Goal: Task Accomplishment & Management: Use online tool/utility

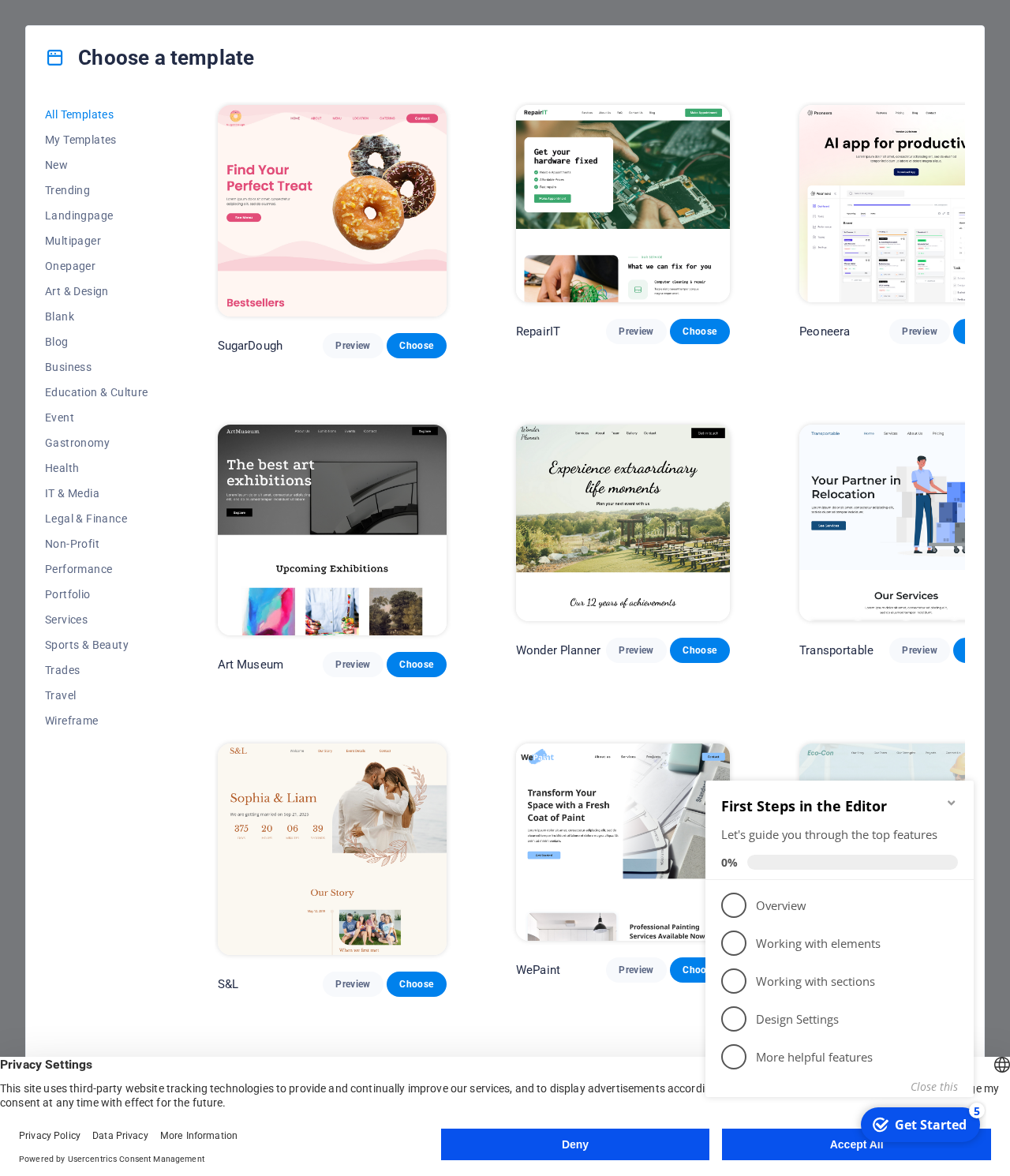
click div "checkmark Get Started 5 First Steps in the Editor Let's guide you through the t…"
click at [952, 801] on icon "Minimize checklist" at bounding box center [951, 802] width 7 height 5
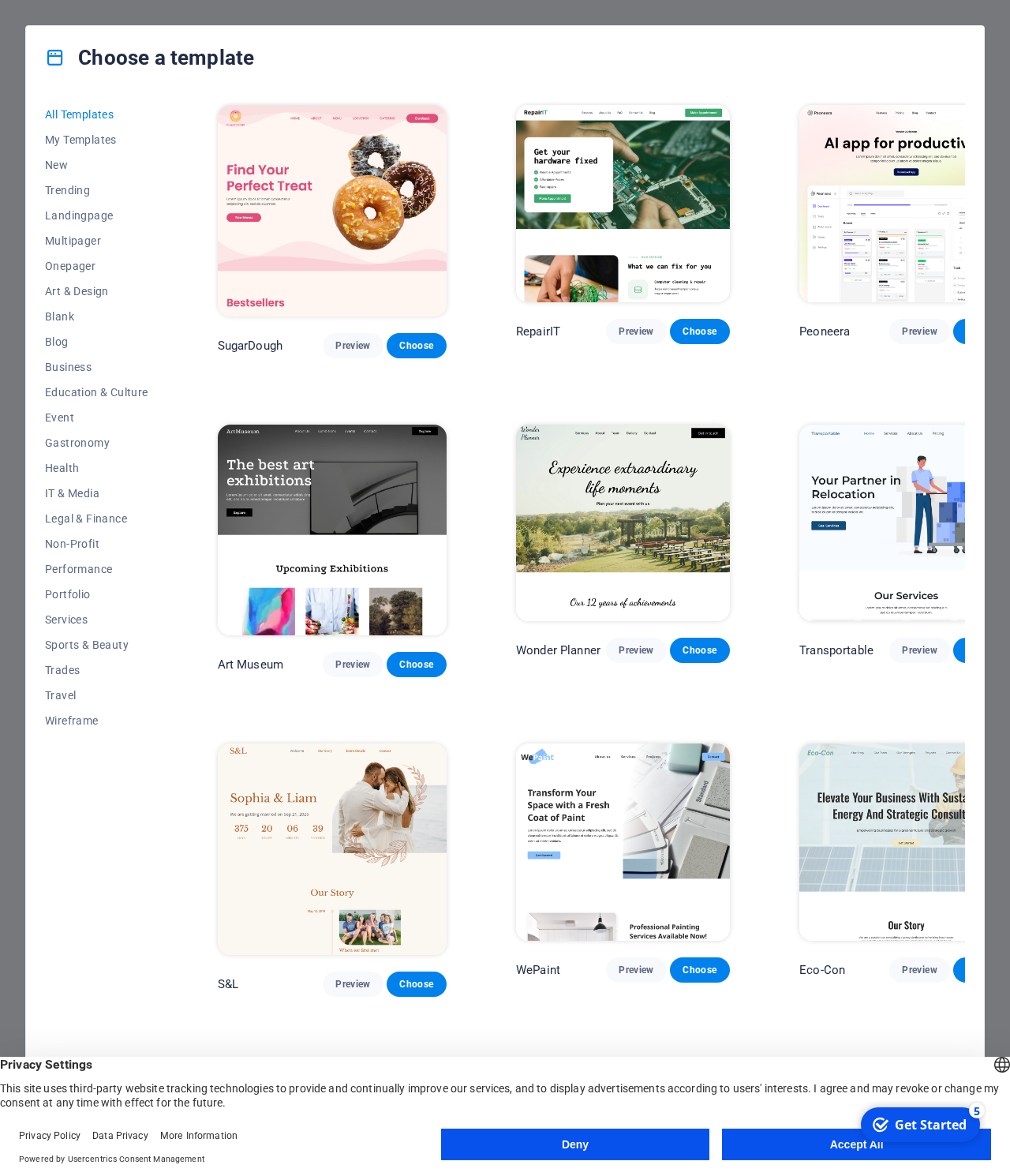
click at [818, 1152] on button "Accept All" at bounding box center [856, 1143] width 269 height 32
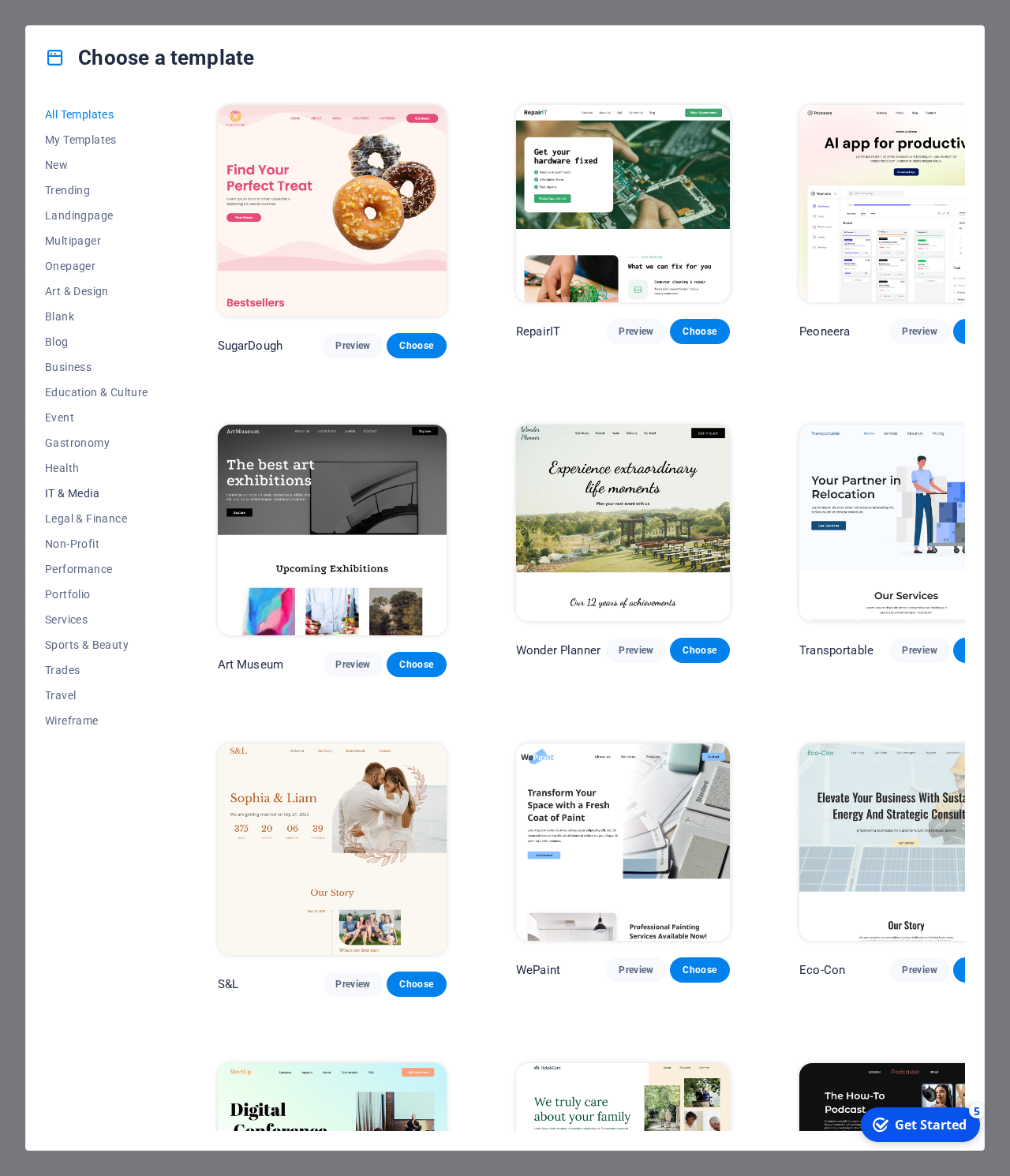
click at [84, 492] on span "IT & Media" at bounding box center [97, 492] width 103 height 12
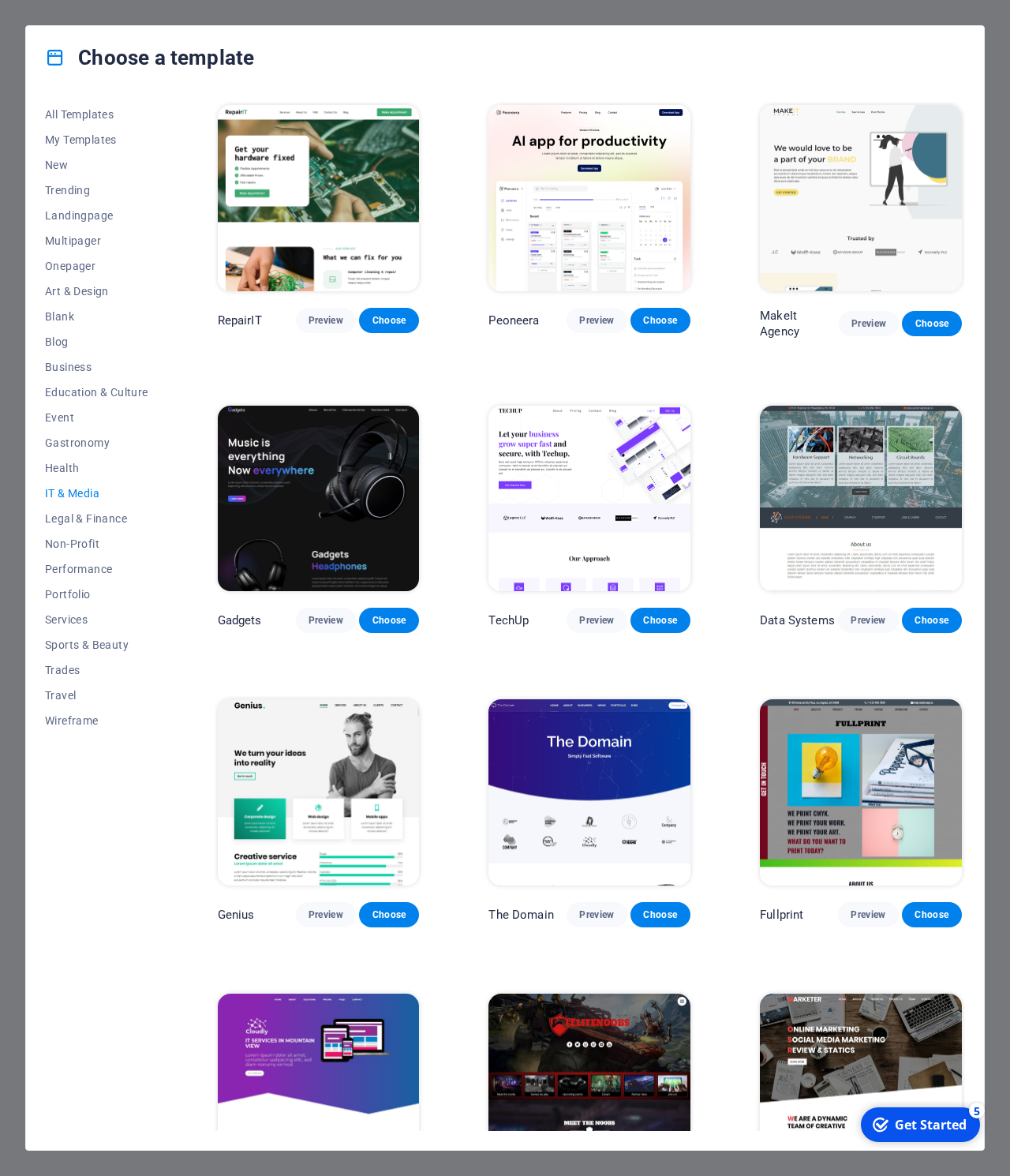
scroll to position [68, 0]
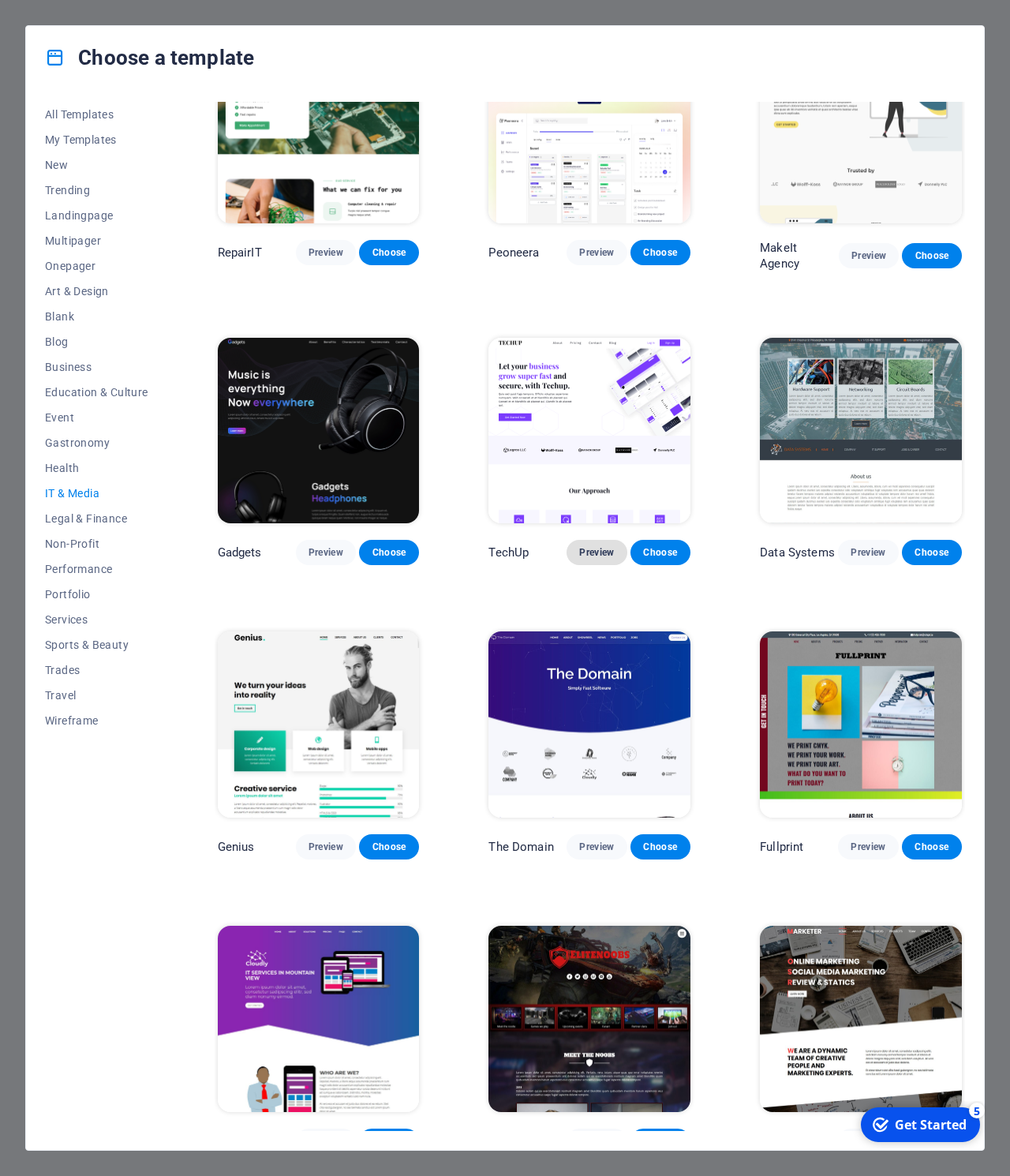
click at [592, 546] on span "Preview" at bounding box center [597, 552] width 34 height 12
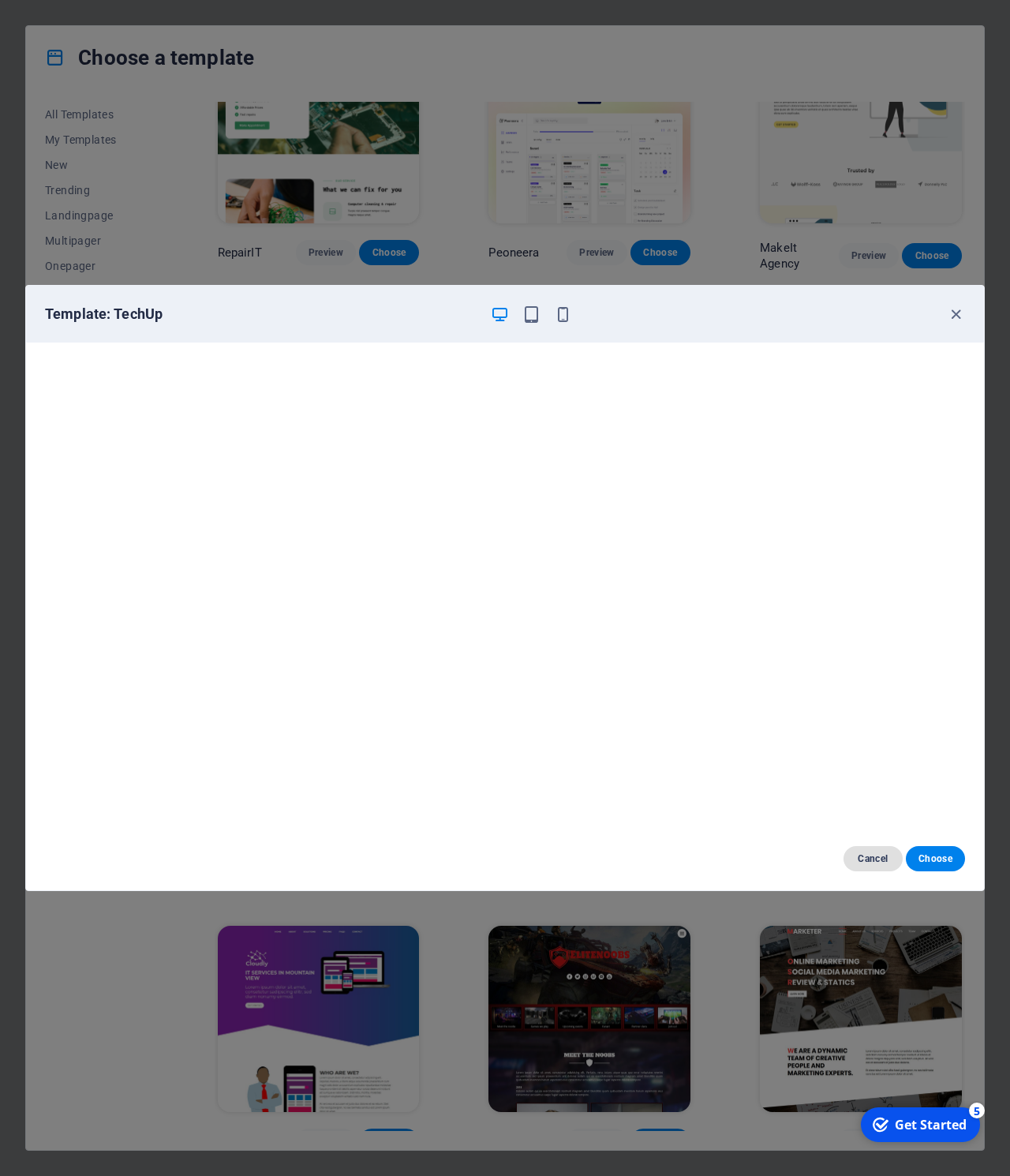
click at [874, 860] on span "Cancel" at bounding box center [872, 858] width 33 height 12
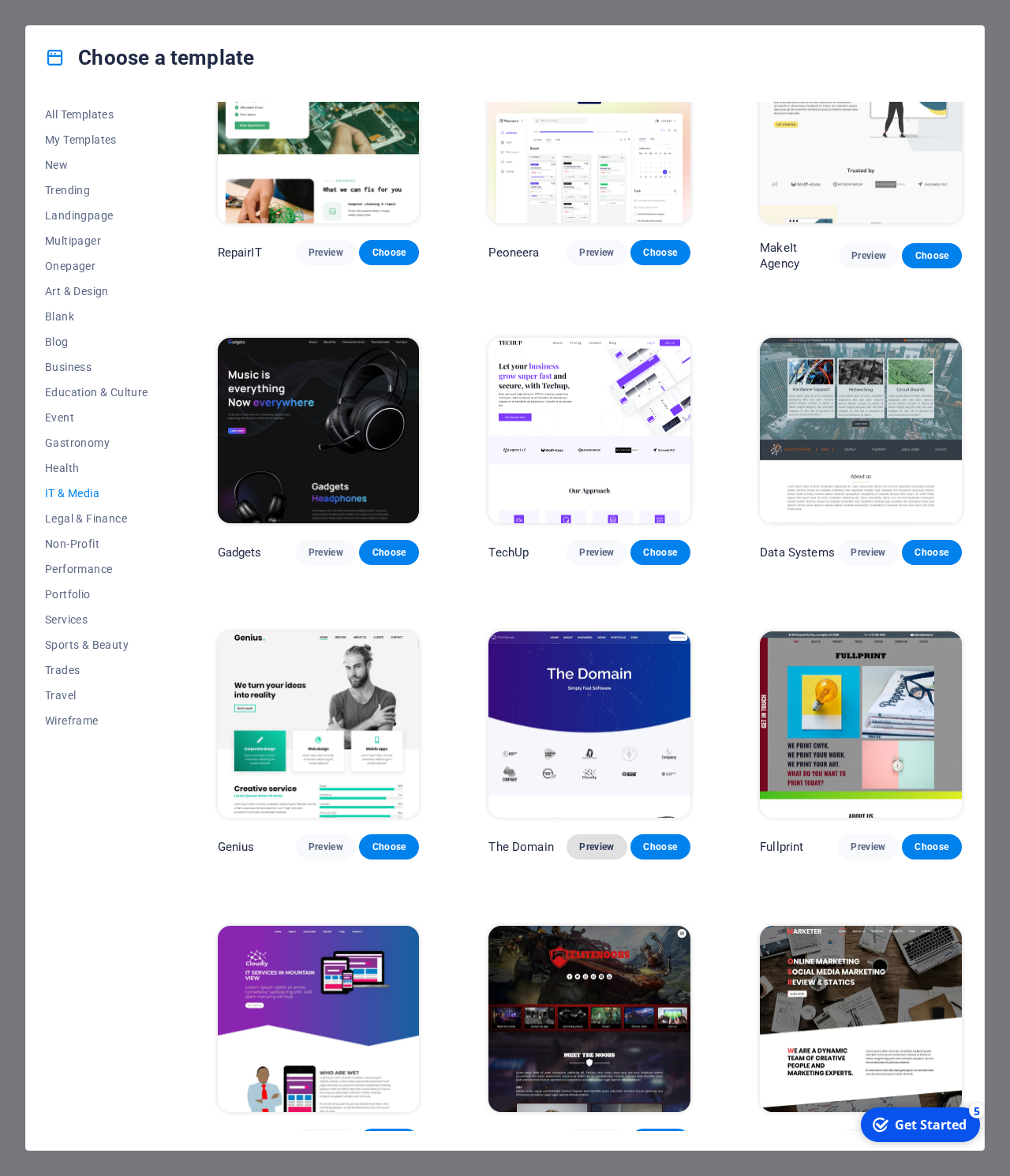
click at [587, 840] on span "Preview" at bounding box center [597, 846] width 34 height 12
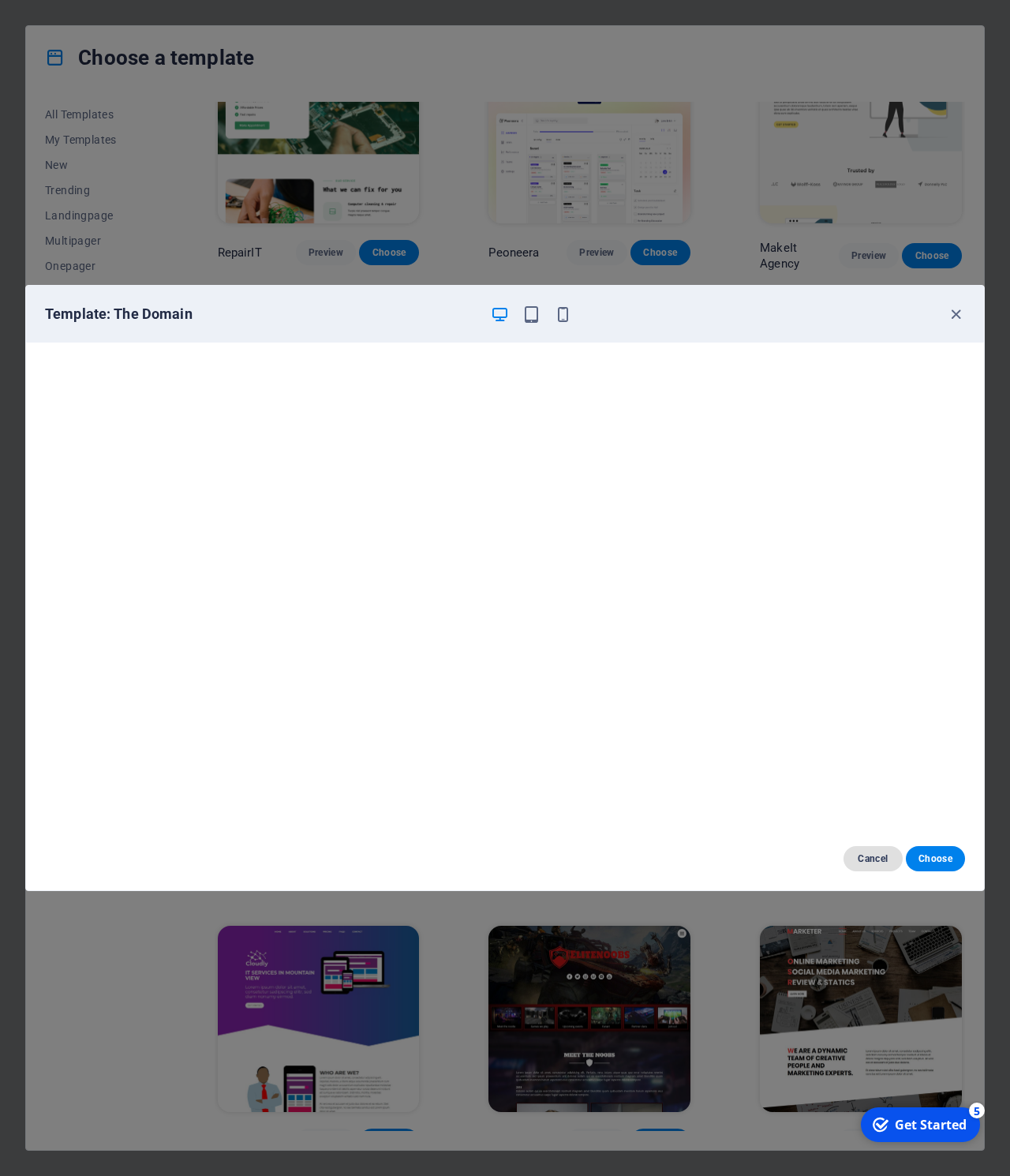
click at [874, 855] on span "Cancel" at bounding box center [872, 858] width 33 height 12
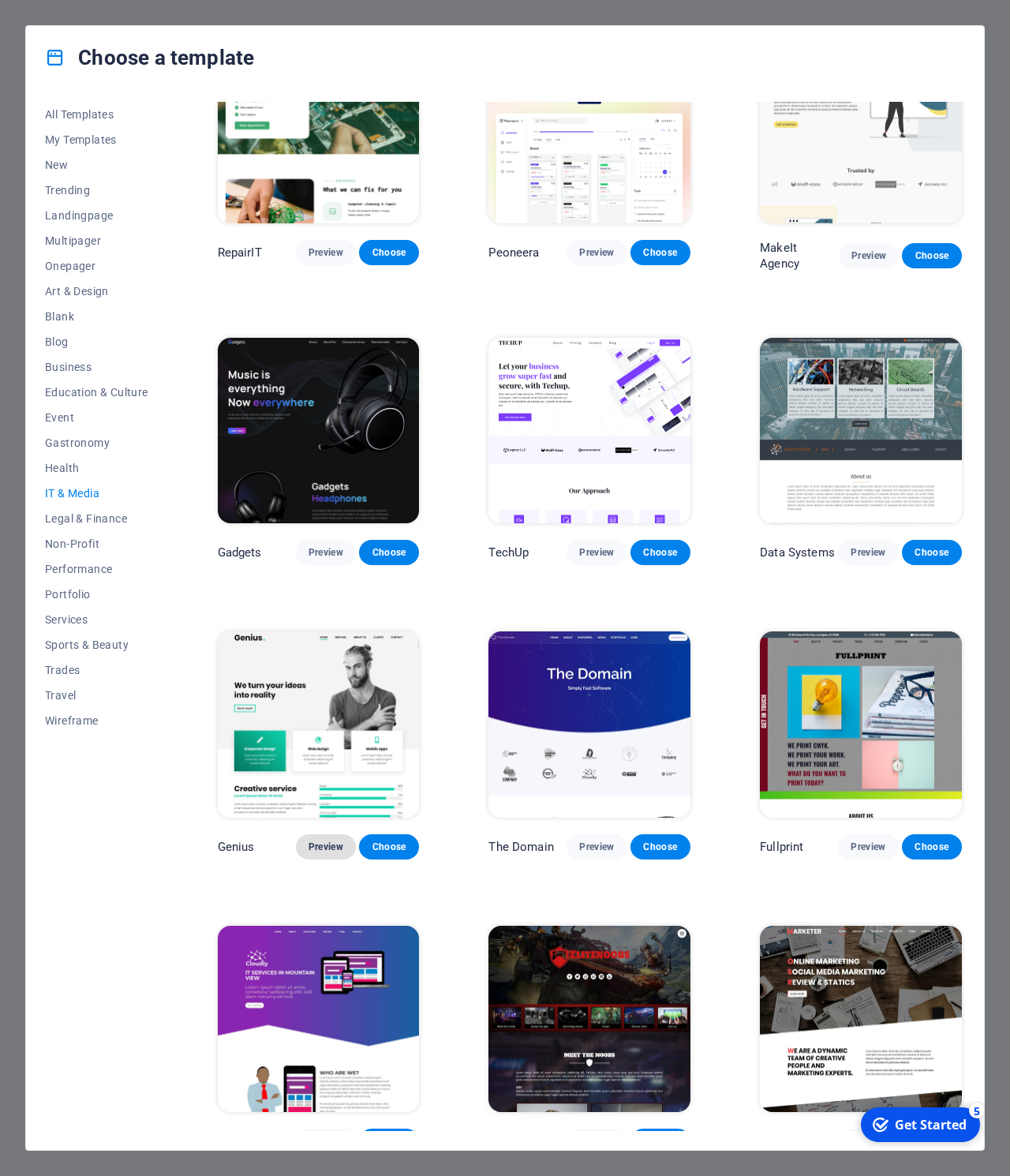
click at [326, 840] on span "Preview" at bounding box center [326, 846] width 34 height 12
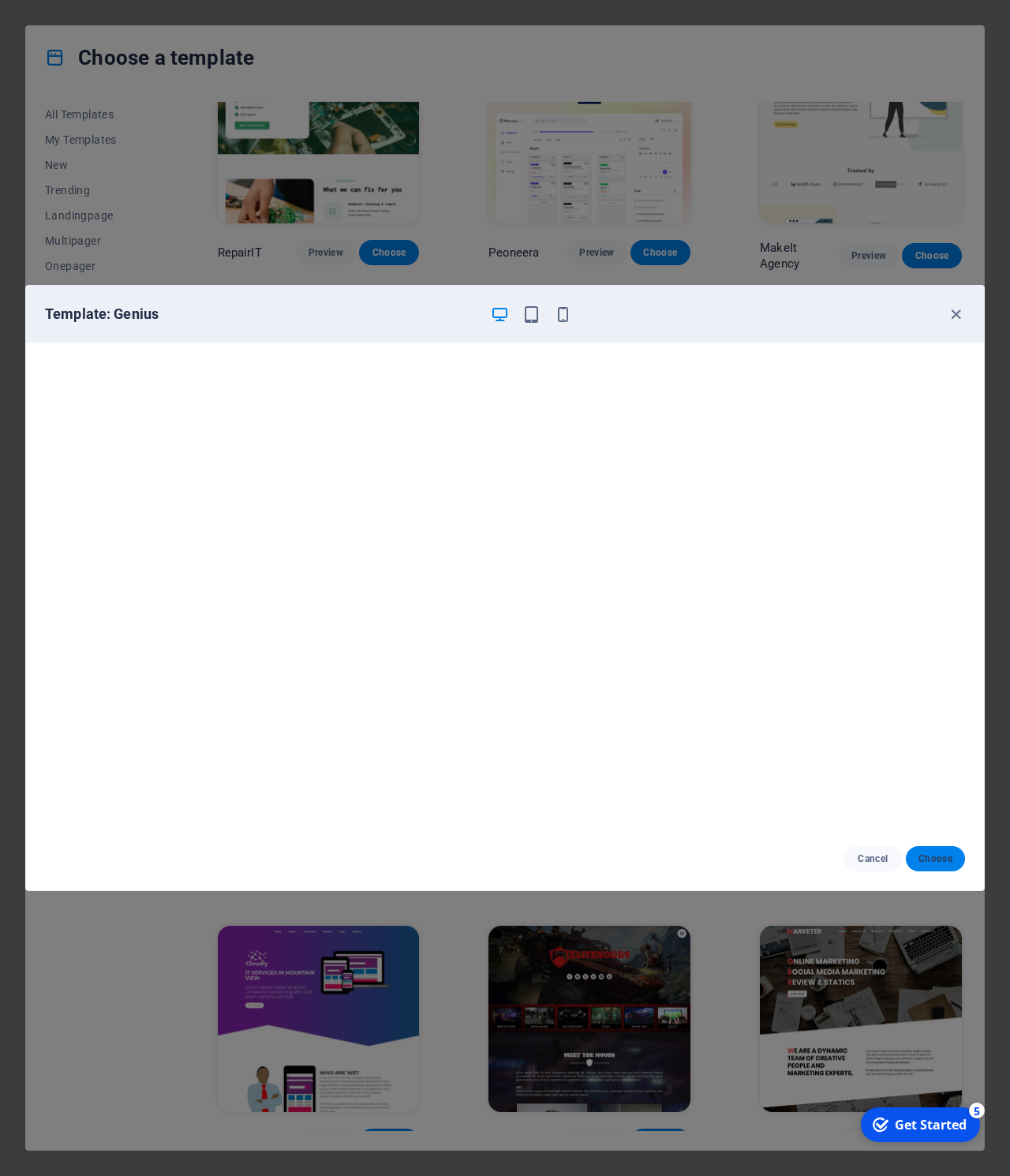
click at [937, 860] on span "Choose" at bounding box center [935, 858] width 33 height 12
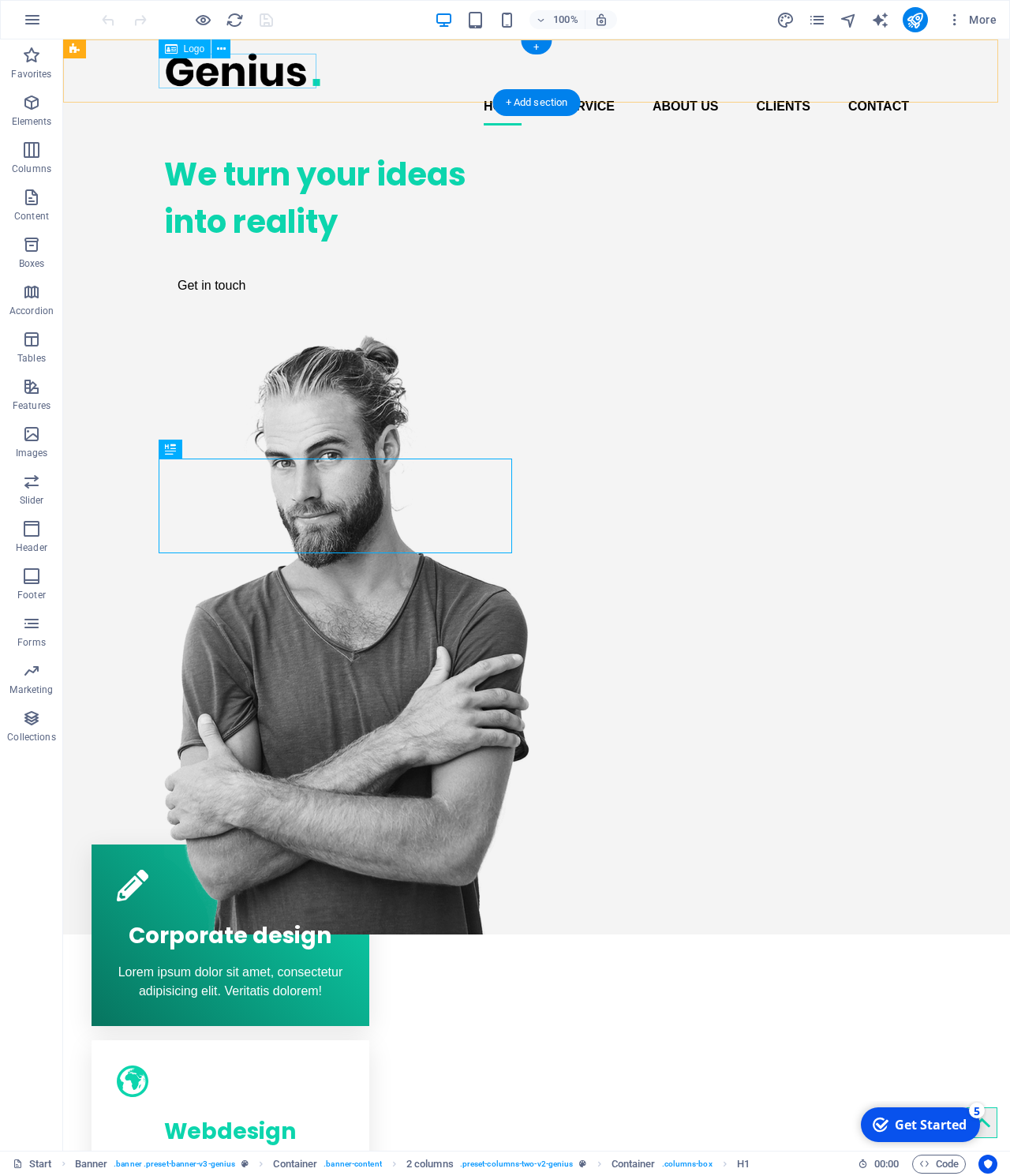
click at [254, 79] on div at bounding box center [537, 69] width 745 height 35
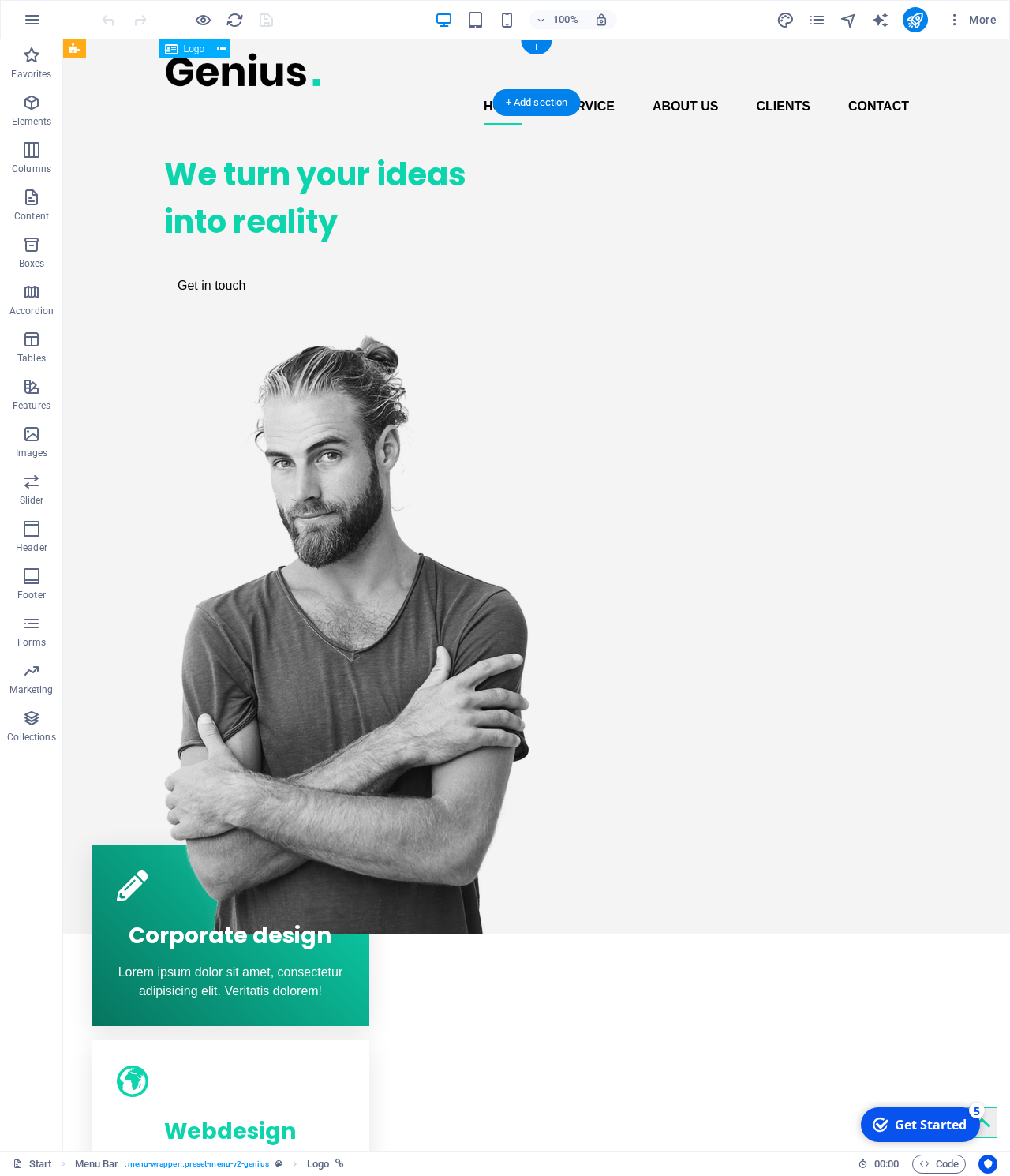
click at [258, 78] on div at bounding box center [537, 69] width 745 height 35
select select "px"
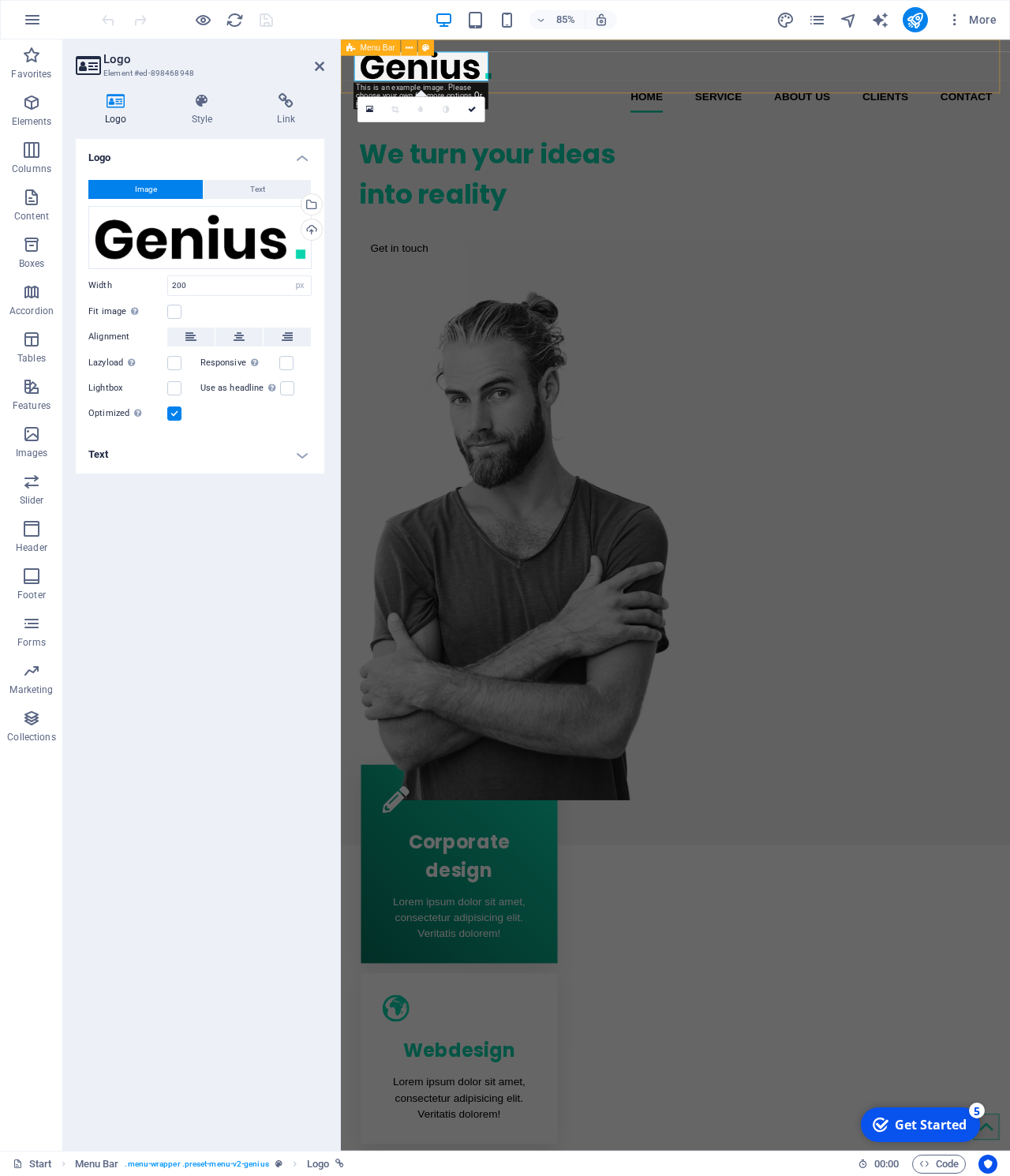
click at [426, 90] on div "Home Service About us Clients Contact" at bounding box center [735, 88] width 788 height 98
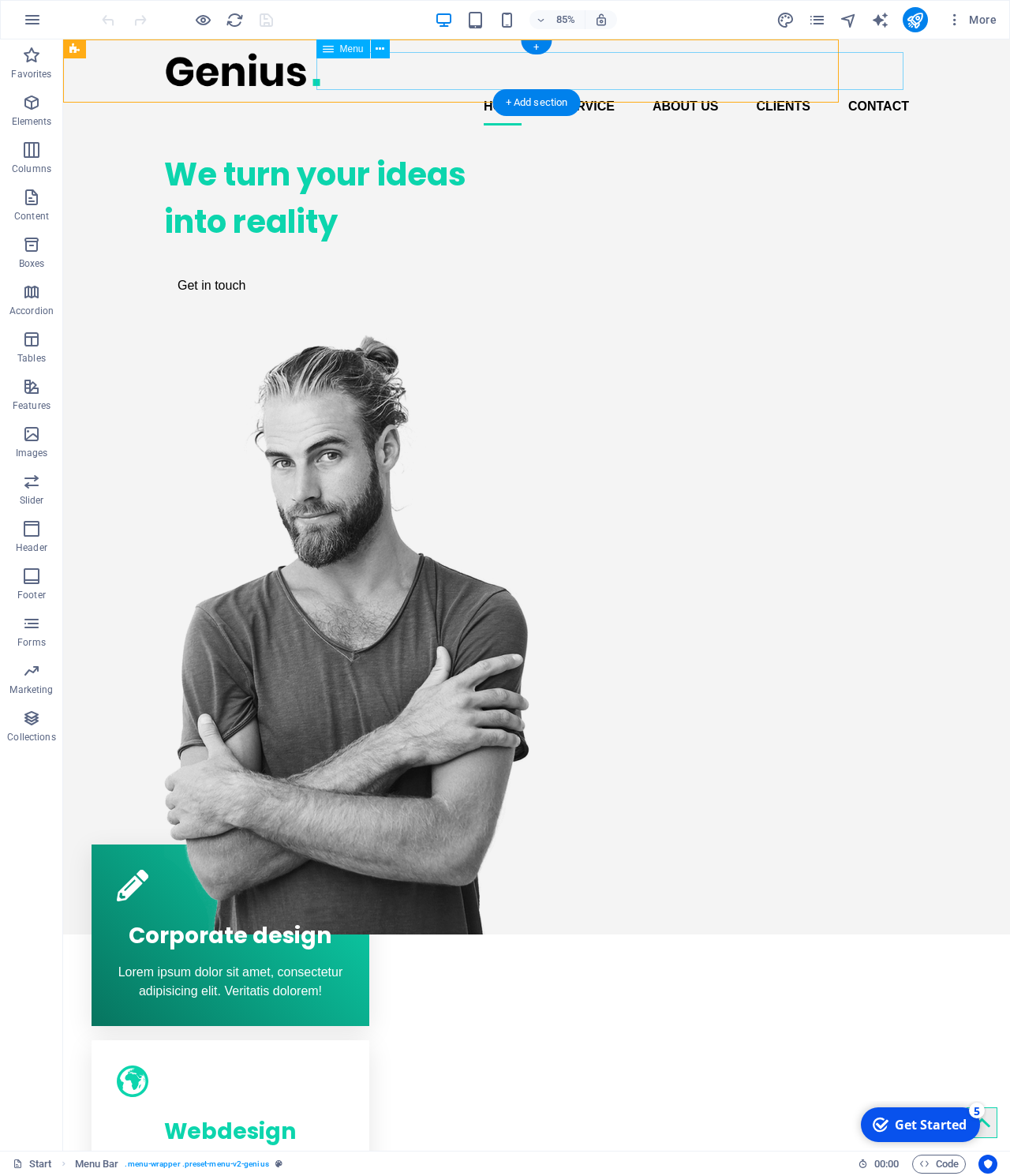
click at [428, 88] on nav "Home Service About us Clients Contact" at bounding box center [537, 107] width 745 height 38
click at [238, 75] on div at bounding box center [537, 69] width 745 height 35
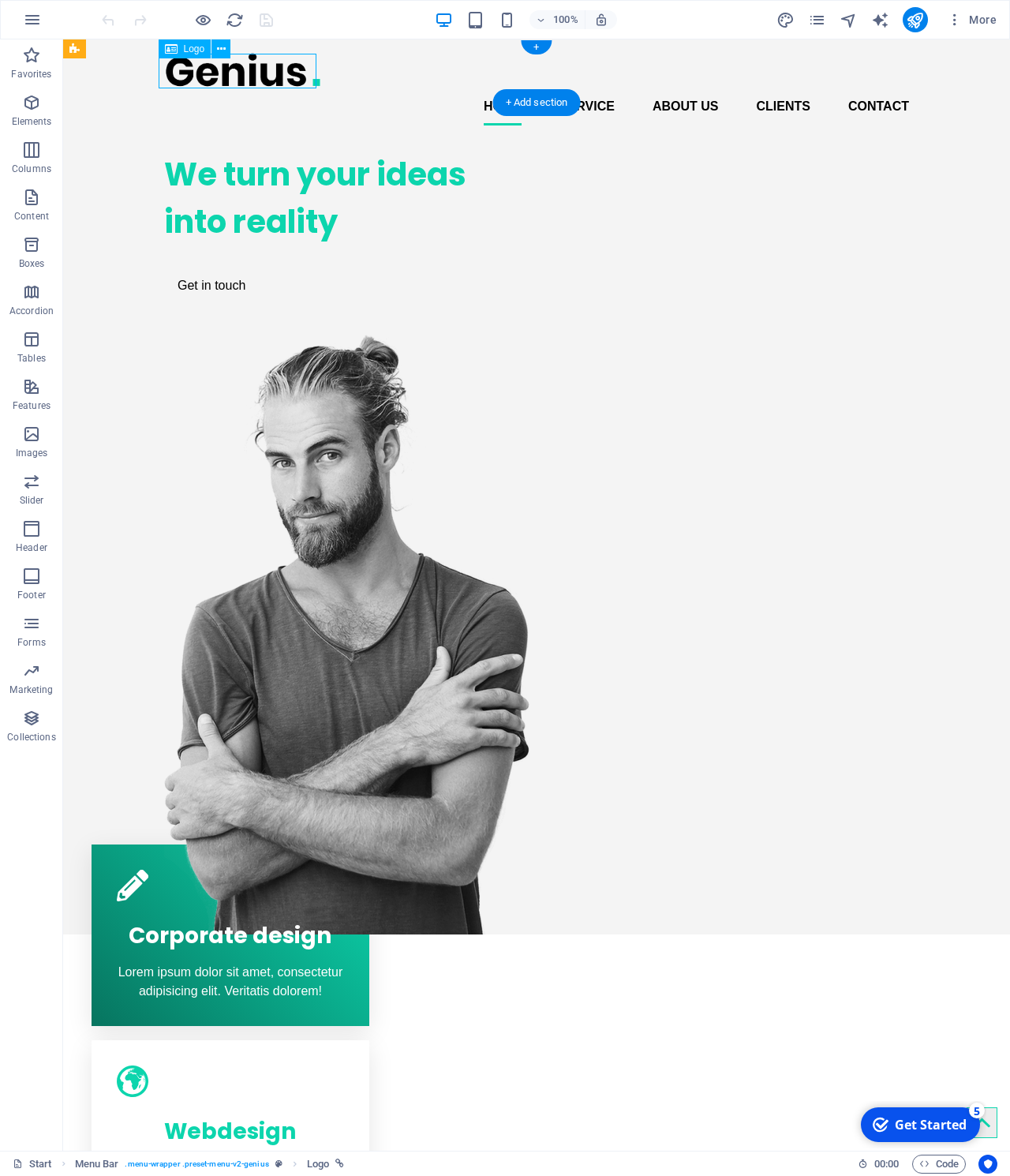
click at [238, 75] on div at bounding box center [537, 69] width 745 height 35
select select "px"
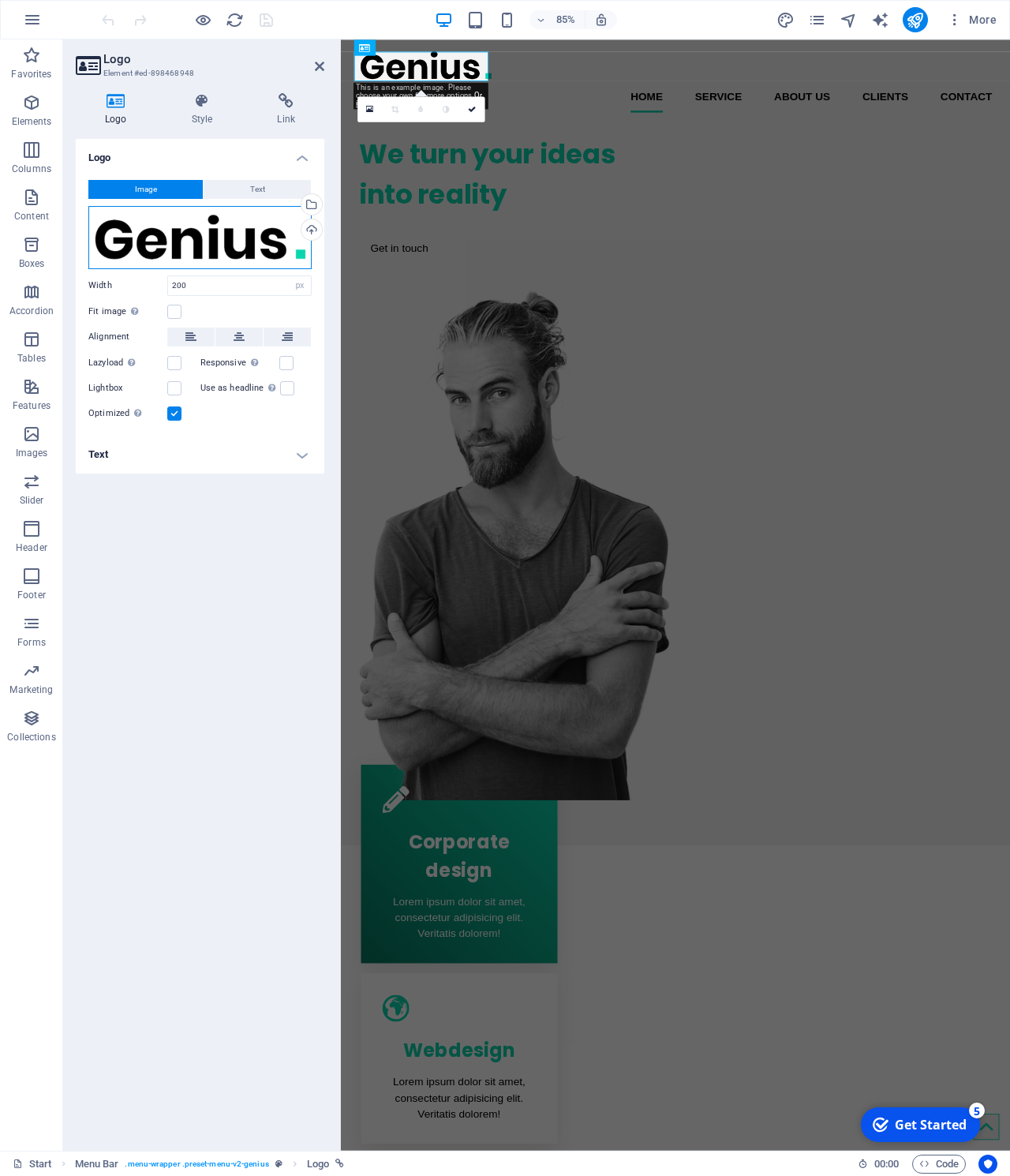
click at [184, 228] on div "Drag files here, click to choose files or select files from Files or our free s…" at bounding box center [200, 237] width 224 height 63
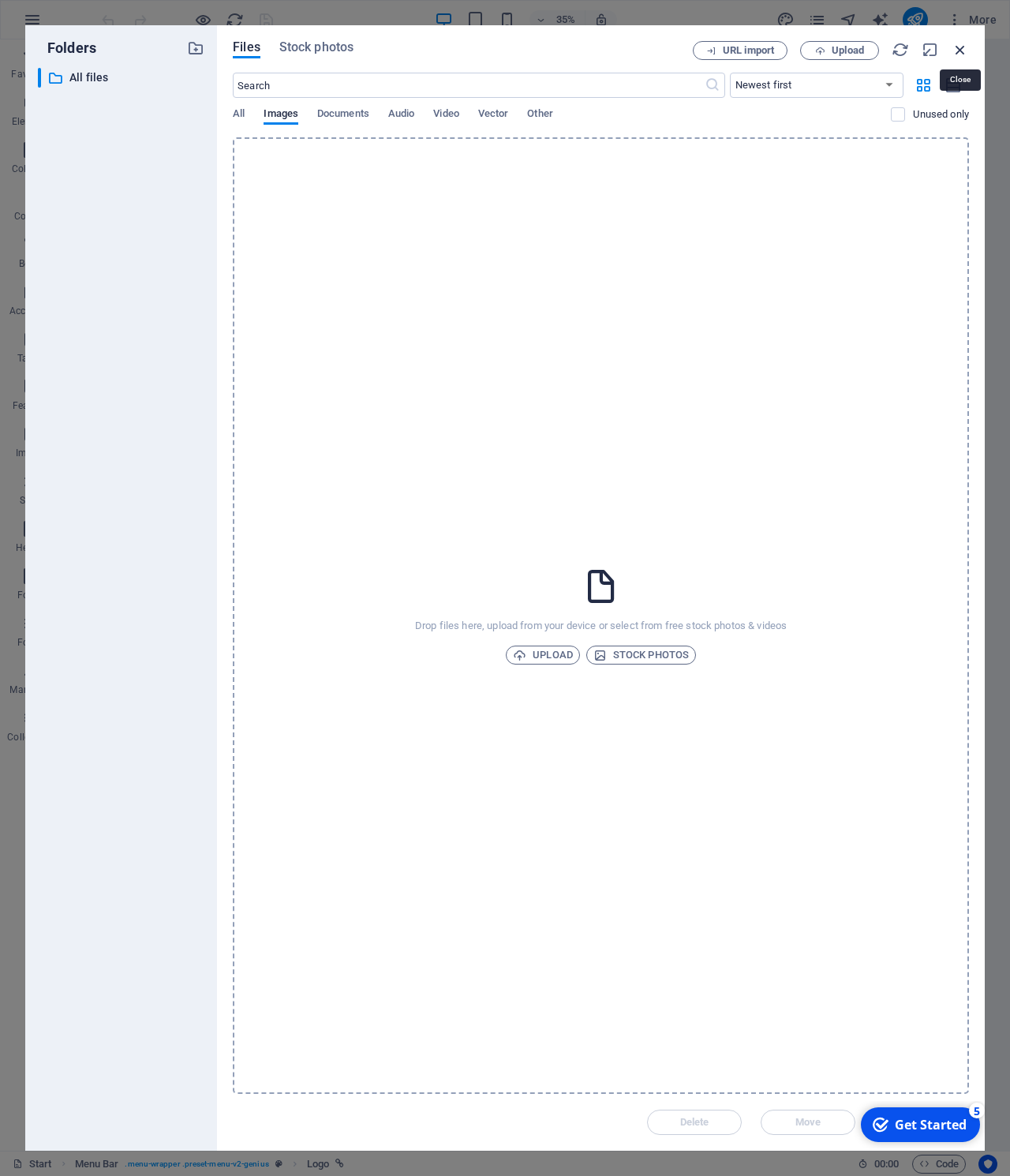
drag, startPoint x: 956, startPoint y: 47, endPoint x: 723, endPoint y: 7, distance: 236.4
click at [956, 47] on icon "button" at bounding box center [960, 50] width 17 height 17
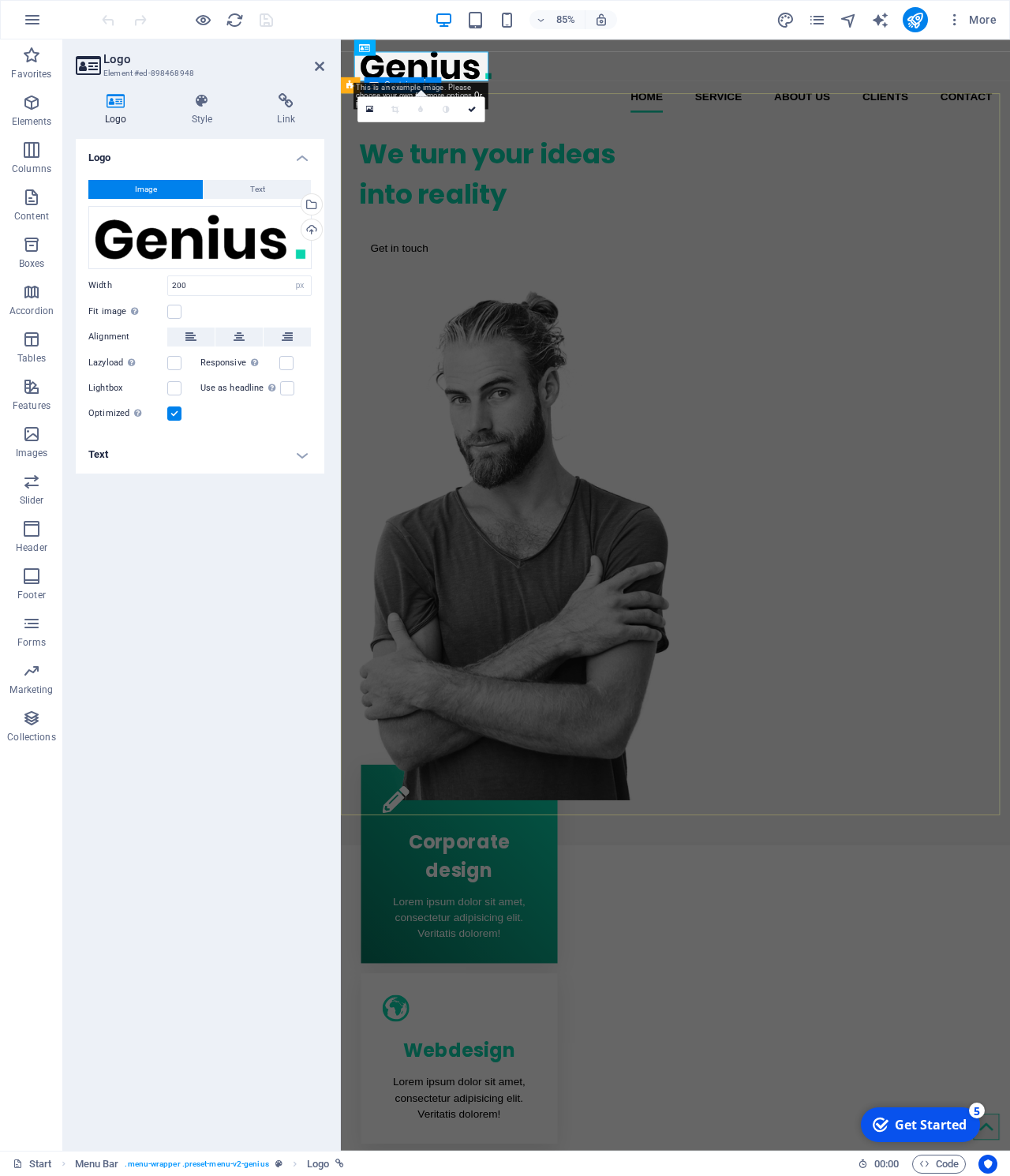
click at [498, 274] on div "We turn your ideas into reality Get in touch" at bounding box center [735, 535] width 788 height 796
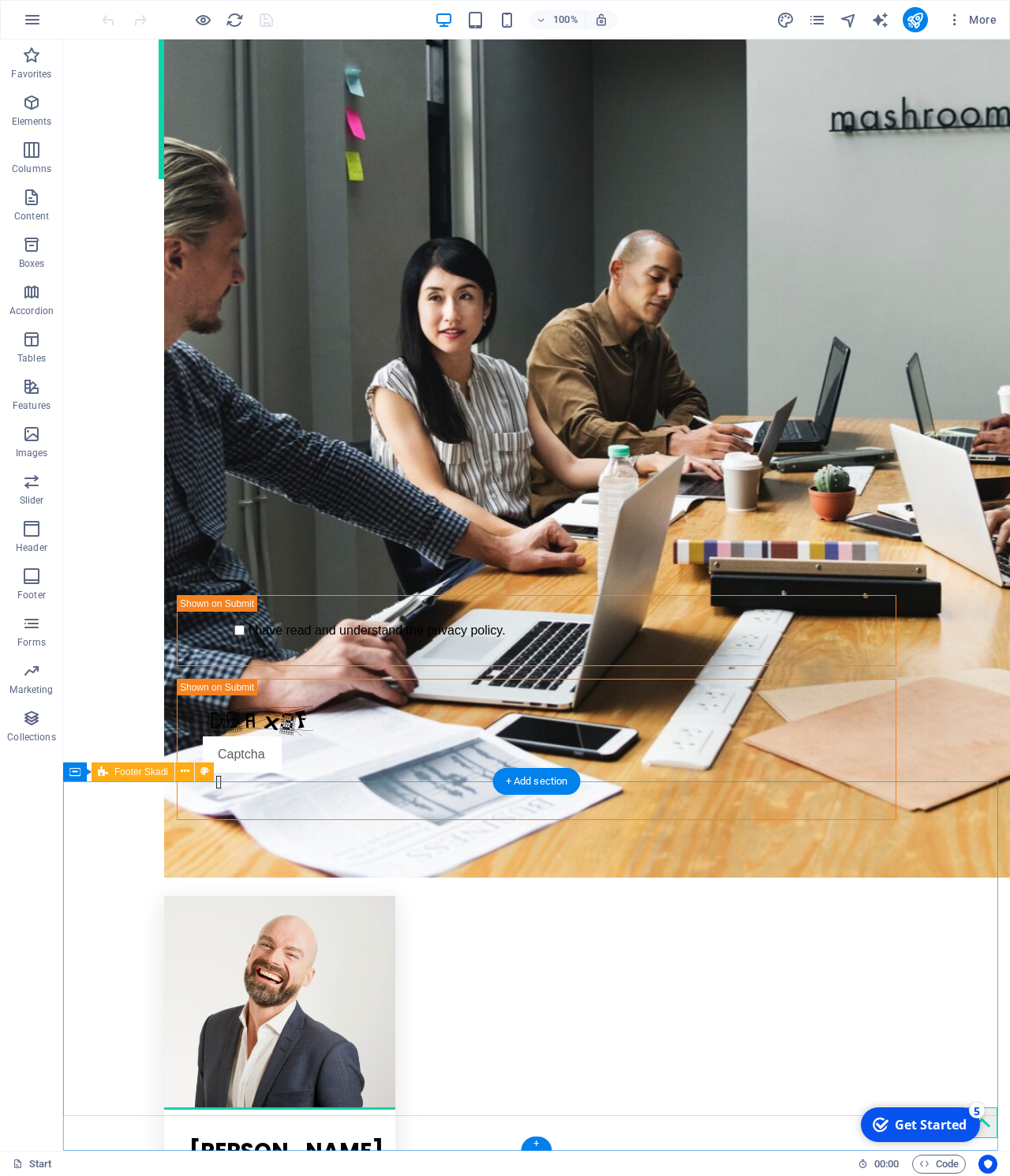
scroll to position [2683, 0]
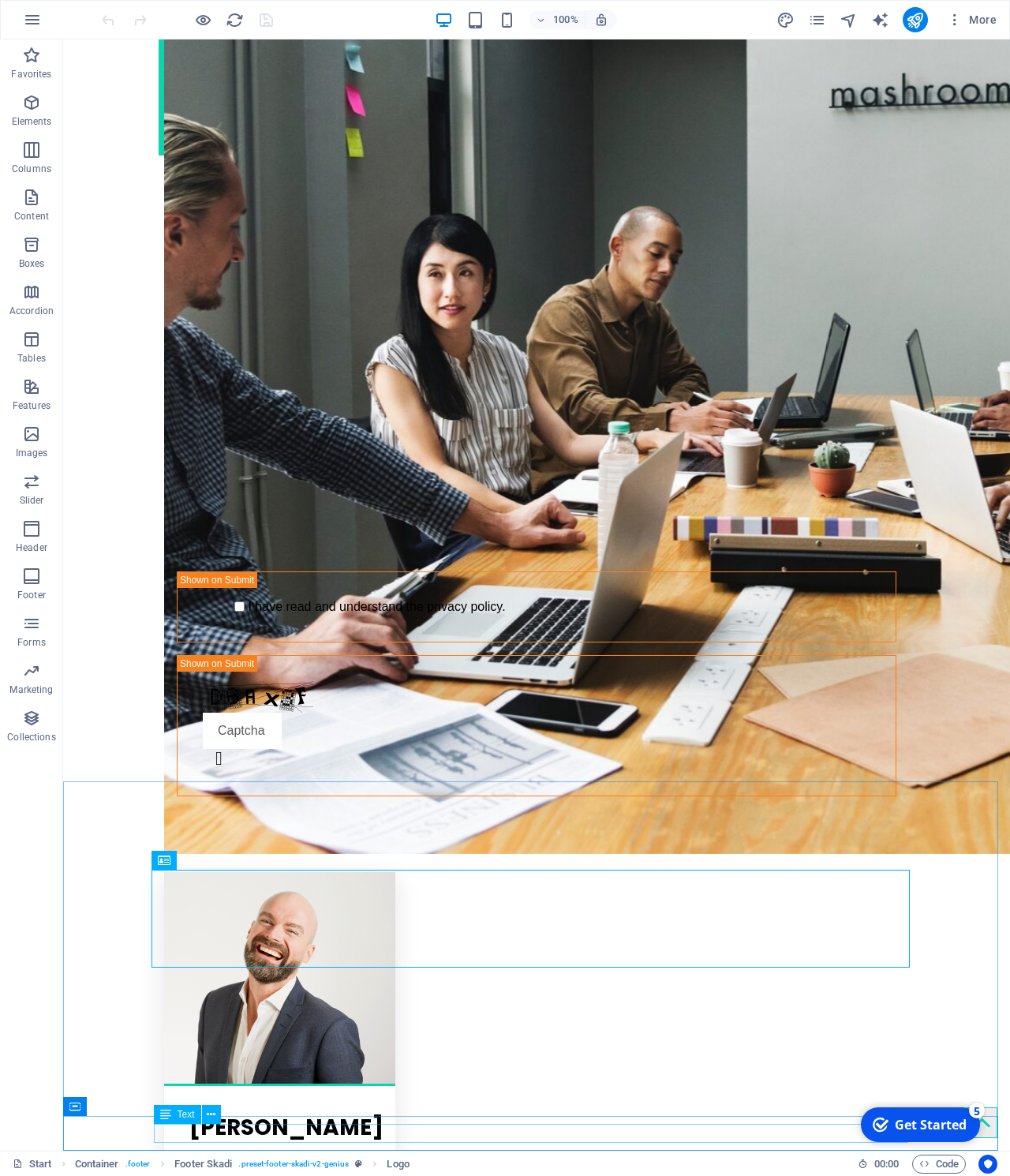
click at [183, 1113] on span "Text" at bounding box center [187, 1114] width 17 height 10
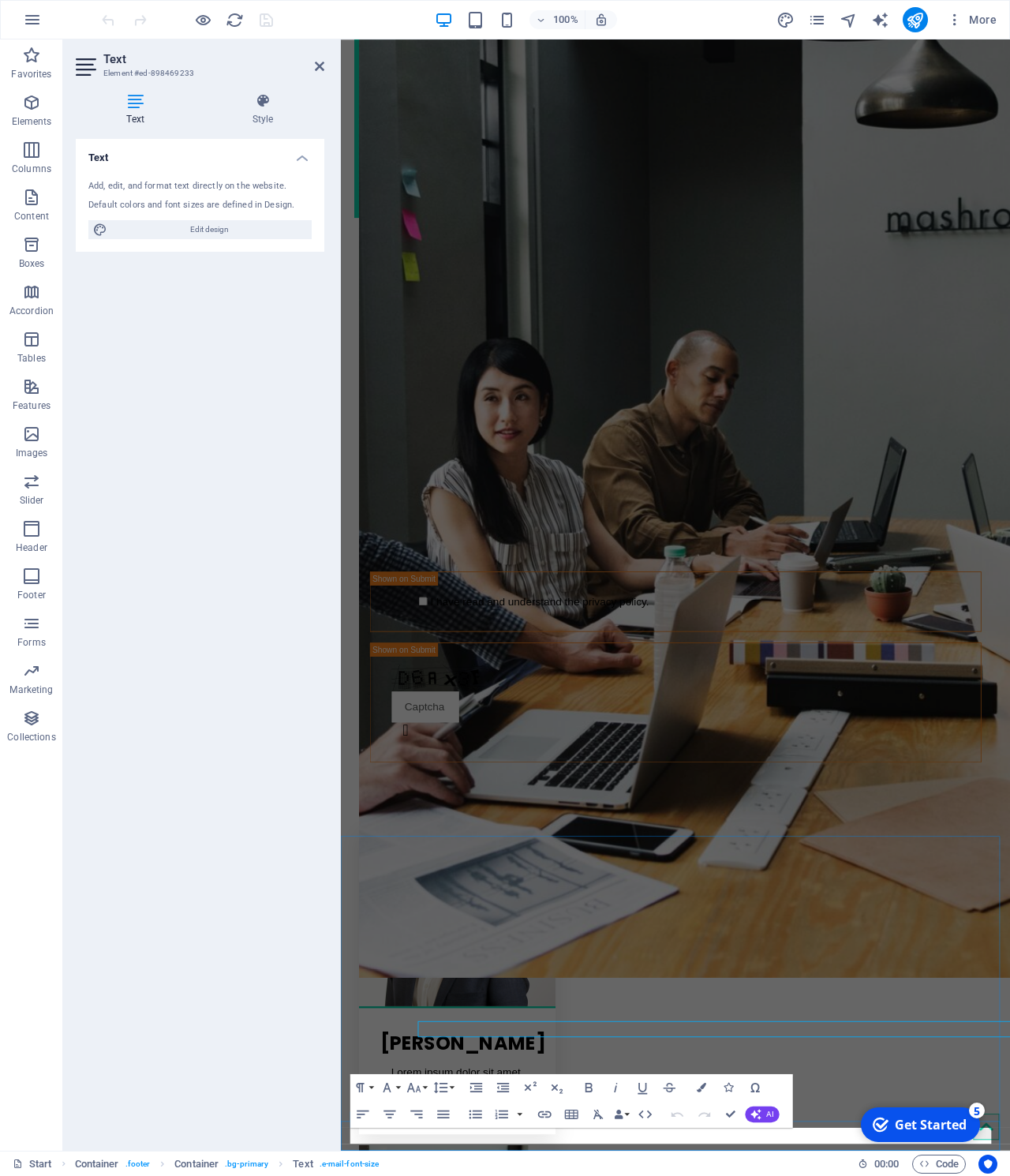
scroll to position [2612, 0]
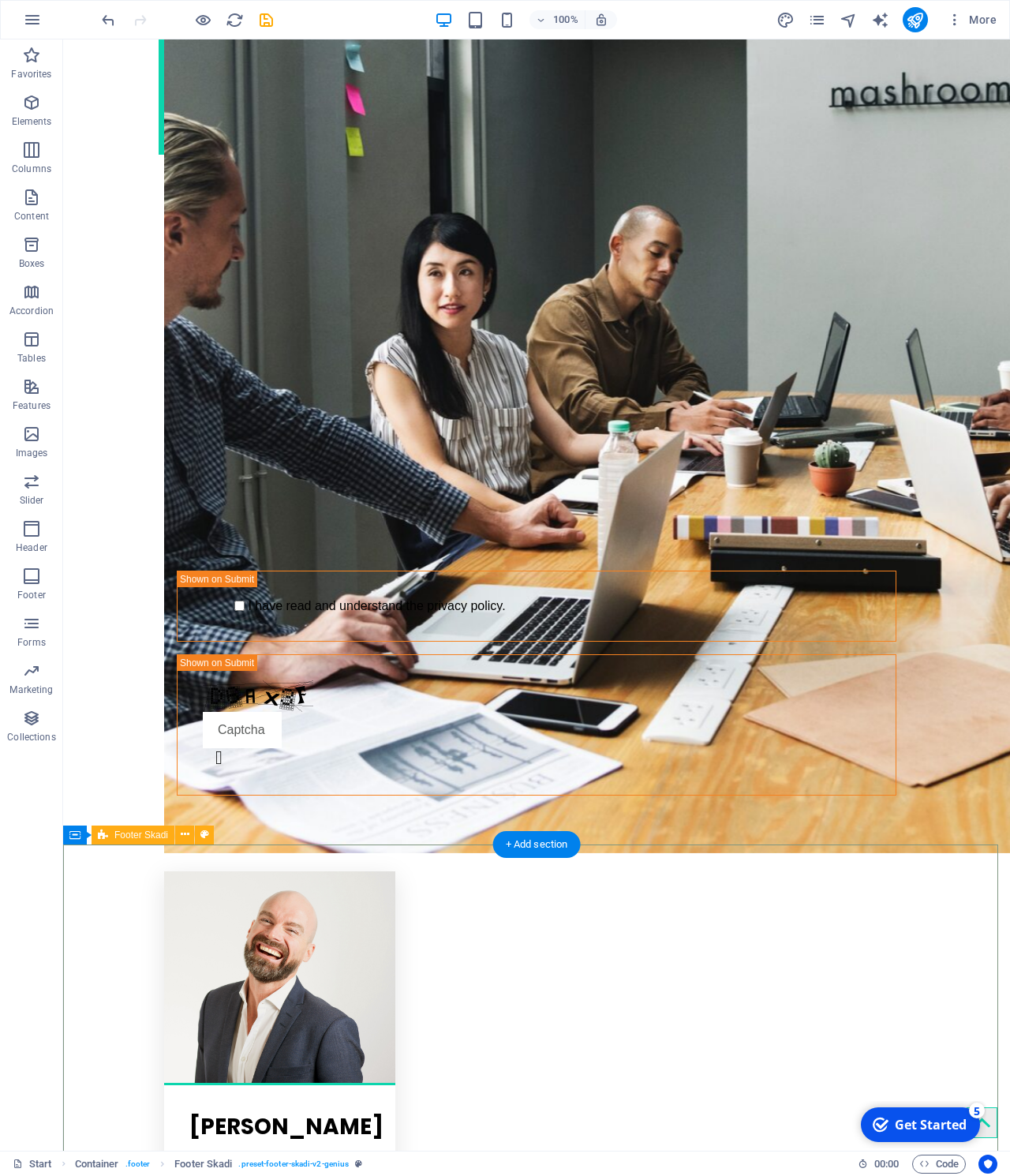
scroll to position [2620, 0]
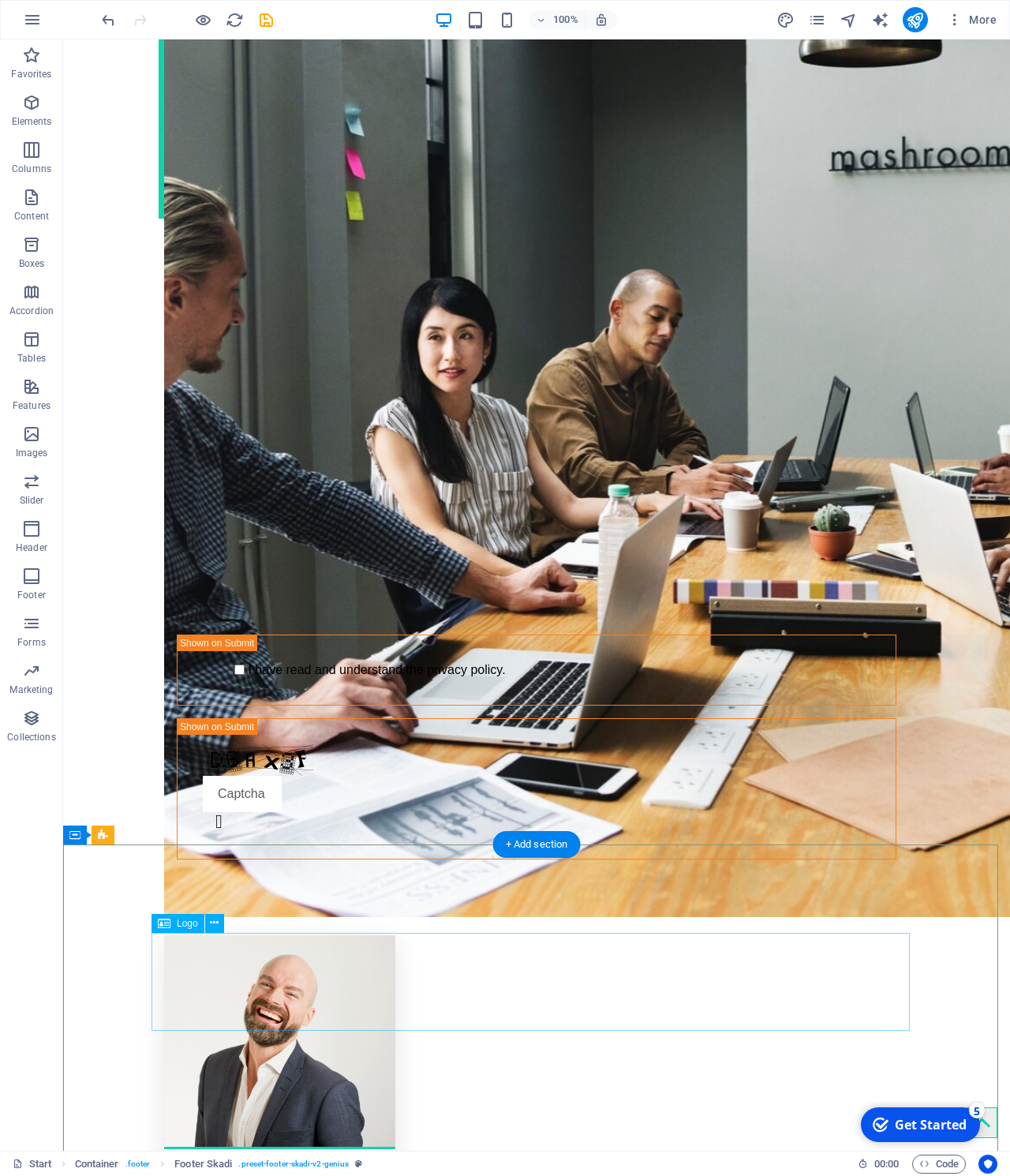
click at [219, 925] on button at bounding box center [215, 924] width 19 height 19
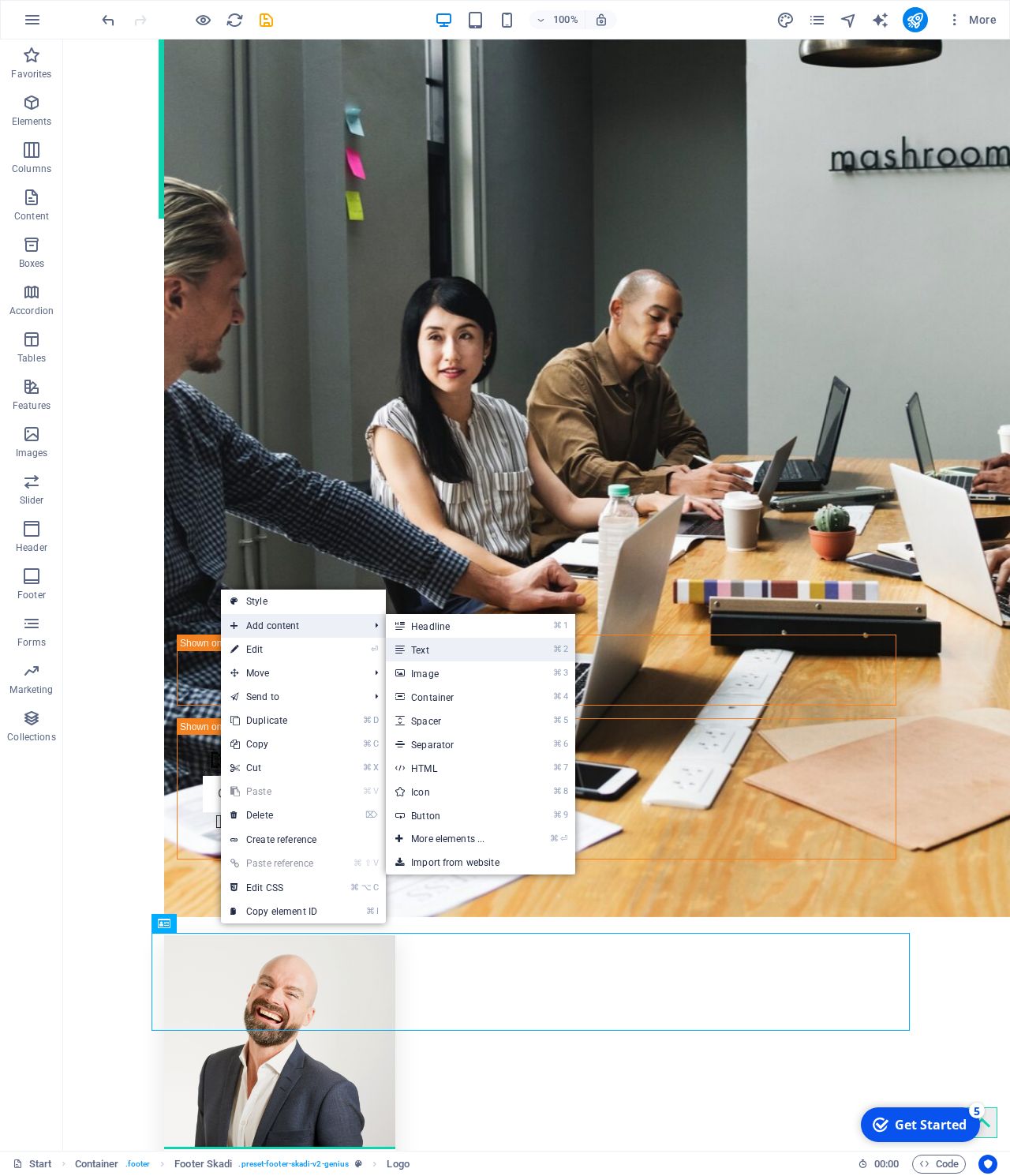
click at [415, 648] on link "⌘ 2 Text" at bounding box center [451, 649] width 130 height 24
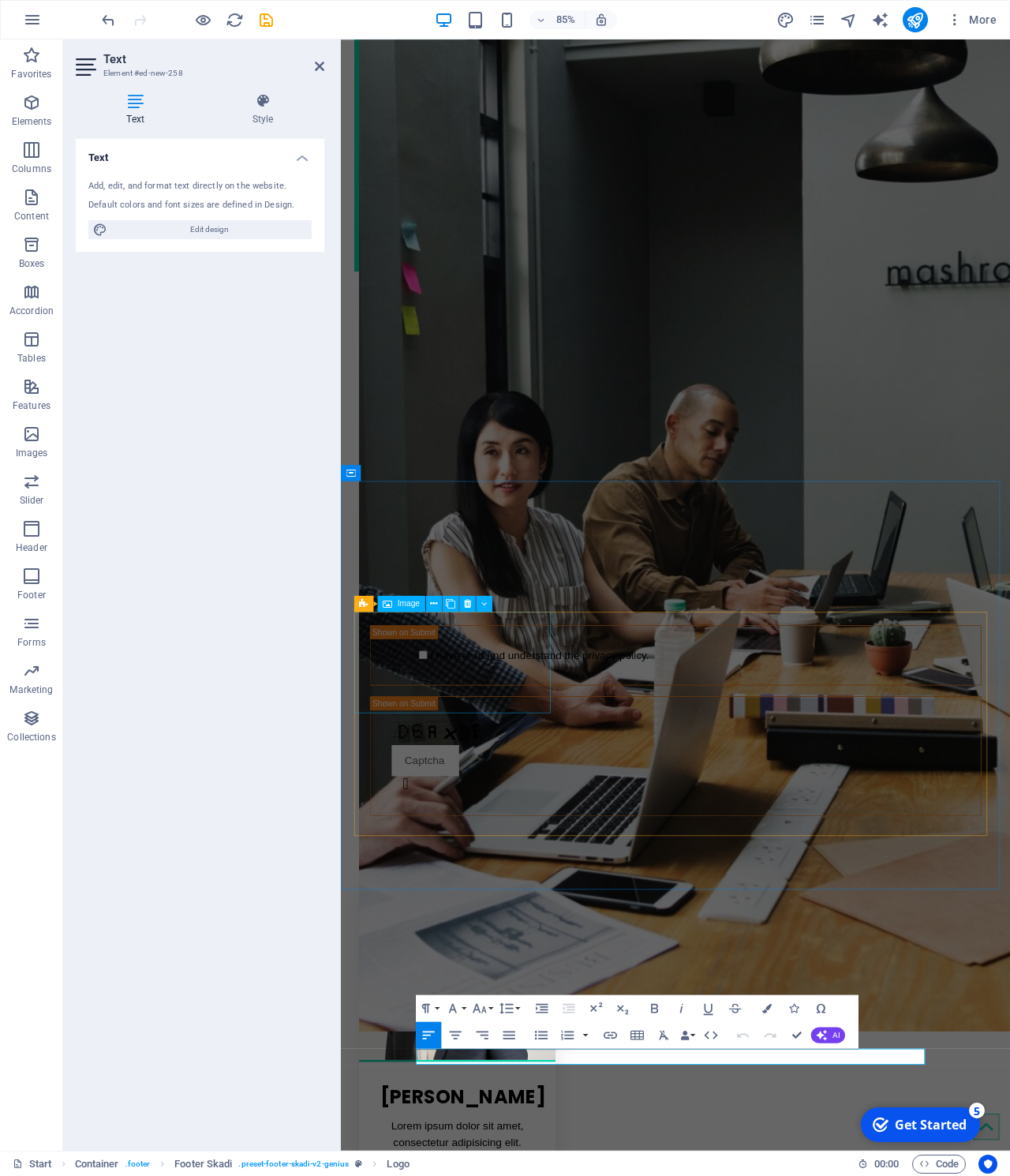
scroll to position [2549, 0]
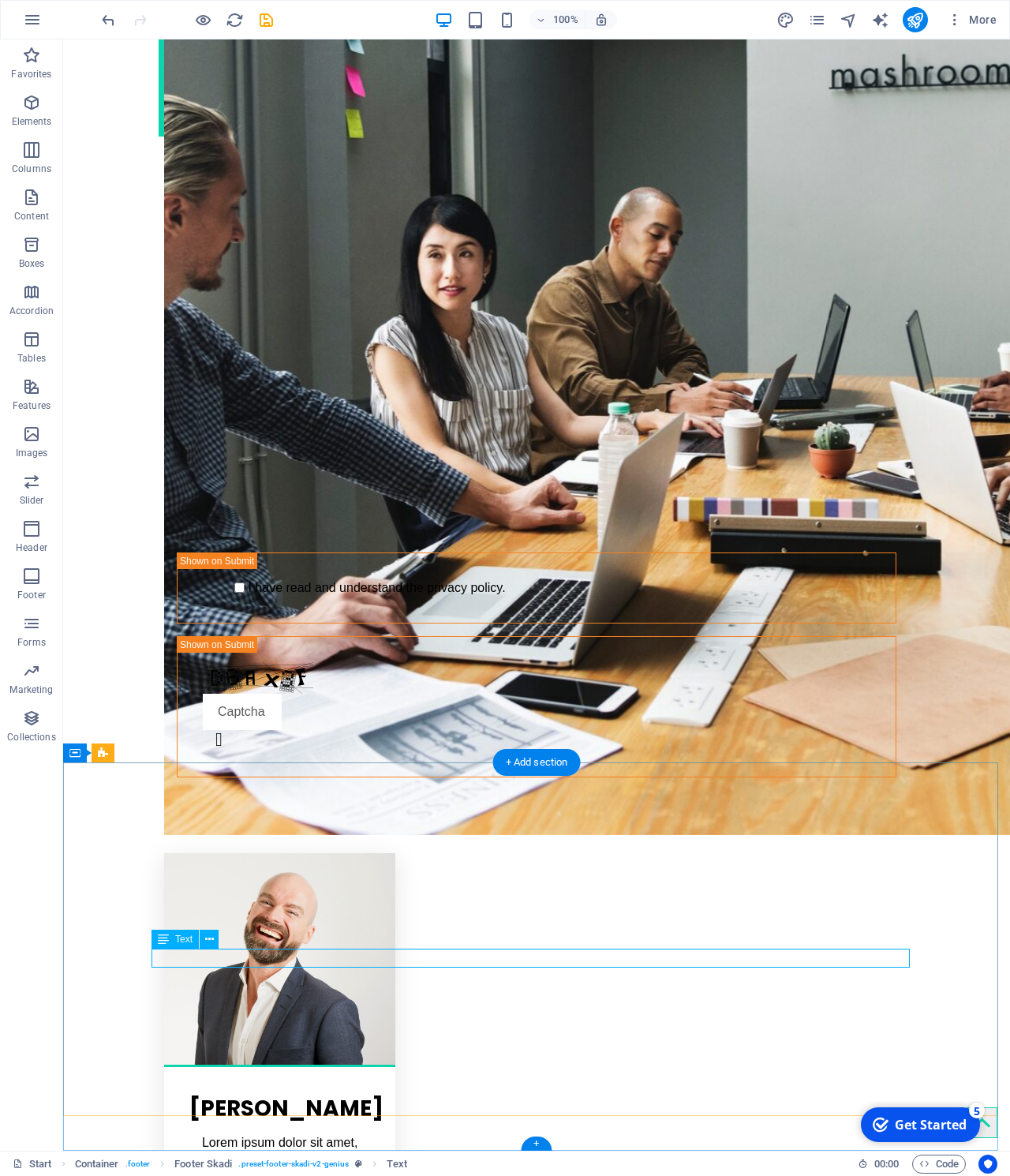
scroll to position [2549, 0]
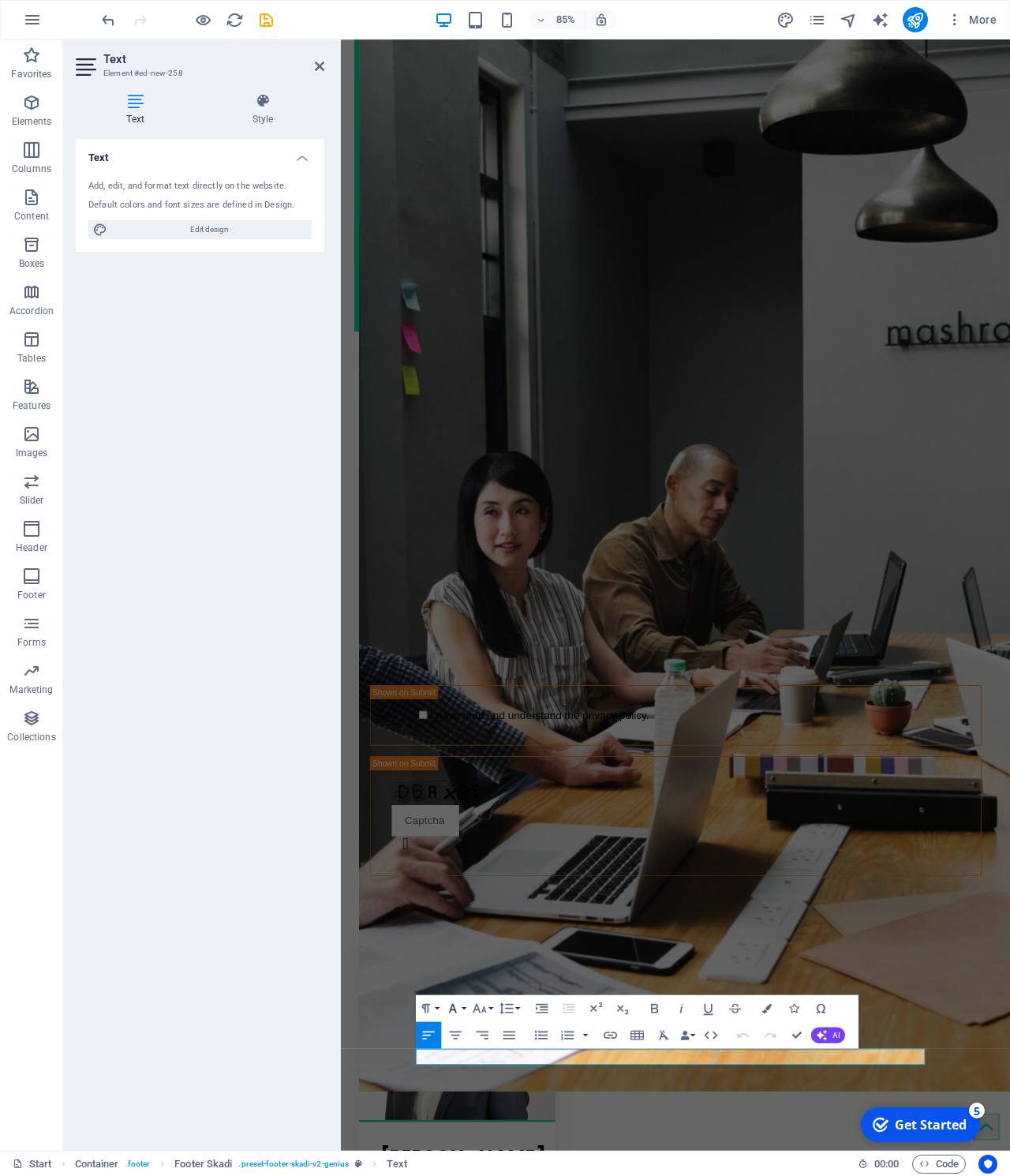
click at [467, 1005] on button "Font Family" at bounding box center [455, 1009] width 25 height 27
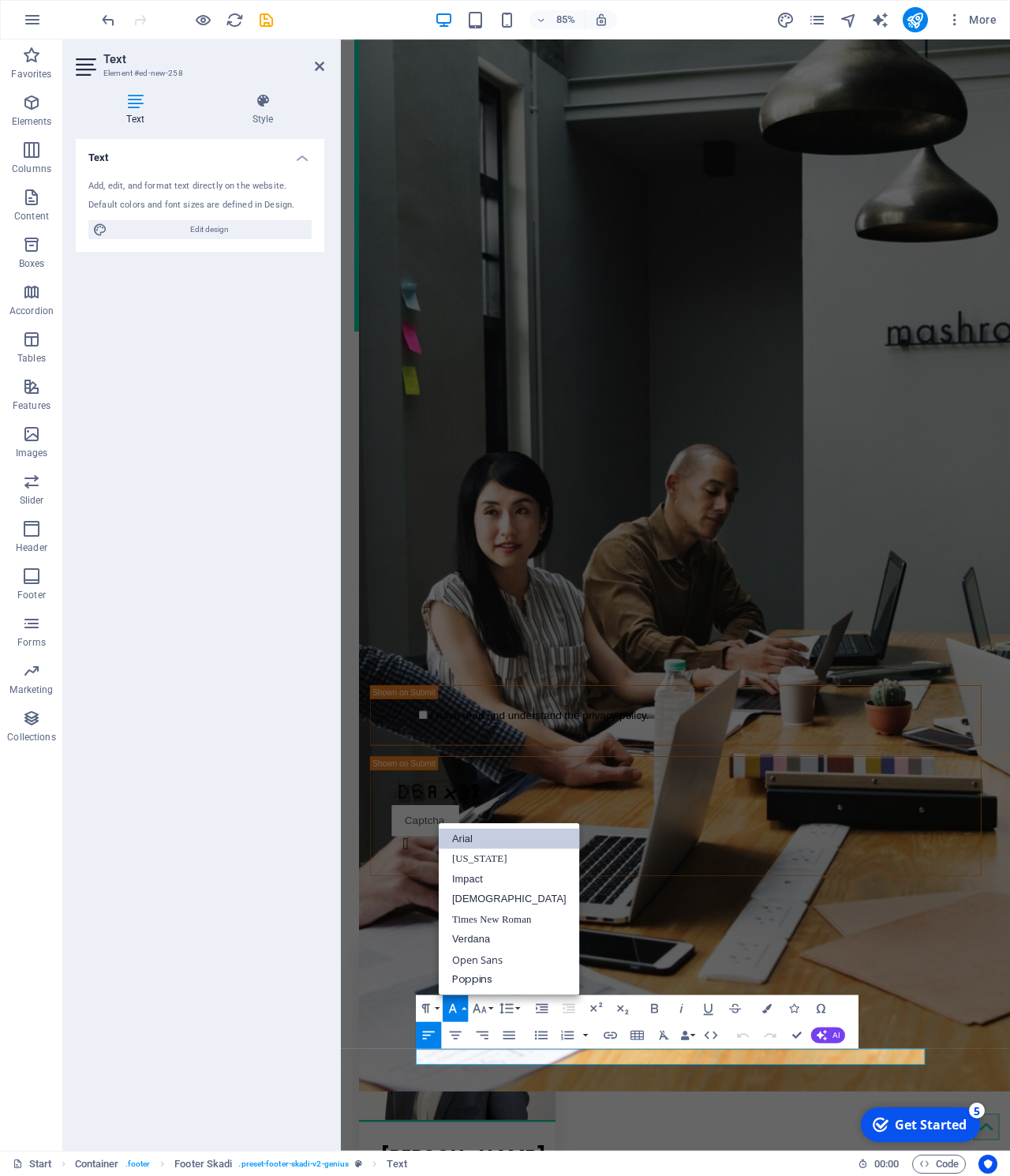
scroll to position [0, 0]
click at [505, 871] on link "Impact" at bounding box center [510, 879] width 142 height 20
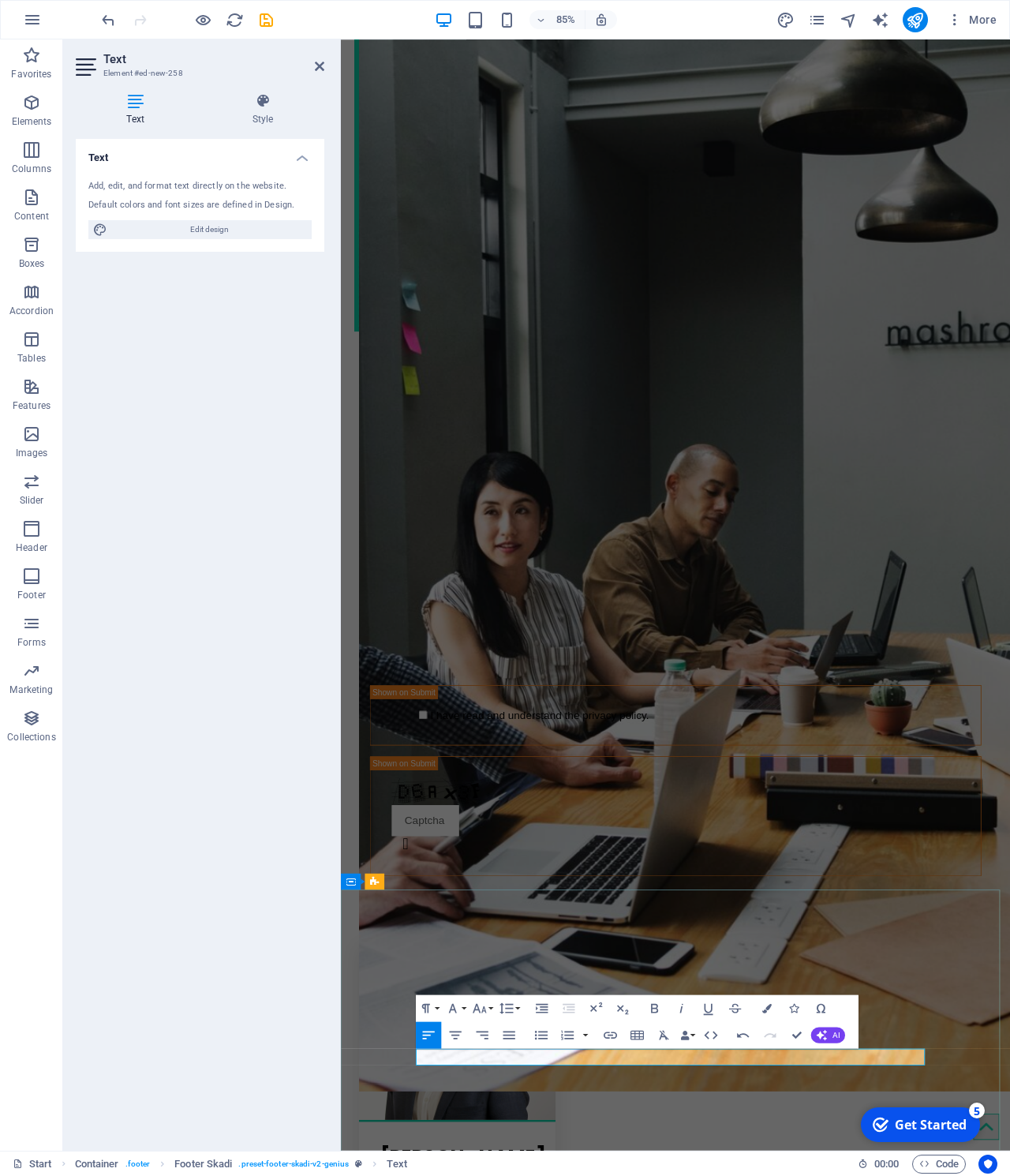
drag, startPoint x: 479, startPoint y: 1235, endPoint x: 394, endPoint y: 1234, distance: 85.0
click at [461, 1005] on button "Font Family" at bounding box center [455, 1009] width 25 height 27
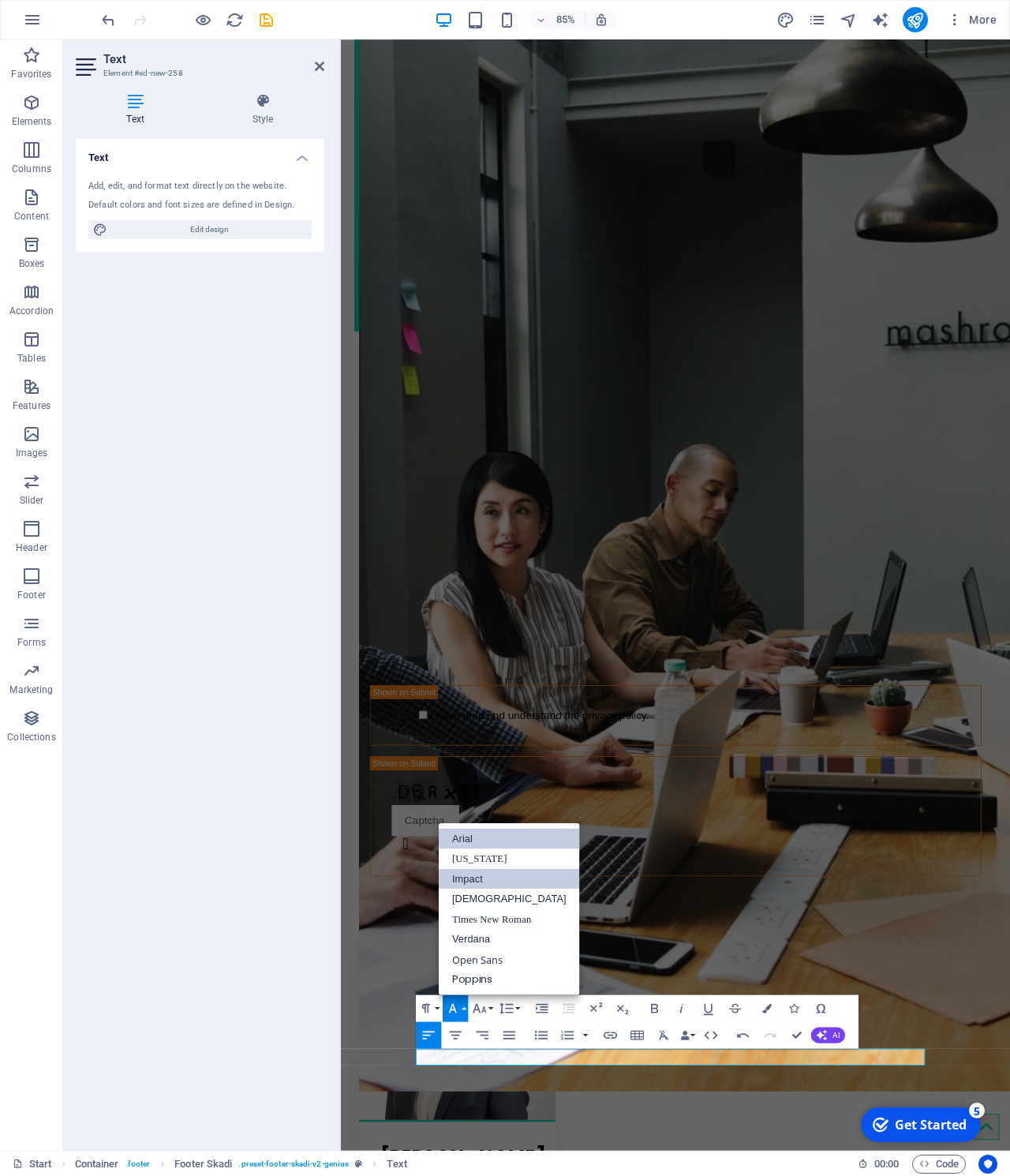
click at [486, 878] on link "Impact" at bounding box center [510, 879] width 142 height 20
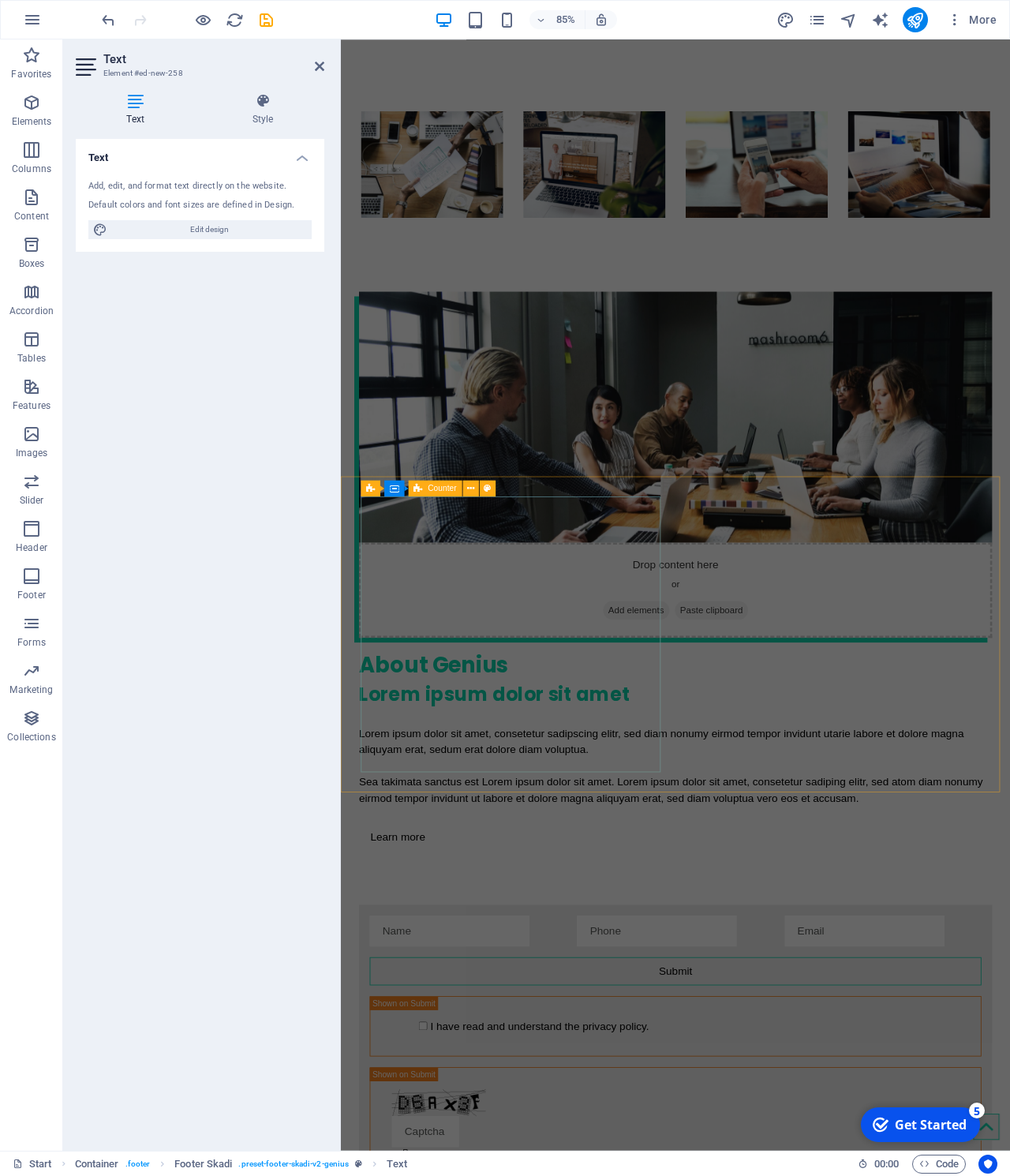
scroll to position [2632, 0]
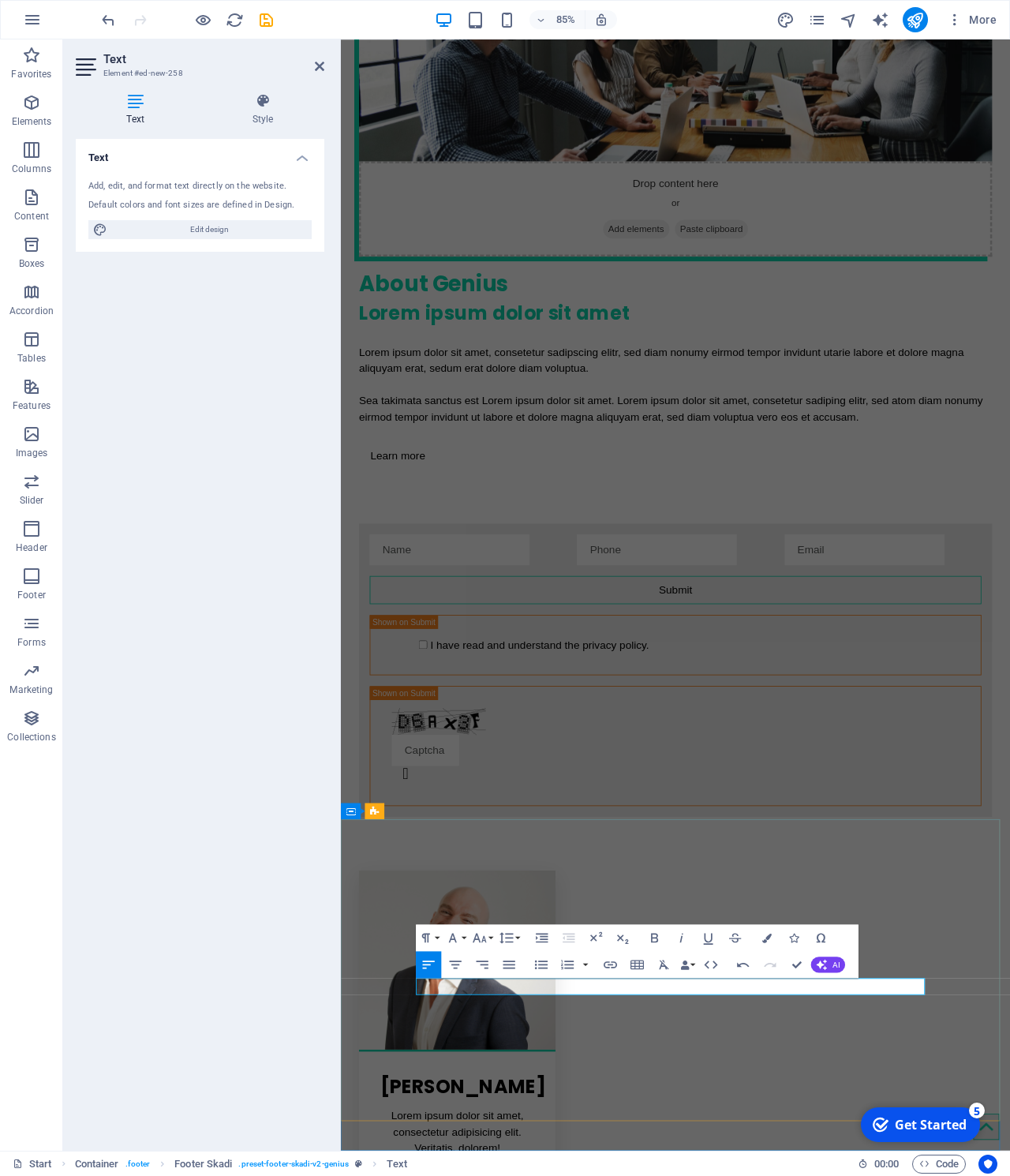
drag, startPoint x: 527, startPoint y: 1158, endPoint x: 473, endPoint y: 1155, distance: 54.1
click at [494, 933] on button "Font Size" at bounding box center [482, 937] width 25 height 27
drag, startPoint x: 476, startPoint y: 1151, endPoint x: 419, endPoint y: 1153, distance: 57.0
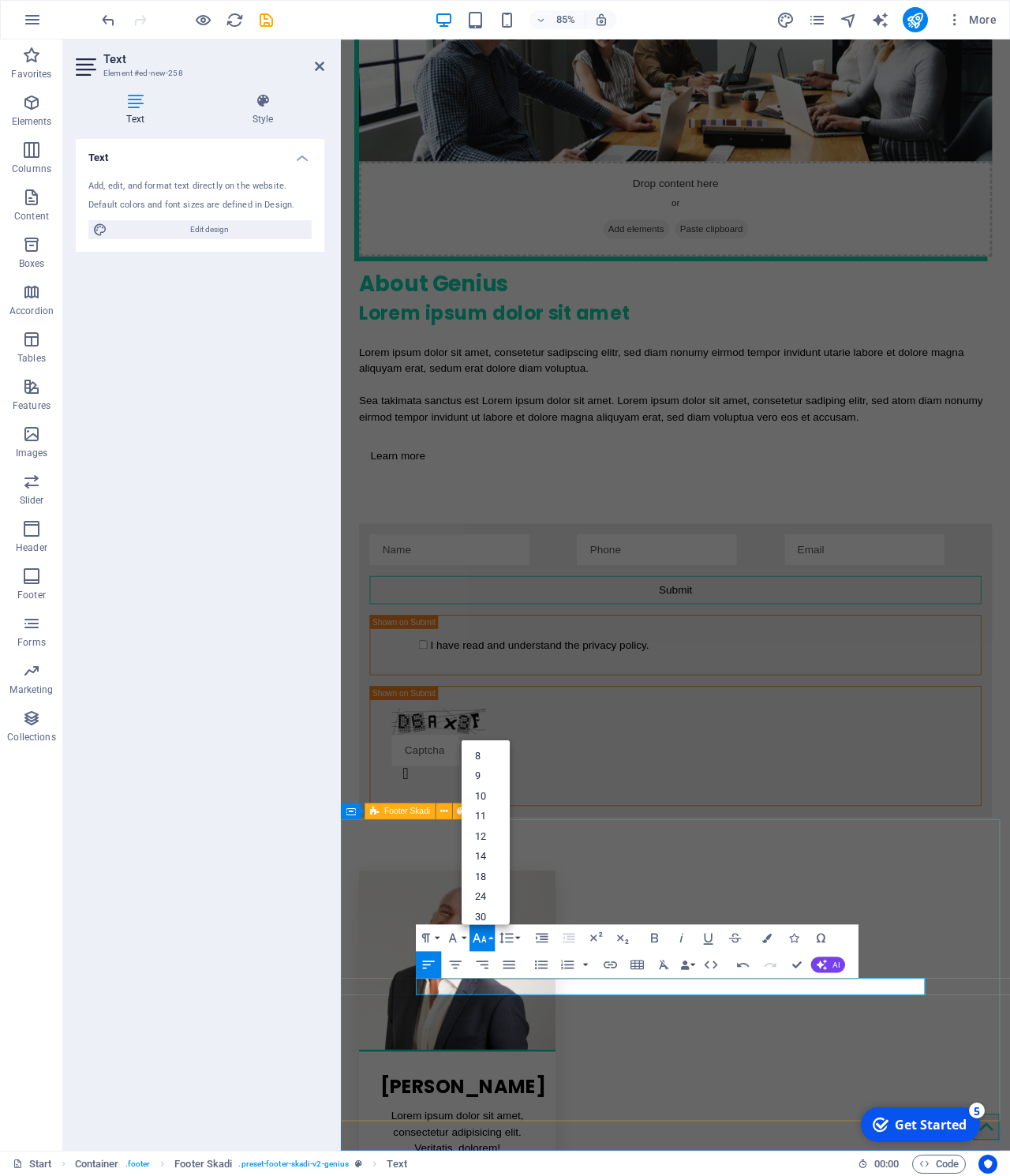
click at [494, 918] on link "30" at bounding box center [486, 915] width 48 height 20
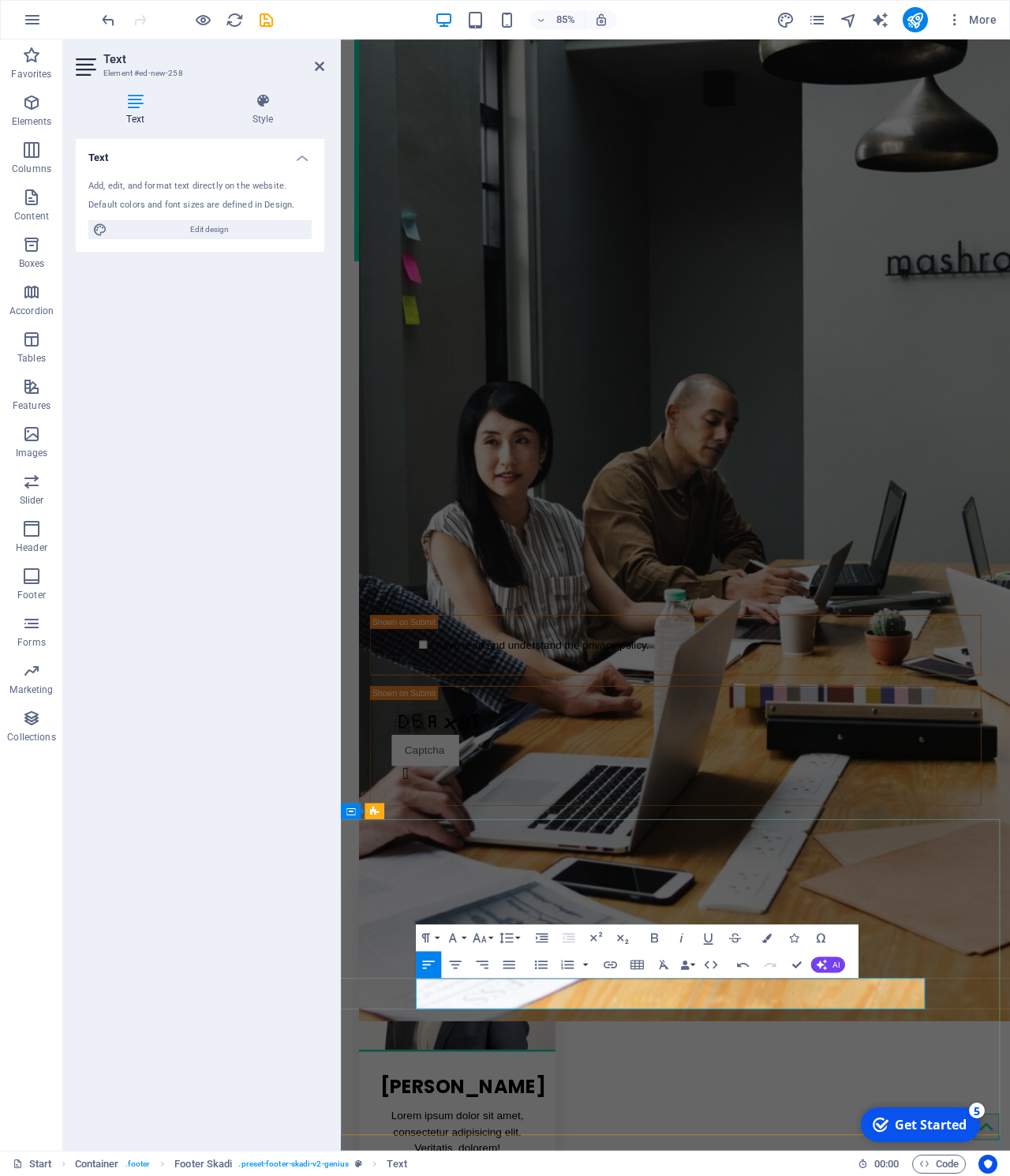
click at [483, 934] on icon "button" at bounding box center [479, 937] width 16 height 16
click at [481, 914] on link "30" at bounding box center [486, 915] width 48 height 20
click at [483, 937] on icon "button" at bounding box center [479, 937] width 16 height 16
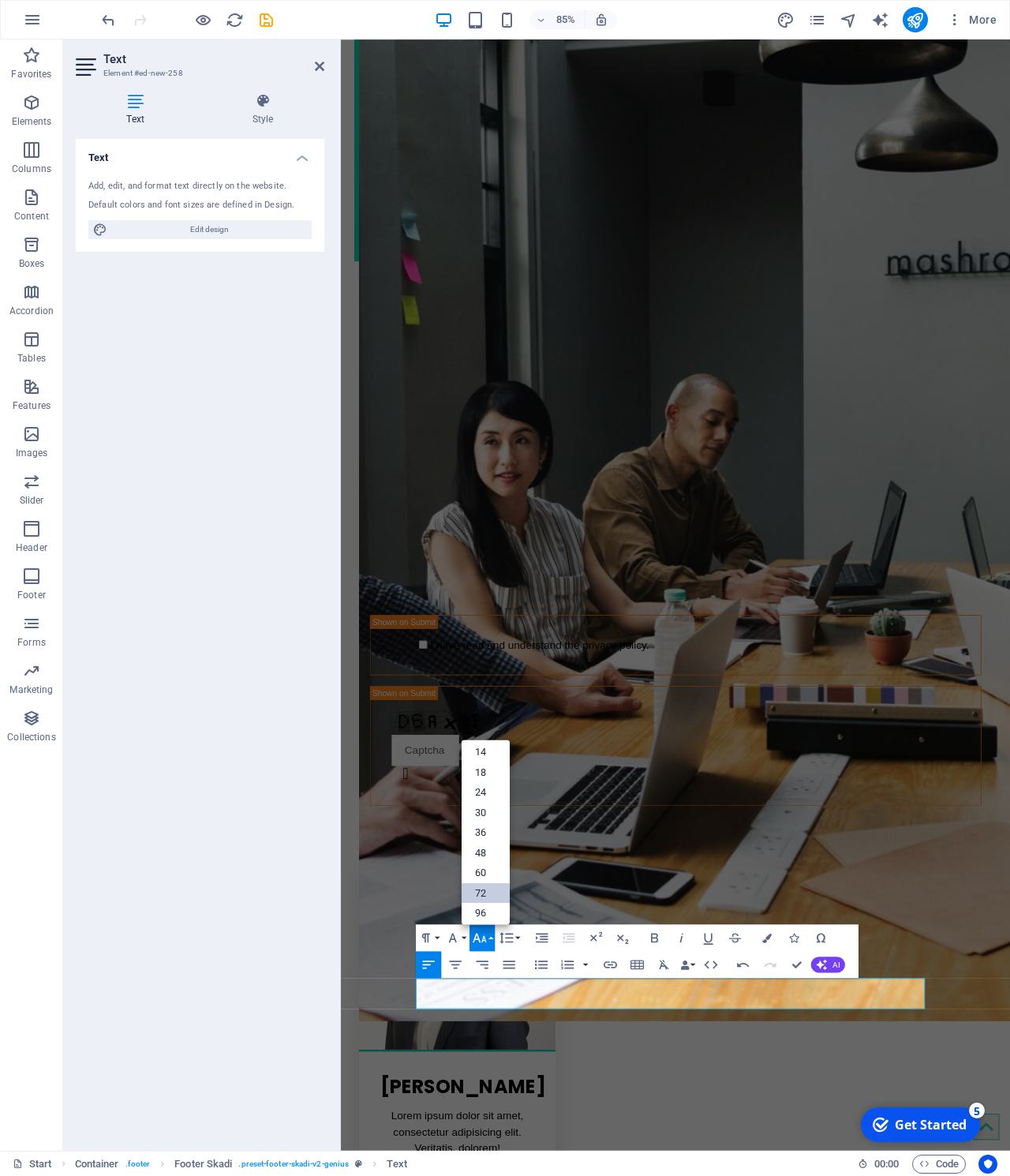
click at [482, 896] on link "72" at bounding box center [486, 892] width 48 height 20
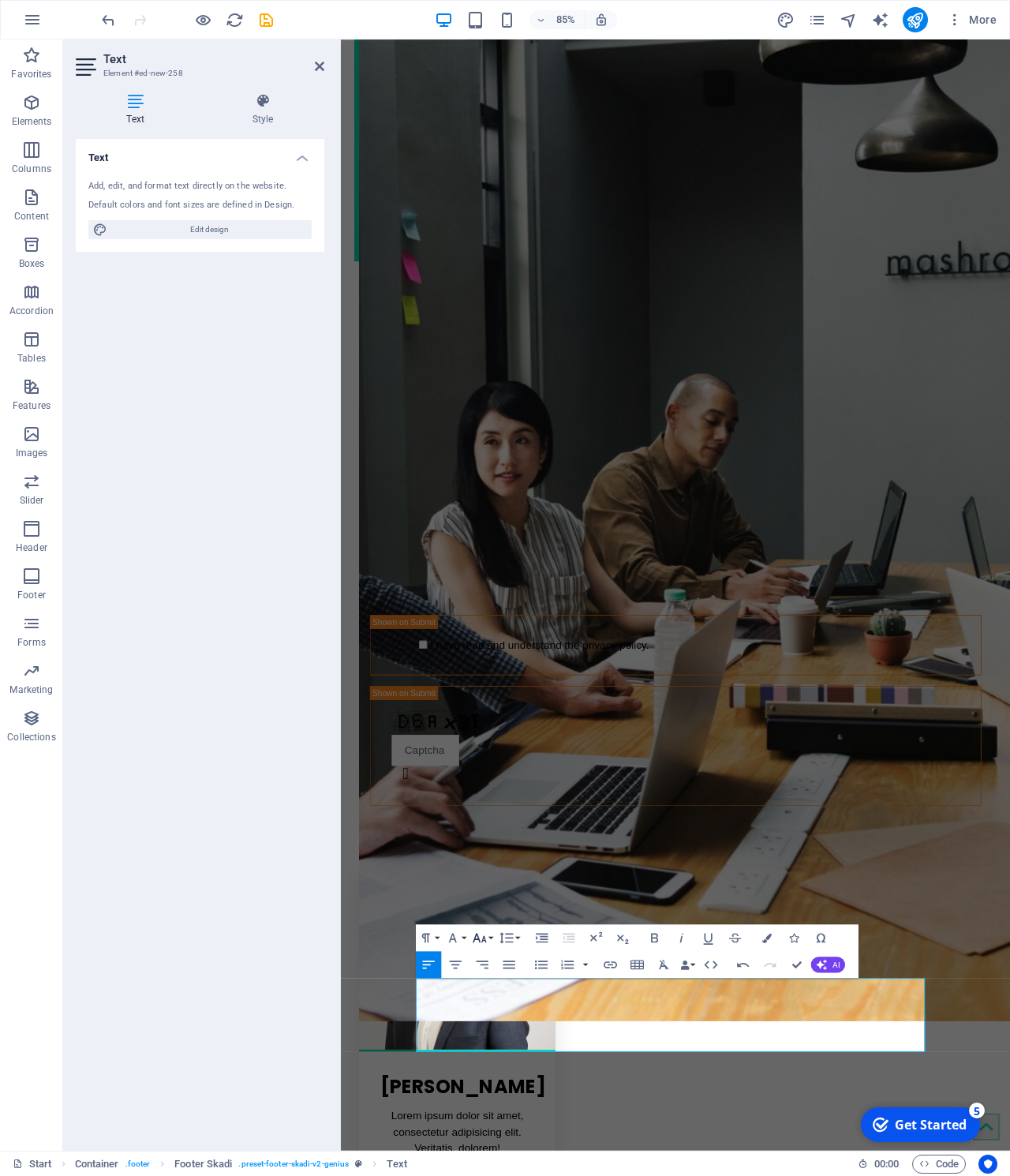
click at [486, 937] on icon "button" at bounding box center [479, 937] width 16 height 16
click at [489, 905] on link "96" at bounding box center [486, 912] width 48 height 20
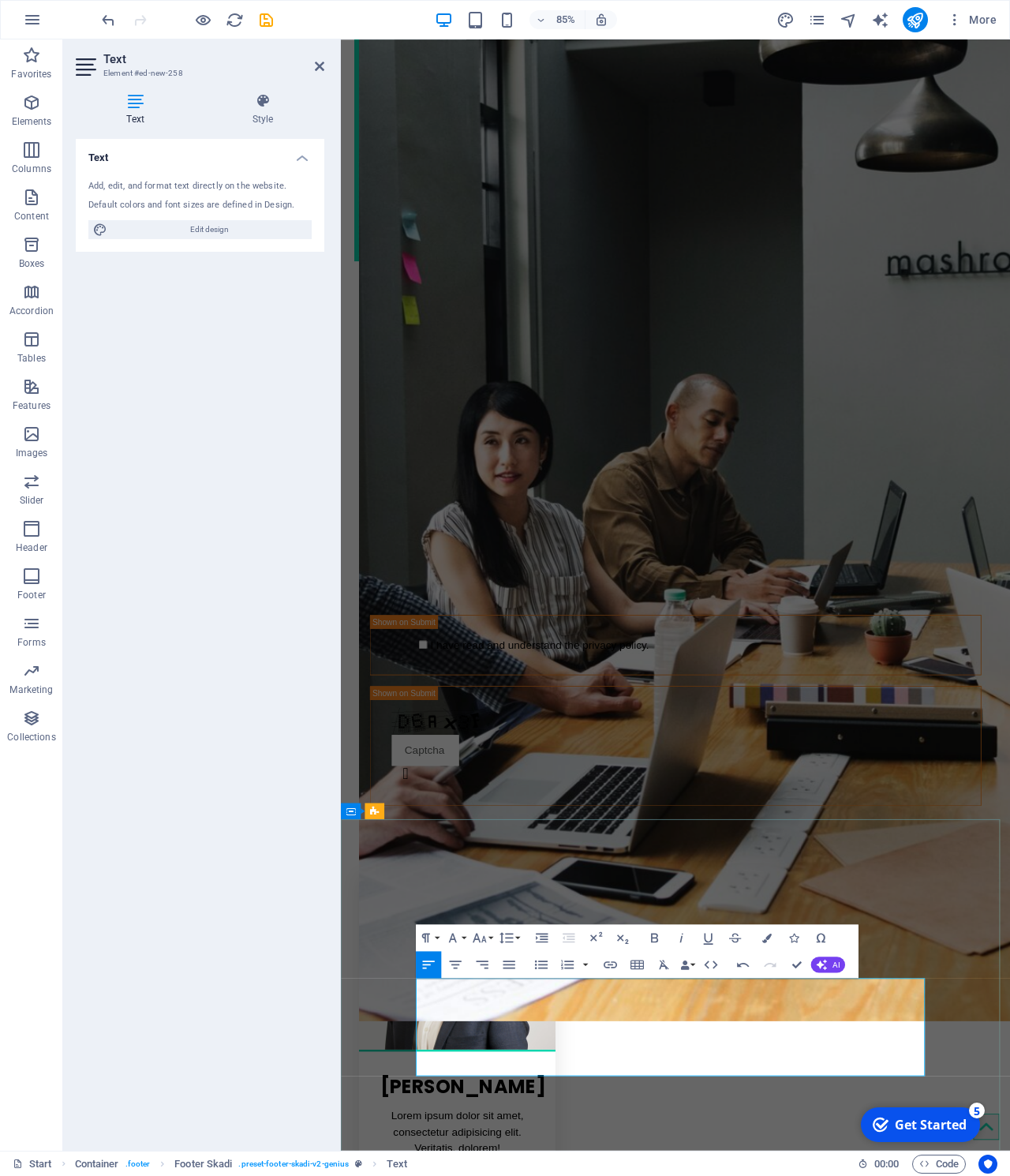
drag, startPoint x: 681, startPoint y: 1227, endPoint x: 850, endPoint y: 1222, distance: 169.1
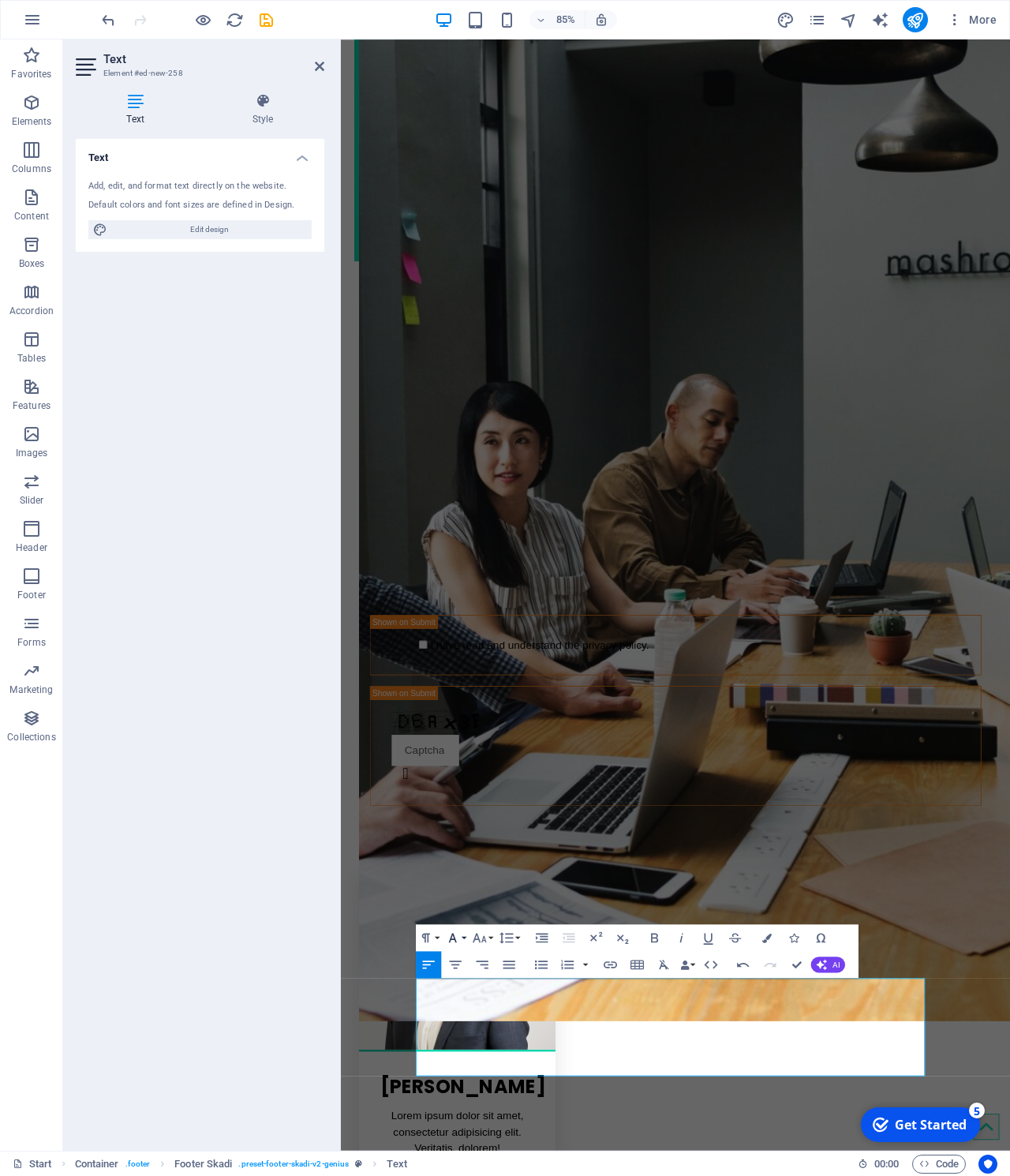
click at [462, 938] on button "Font Family" at bounding box center [455, 937] width 25 height 27
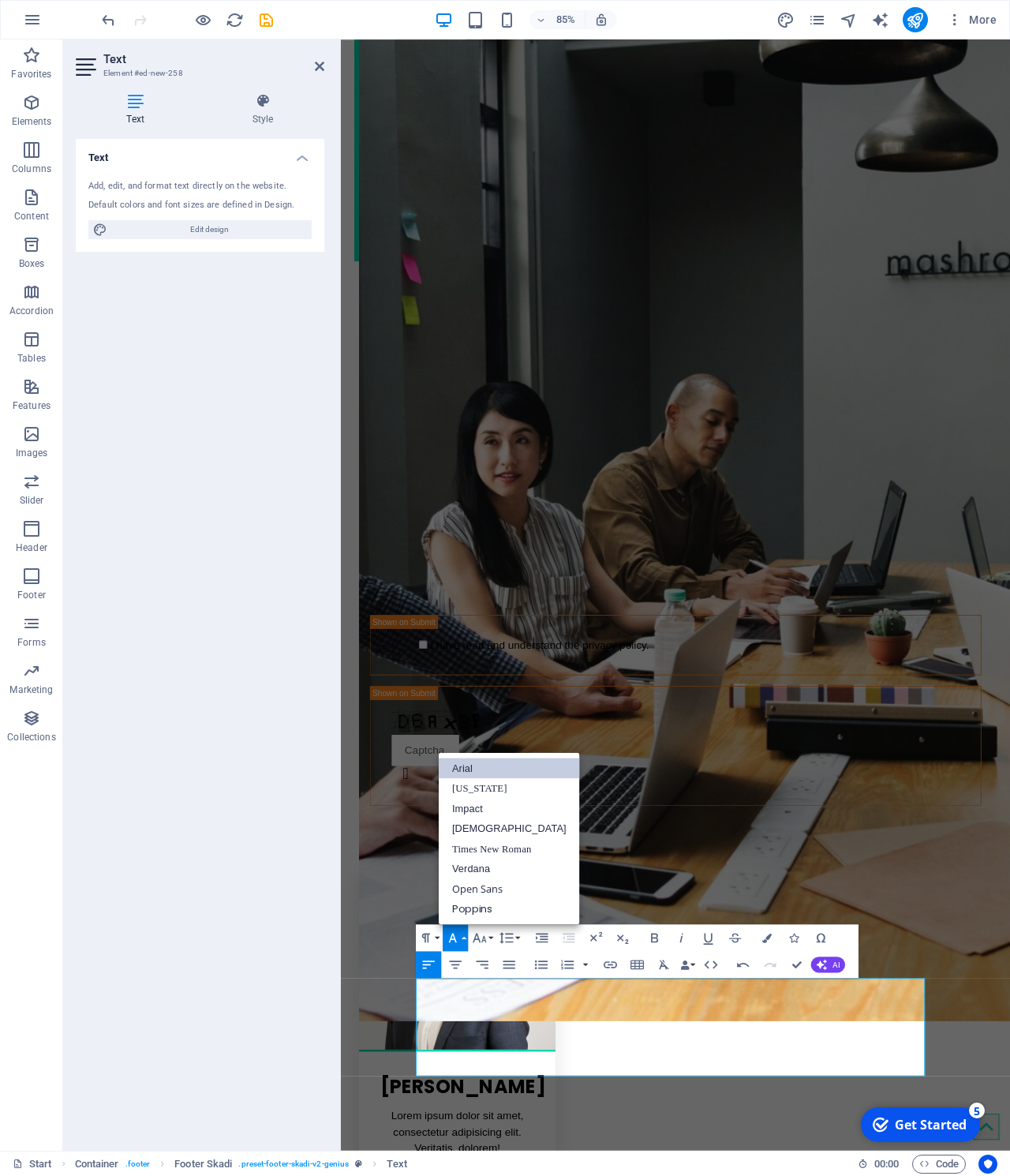
scroll to position [0, 0]
click at [483, 941] on icon "button" at bounding box center [479, 937] width 13 height 10
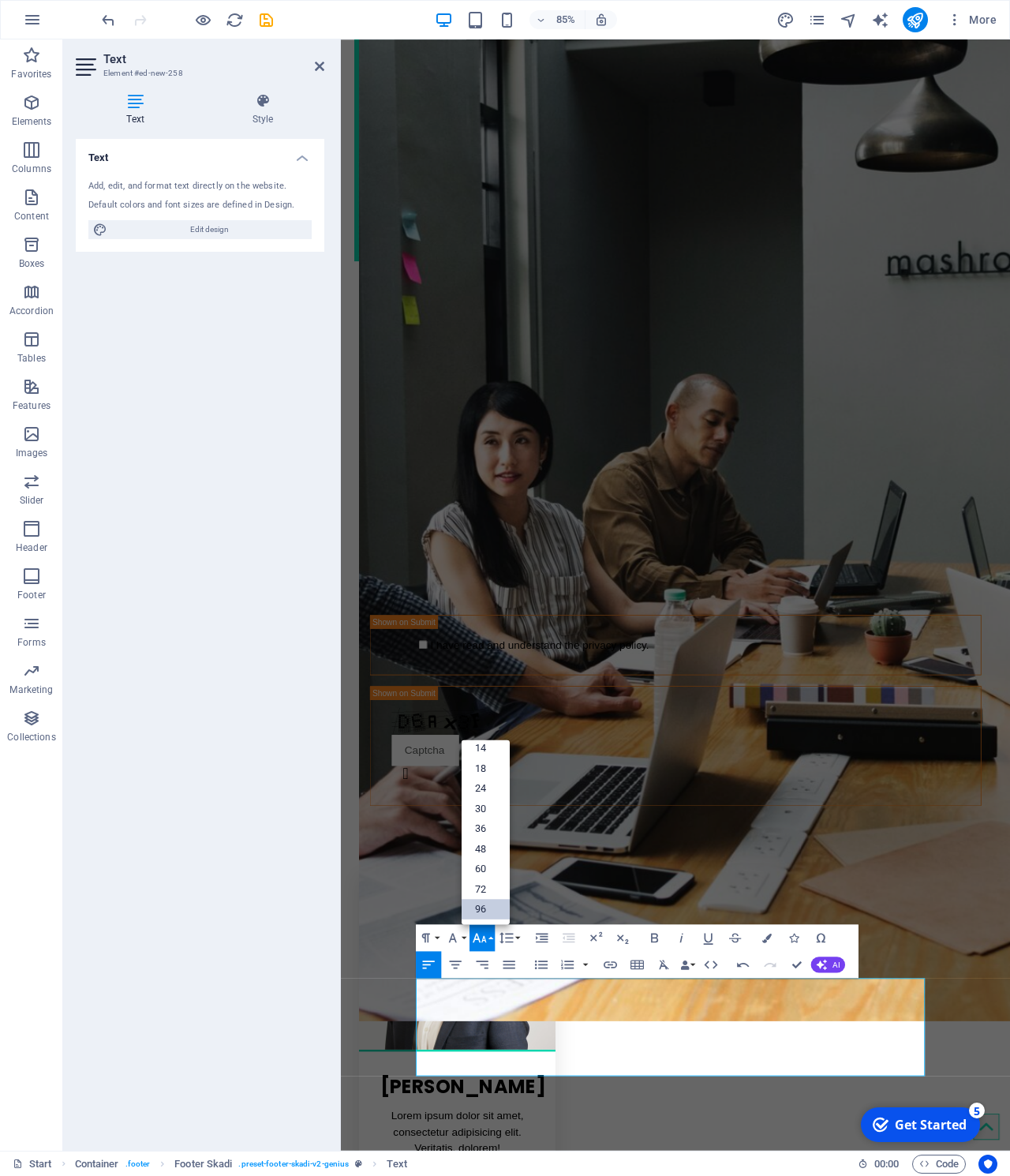
scroll to position [127, 0]
click at [660, 964] on icon "button" at bounding box center [665, 964] width 16 height 16
drag, startPoint x: 684, startPoint y: 1219, endPoint x: 809, endPoint y: 1219, distance: 125.0
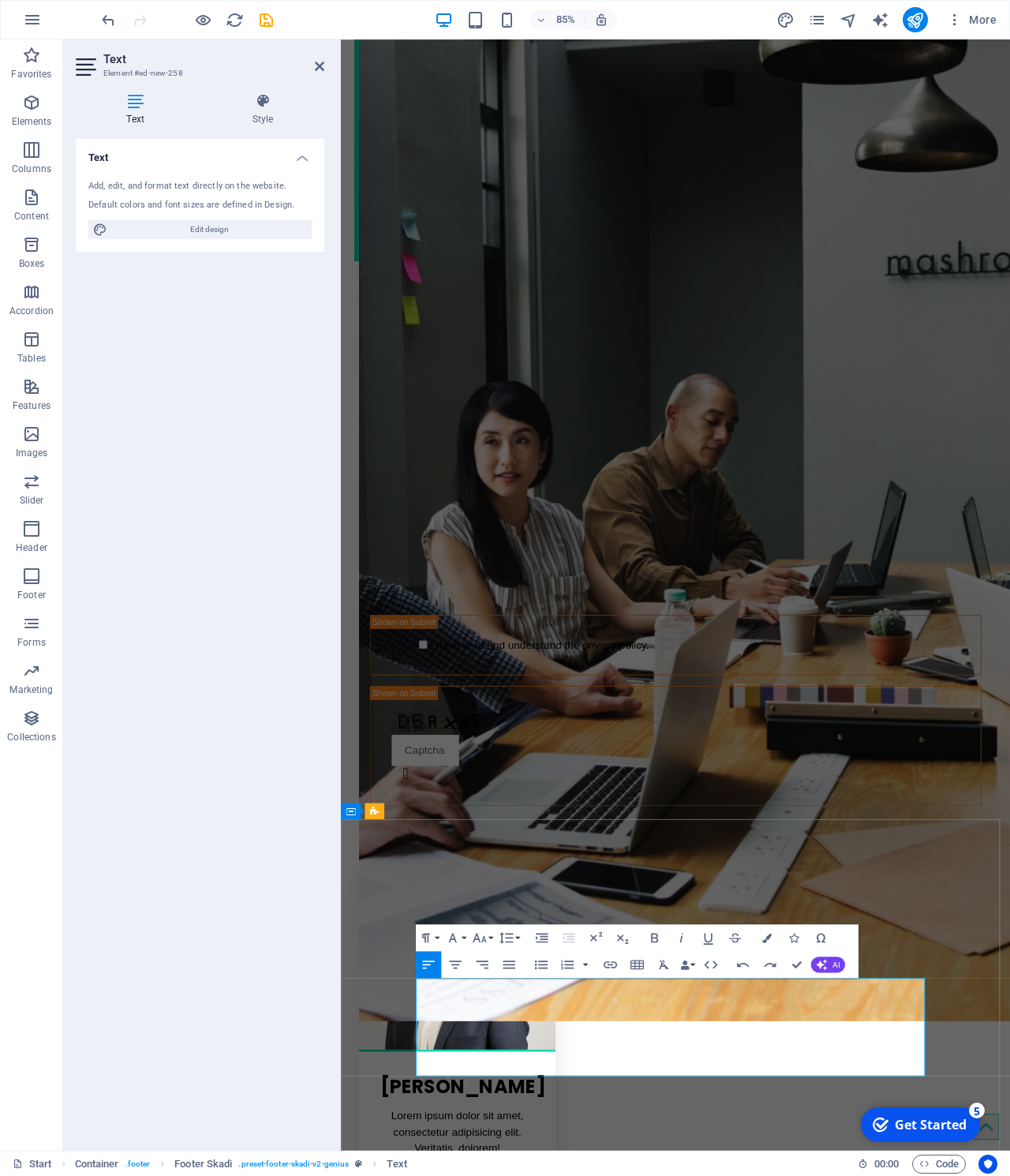
click at [484, 941] on icon "button" at bounding box center [479, 937] width 13 height 10
click at [494, 895] on link "72" at bounding box center [486, 888] width 48 height 20
click at [763, 935] on icon "button" at bounding box center [768, 937] width 10 height 10
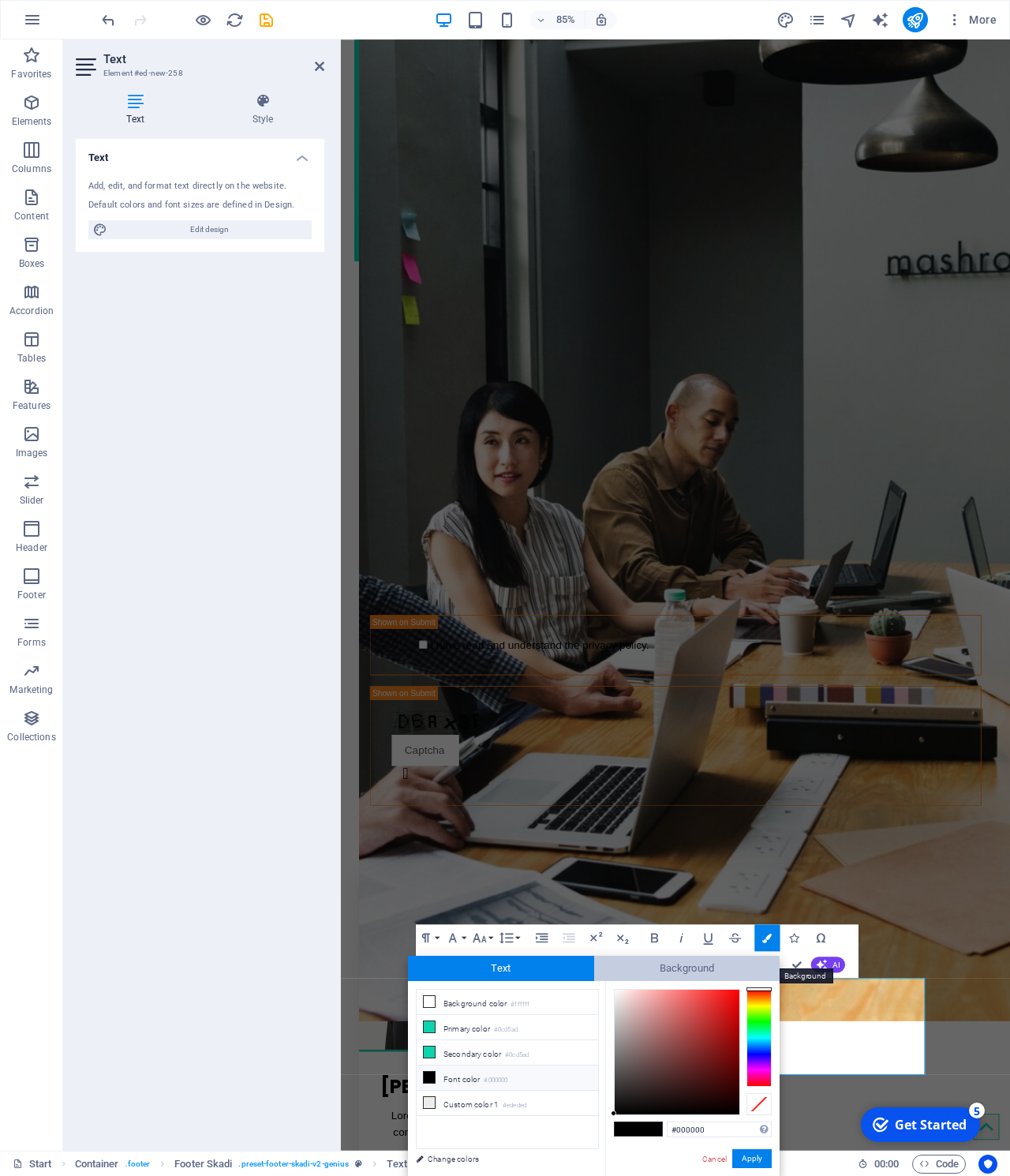
click at [707, 963] on span "Background" at bounding box center [687, 968] width 187 height 25
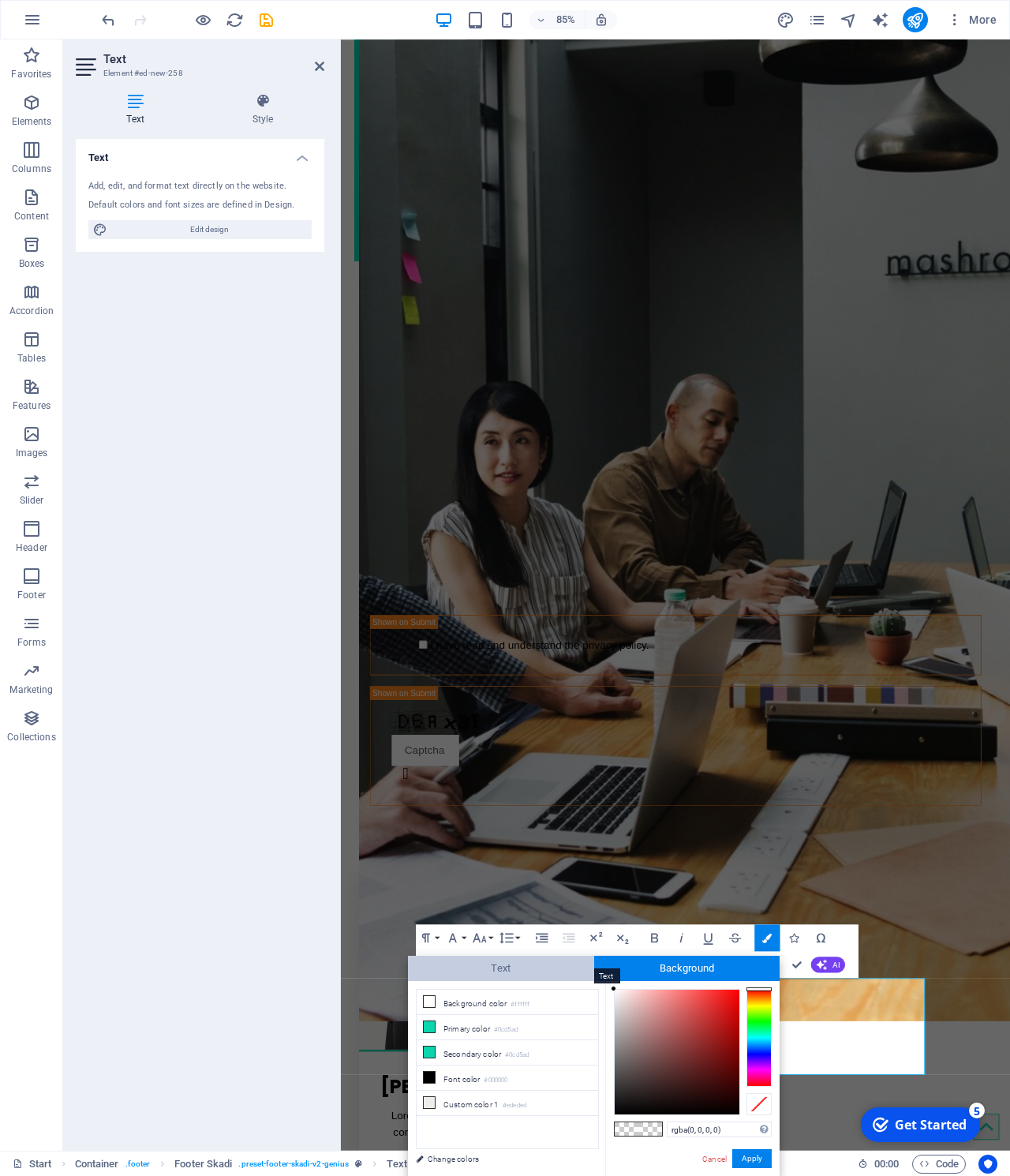
click at [508, 969] on span "Text" at bounding box center [501, 968] width 187 height 25
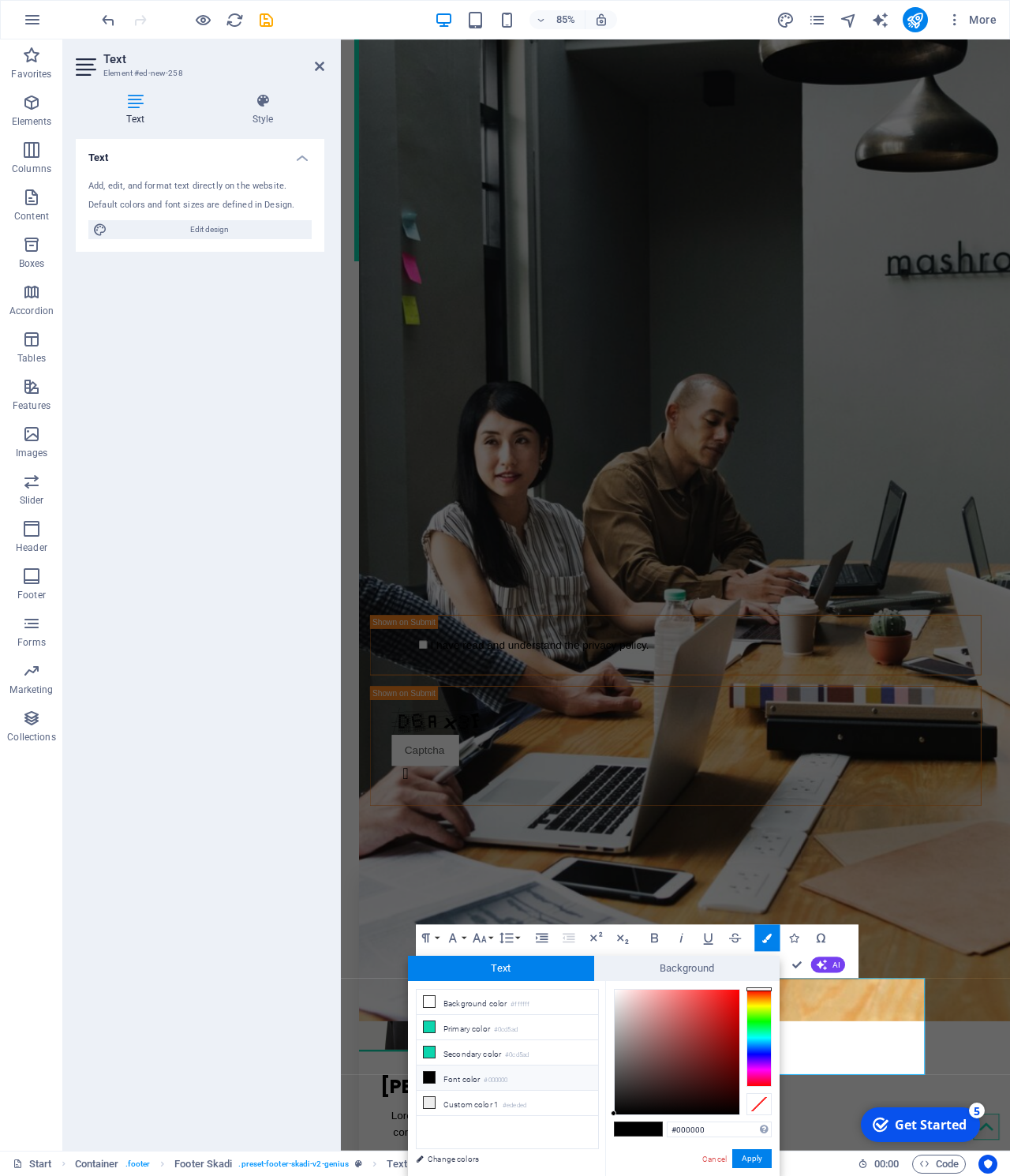
click at [759, 995] on div at bounding box center [759, 1037] width 25 height 98
click at [761, 1000] on div at bounding box center [759, 1037] width 25 height 98
type input "#ffae08"
drag, startPoint x: 725, startPoint y: 995, endPoint x: 736, endPoint y: 989, distance: 12.5
click at [735, 990] on div at bounding box center [677, 1052] width 124 height 124
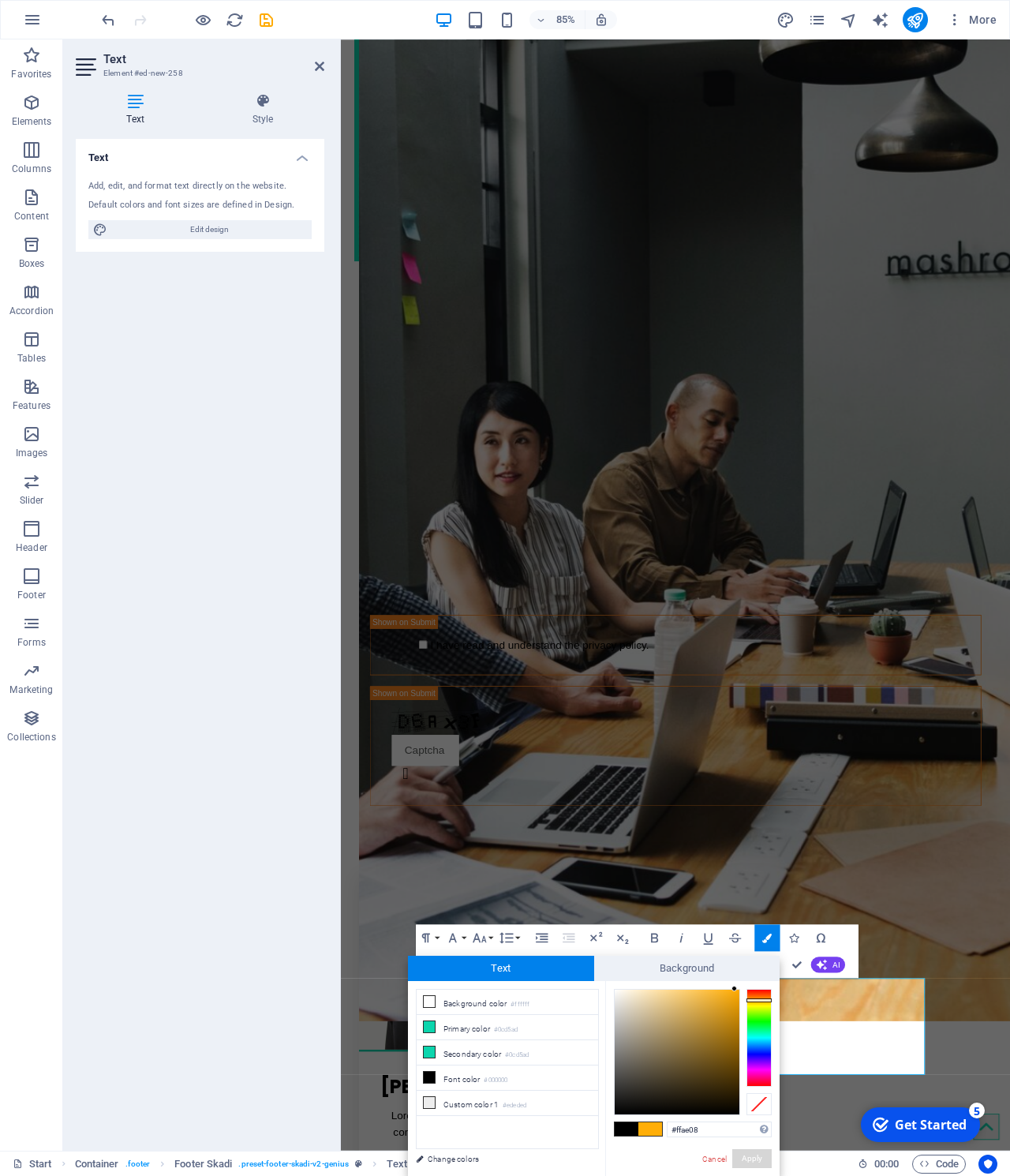
click at [755, 1160] on button "Apply" at bounding box center [752, 1159] width 39 height 19
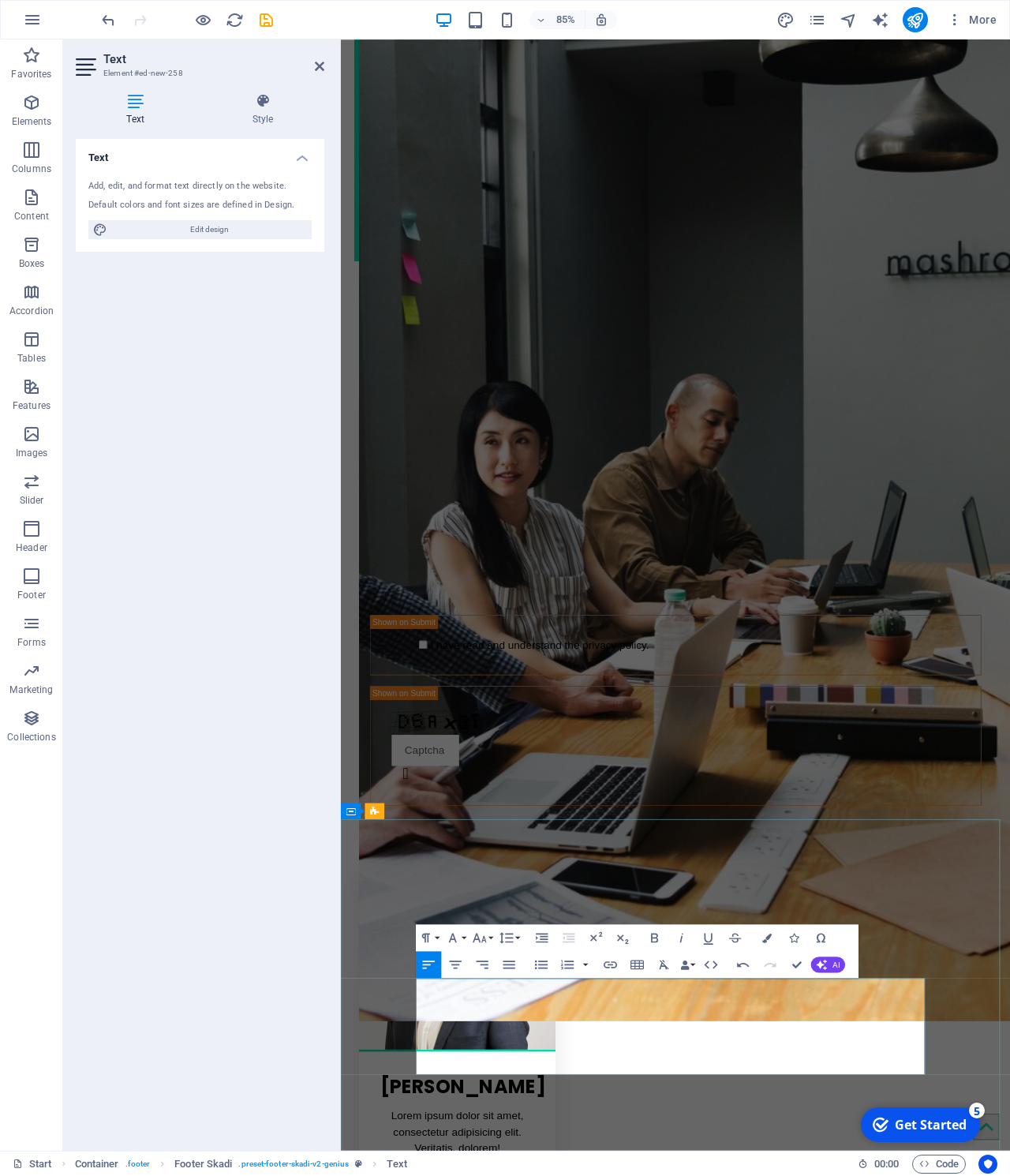
drag, startPoint x: 849, startPoint y: 1222, endPoint x: 288, endPoint y: 1138, distance: 567.3
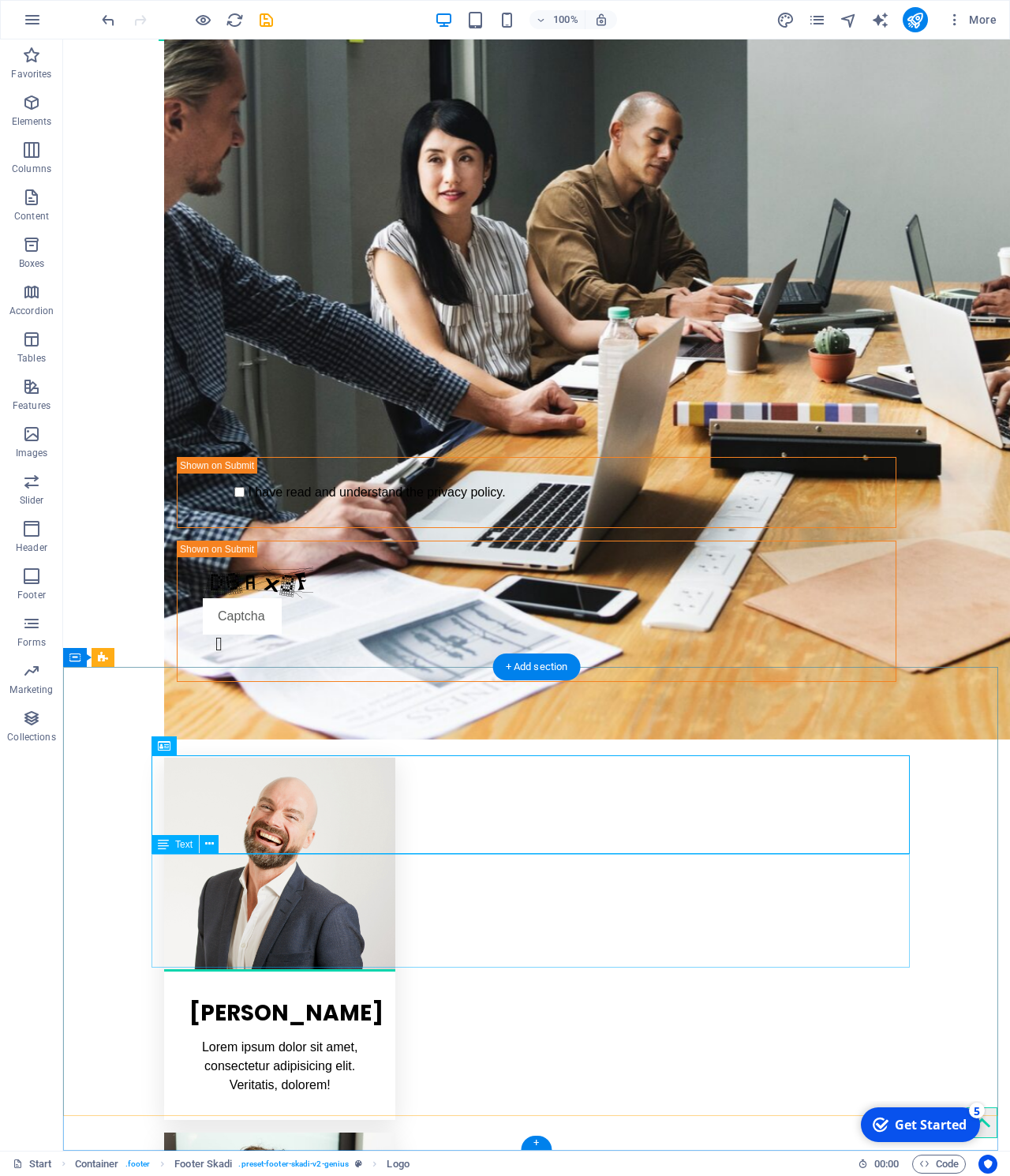
scroll to position [2733, 0]
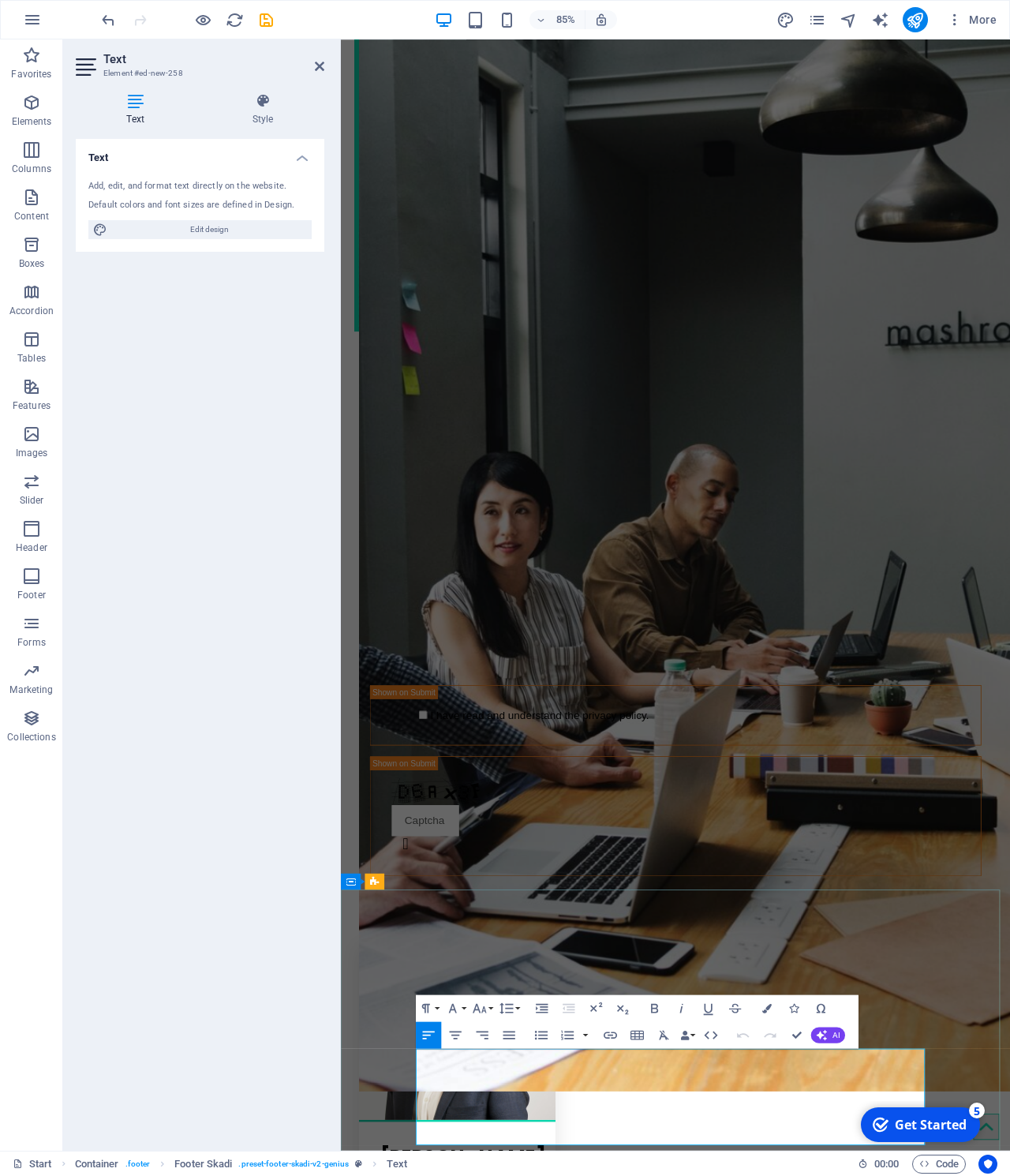
drag, startPoint x: 688, startPoint y: 1294, endPoint x: 332, endPoint y: 1238, distance: 360.4
click at [485, 1011] on icon "button" at bounding box center [479, 1009] width 13 height 10
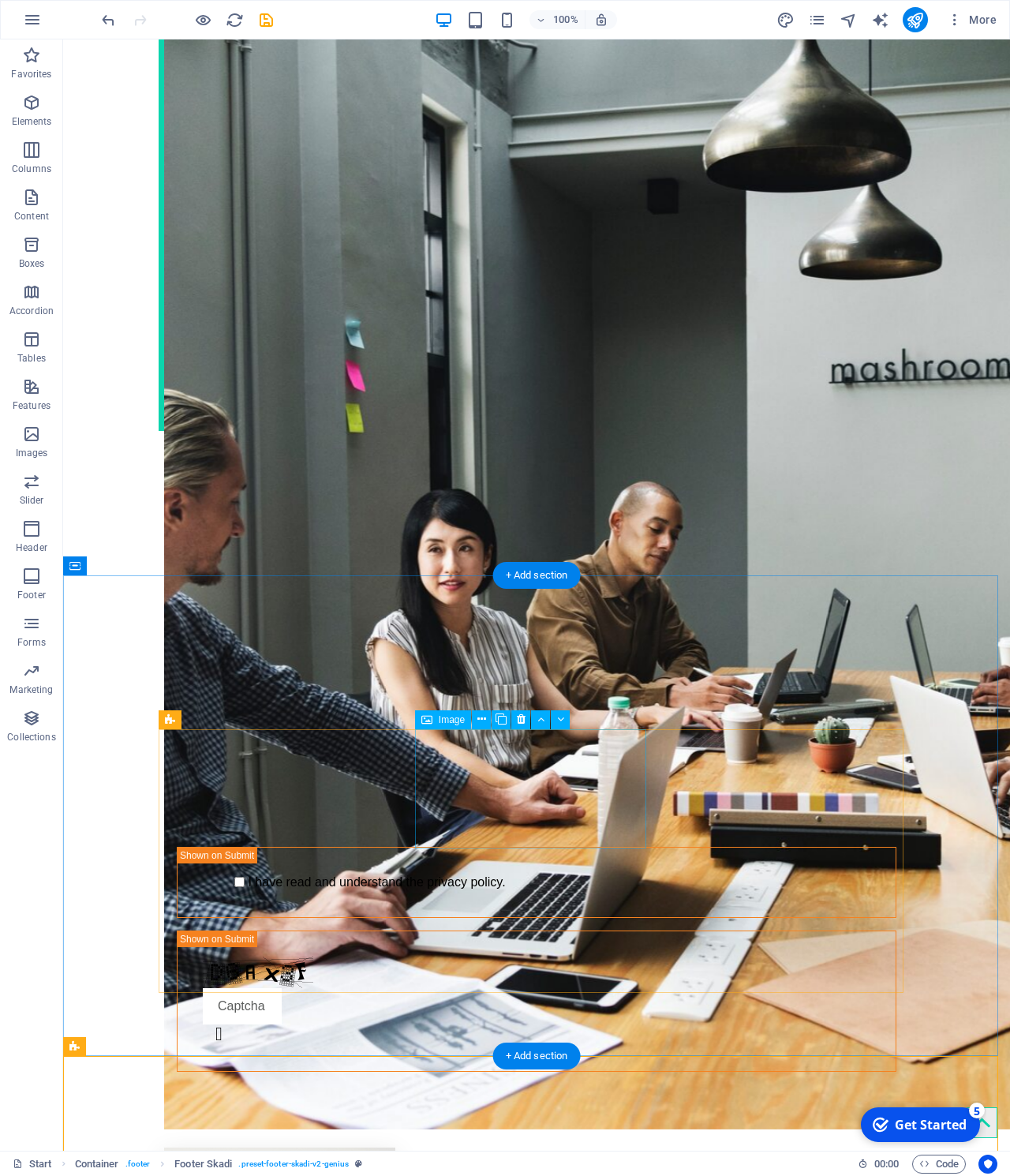
scroll to position [2797, 0]
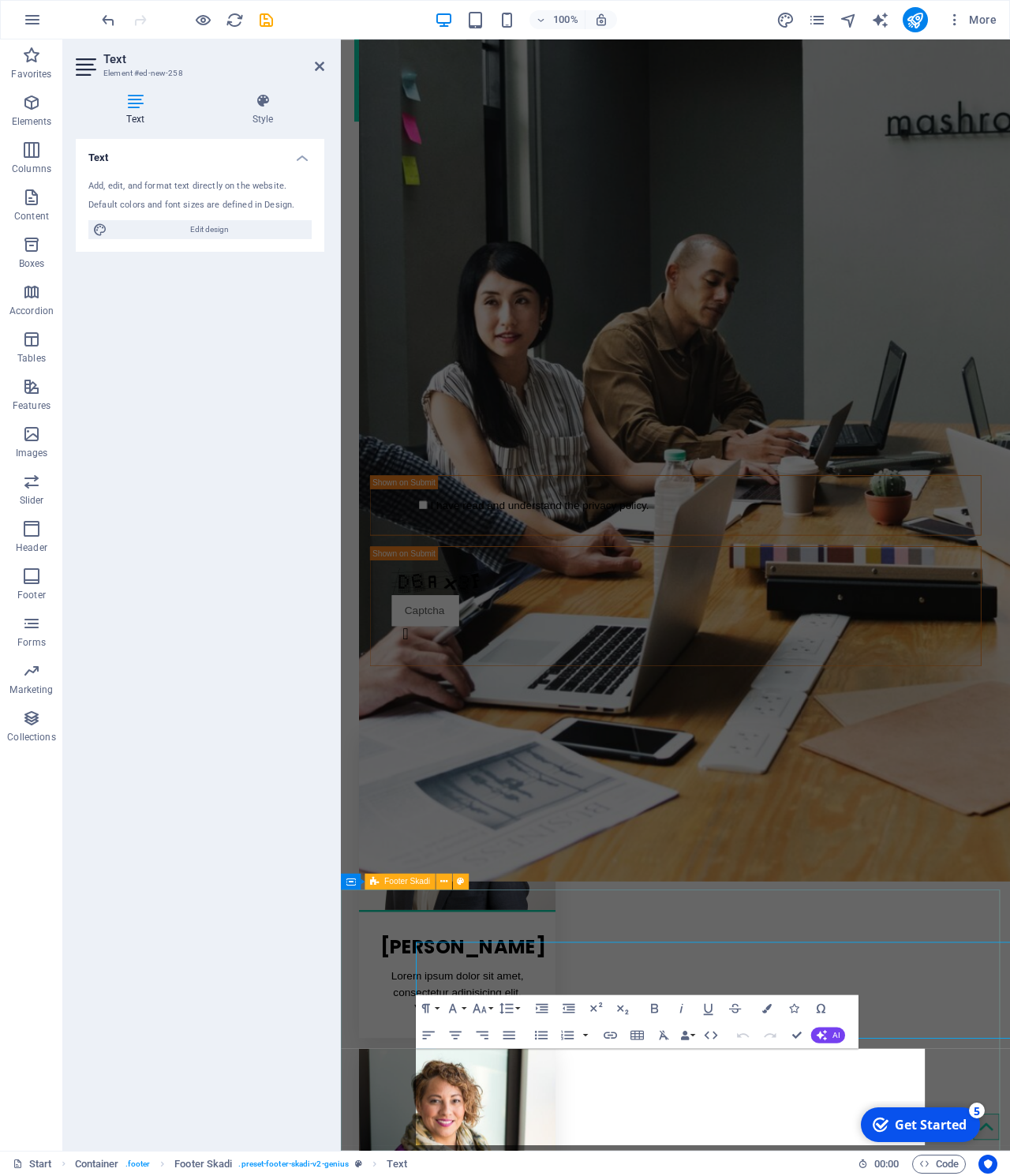
scroll to position [2549, 0]
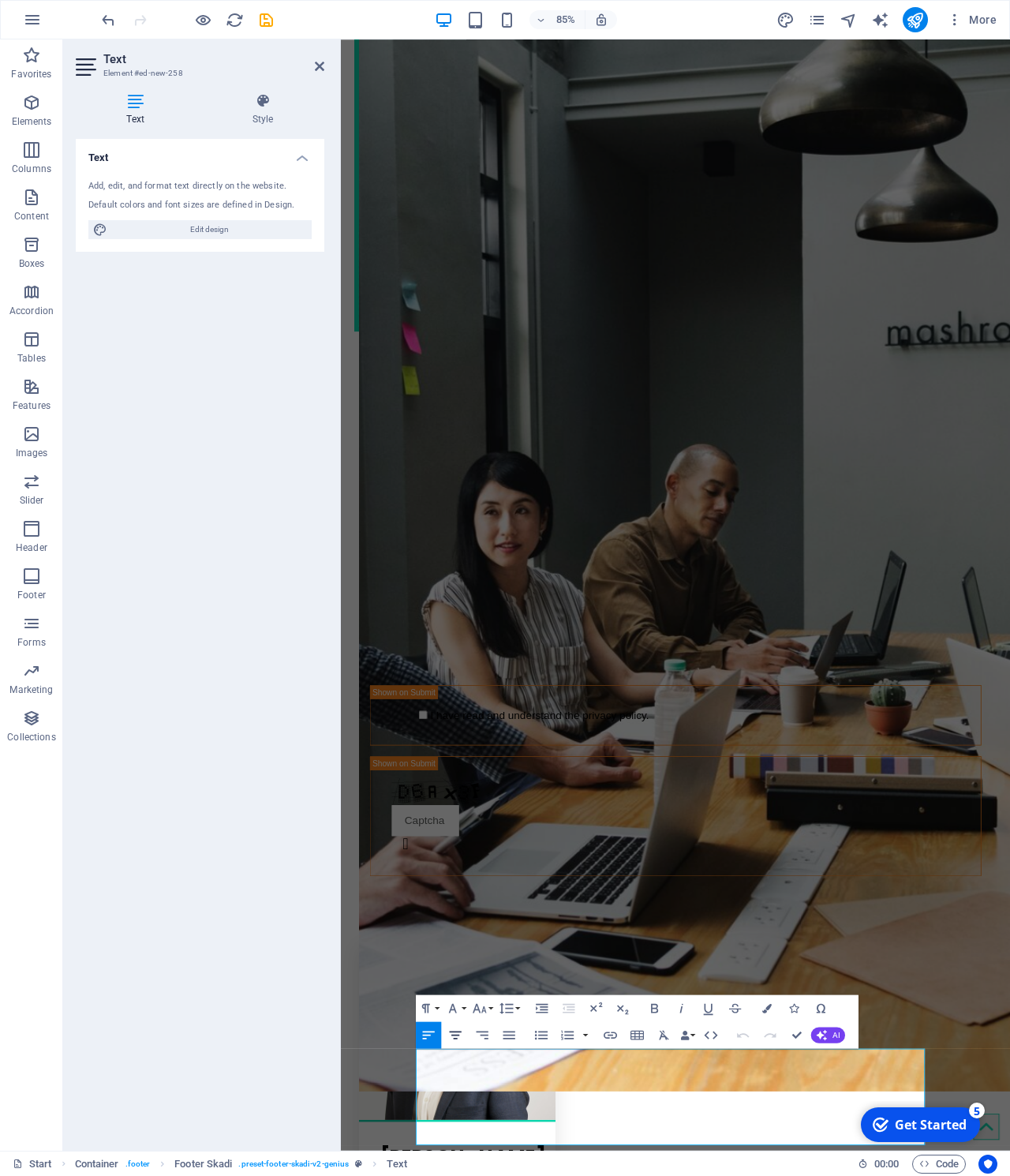
click at [457, 1034] on icon "button" at bounding box center [455, 1034] width 16 height 16
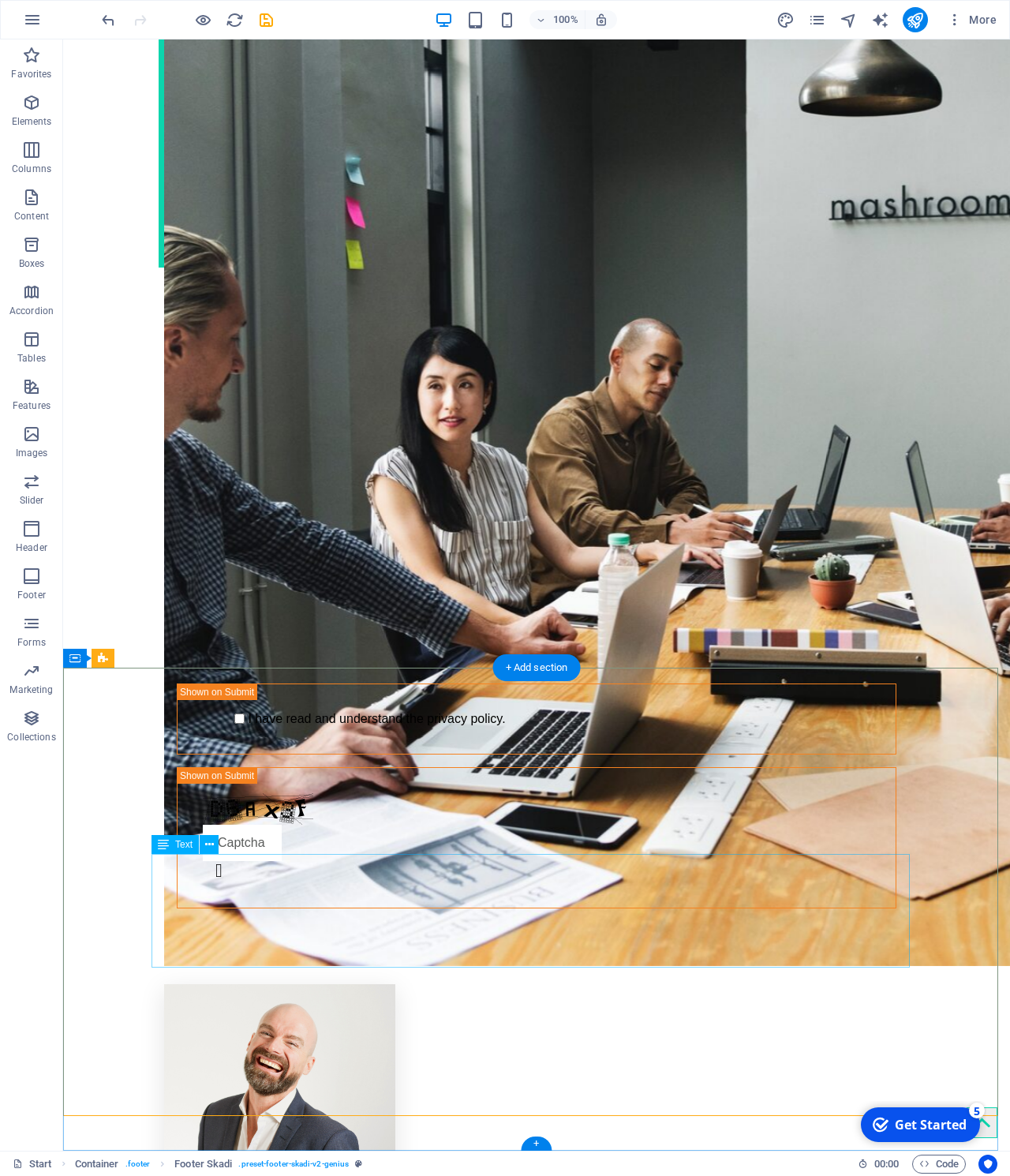
scroll to position [2797, 0]
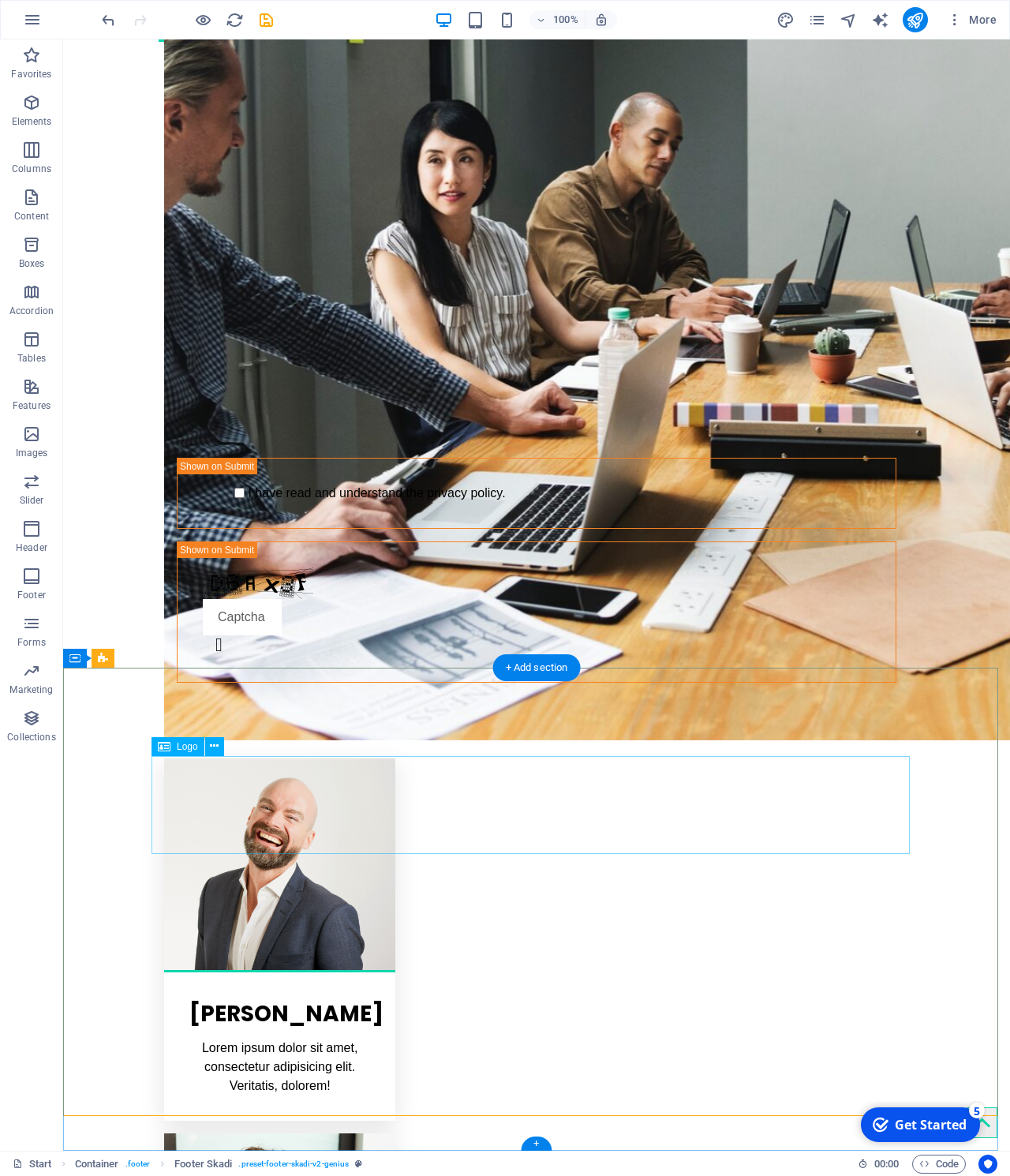
click at [211, 750] on icon at bounding box center [214, 746] width 9 height 16
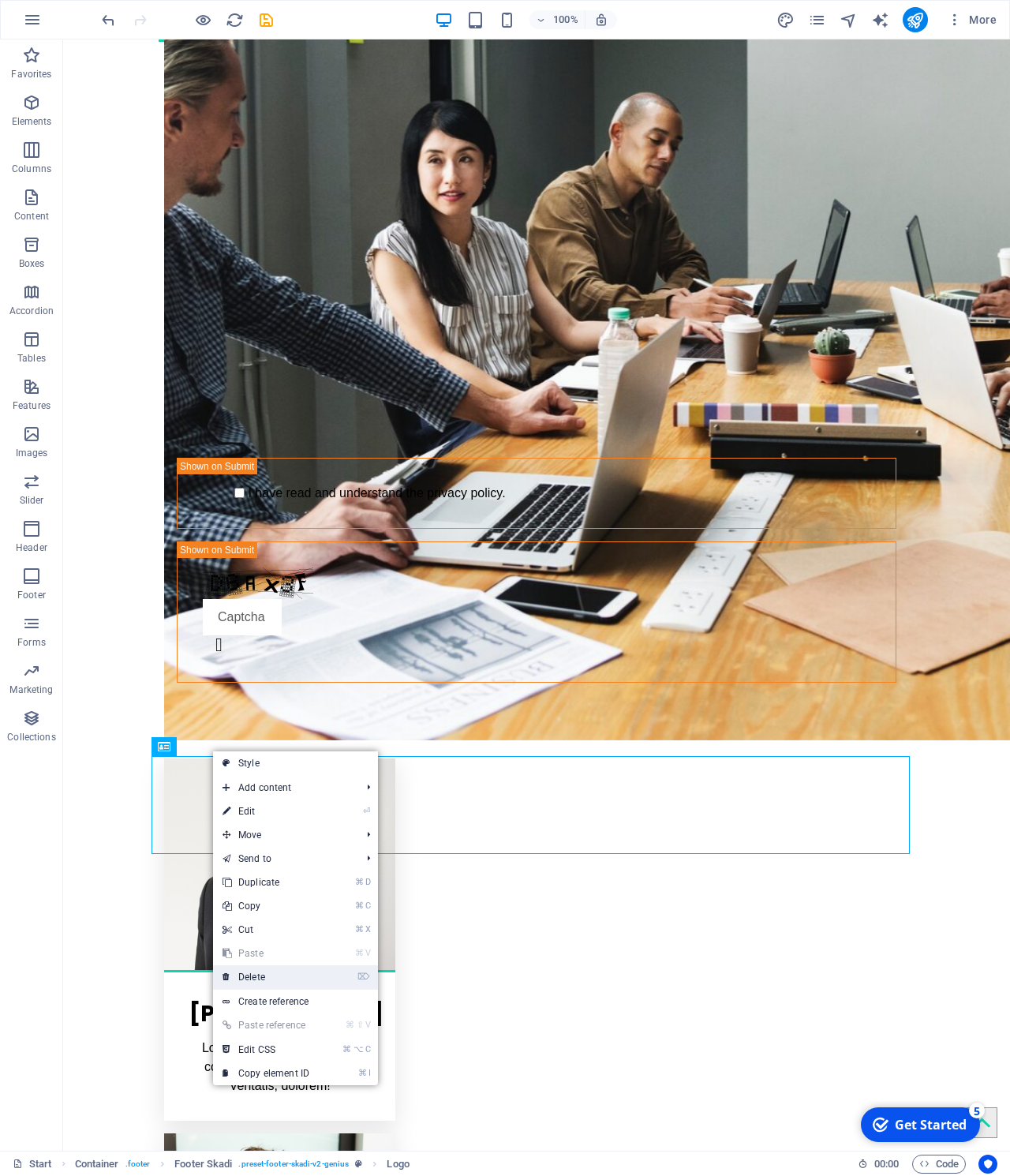
click at [289, 977] on link "⌦ Delete" at bounding box center [266, 976] width 106 height 24
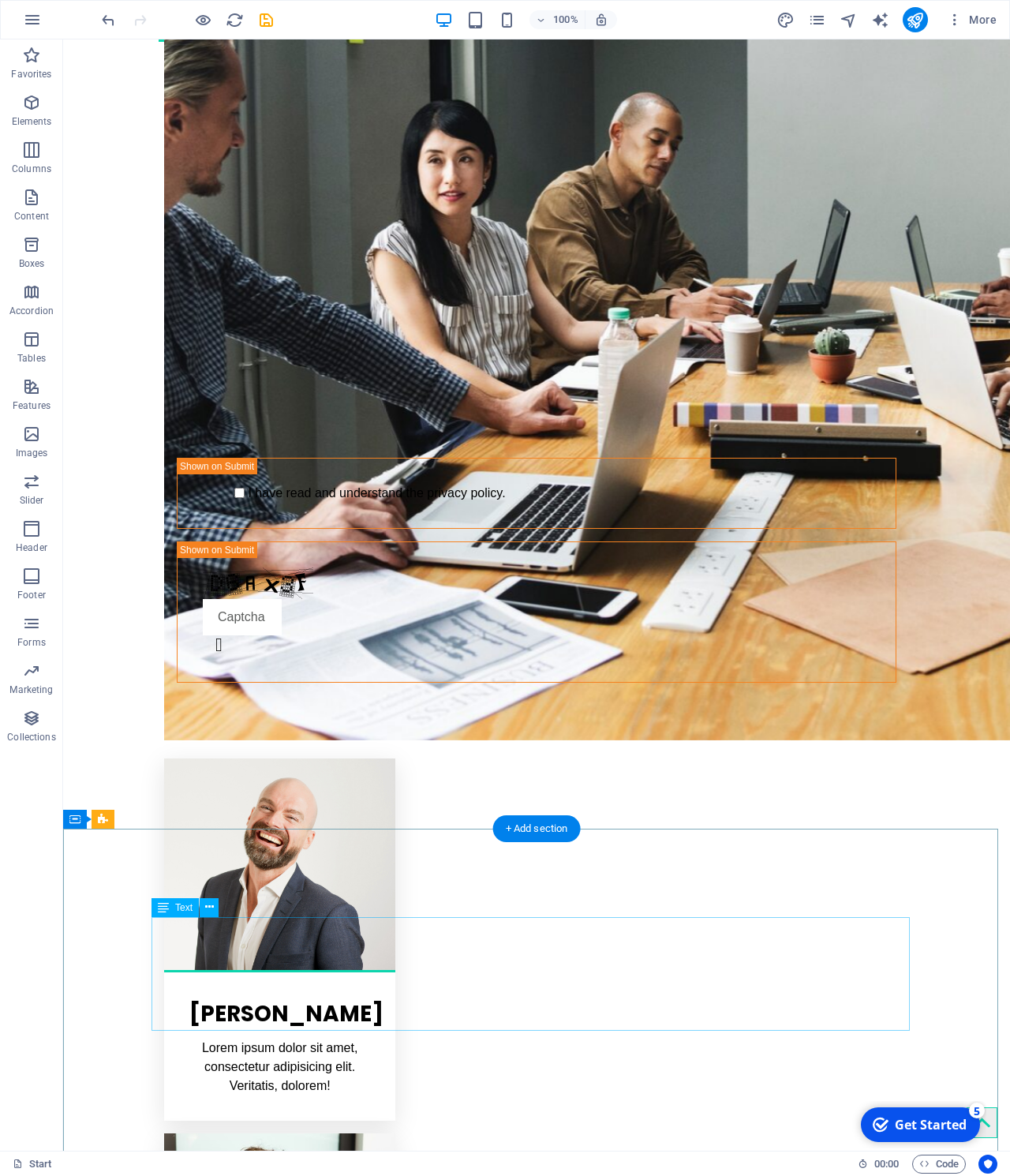
scroll to position [2635, 0]
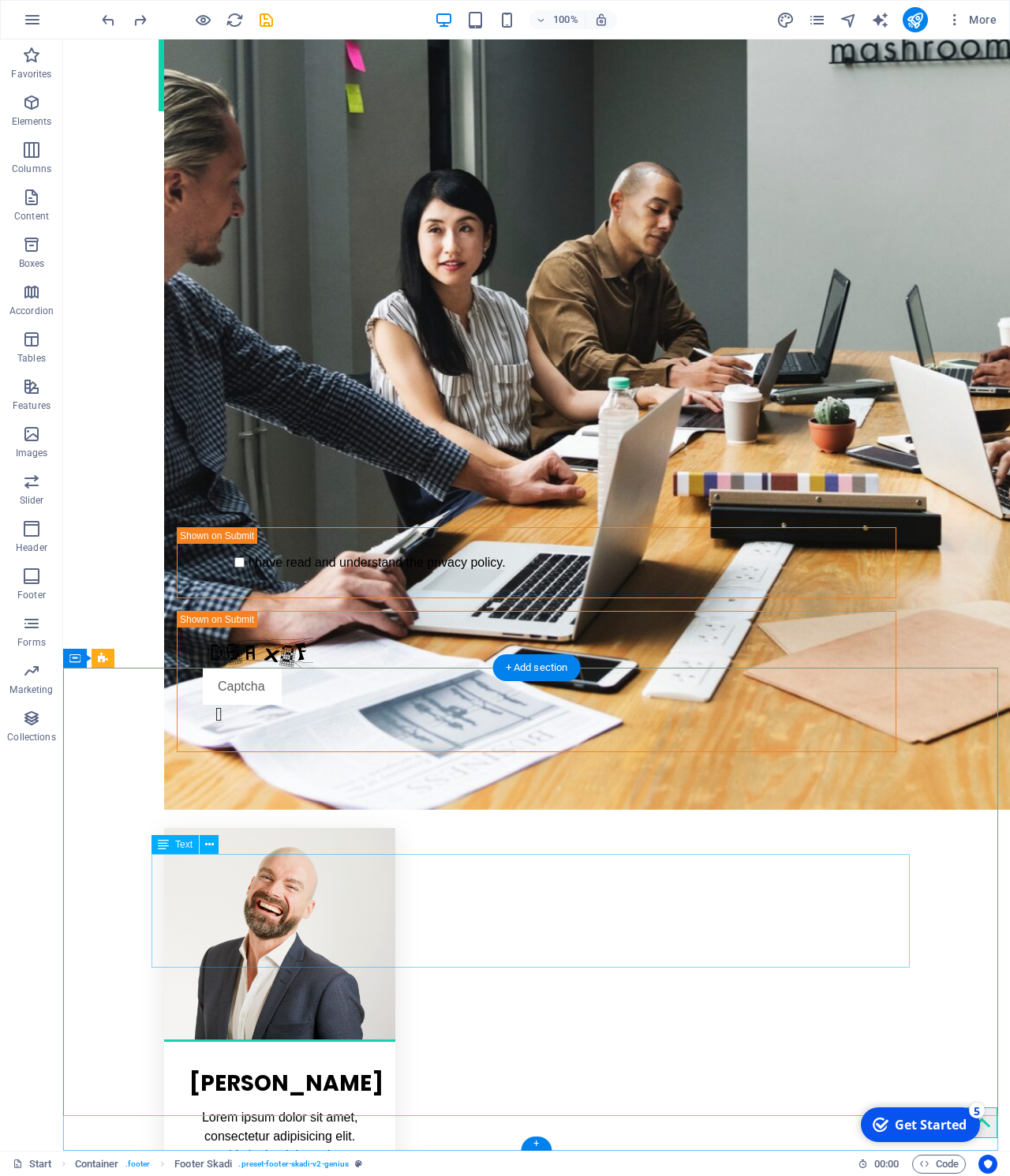
scroll to position [2797, 0]
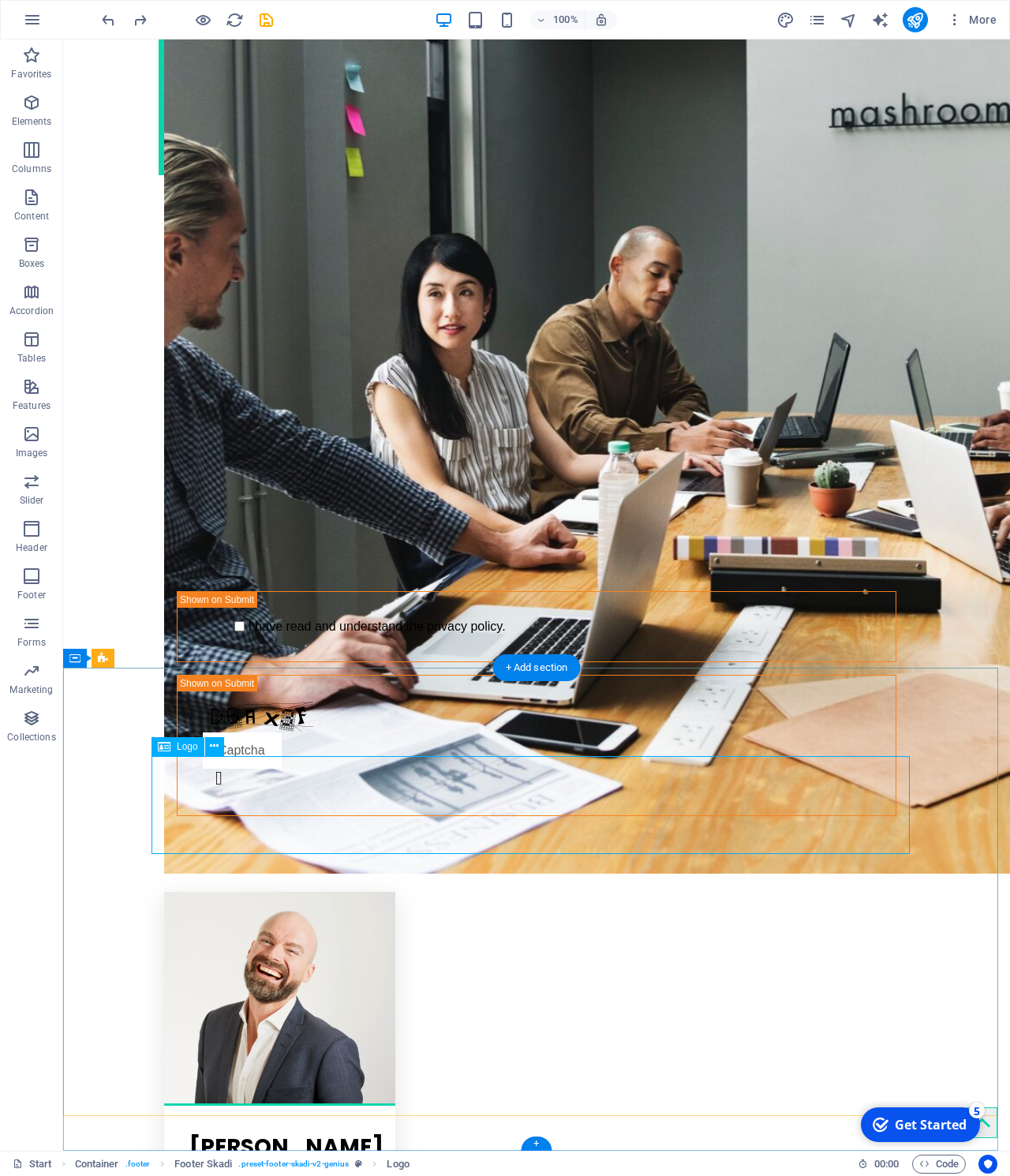
select select "px"
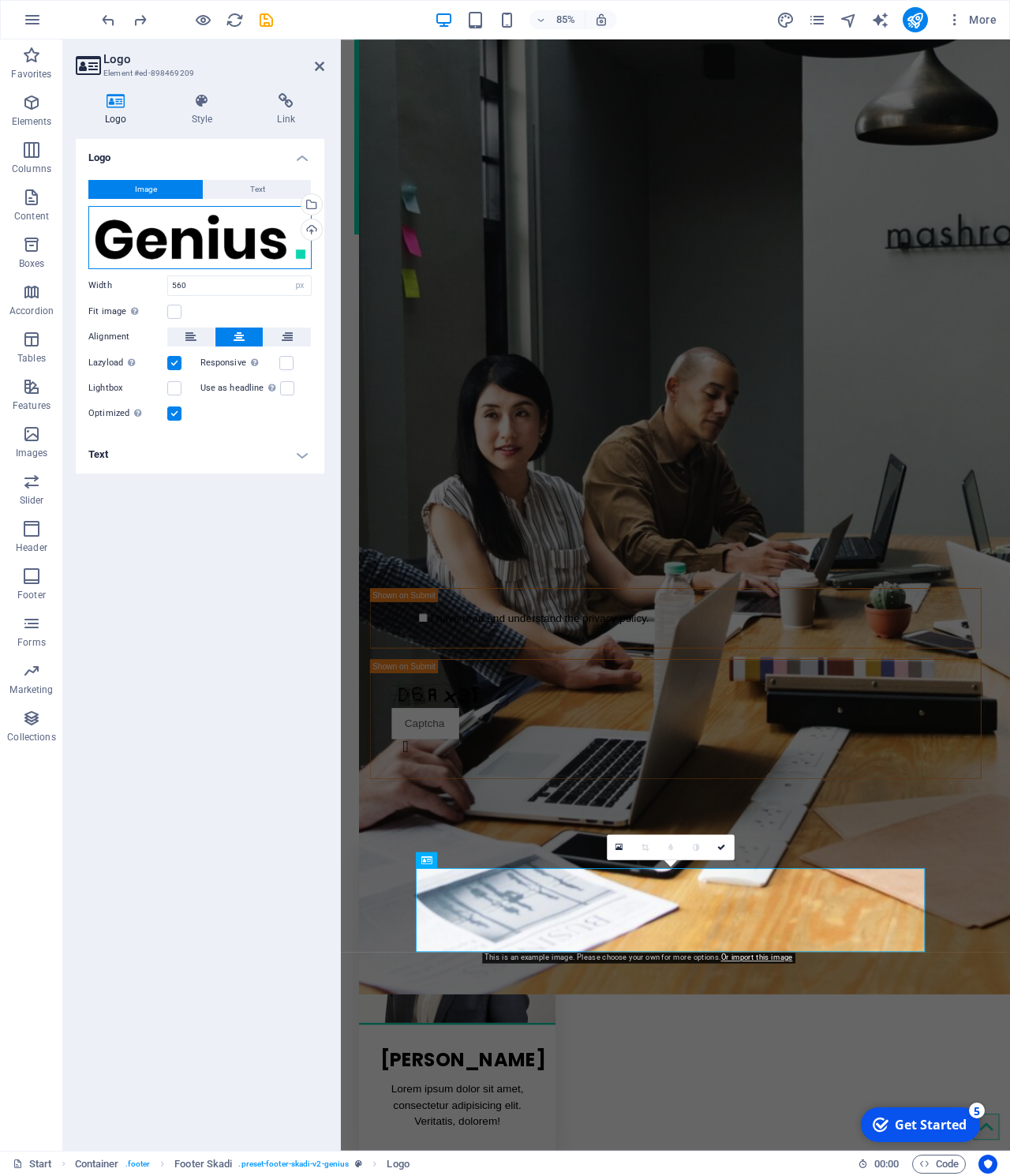
click at [221, 233] on div "Drag files here, click to choose files or select files from Files or our free s…" at bounding box center [200, 237] width 224 height 63
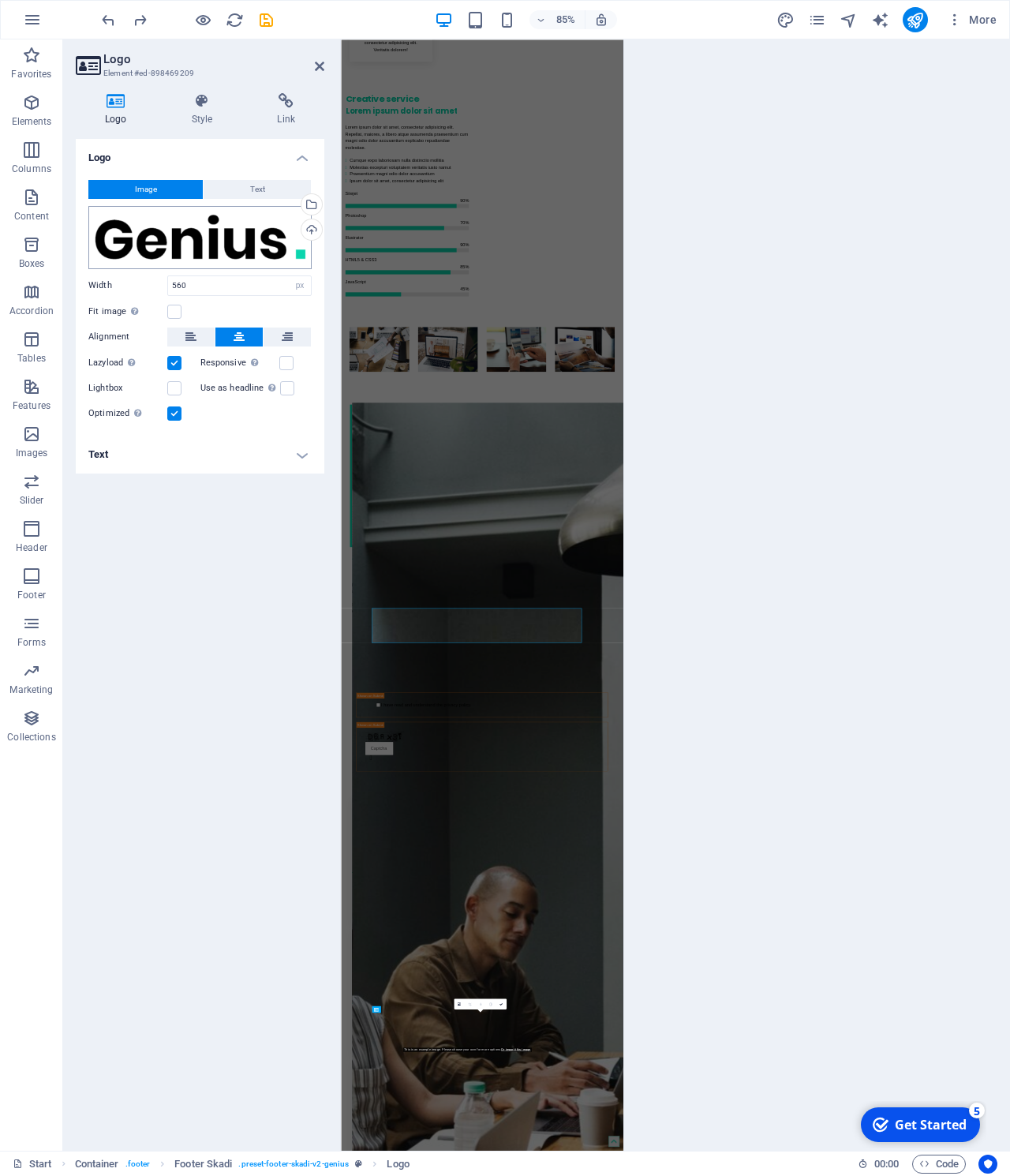
click at [221, 233] on body "[DOMAIN_NAME] Start Favorites Elements Columns Content Boxes Accordion Tables F…" at bounding box center [505, 588] width 1010 height 1176
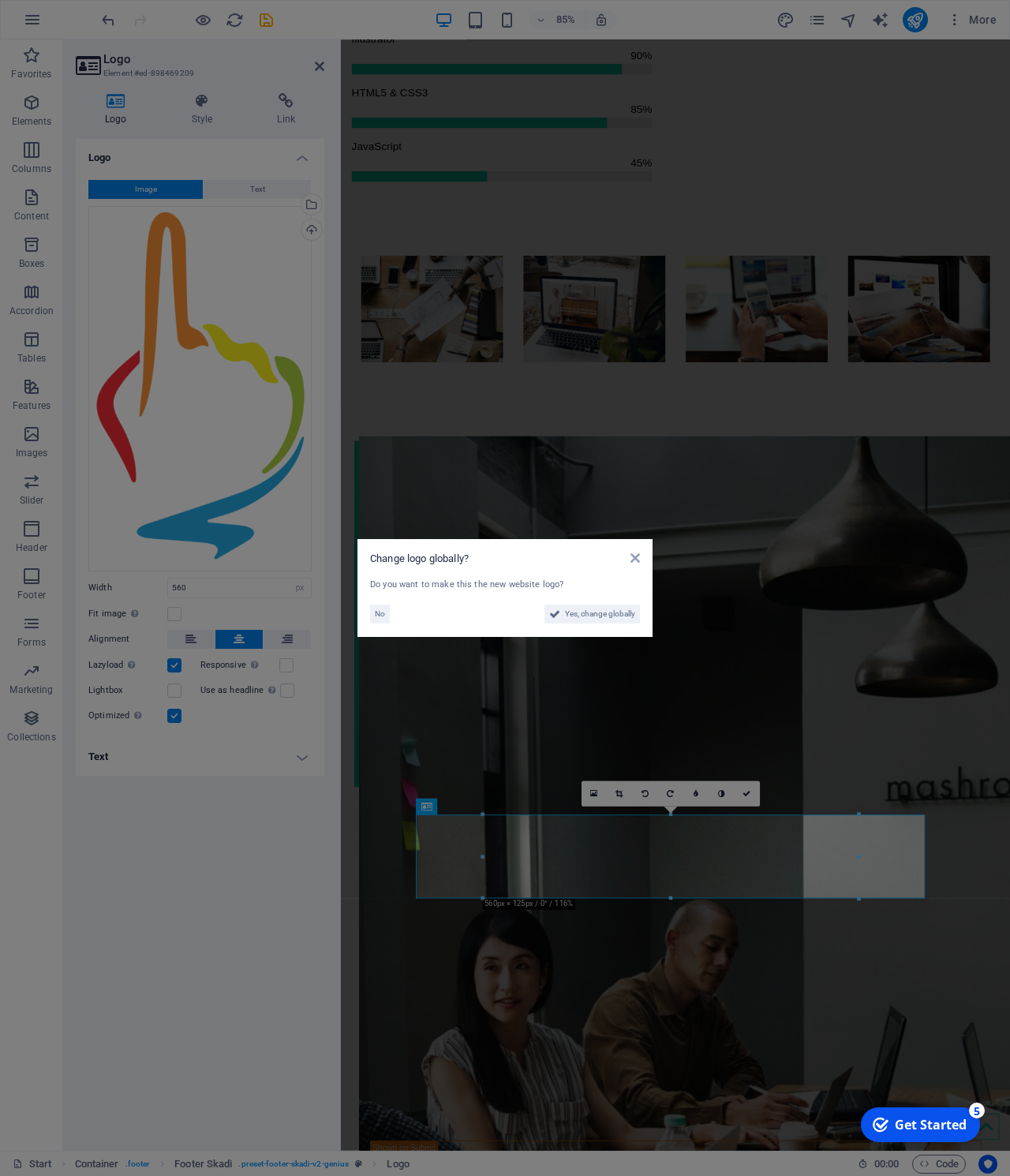
scroll to position [2726, 0]
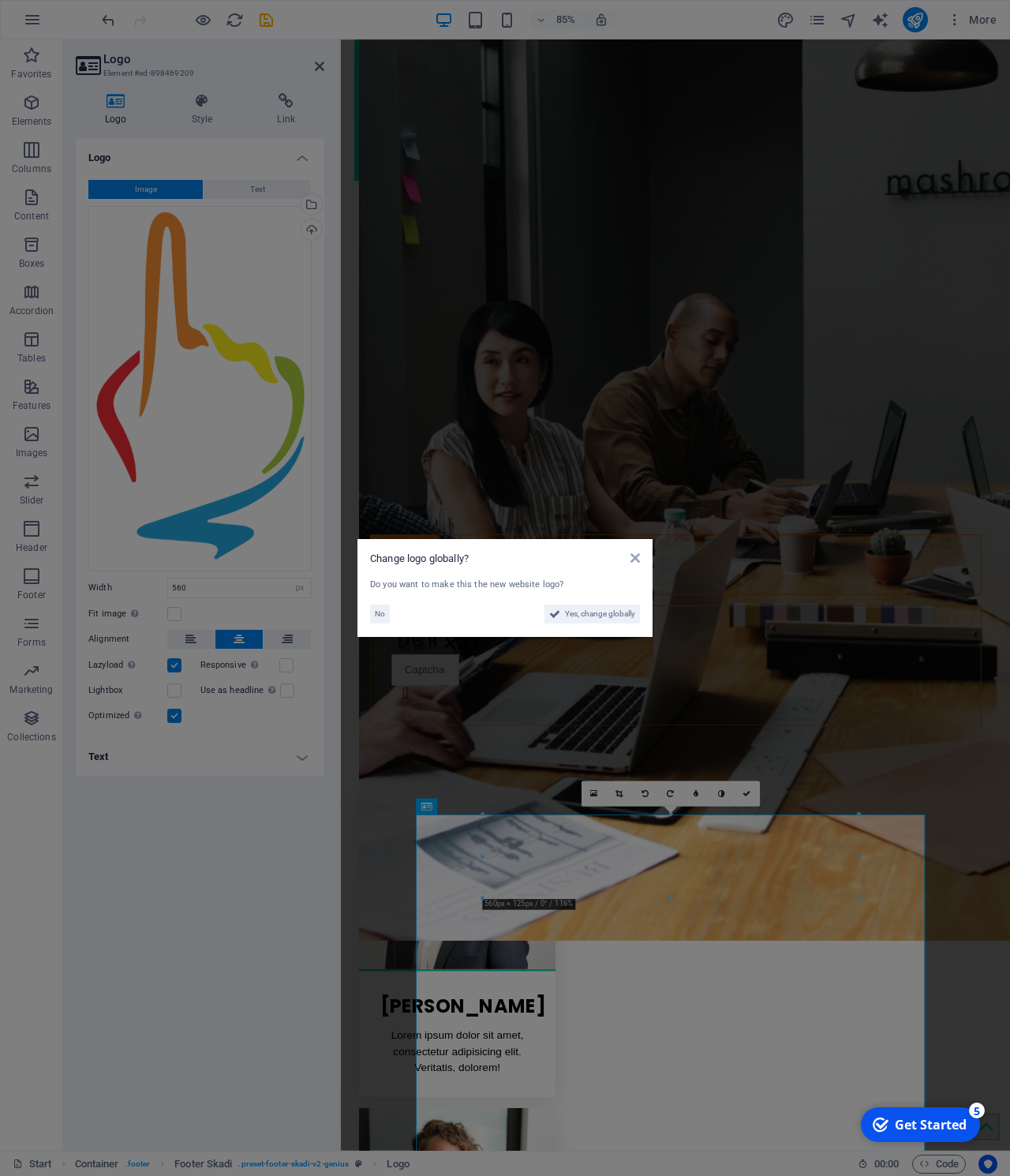
click at [607, 613] on span "Yes, change globally" at bounding box center [600, 614] width 70 height 19
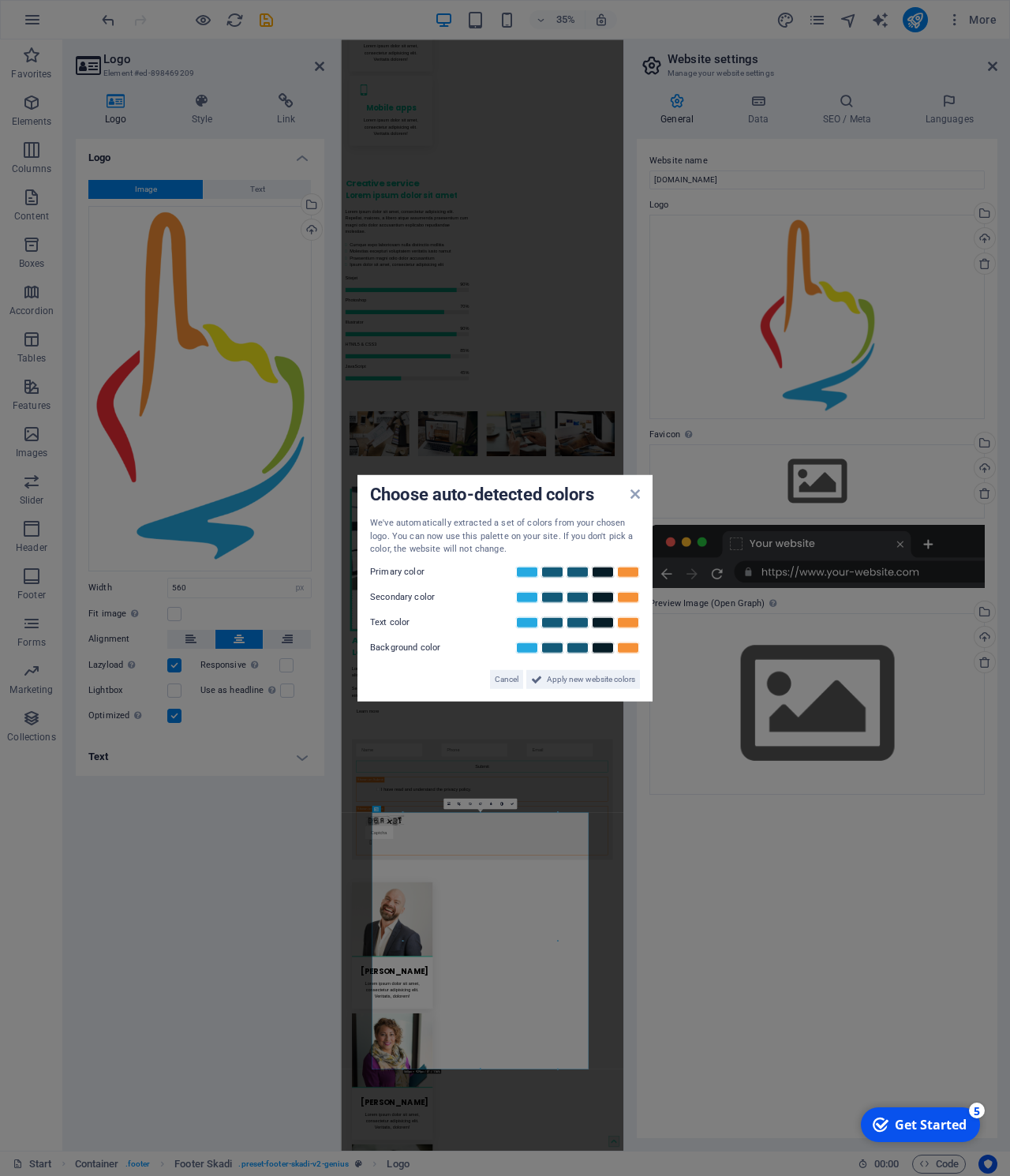
scroll to position [2873, 0]
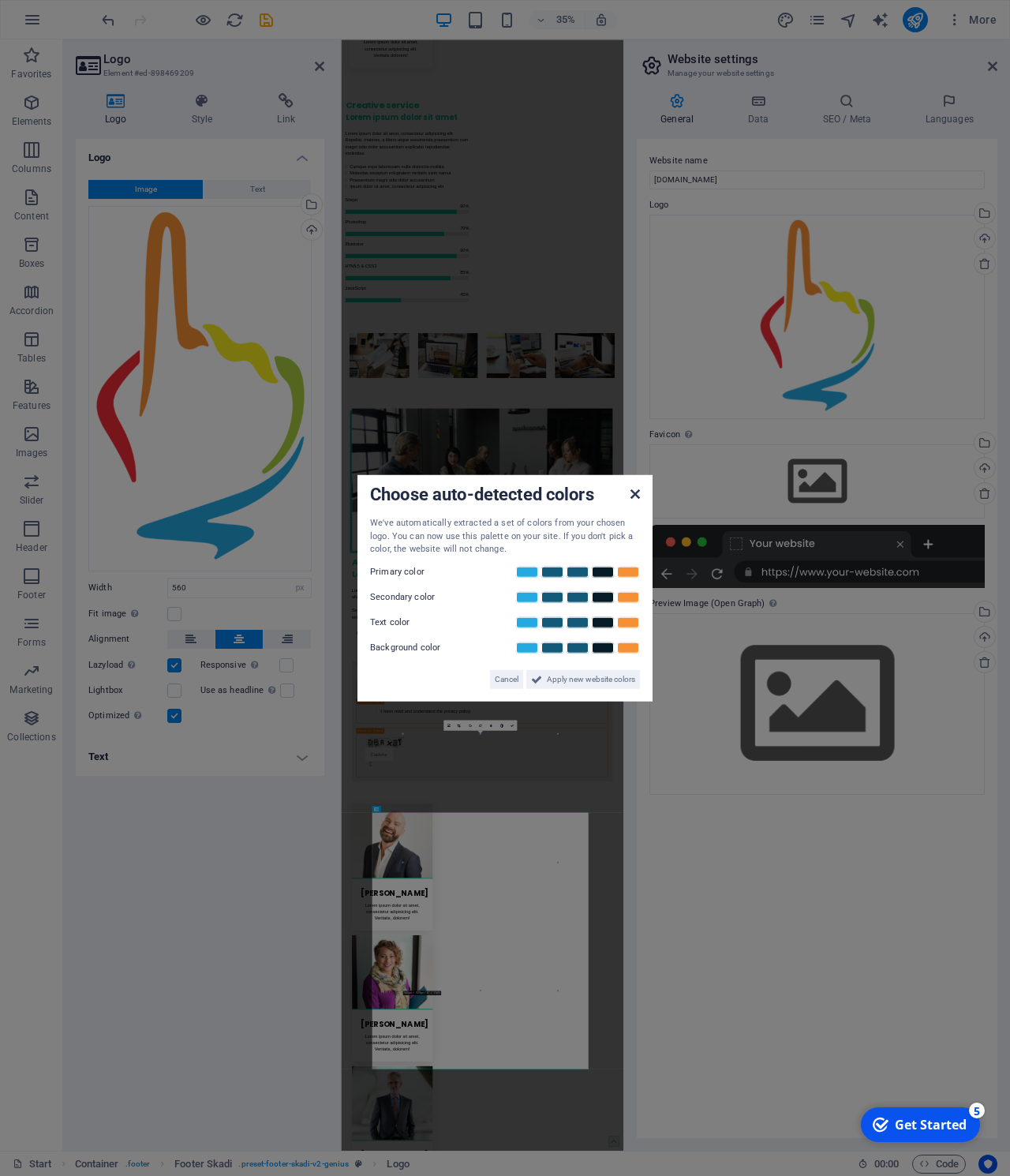
click at [637, 495] on icon at bounding box center [635, 493] width 10 height 12
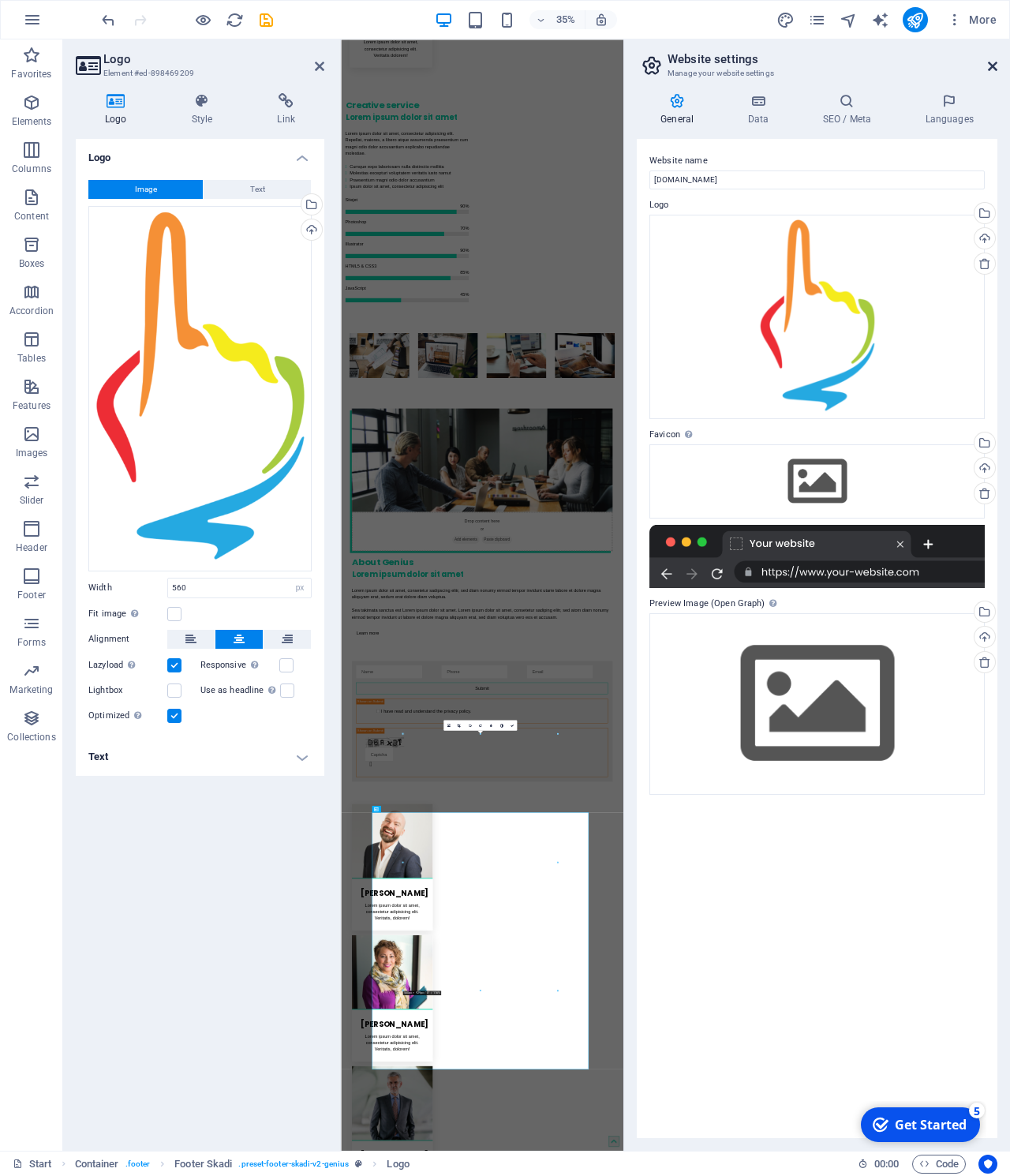
click at [994, 64] on icon at bounding box center [993, 66] width 10 height 12
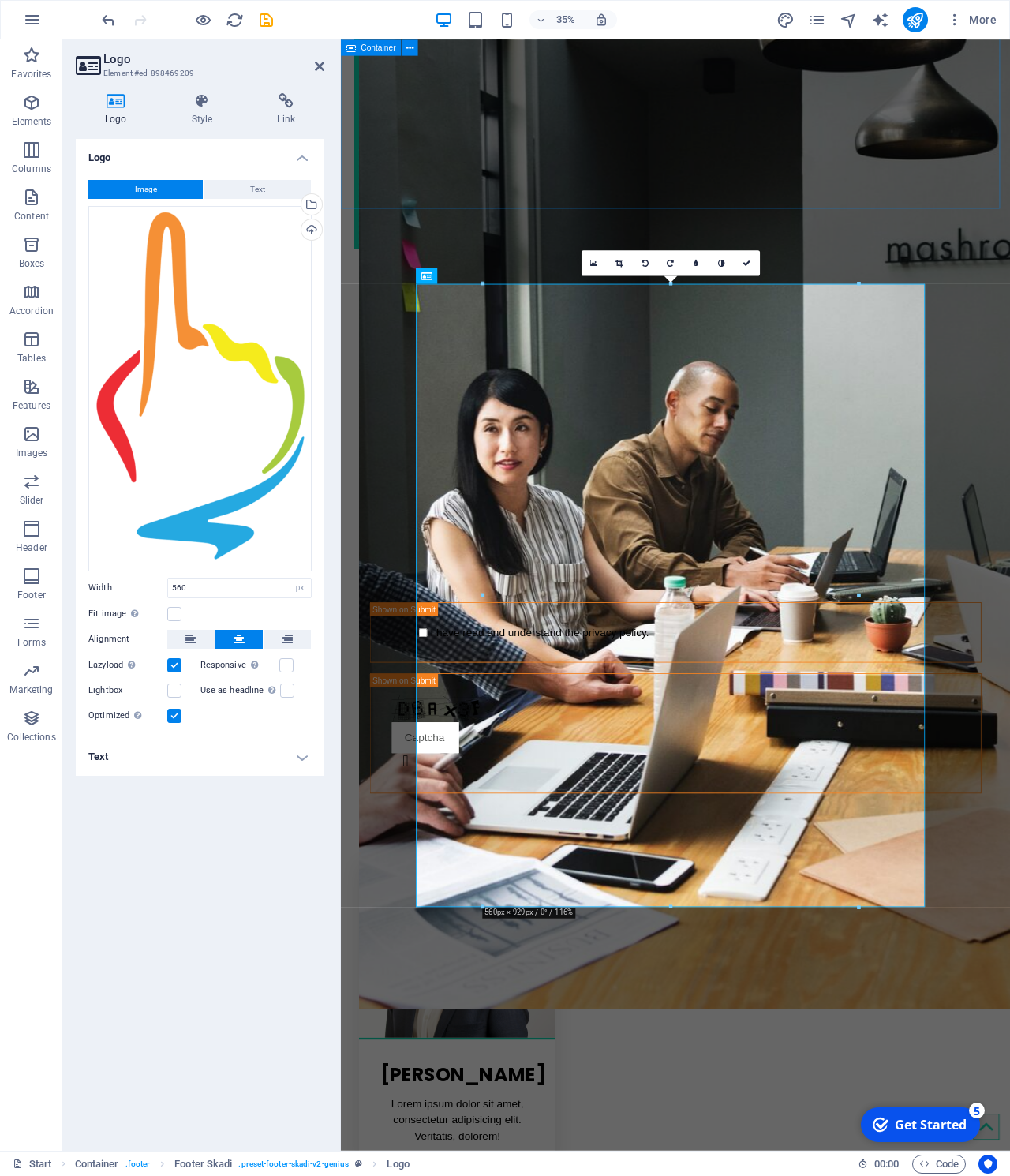
scroll to position [3574, 0]
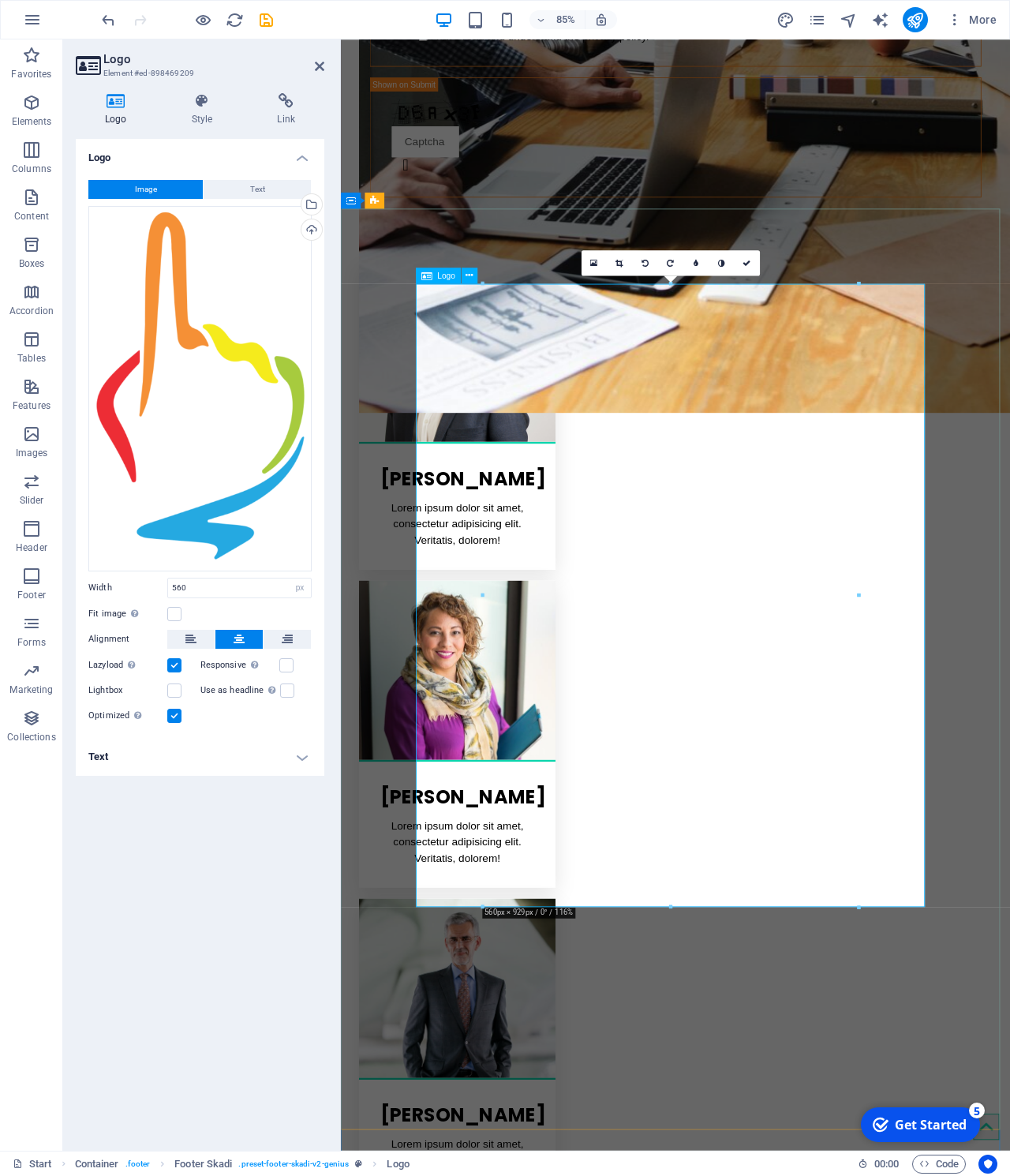
click at [199, 580] on input "560" at bounding box center [239, 588] width 143 height 19
drag, startPoint x: 194, startPoint y: 586, endPoint x: 33, endPoint y: 580, distance: 161.1
click at [168, 580] on input "560" at bounding box center [239, 588] width 143 height 19
type input "100"
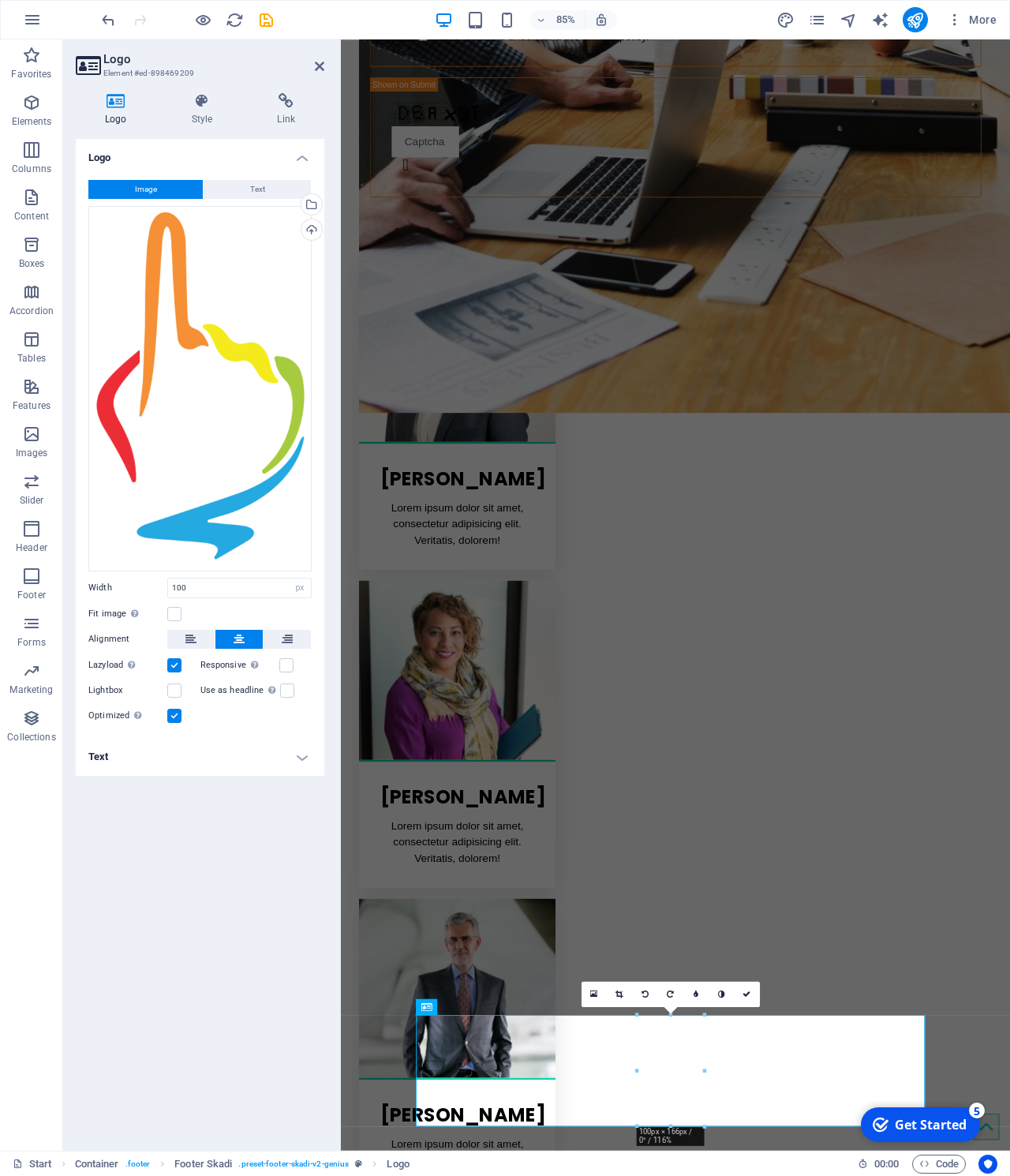
scroll to position [2714, 0]
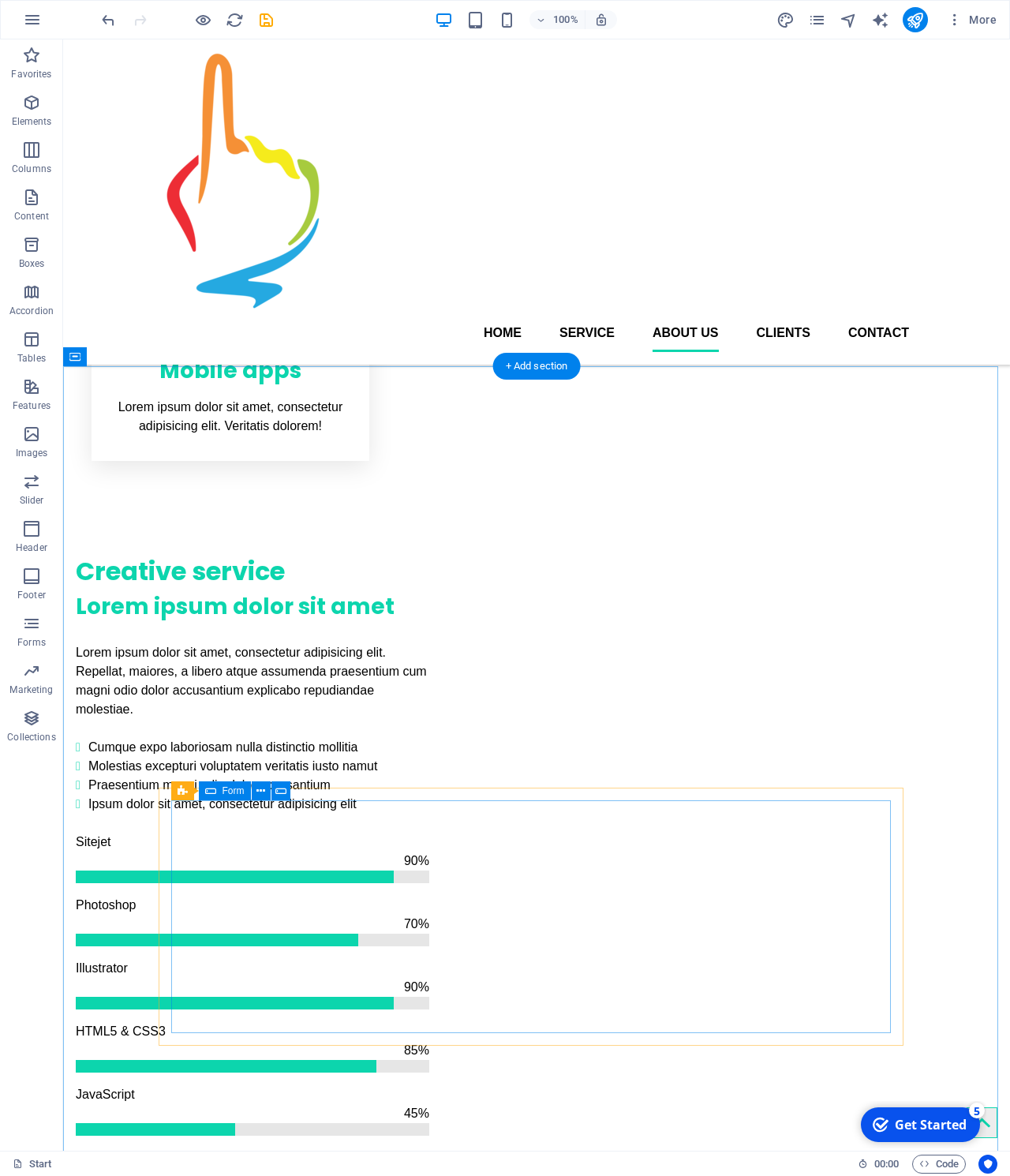
scroll to position [0, 0]
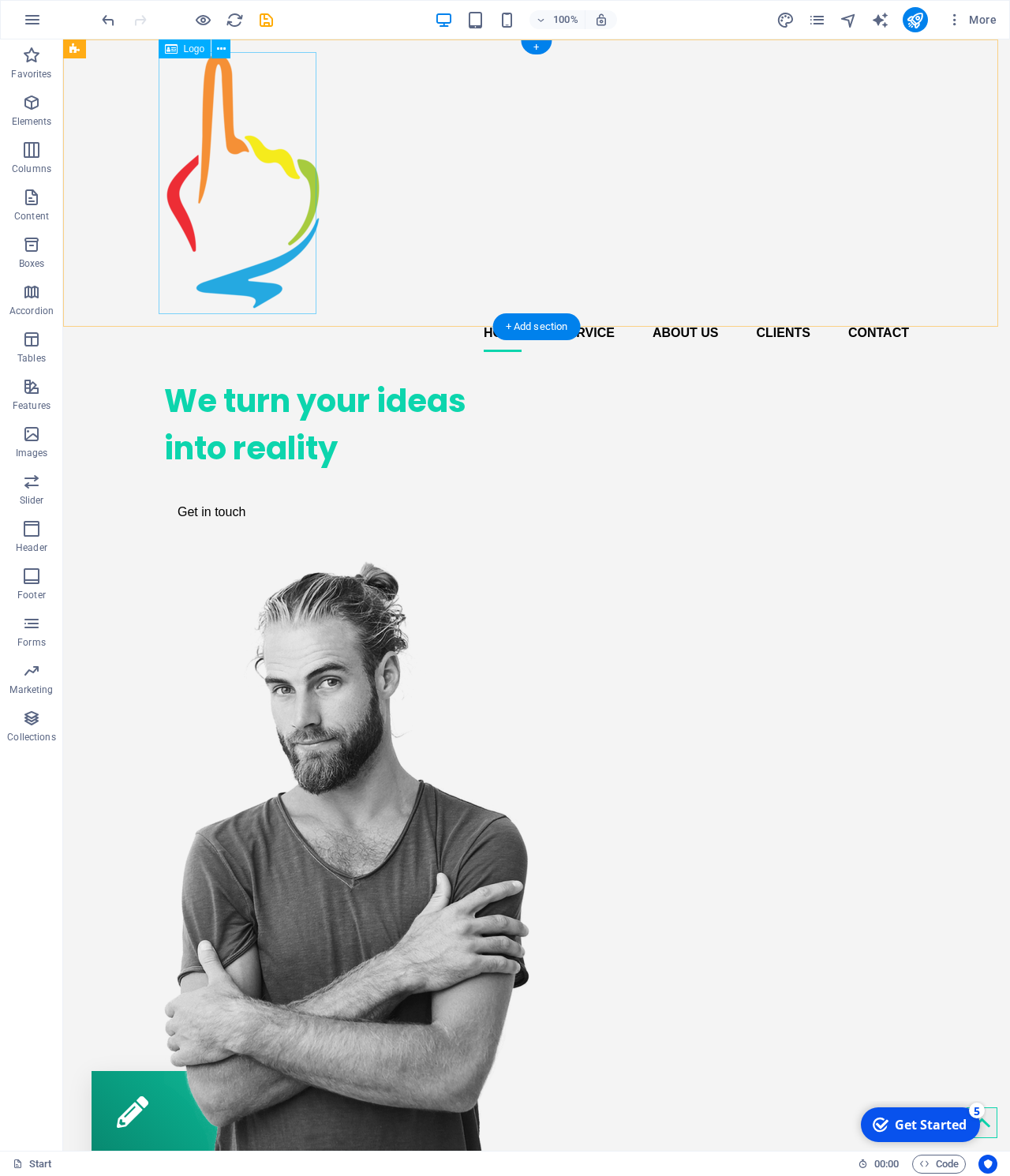
click at [305, 187] on div at bounding box center [537, 183] width 745 height 262
select select "px"
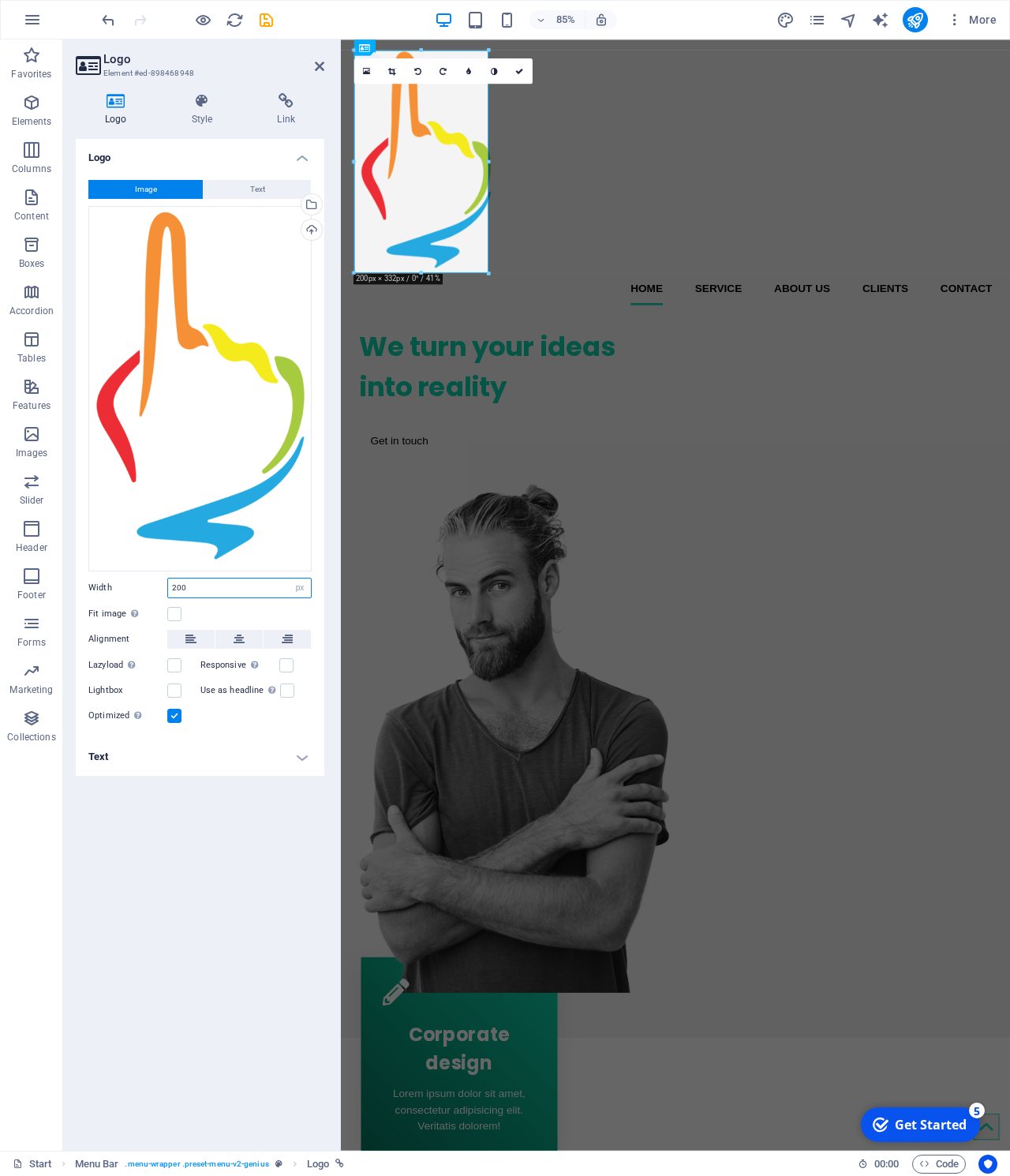
drag, startPoint x: 192, startPoint y: 584, endPoint x: 20, endPoint y: 571, distance: 172.5
click at [168, 578] on input "200" at bounding box center [239, 588] width 143 height 19
type input "50"
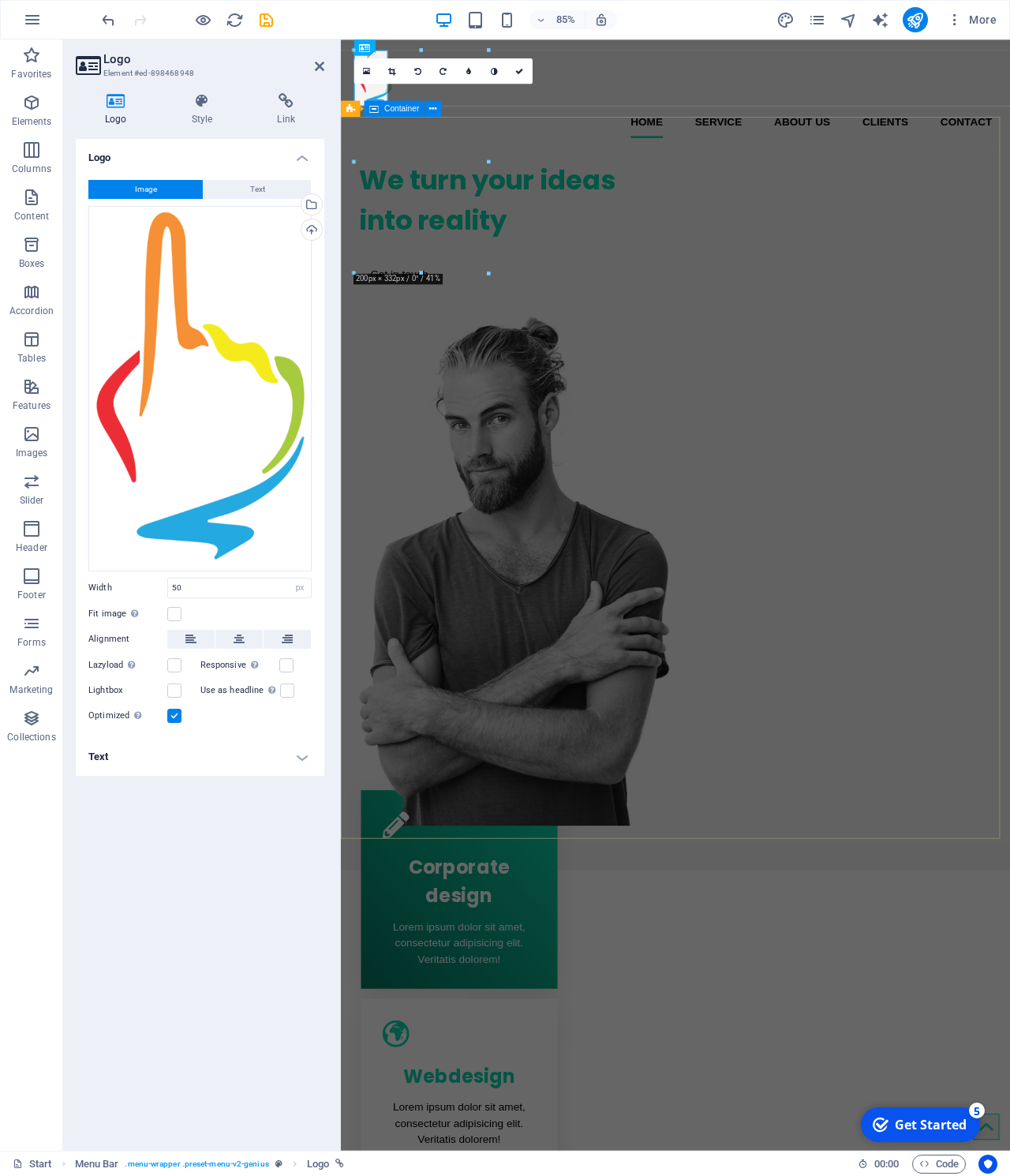
click at [525, 168] on div "We turn your ideas into reality Get in touch" at bounding box center [735, 566] width 788 height 796
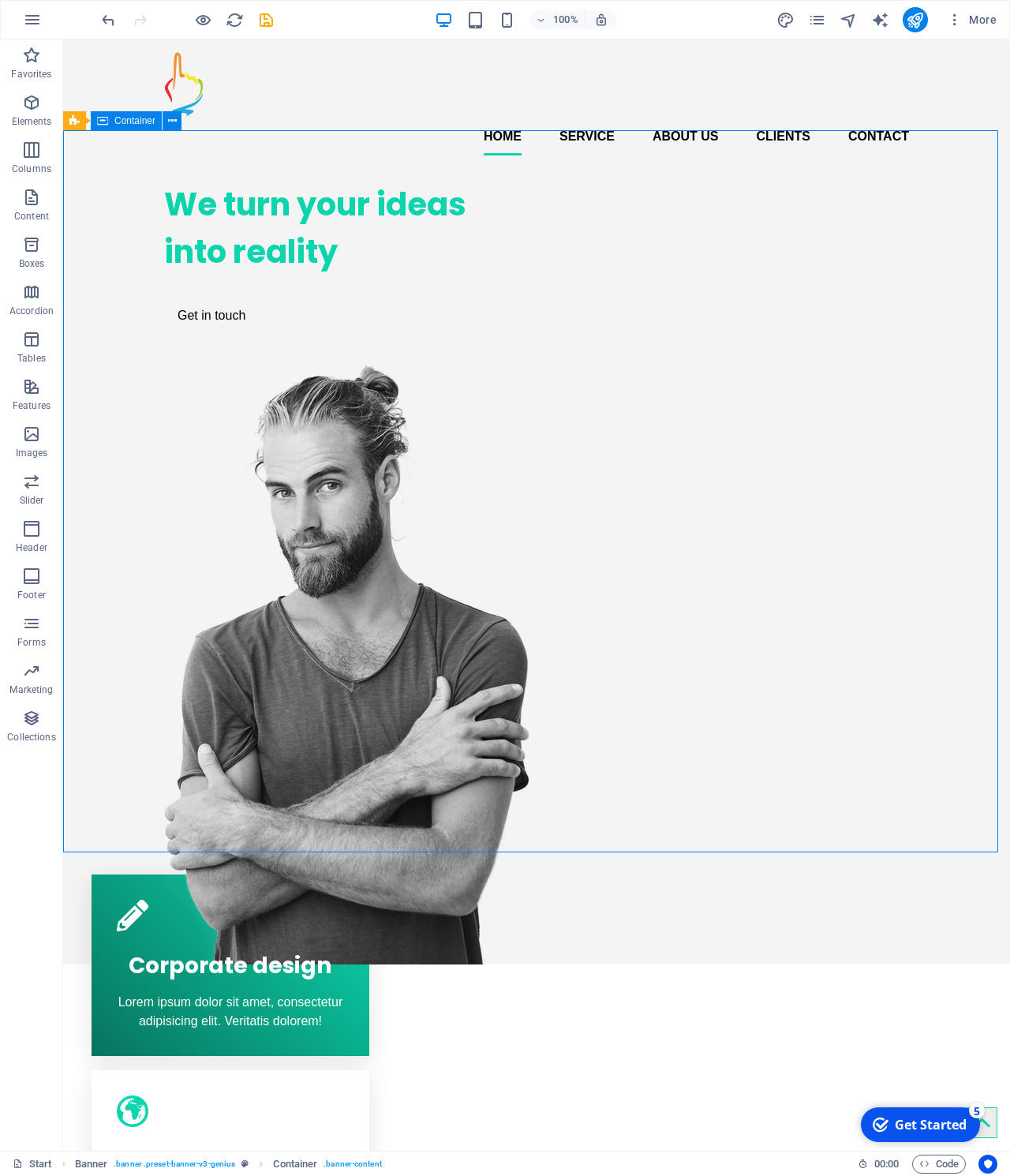
click at [497, 168] on div "We turn your ideas into reality Get in touch" at bounding box center [537, 566] width 947 height 796
click at [168, 92] on div at bounding box center [537, 84] width 745 height 65
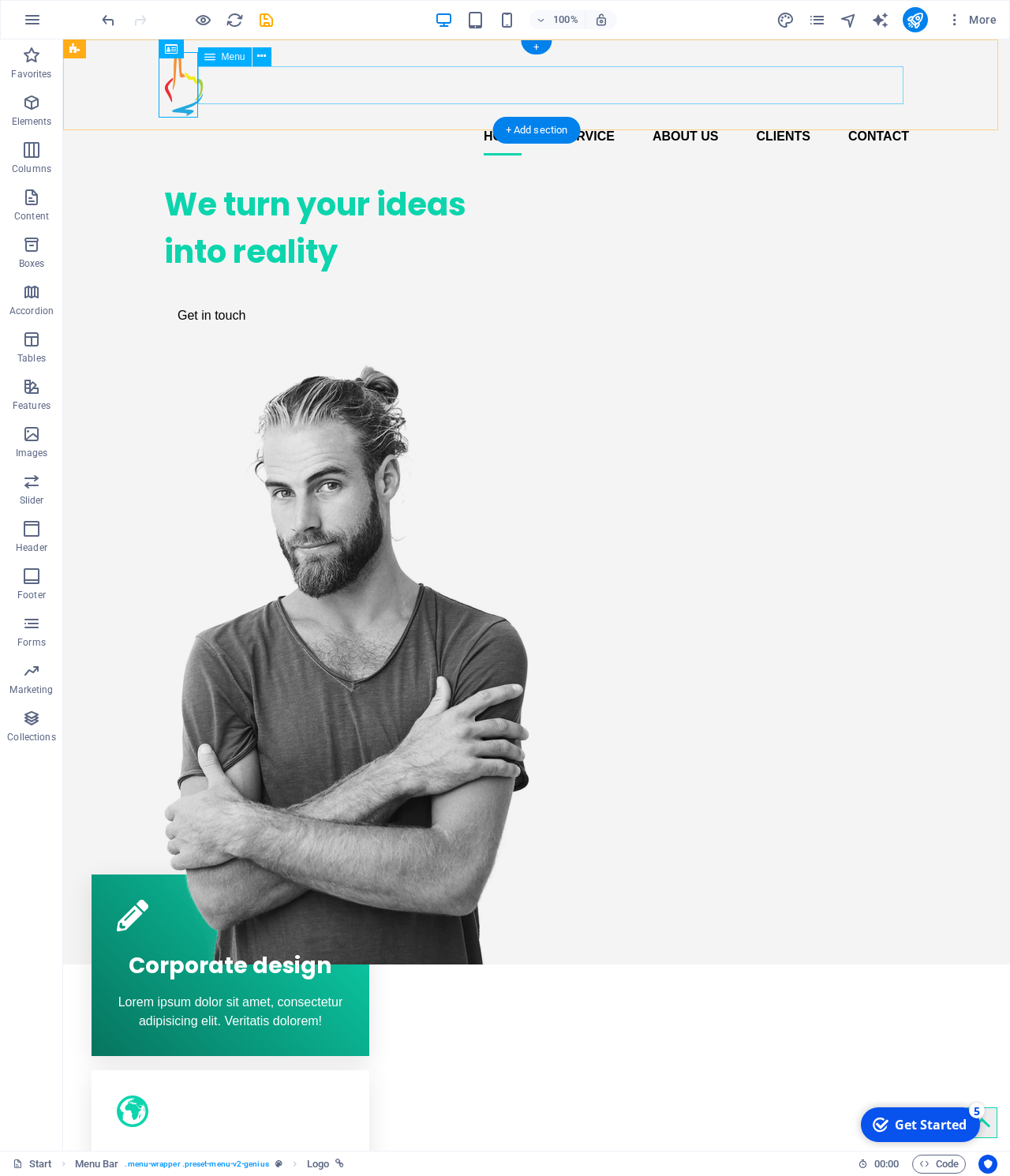
click at [234, 118] on nav "Home Service About us Clients Contact" at bounding box center [537, 137] width 745 height 38
click at [188, 98] on div at bounding box center [537, 84] width 745 height 65
click at [179, 75] on div at bounding box center [537, 84] width 745 height 65
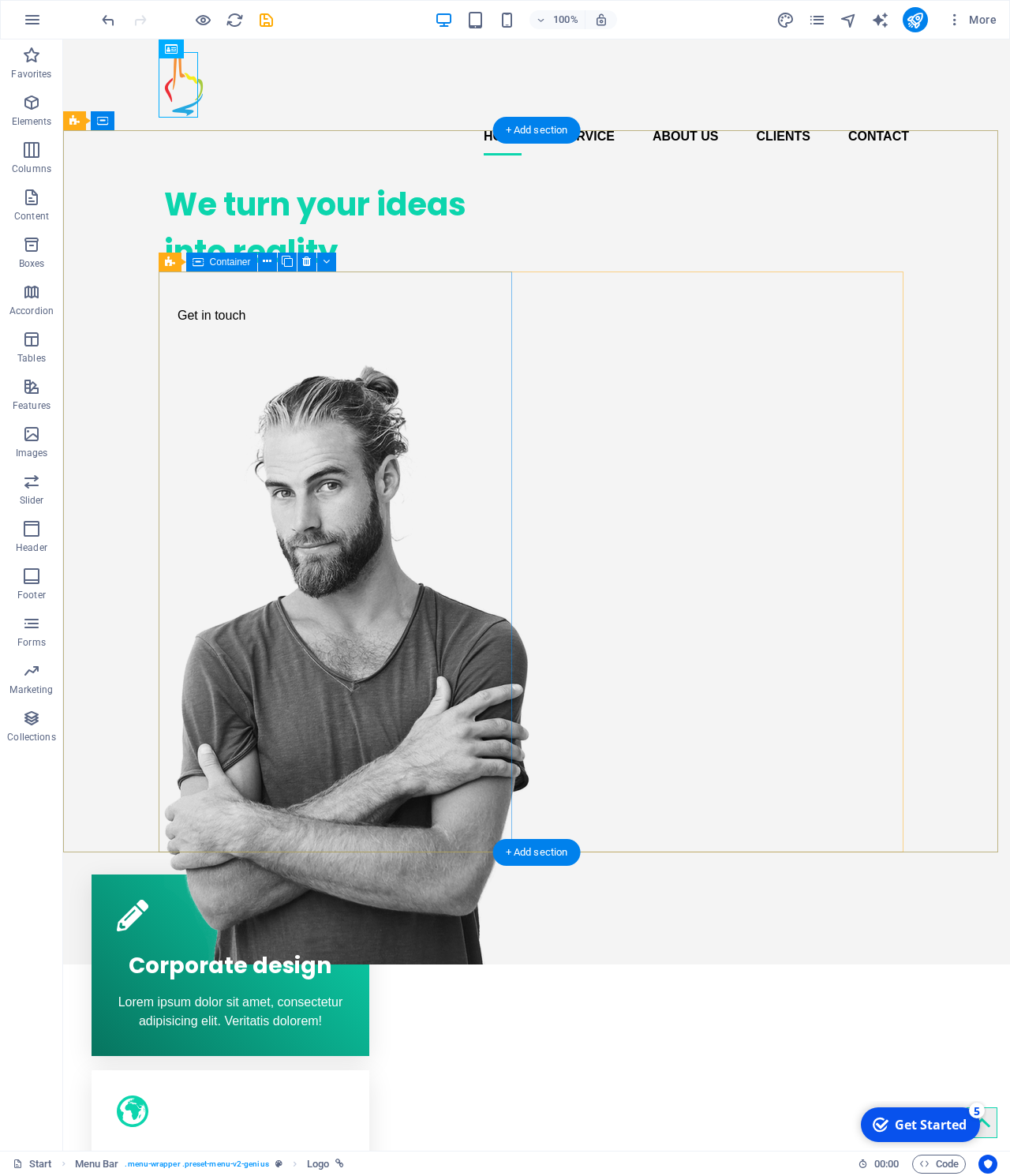
click at [197, 345] on div "We turn your ideas into reality Get in touch" at bounding box center [341, 256] width 354 height 177
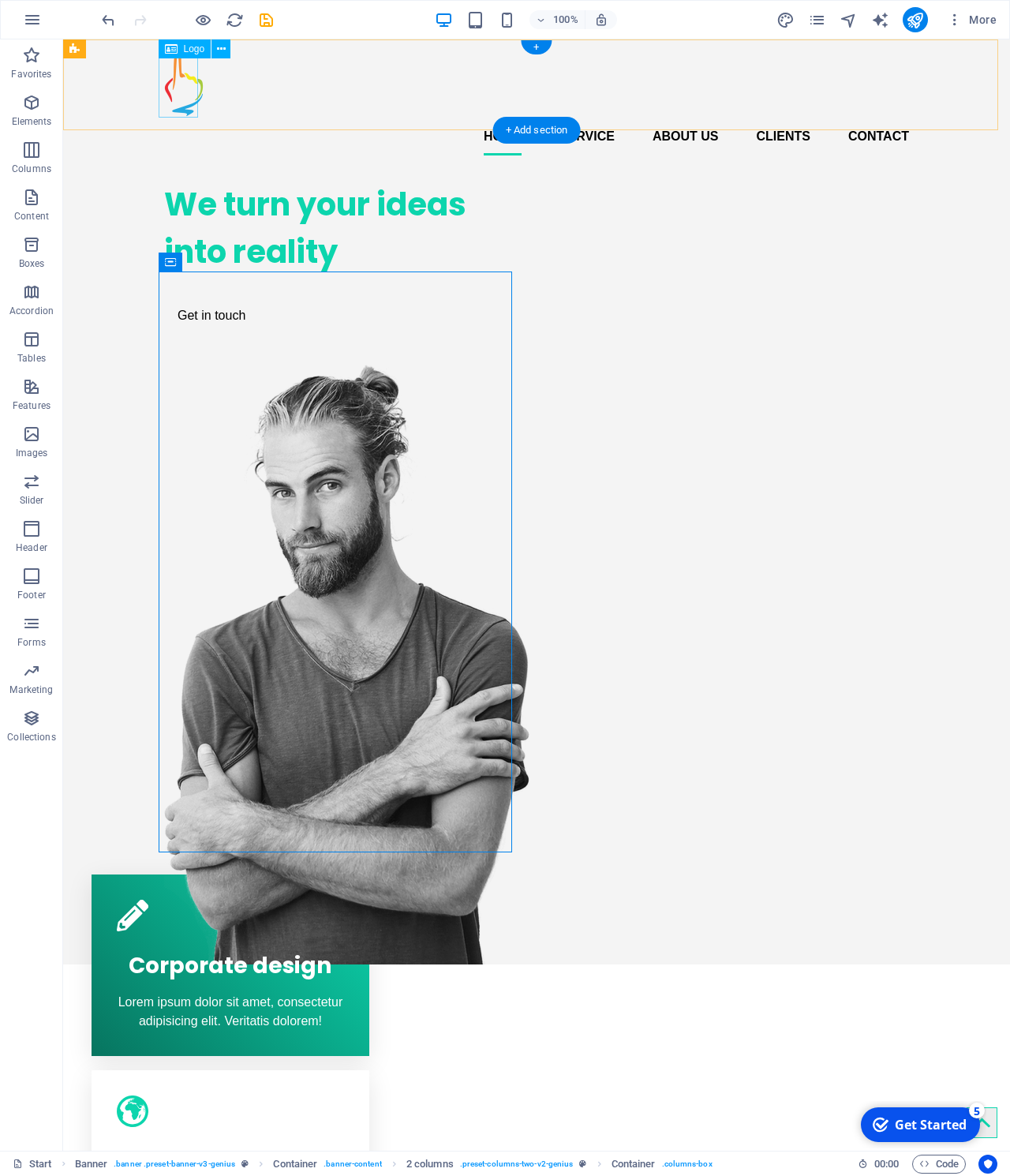
click at [184, 98] on div at bounding box center [537, 84] width 745 height 65
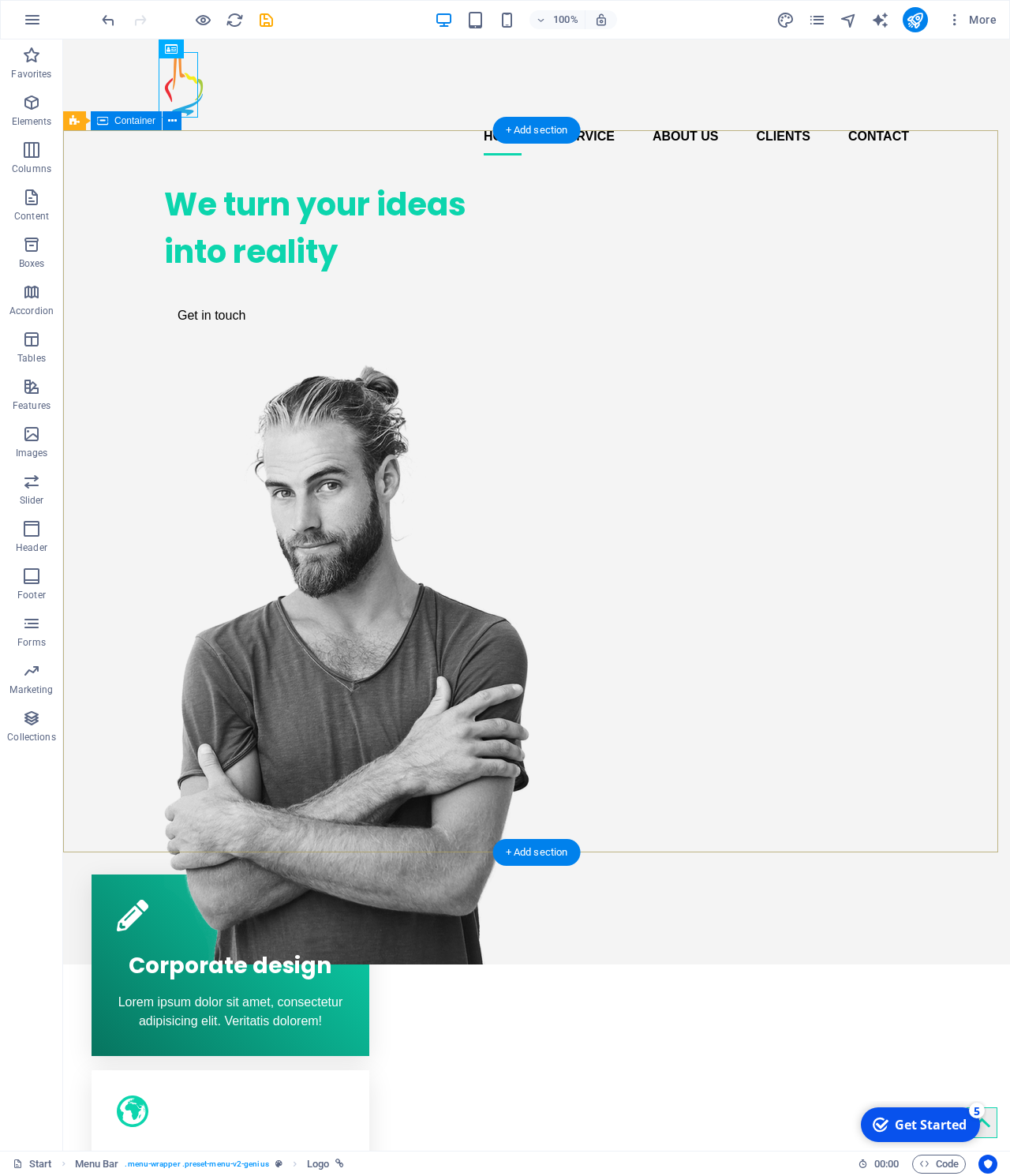
click at [165, 228] on div "We turn your ideas into reality Get in touch" at bounding box center [537, 566] width 947 height 796
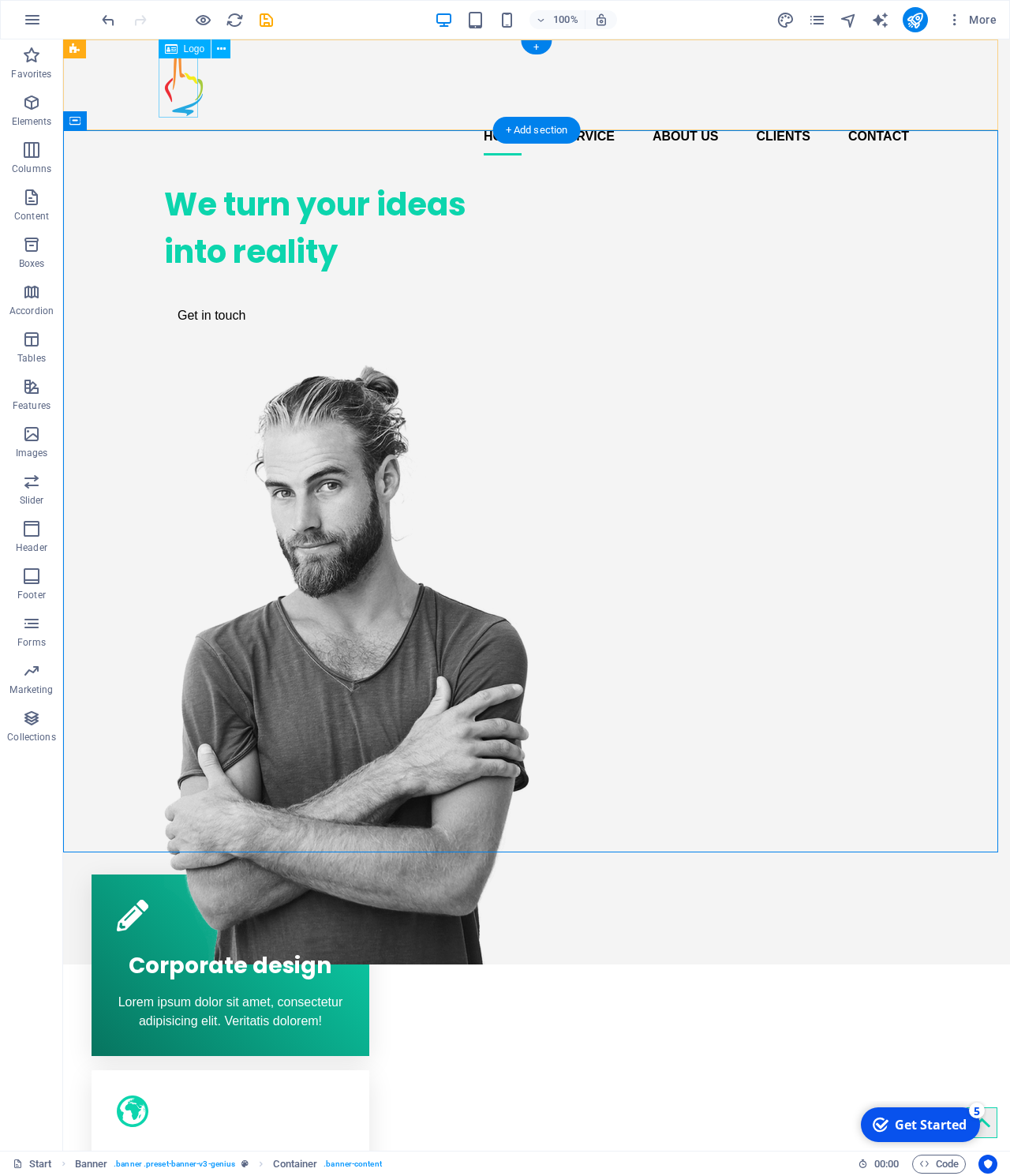
click at [176, 104] on div at bounding box center [537, 84] width 745 height 65
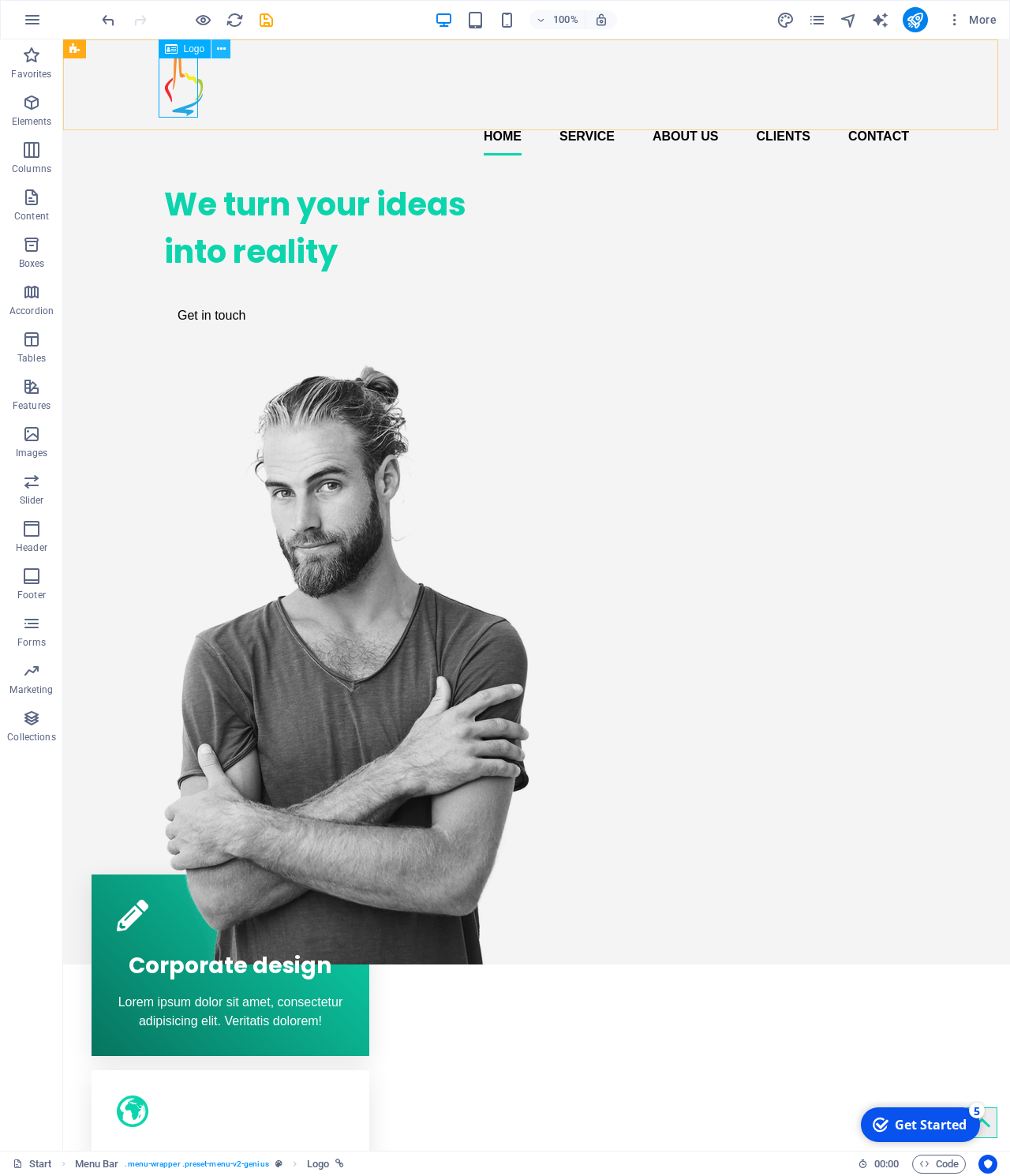
click at [224, 48] on icon at bounding box center [221, 49] width 9 height 16
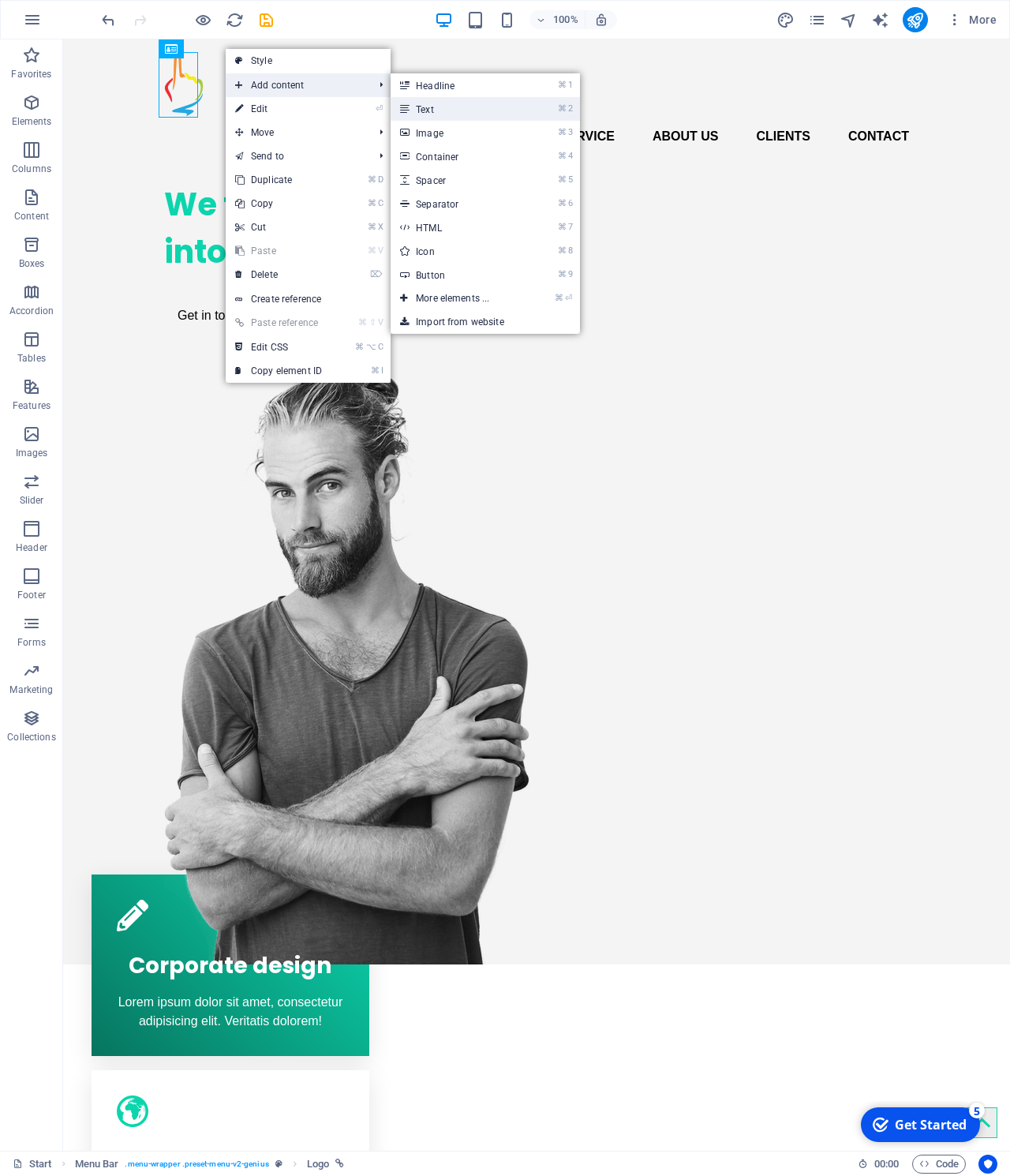
click at [425, 106] on link "⌘ 2 Text" at bounding box center [455, 109] width 130 height 24
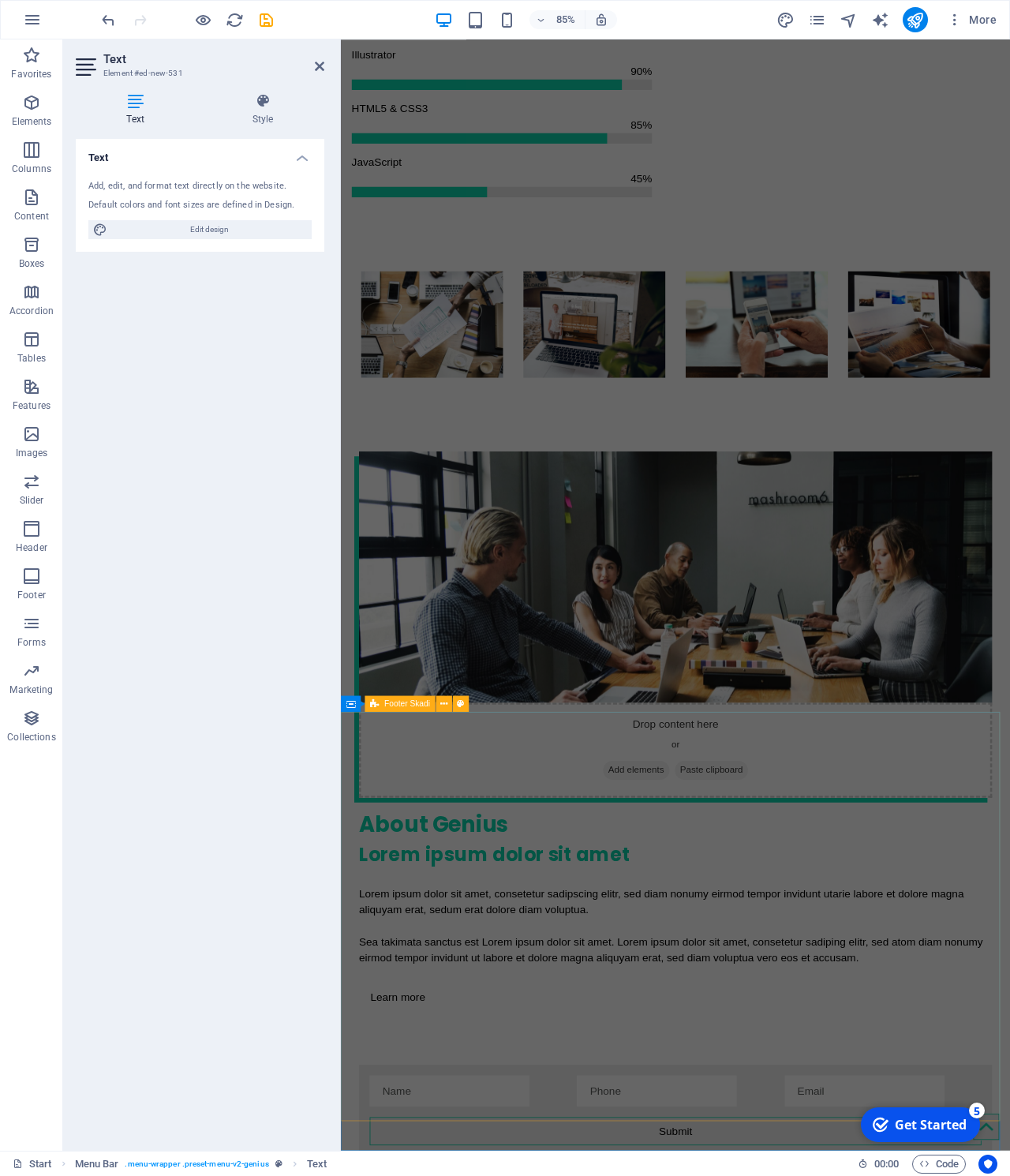
scroll to position [2842, 0]
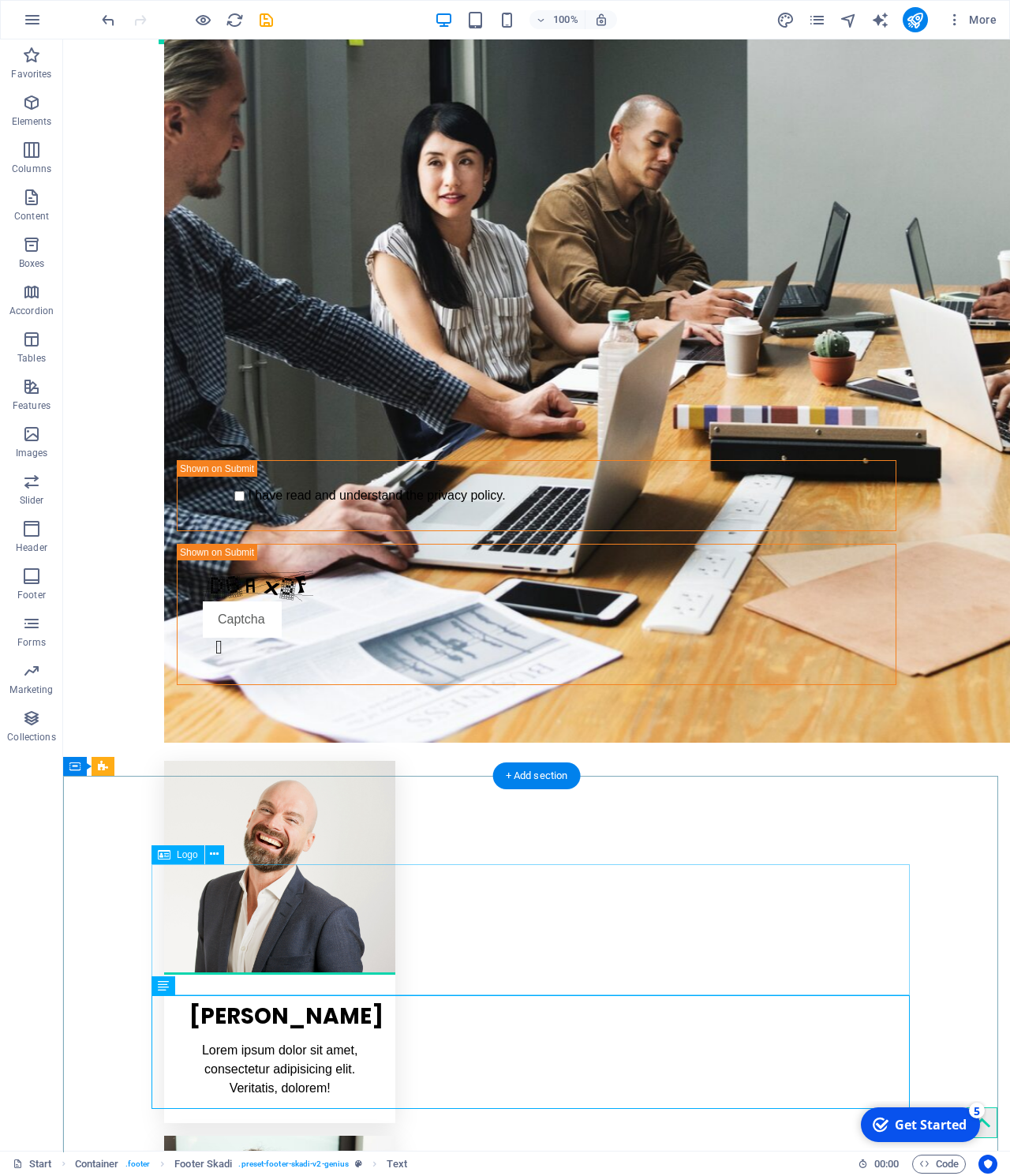
scroll to position [2773, 0]
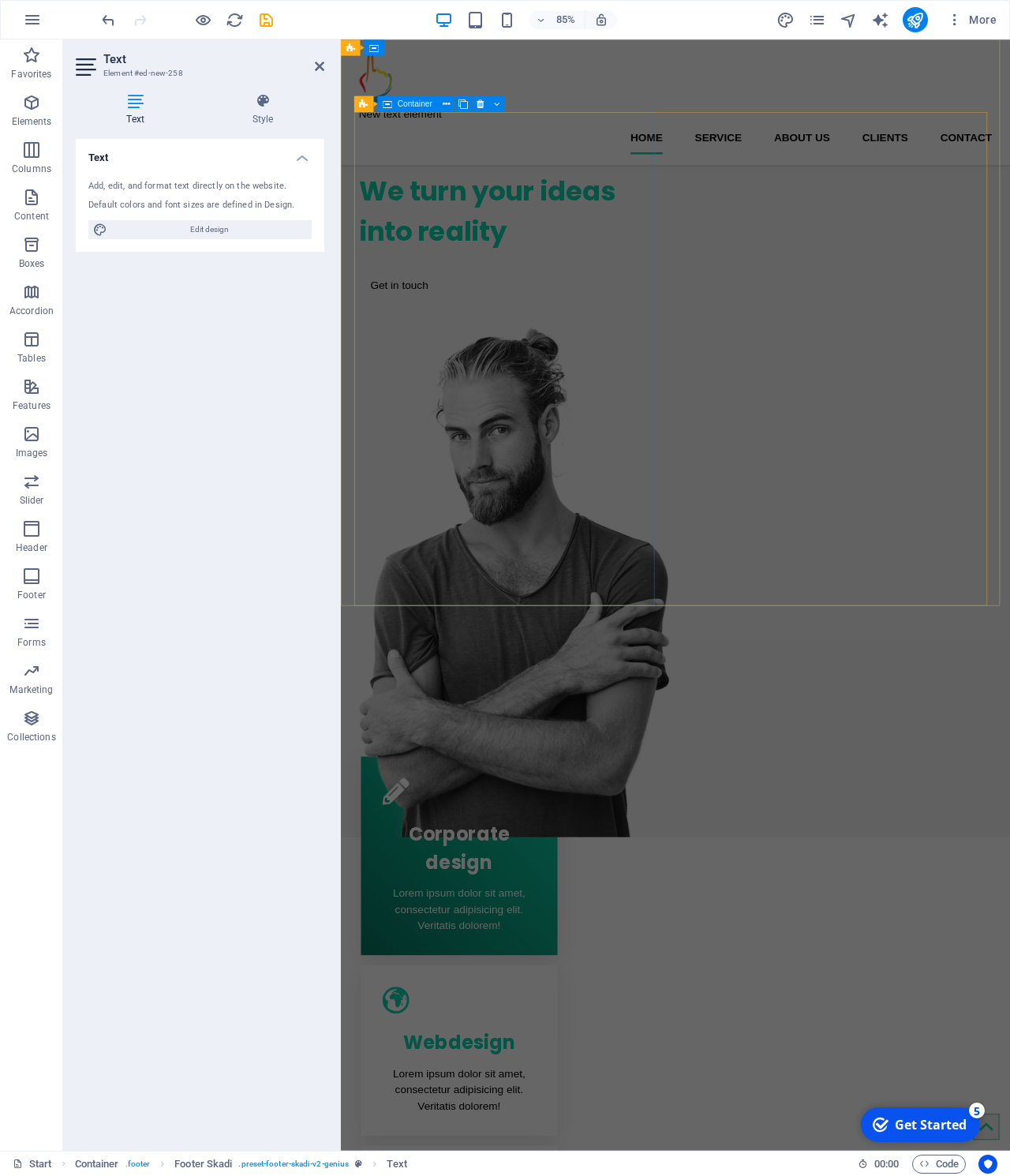
scroll to position [0, 0]
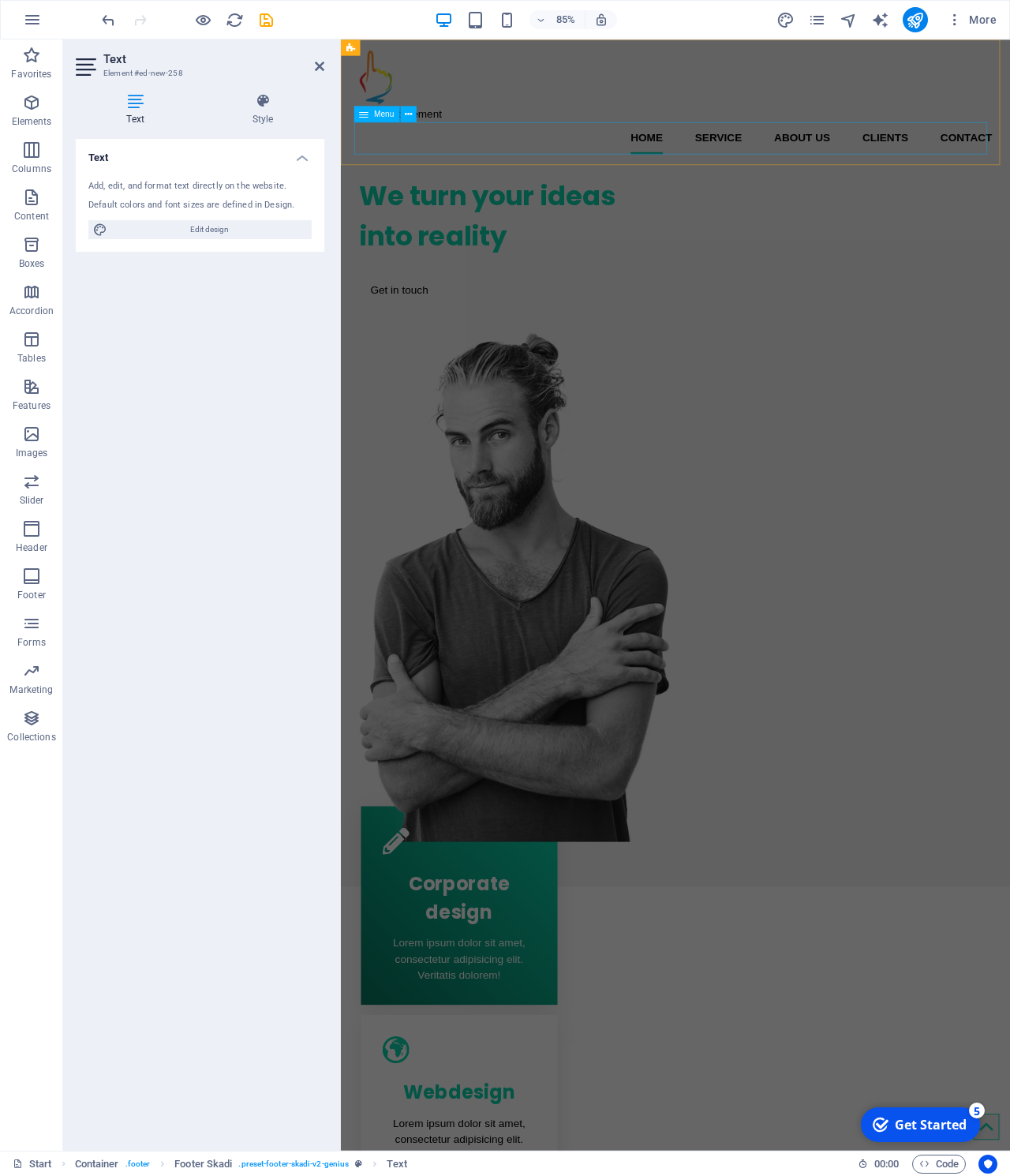
click at [403, 161] on nav "Home Service About us Clients Contact" at bounding box center [735, 156] width 745 height 38
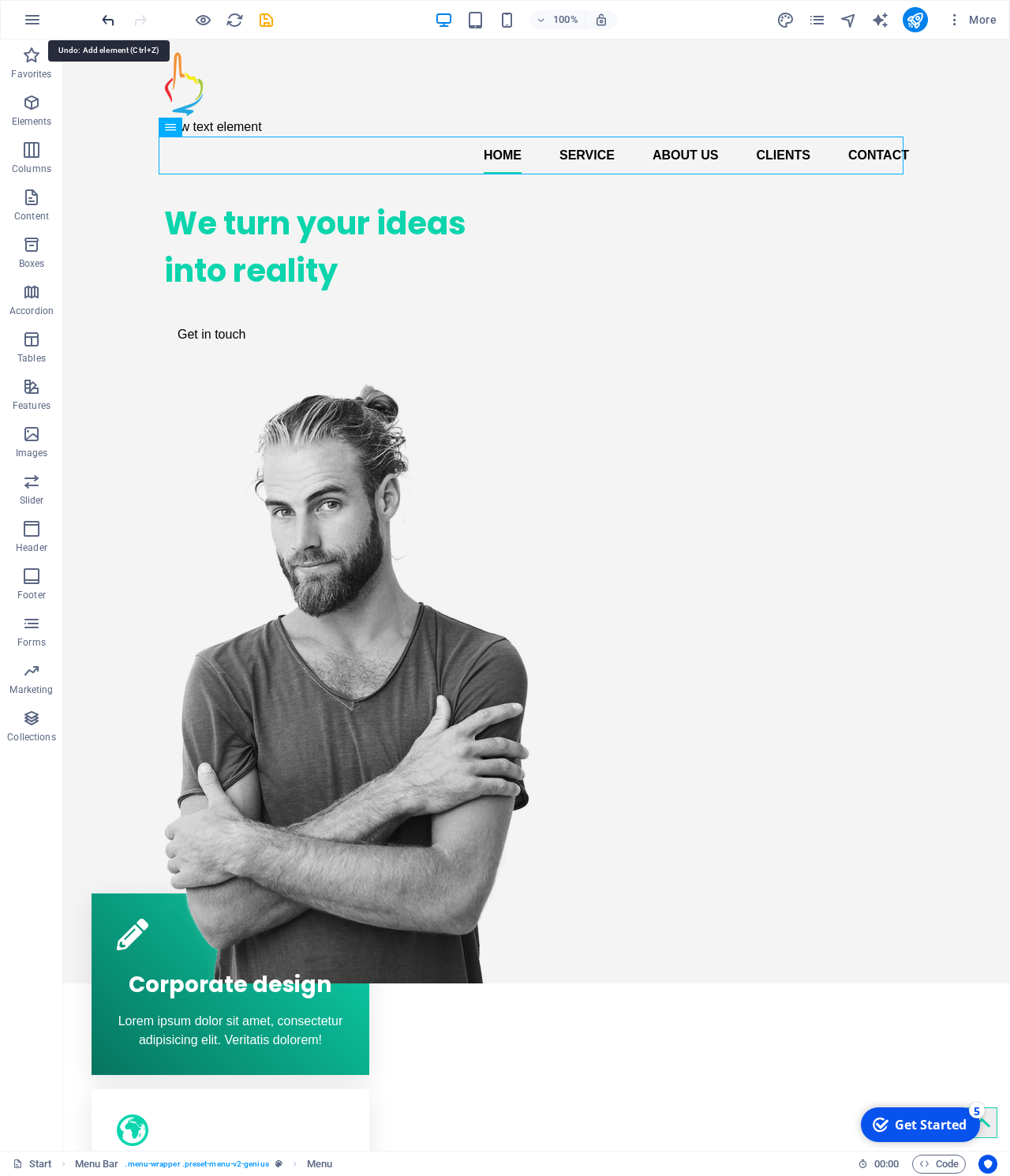
click at [102, 15] on icon "undo" at bounding box center [108, 20] width 18 height 18
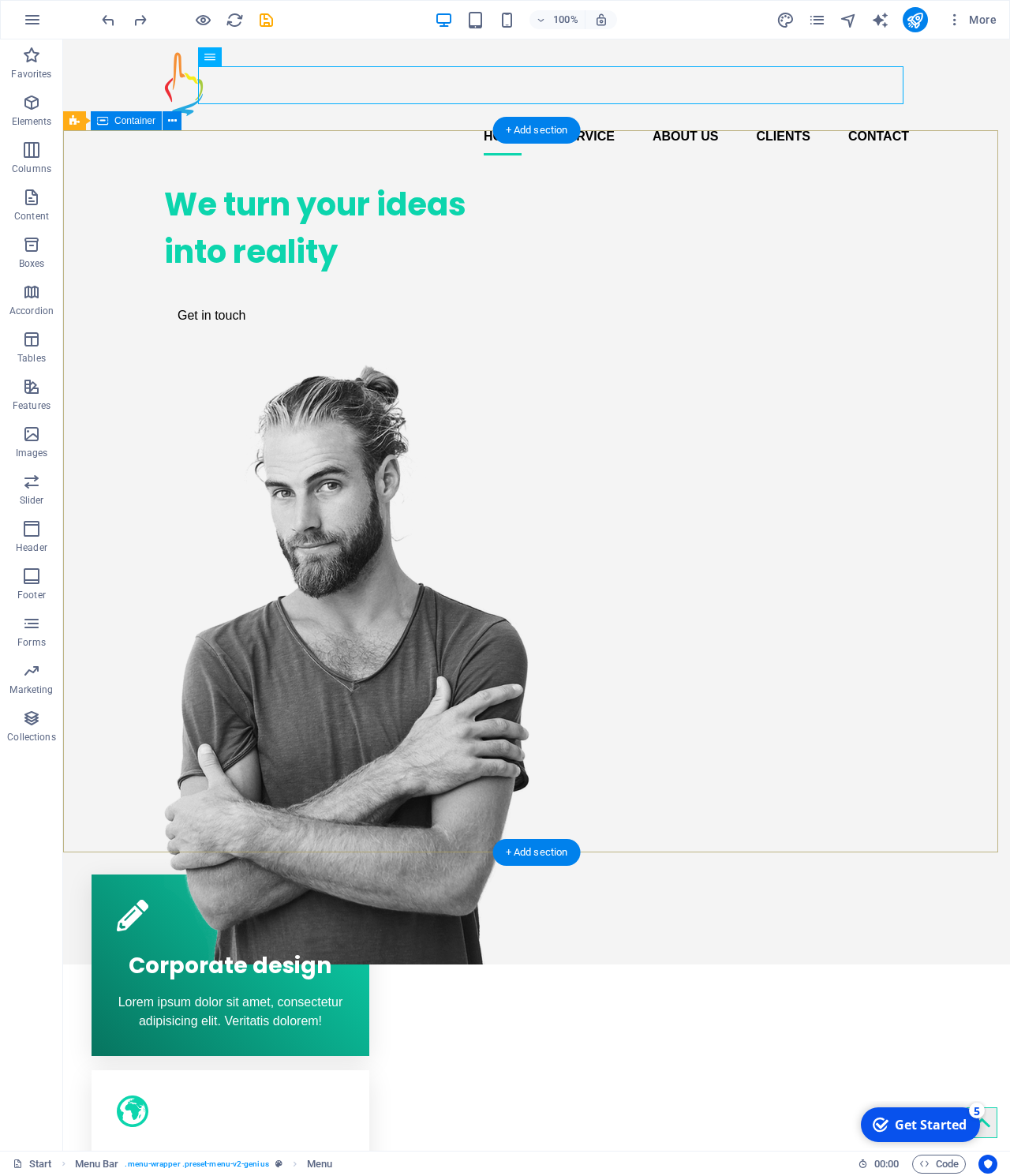
click at [191, 236] on div "We turn your ideas into reality Get in touch" at bounding box center [537, 566] width 947 height 796
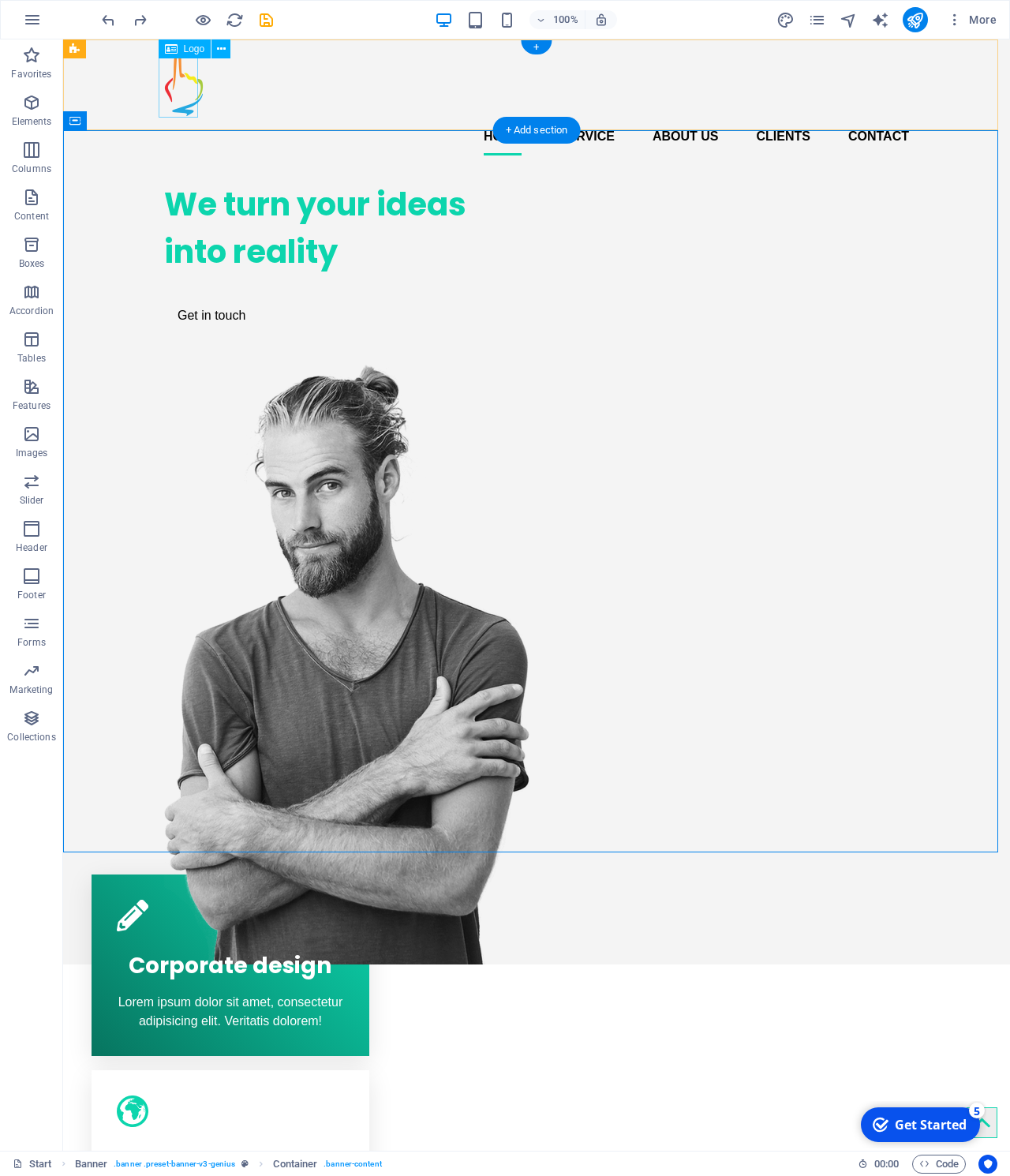
click at [177, 109] on div at bounding box center [537, 84] width 745 height 65
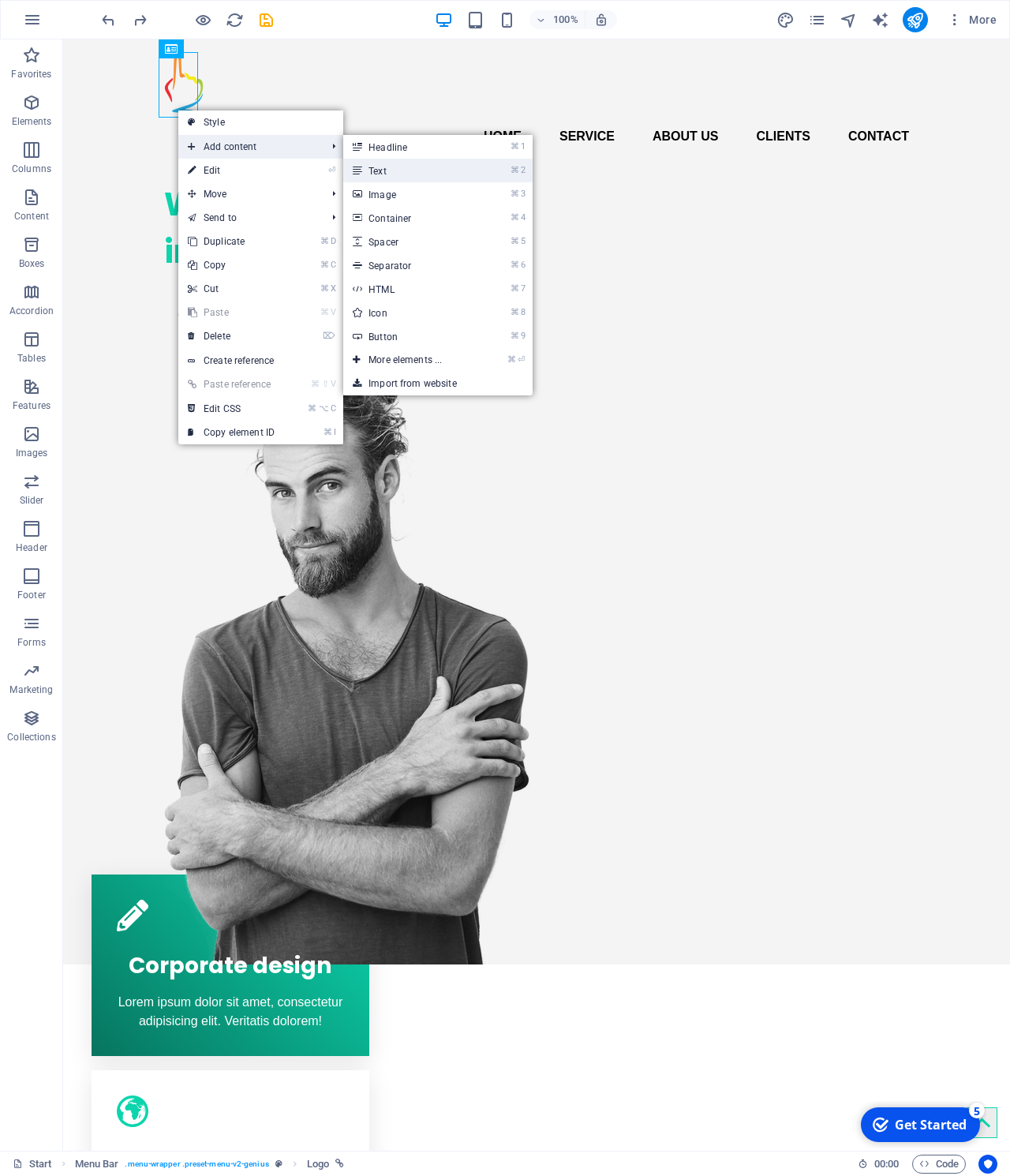
click at [442, 166] on link "⌘ 2 Text" at bounding box center [408, 170] width 130 height 24
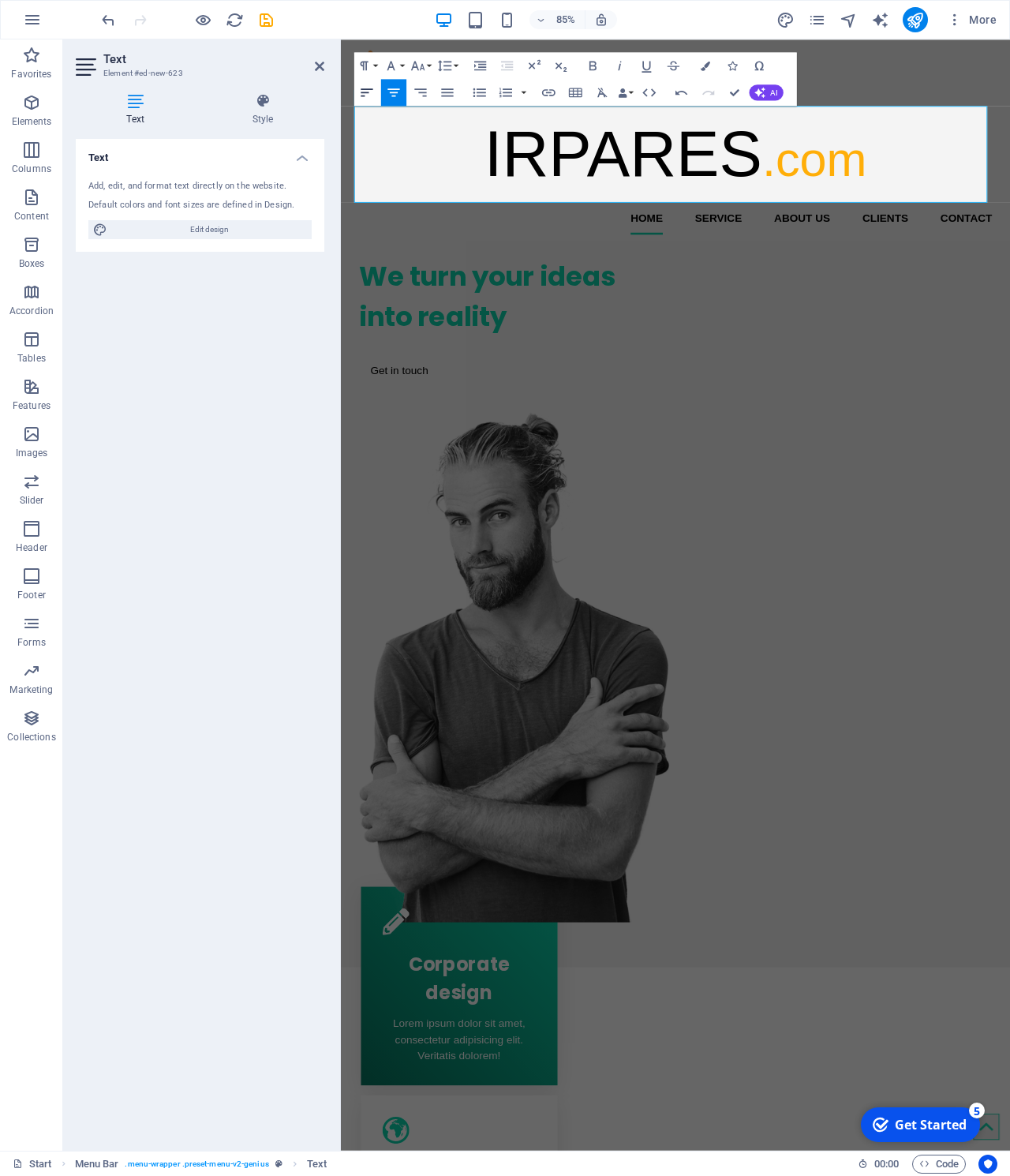
click at [370, 98] on icon "button" at bounding box center [366, 92] width 16 height 16
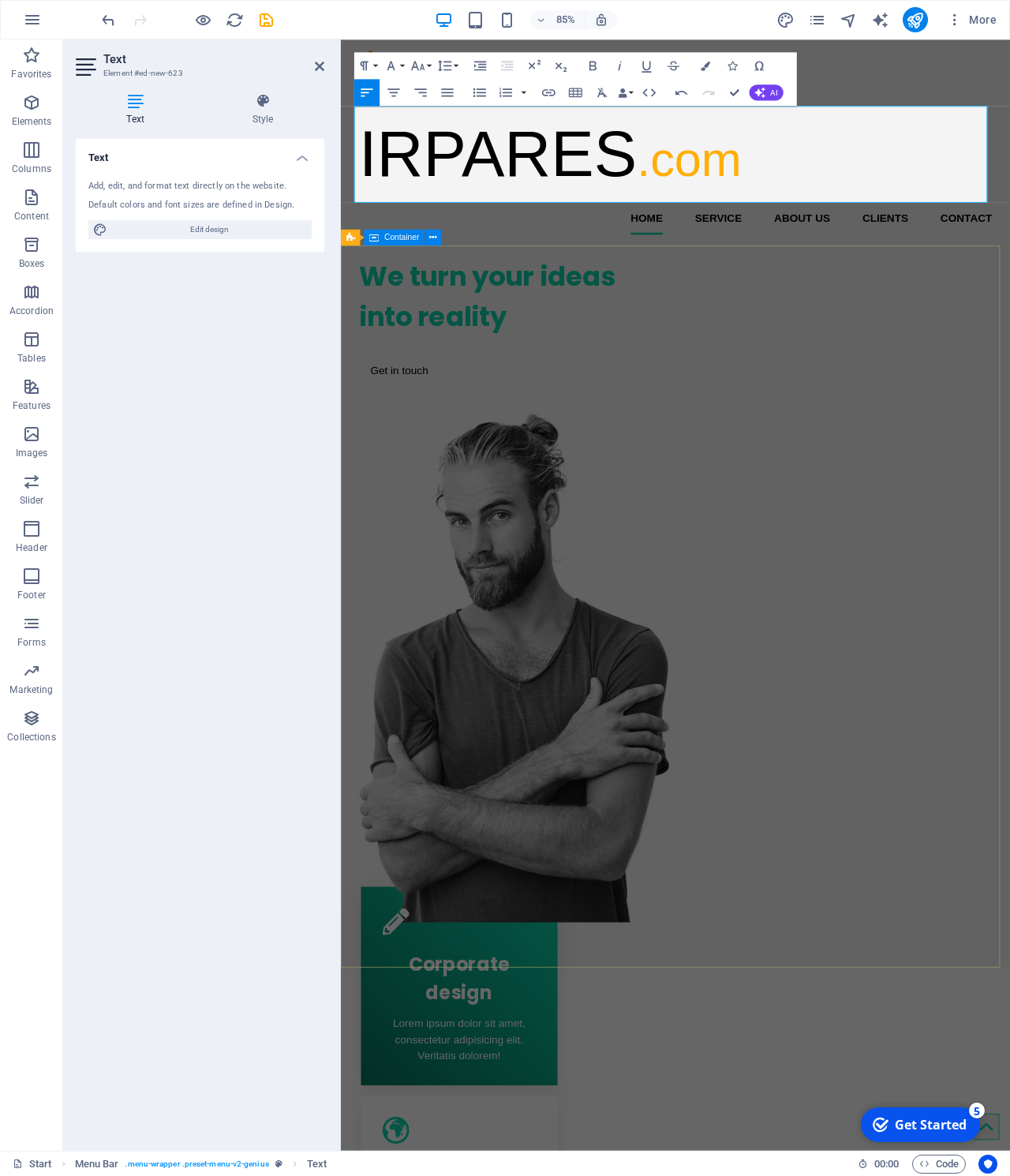
click at [413, 488] on div "We turn your ideas into reality Get in touch" at bounding box center [735, 680] width 788 height 796
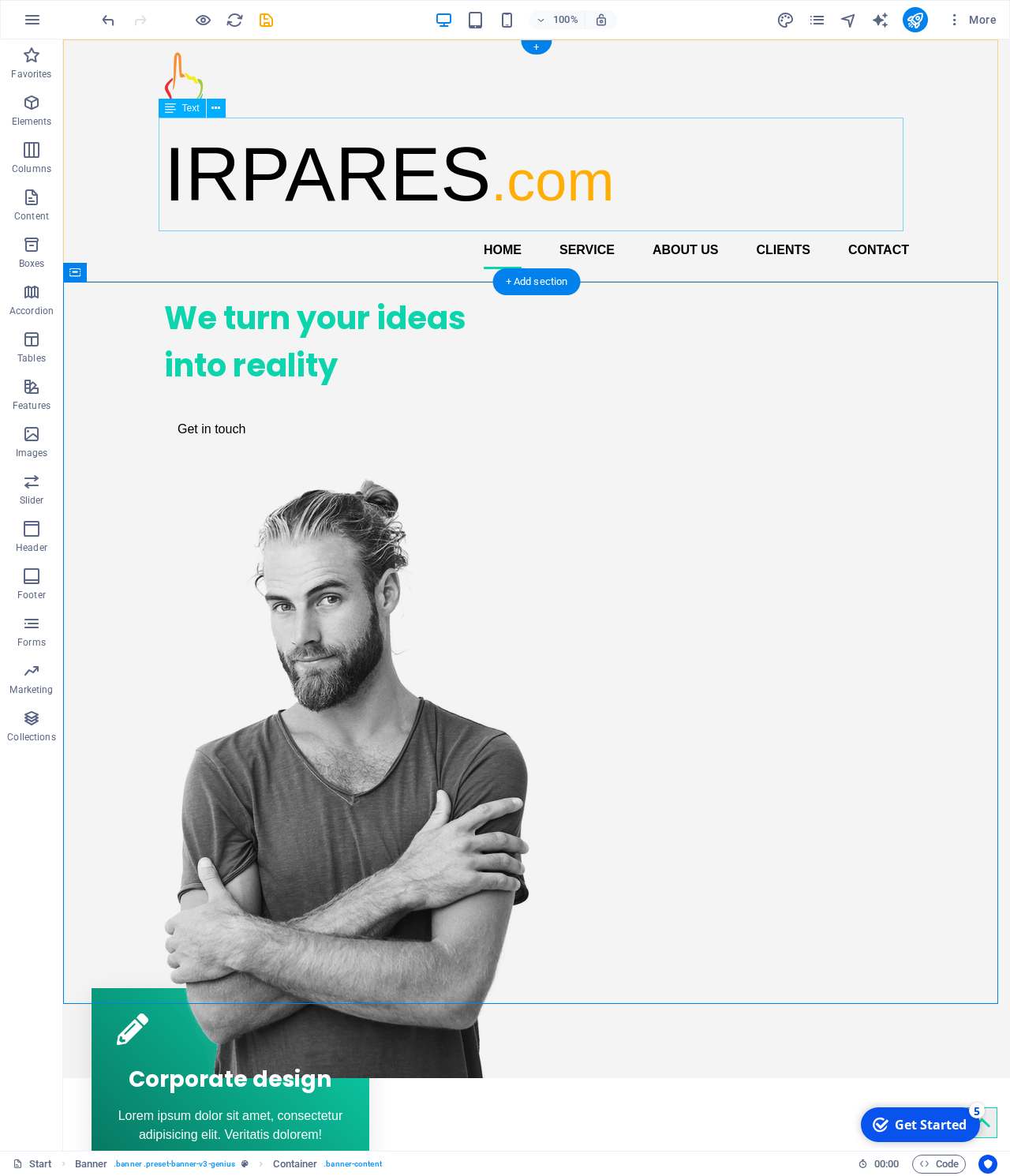
click at [369, 204] on div "IRPARES .com" at bounding box center [537, 174] width 745 height 114
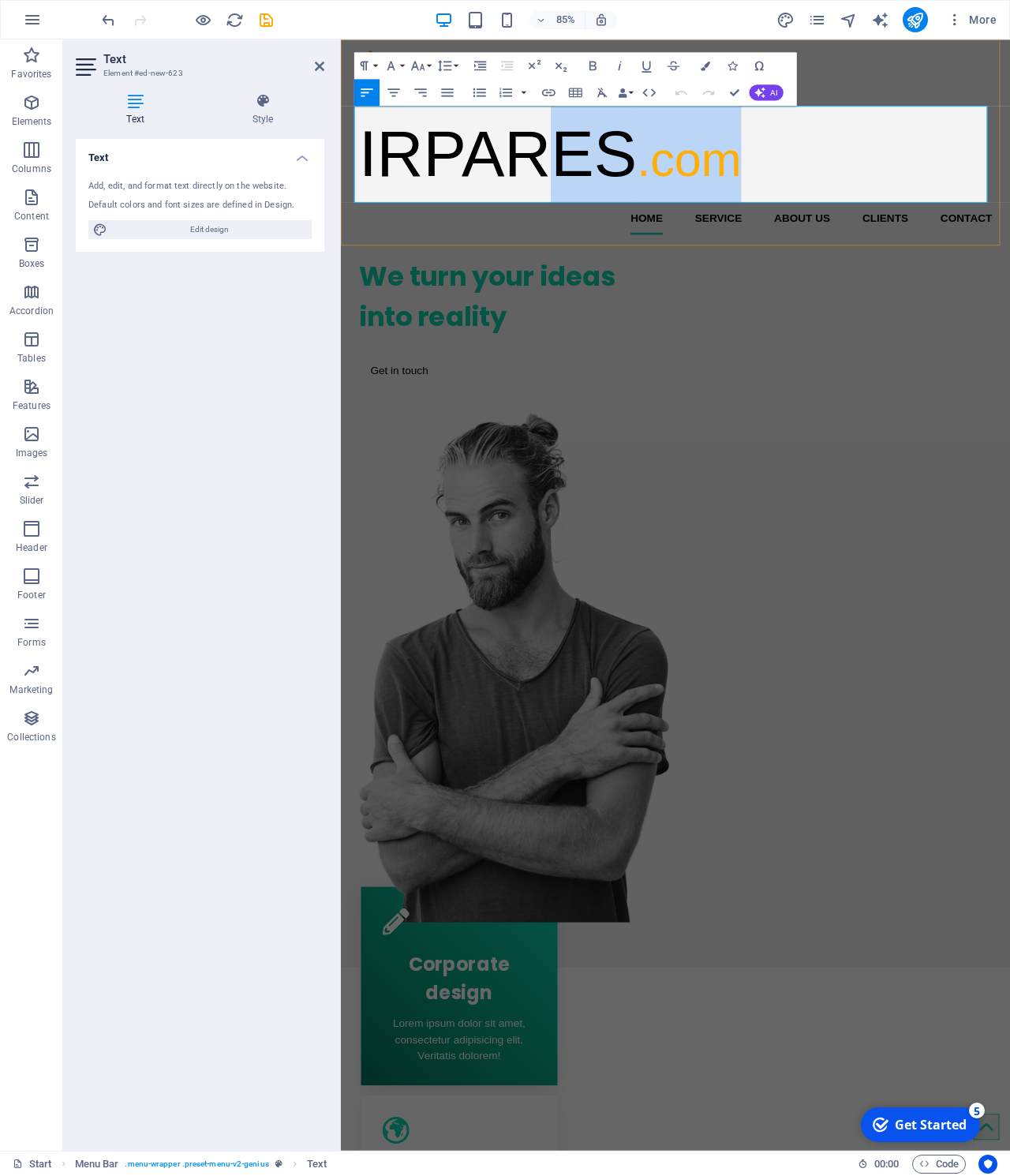
drag, startPoint x: 720, startPoint y: 201, endPoint x: 515, endPoint y: 191, distance: 205.2
click at [515, 191] on p "IRPARES .com" at bounding box center [735, 174] width 745 height 114
click at [557, 182] on span "IRPARES" at bounding box center [526, 174] width 327 height 84
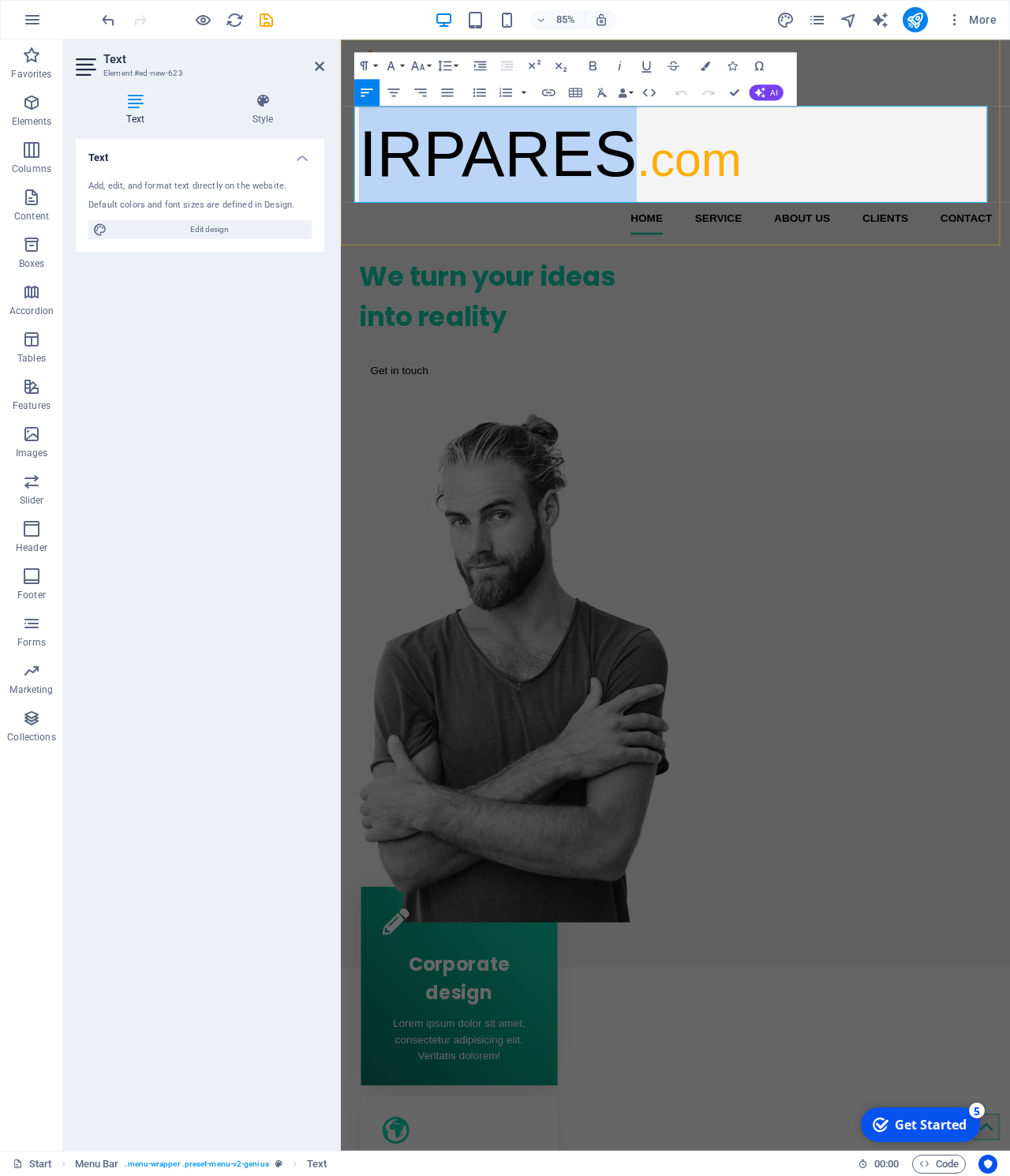
drag, startPoint x: 604, startPoint y: 180, endPoint x: 236, endPoint y: 151, distance: 369.1
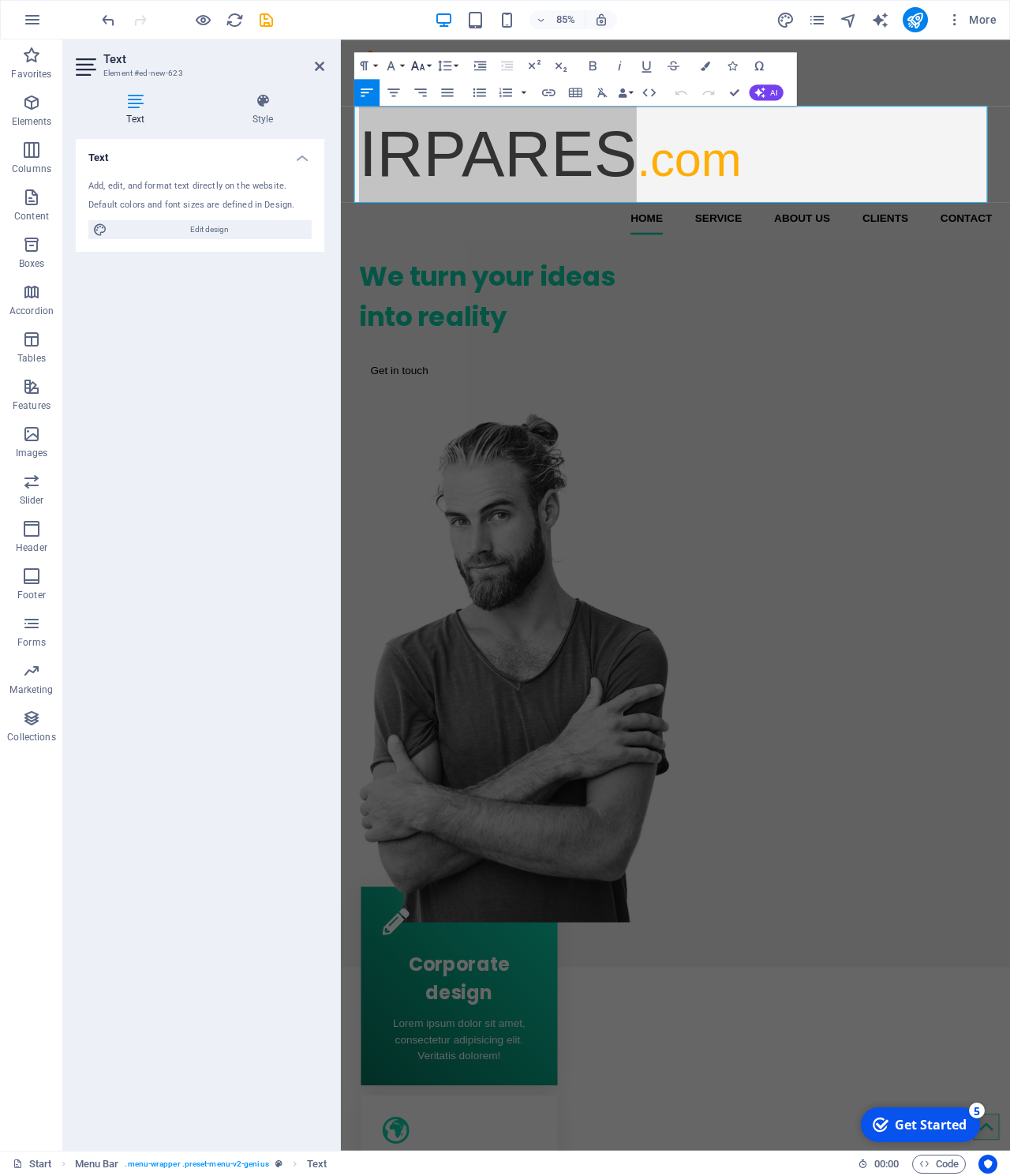
click at [421, 68] on icon "button" at bounding box center [418, 66] width 13 height 10
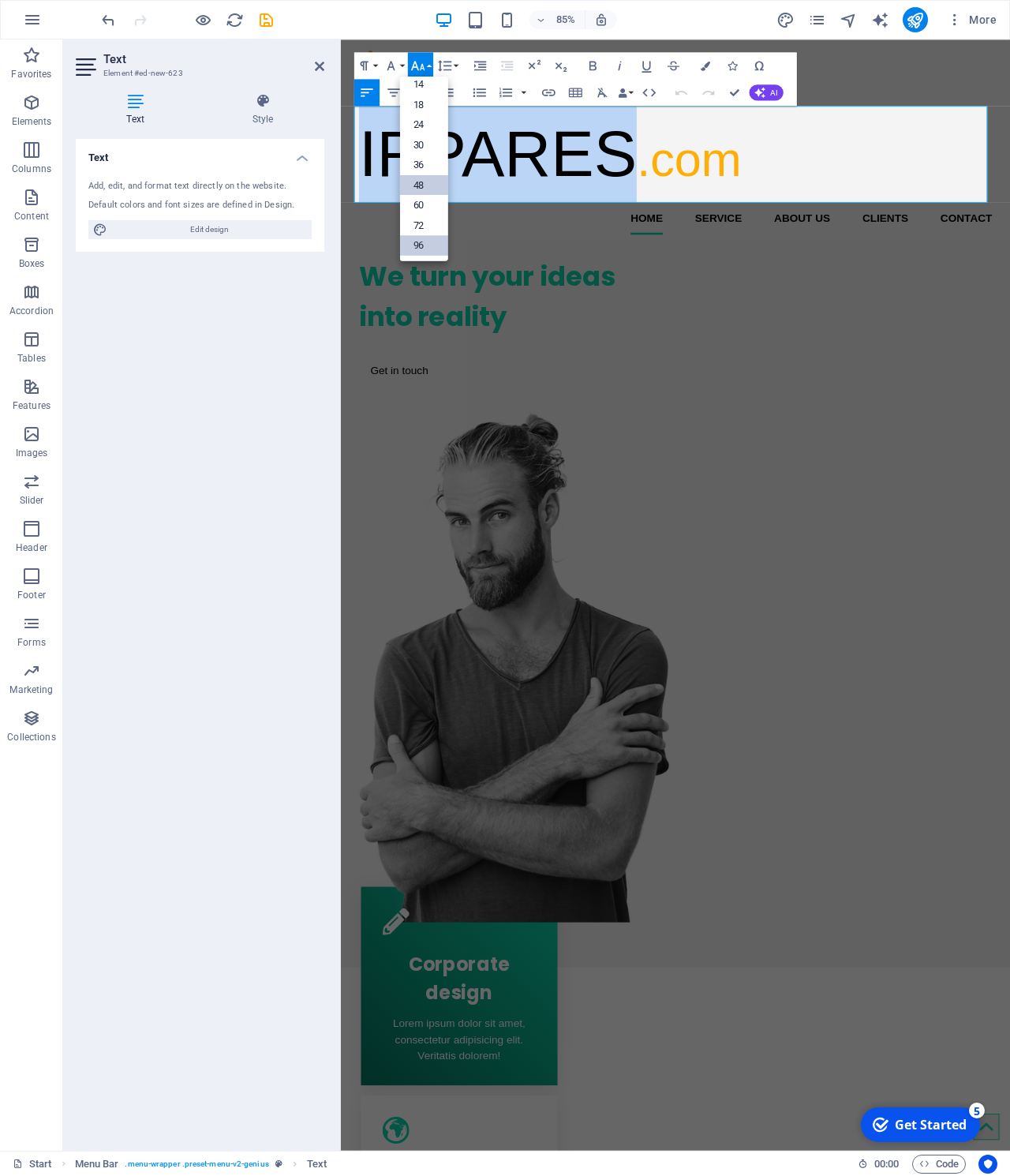
click at [427, 187] on link "48" at bounding box center [424, 185] width 48 height 20
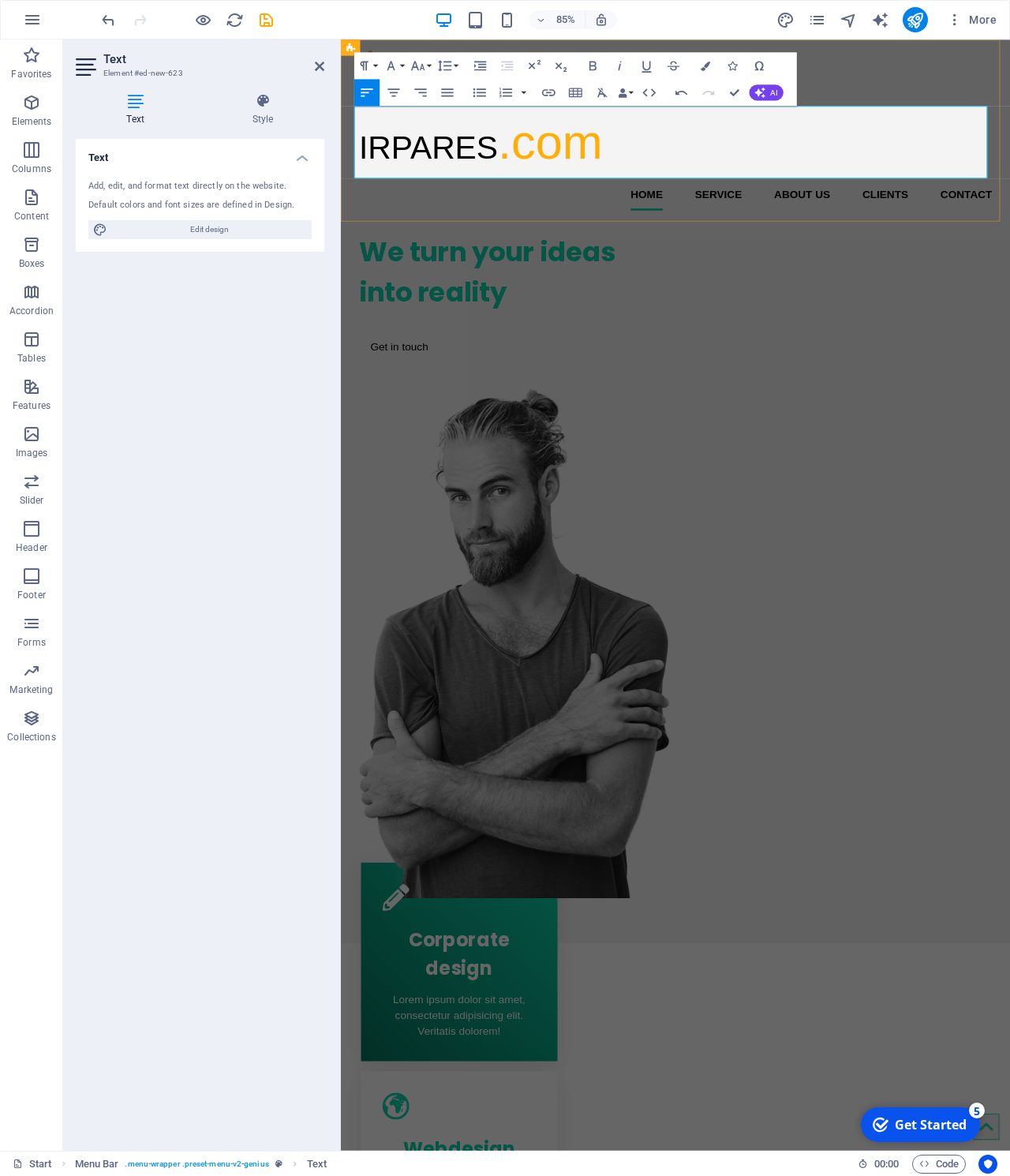
click at [526, 183] on span ".com" at bounding box center [587, 161] width 123 height 63
drag, startPoint x: 601, startPoint y: 175, endPoint x: 484, endPoint y: 180, distance: 117.1
click at [484, 180] on p "IRPARES .com" at bounding box center [735, 160] width 745 height 85
click at [425, 77] on button "Font Size" at bounding box center [421, 65] width 25 height 27
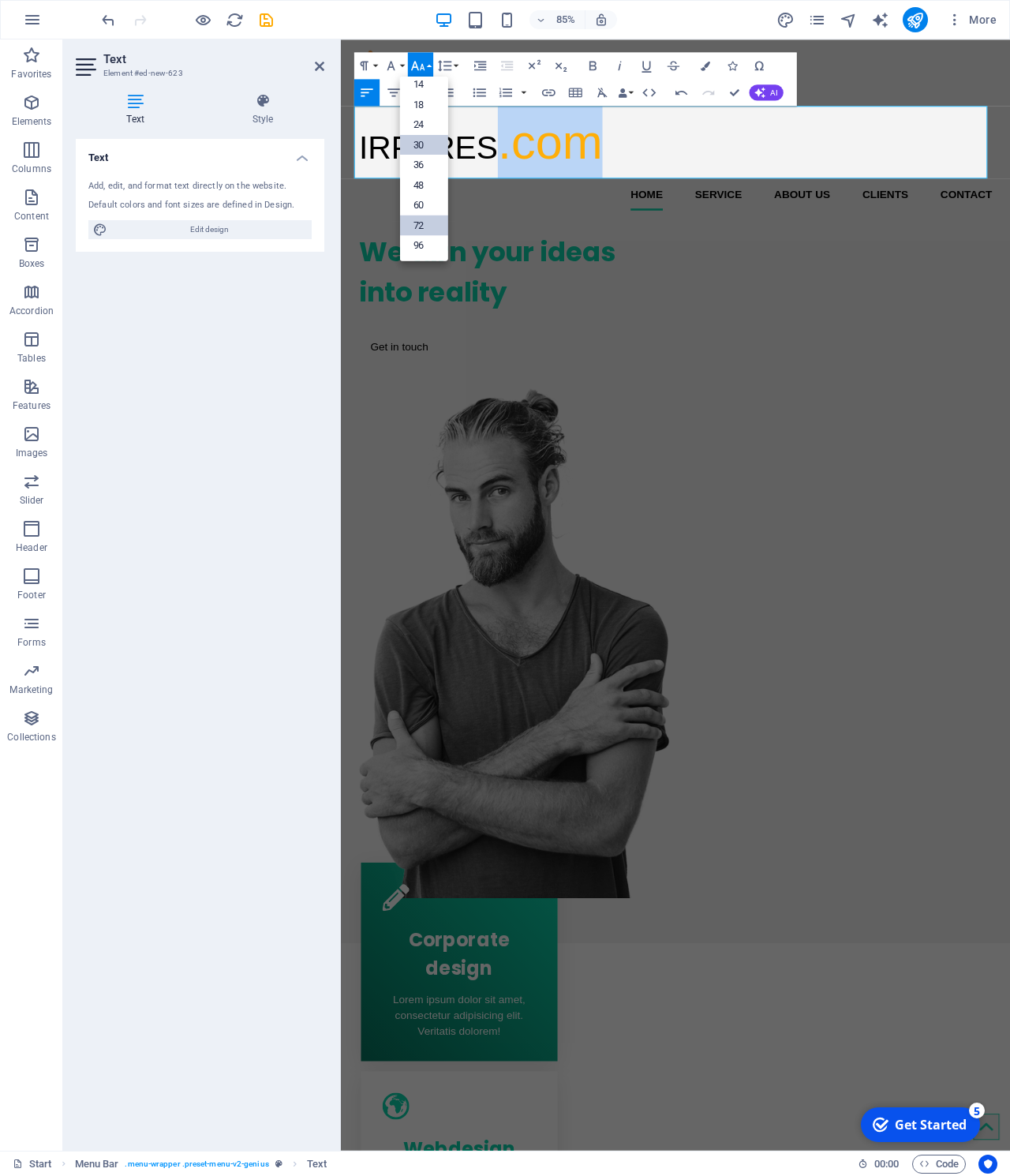
click at [427, 138] on link "30" at bounding box center [424, 144] width 48 height 20
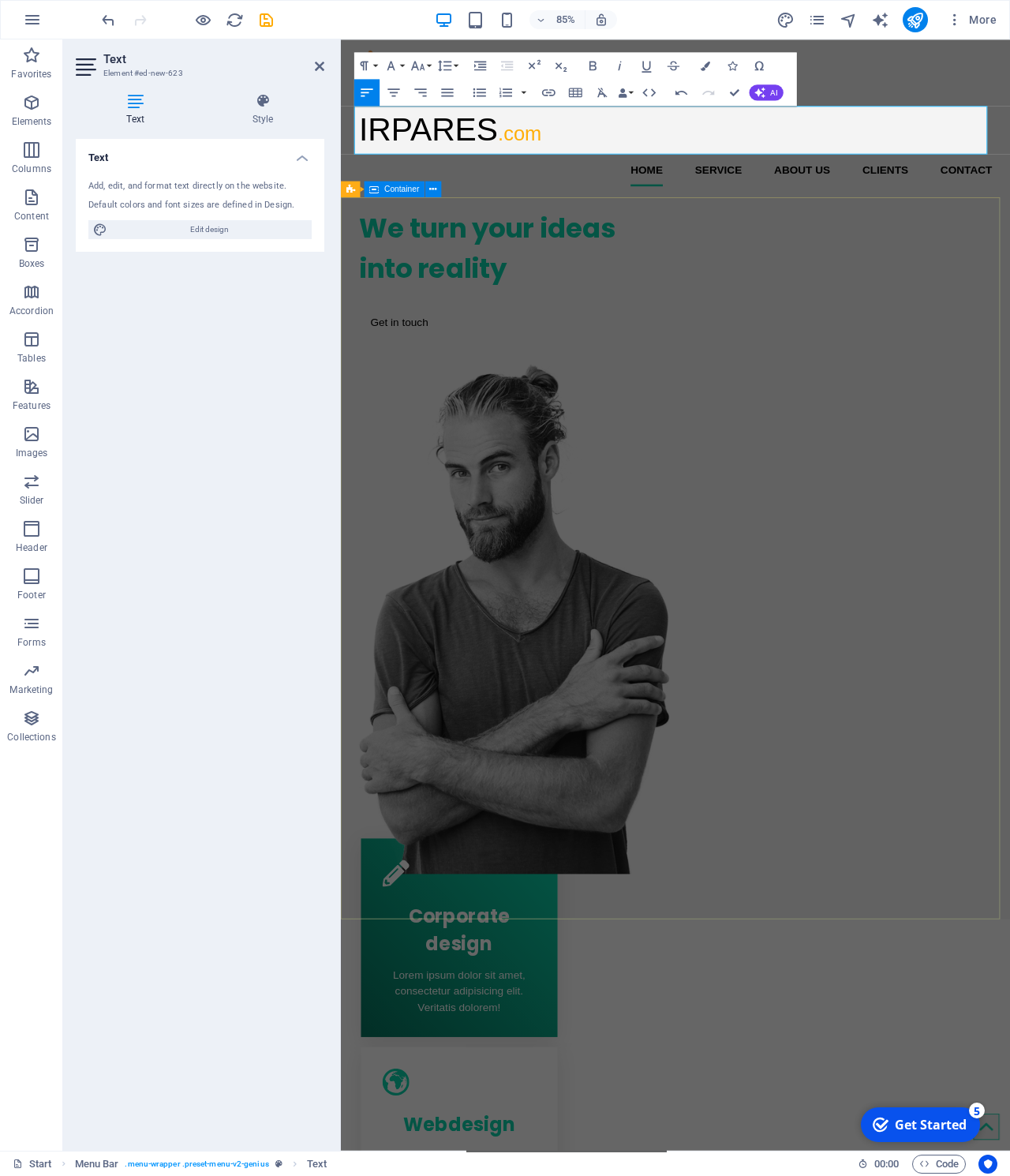
click at [462, 259] on div "We turn your ideas into reality Get in touch" at bounding box center [735, 622] width 788 height 796
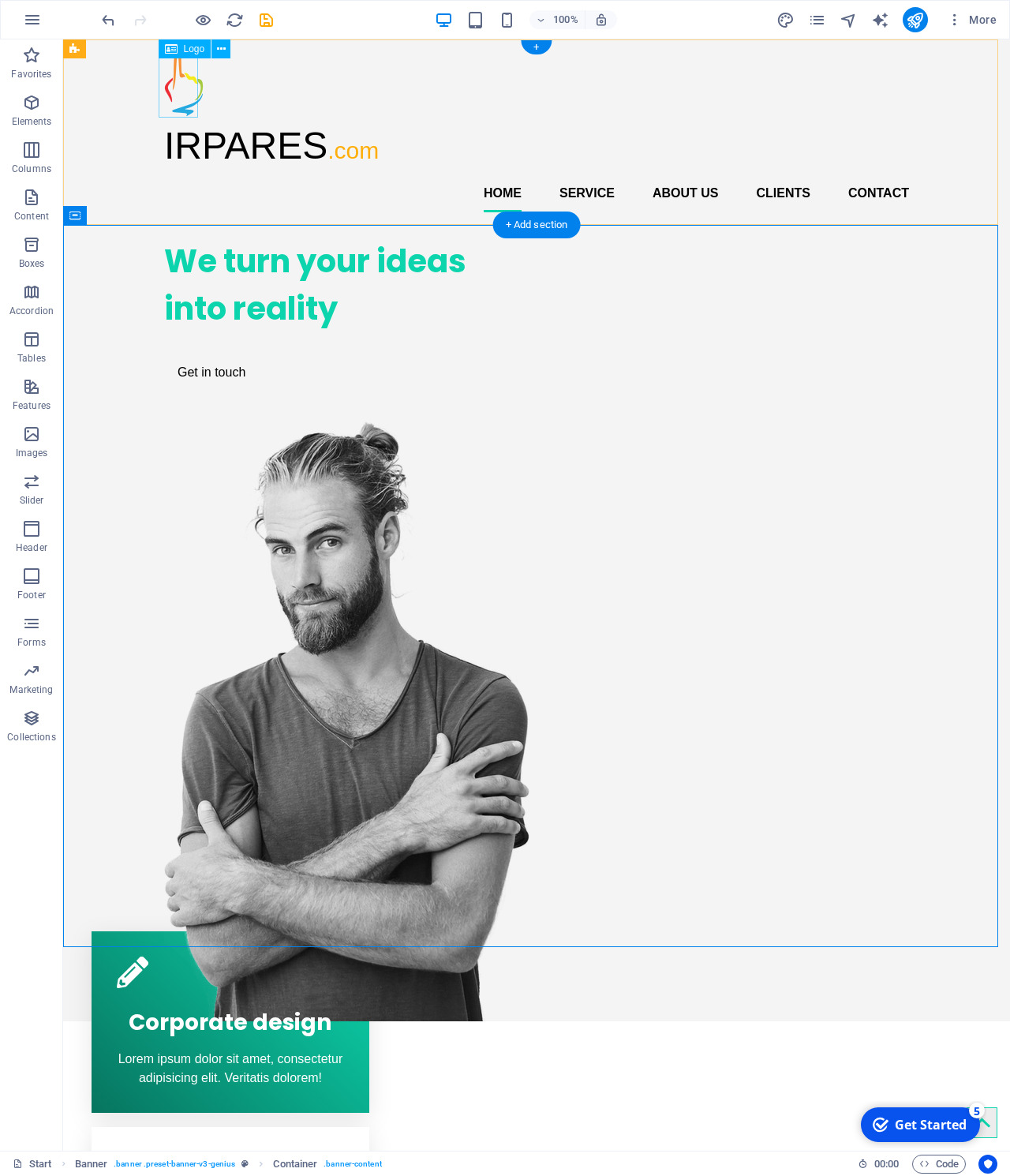
click at [183, 83] on div at bounding box center [537, 84] width 745 height 65
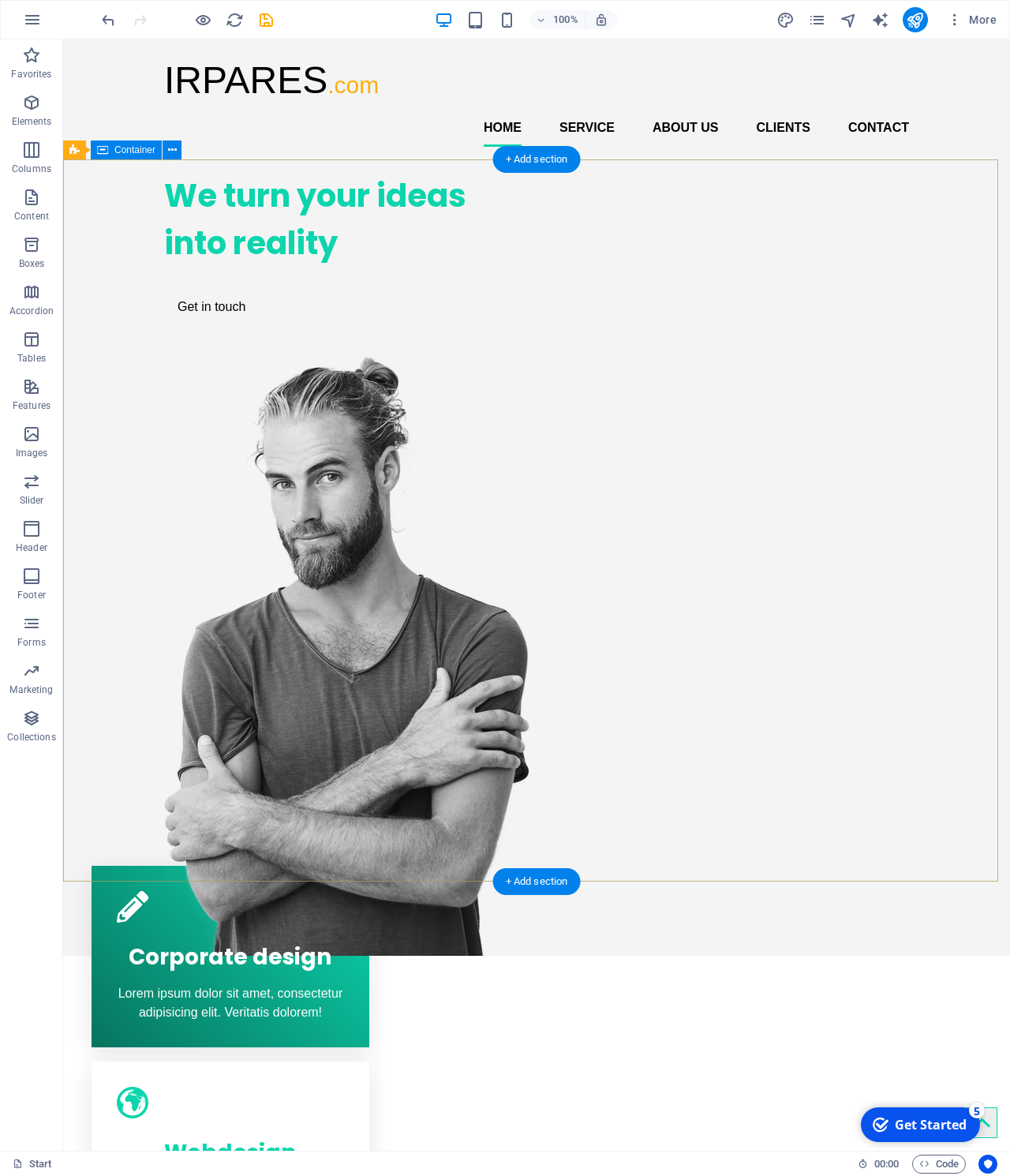
click at [223, 242] on div "We turn your ideas into reality Get in touch" at bounding box center [537, 557] width 947 height 796
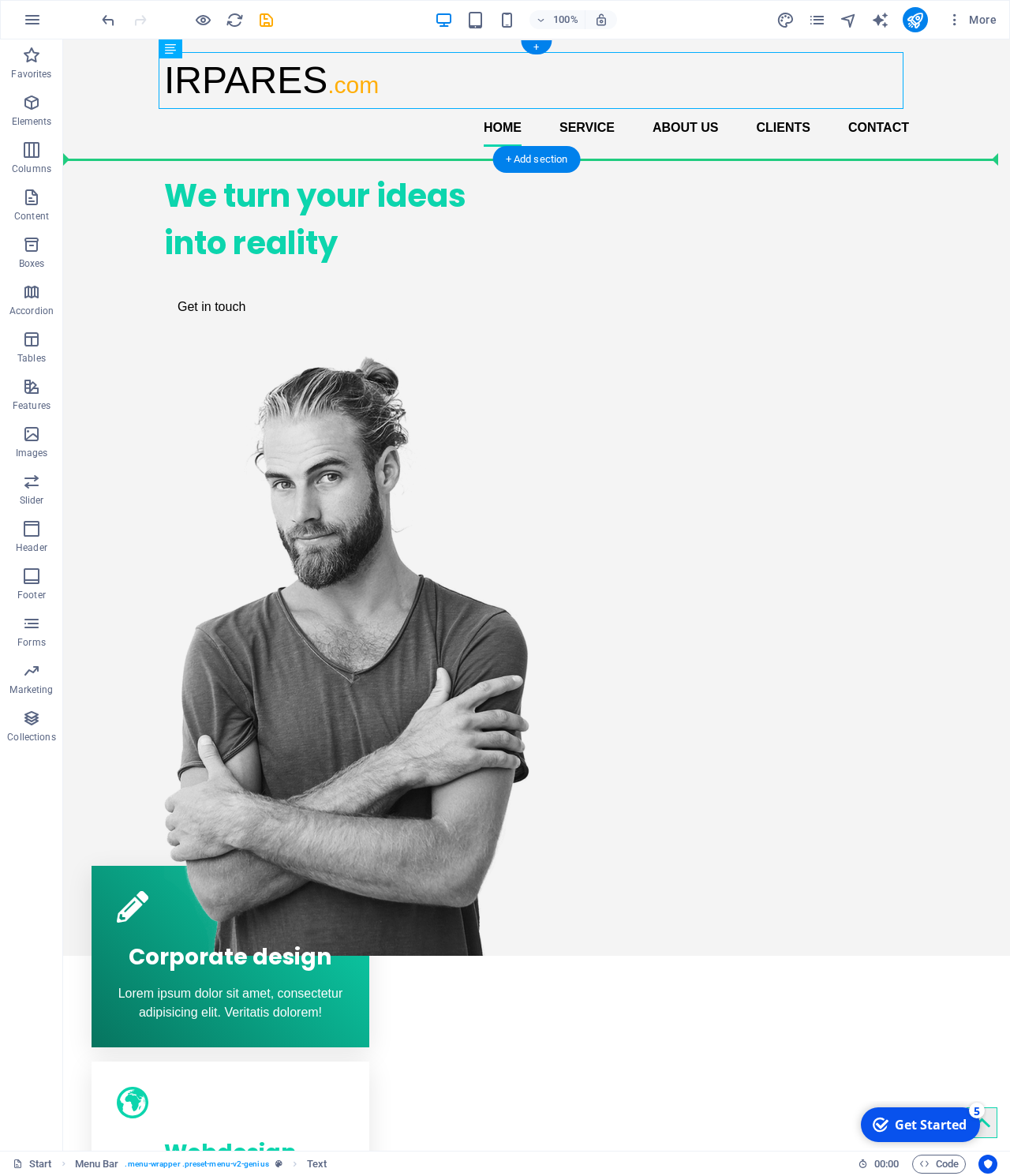
drag, startPoint x: 231, startPoint y: 87, endPoint x: 151, endPoint y: 132, distance: 91.8
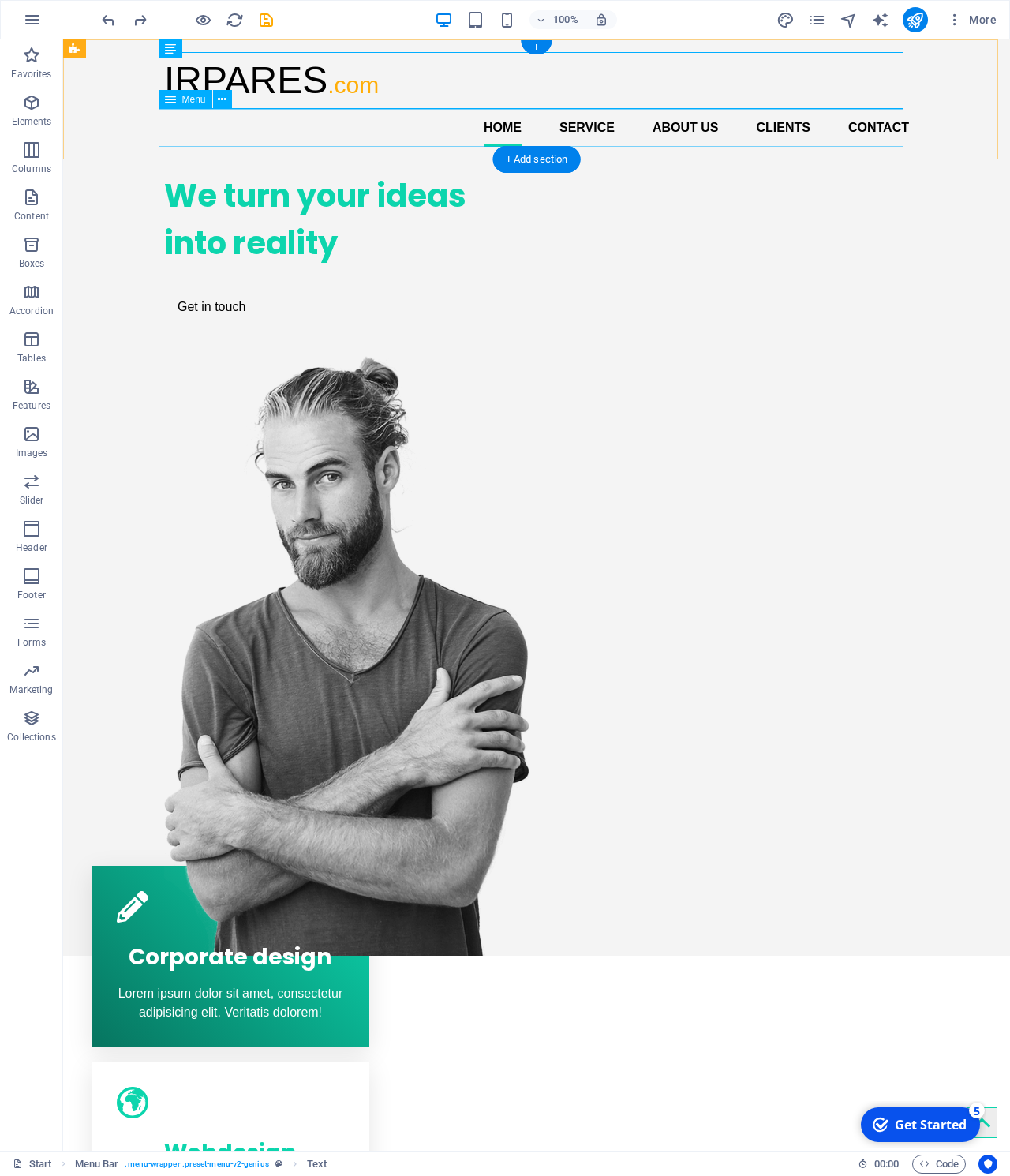
click at [410, 133] on nav "Home Service About us Clients Contact" at bounding box center [537, 128] width 745 height 38
click at [193, 128] on nav "Home Service About us Clients Contact" at bounding box center [537, 128] width 745 height 38
select select
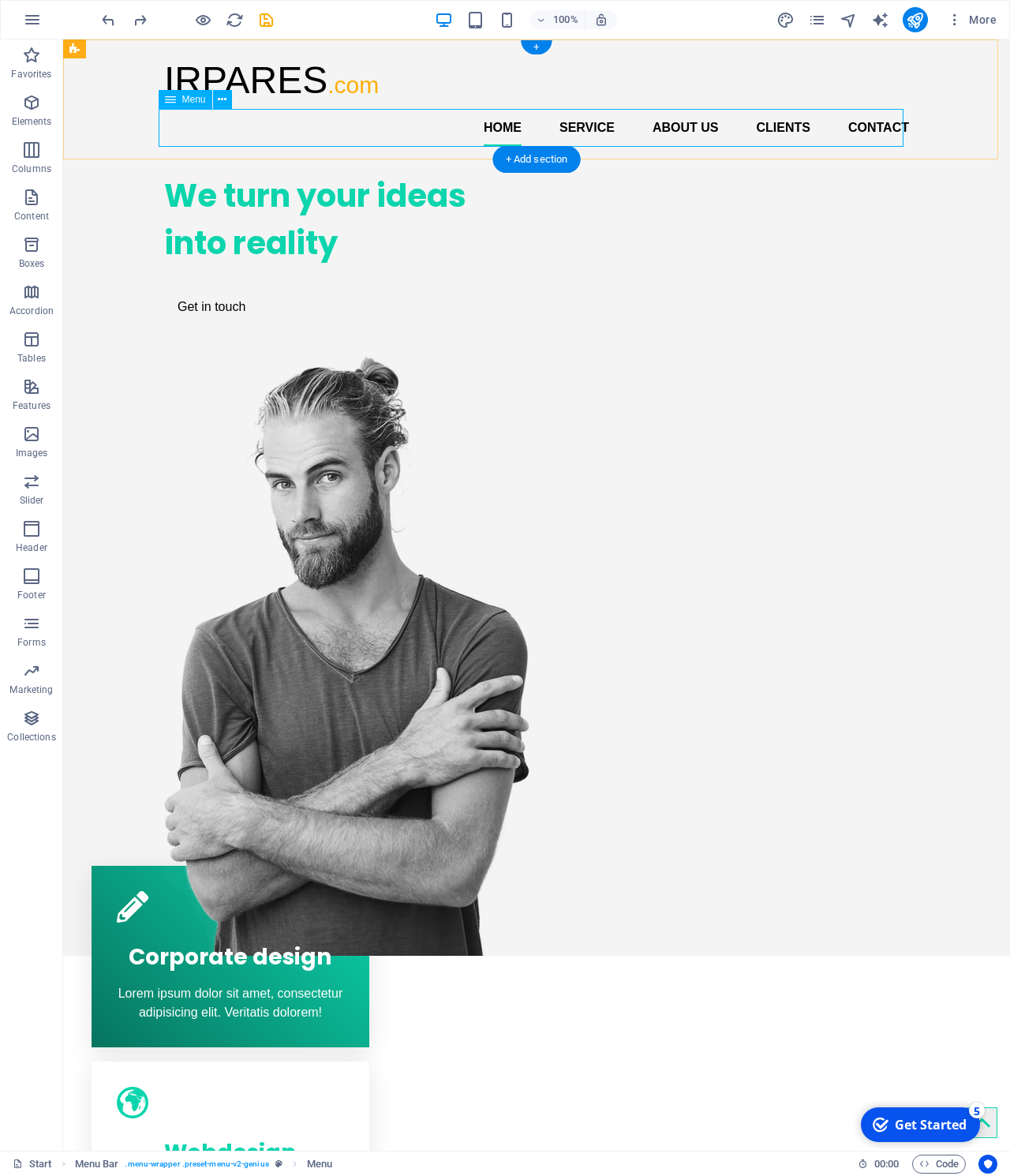
select select
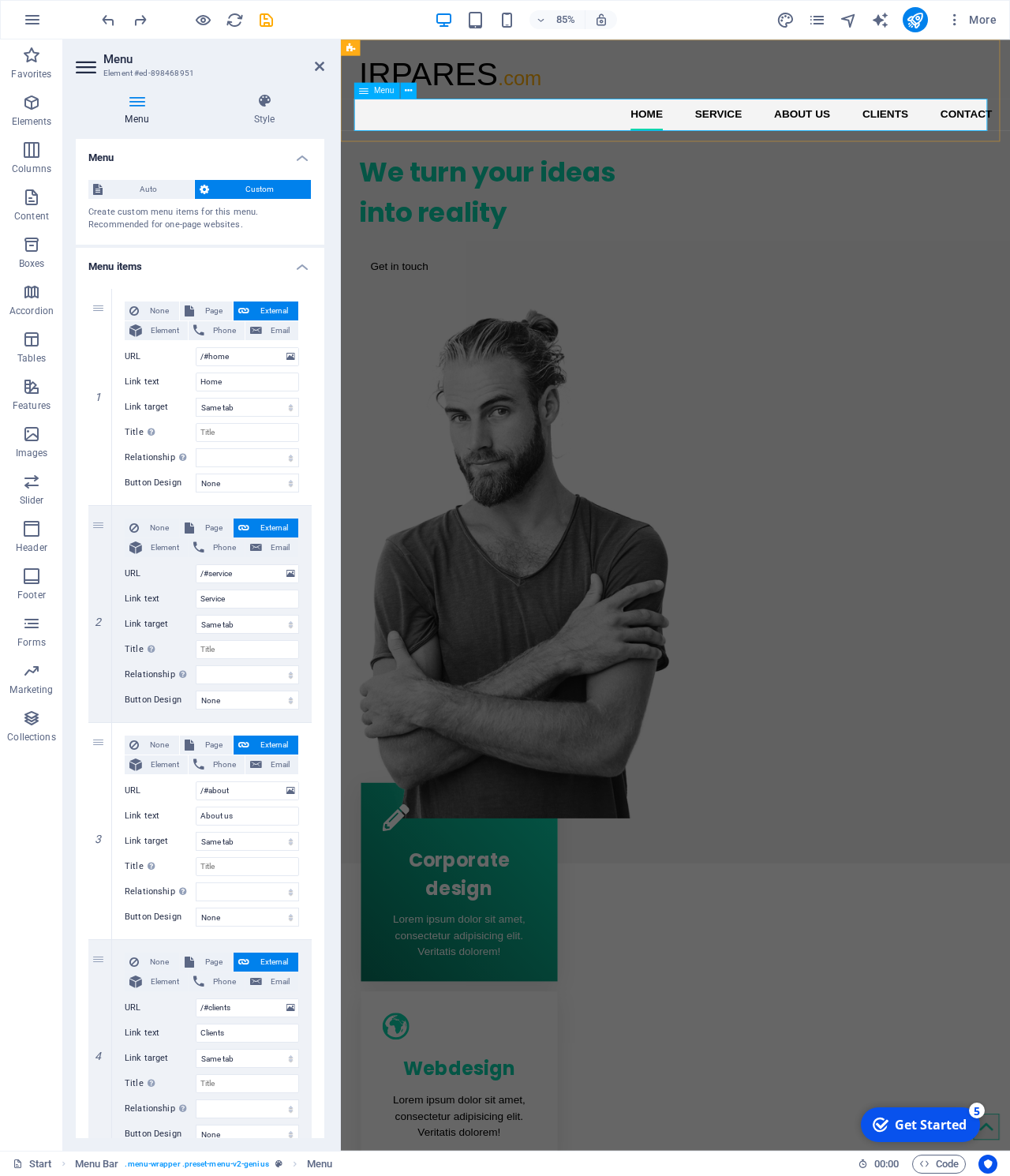
click at [397, 129] on nav "Home Service About us Clients Contact" at bounding box center [735, 128] width 745 height 38
click at [565, 248] on div "We turn your ideas into reality Get in touch" at bounding box center [735, 557] width 788 height 796
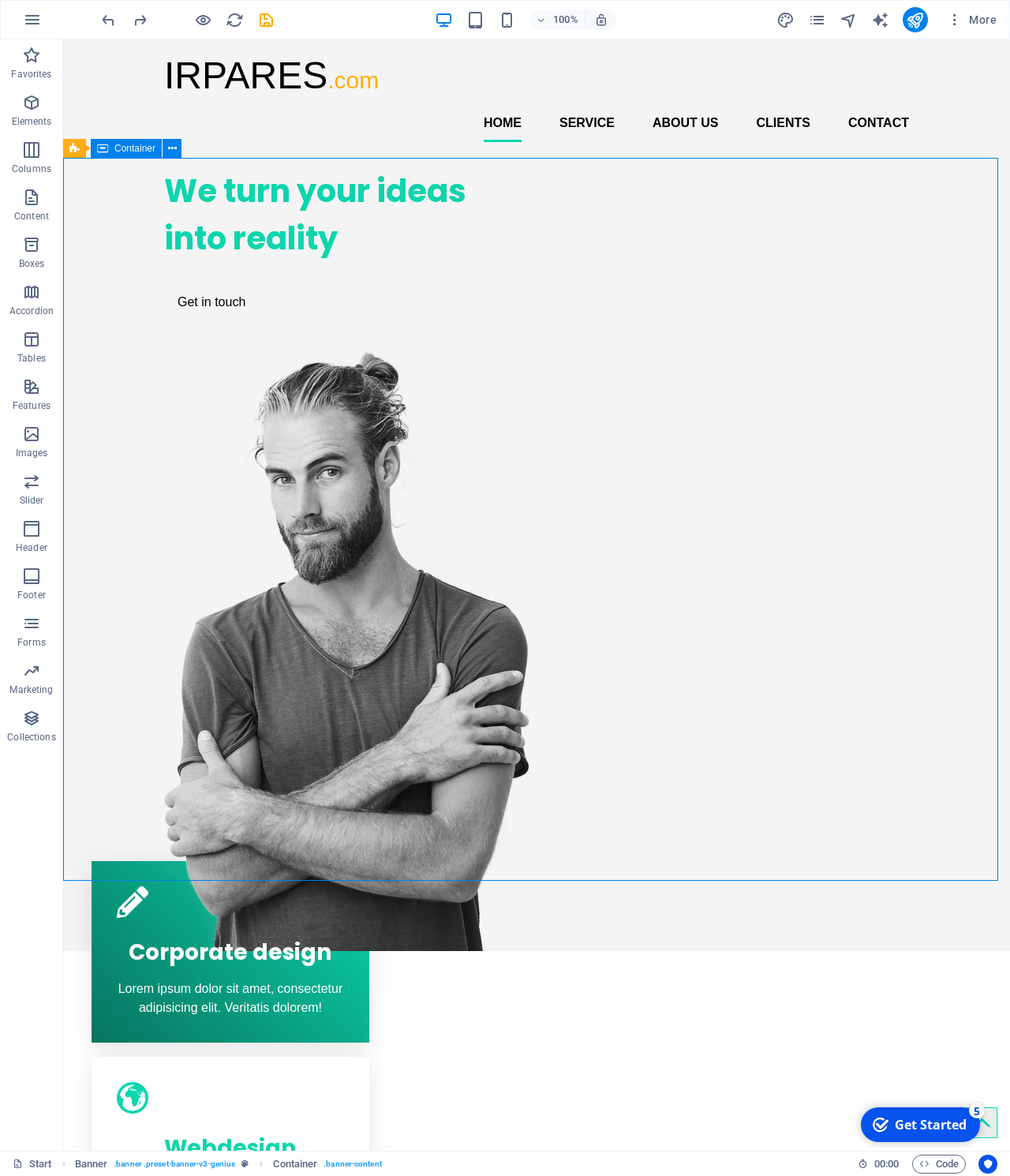
scroll to position [0, 0]
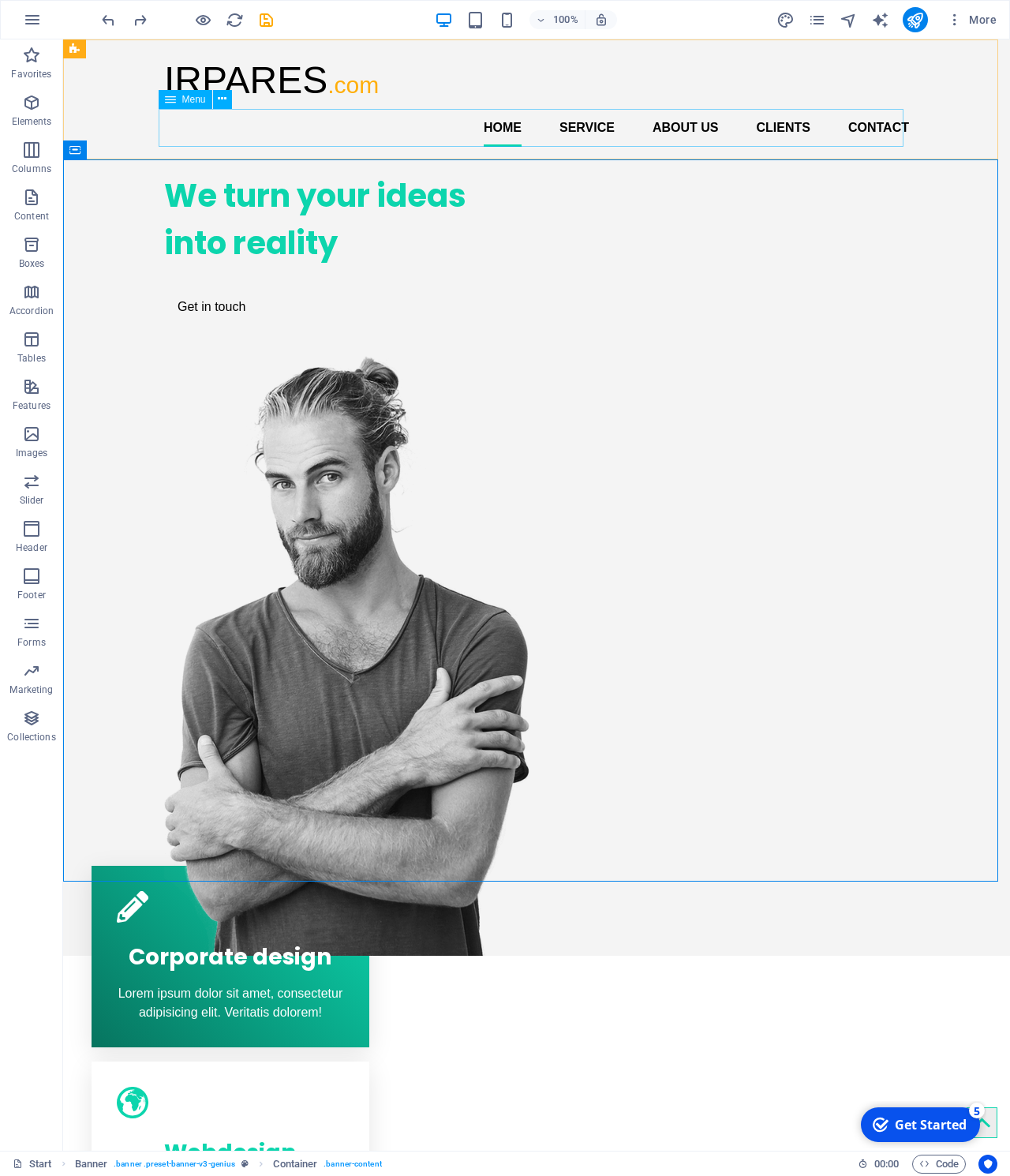
click at [183, 101] on span "Menu" at bounding box center [194, 99] width 24 height 10
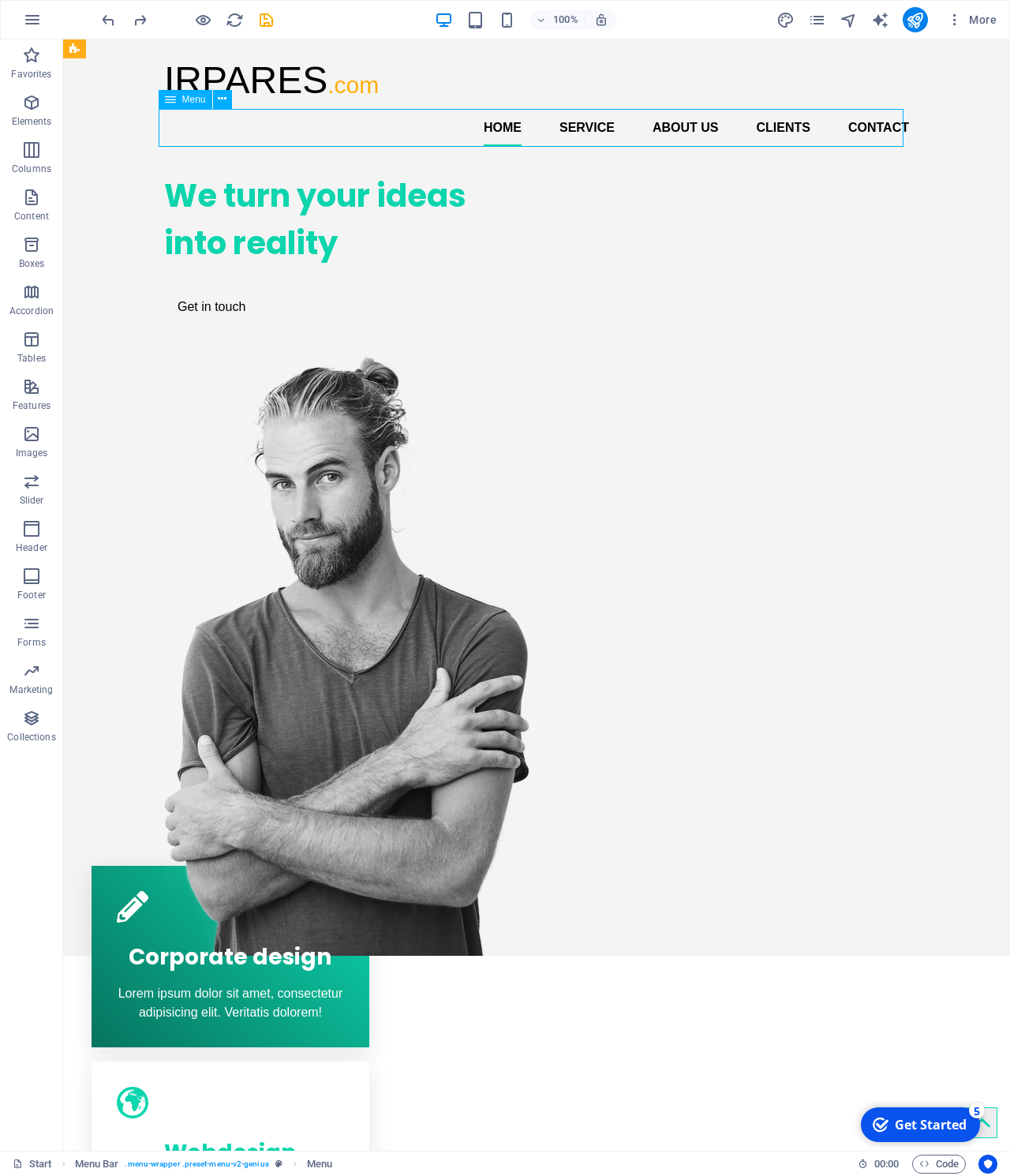
click at [176, 101] on div "Menu" at bounding box center [186, 99] width 54 height 19
select select
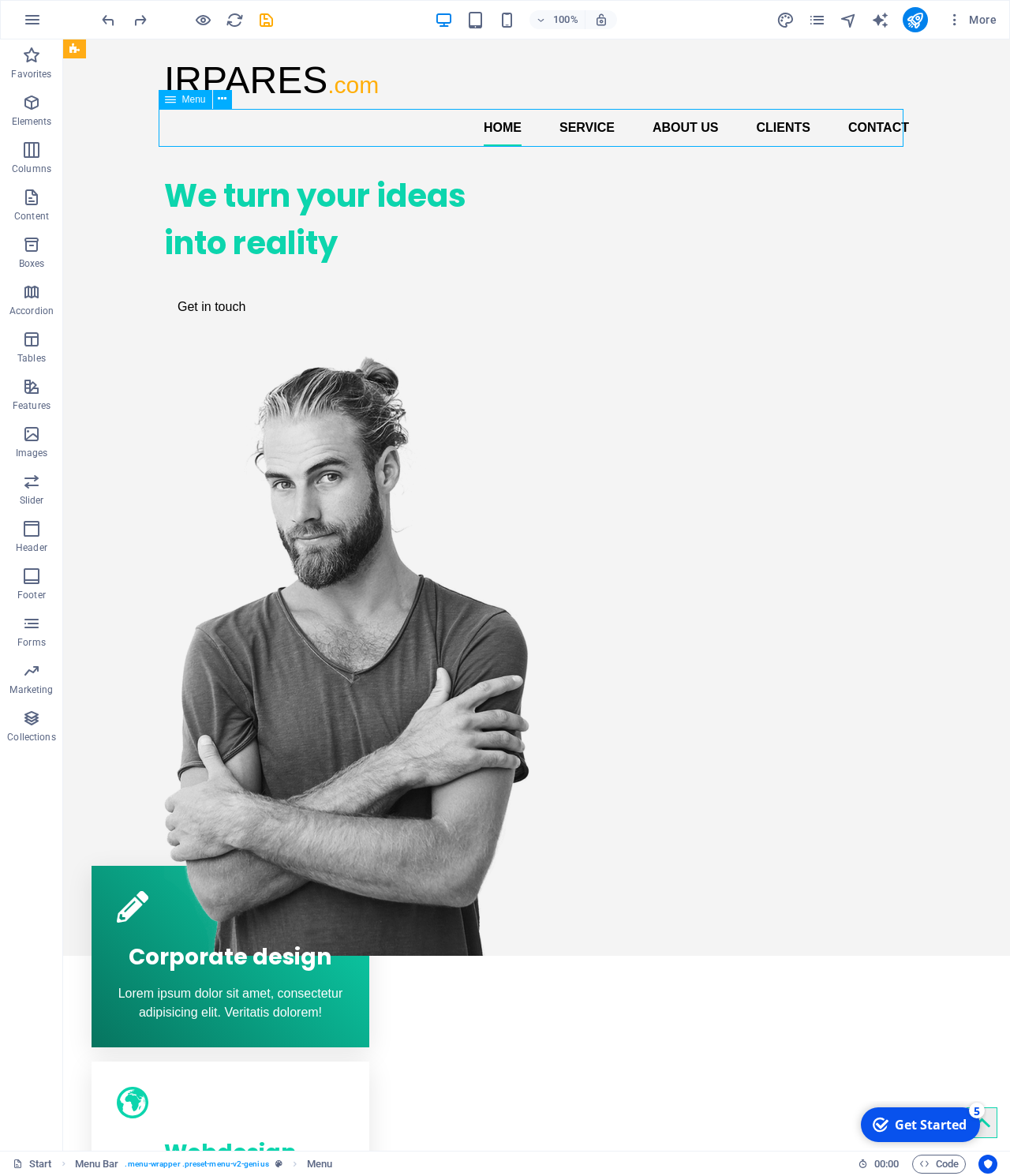
select select
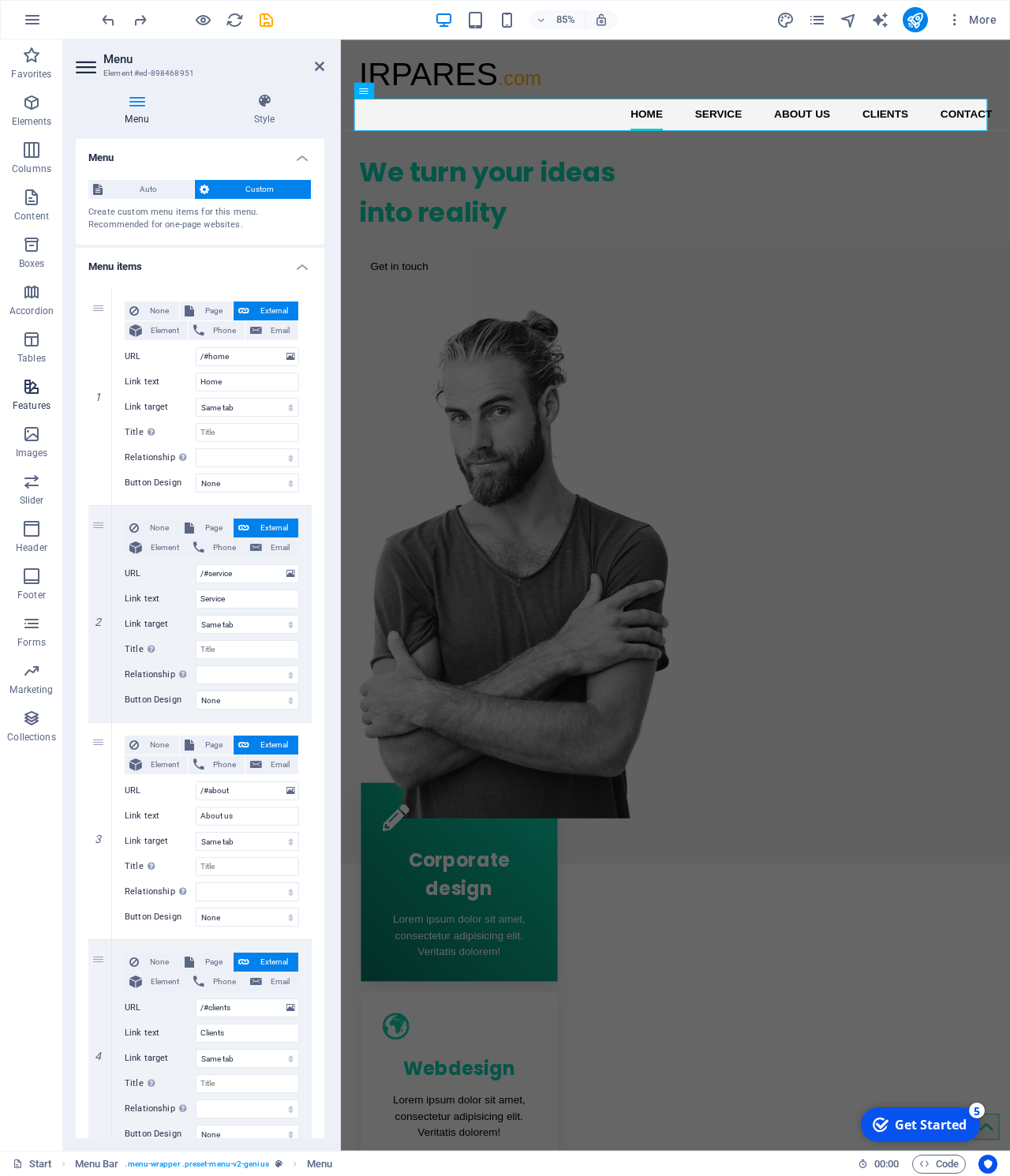
click at [30, 381] on icon "button" at bounding box center [32, 386] width 19 height 19
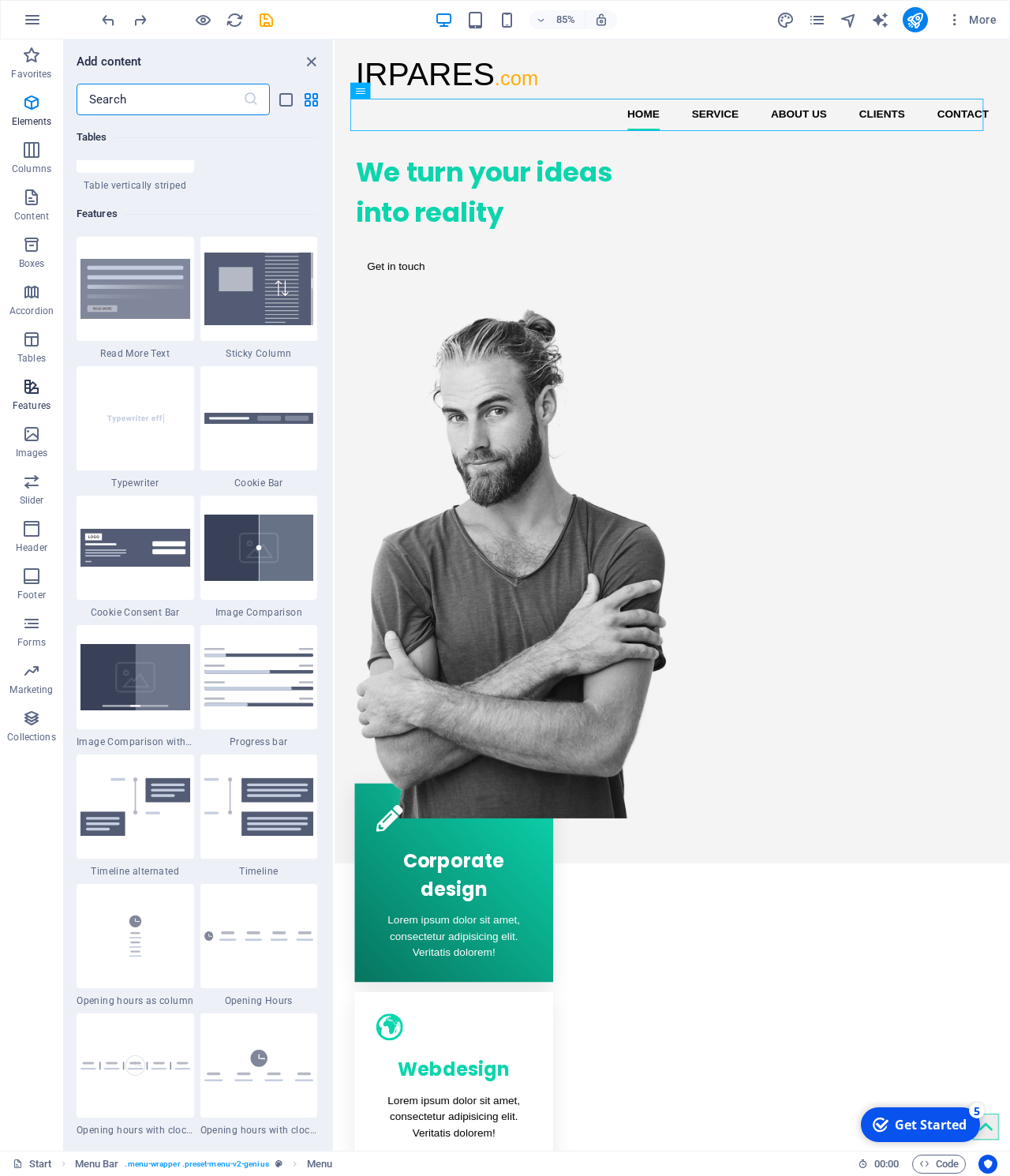
scroll to position [6151, 0]
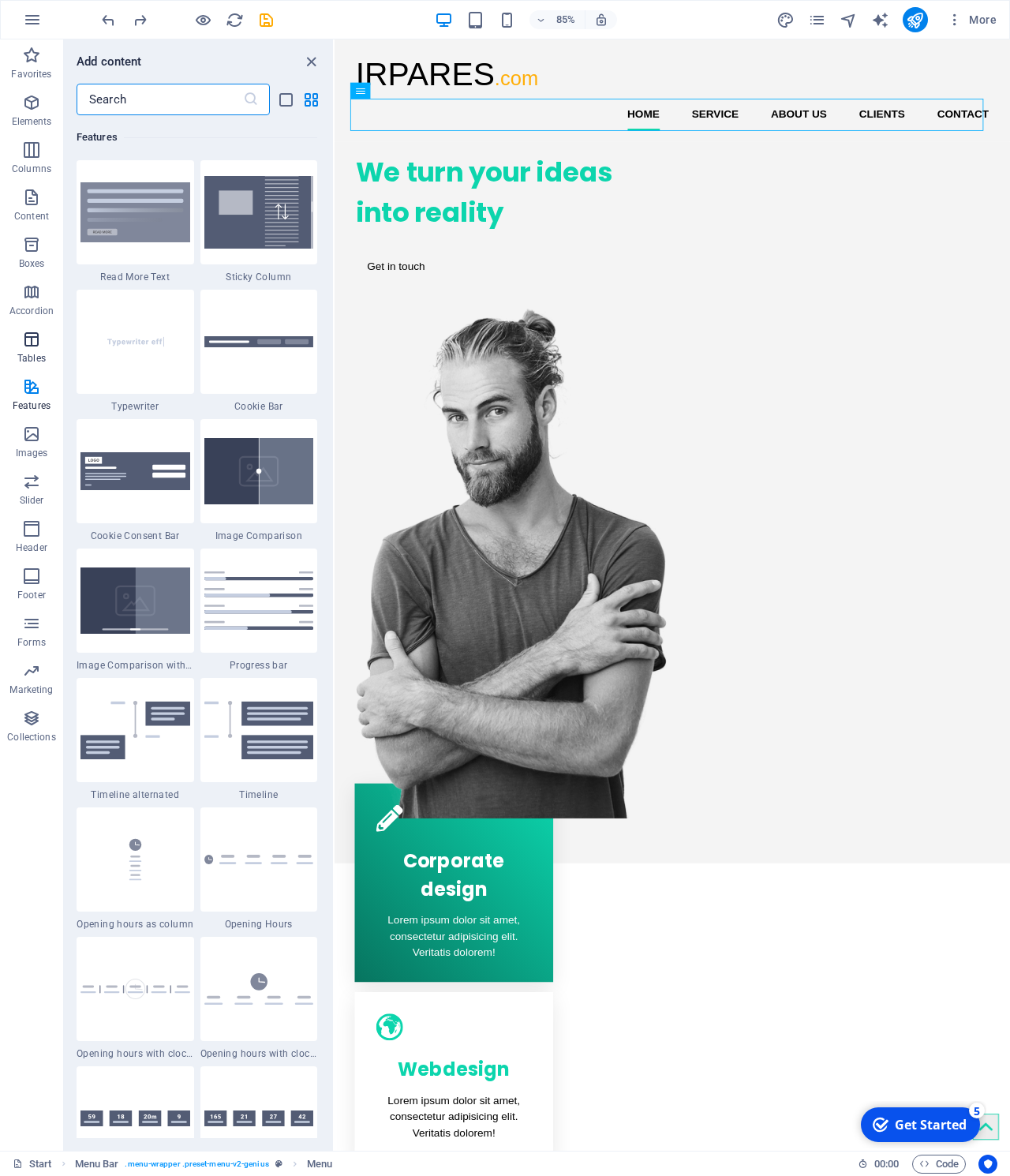
click at [32, 350] on span "Tables" at bounding box center [32, 349] width 63 height 38
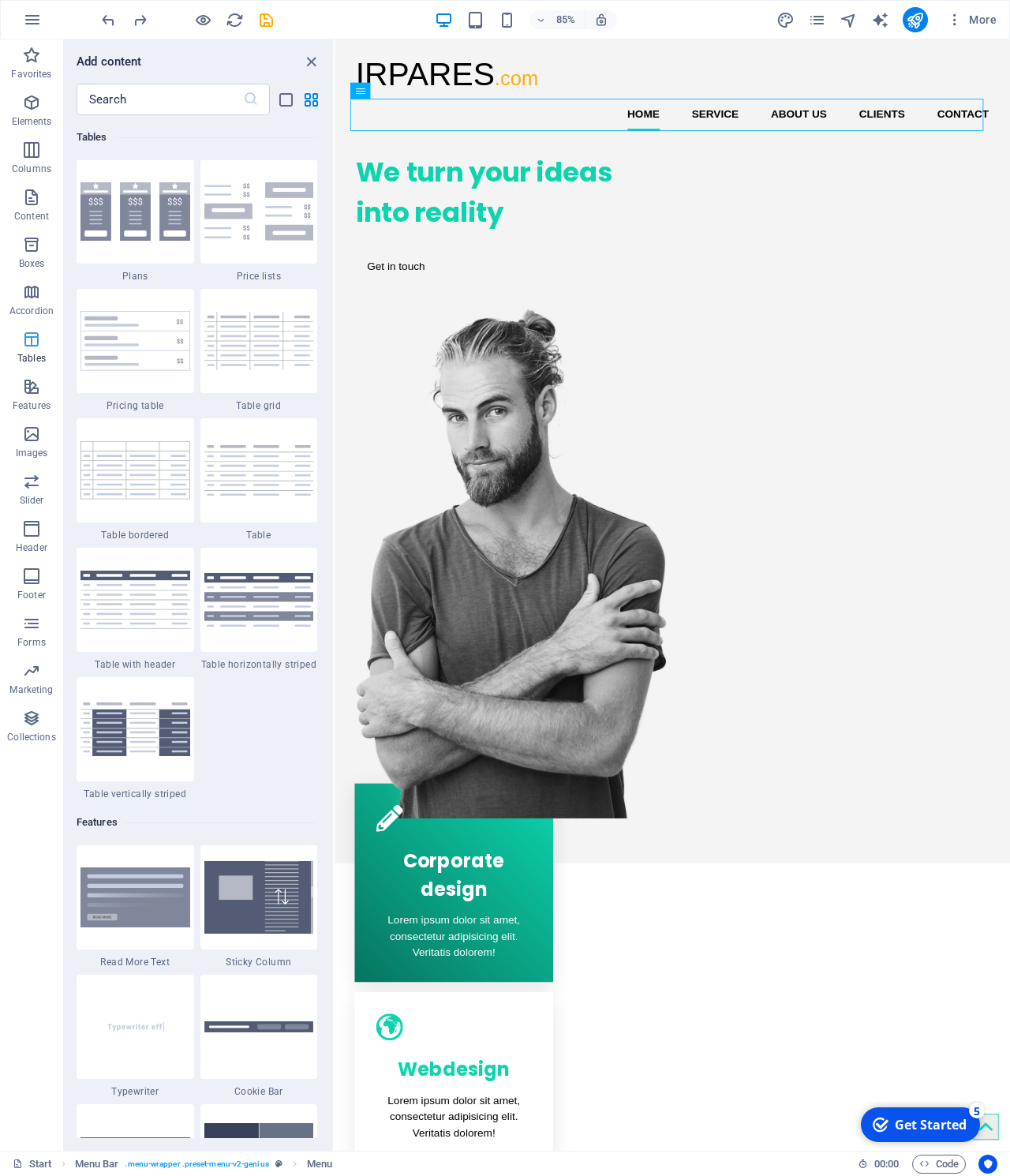
scroll to position [5465, 0]
click at [30, 294] on icon "button" at bounding box center [32, 292] width 19 height 19
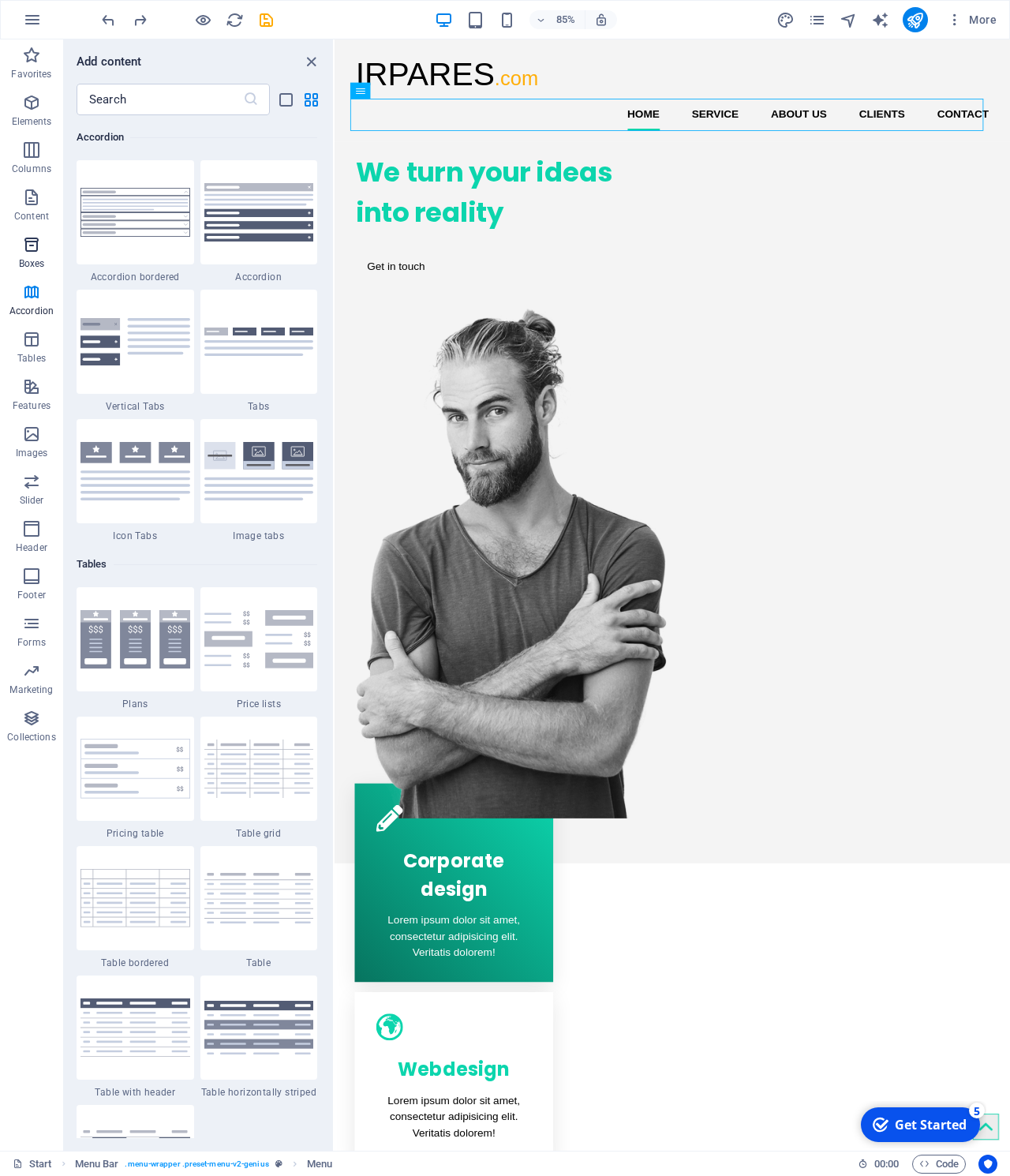
click at [29, 259] on p "Boxes" at bounding box center [32, 263] width 26 height 12
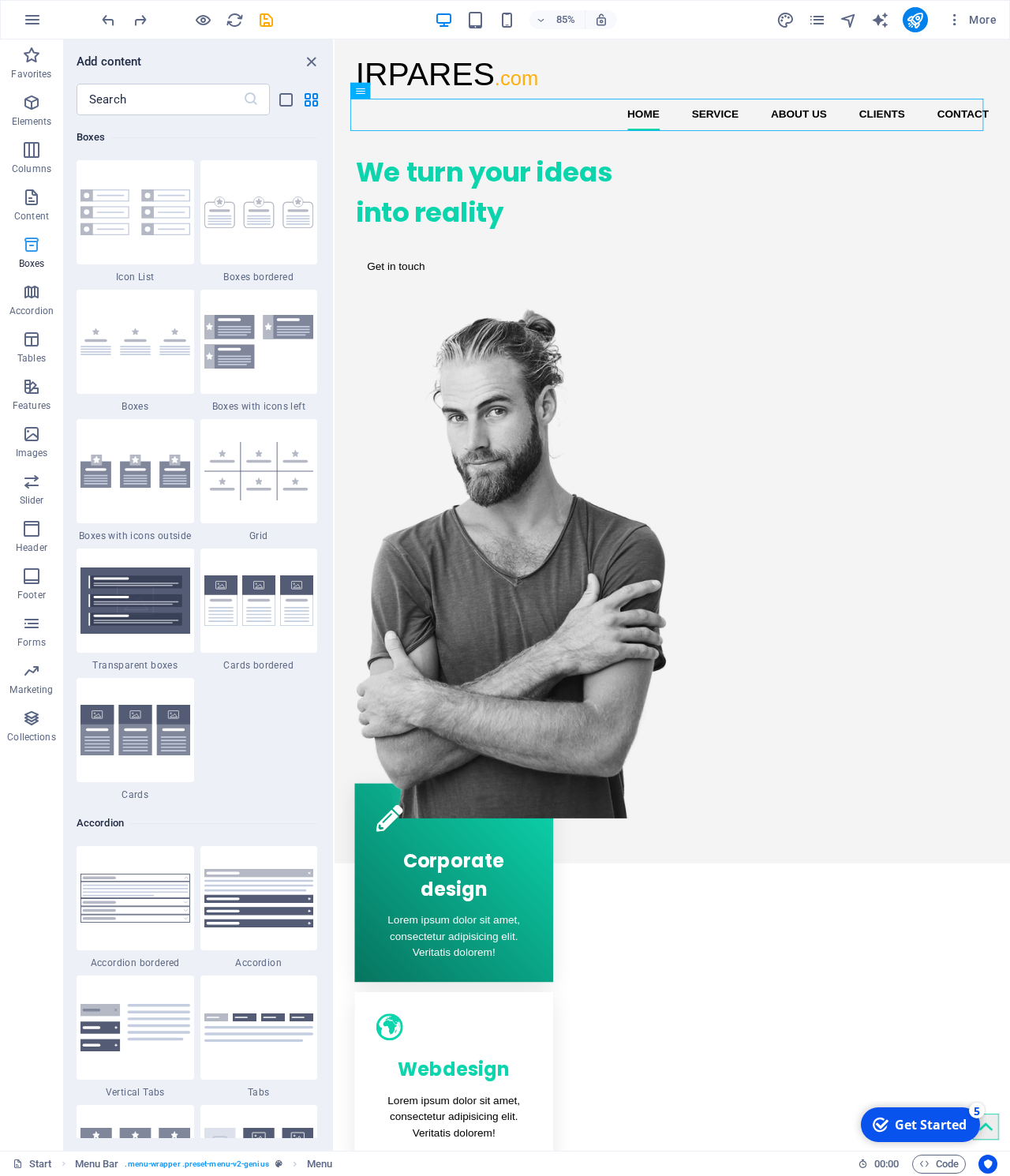
scroll to position [4352, 0]
click at [431, 125] on nav "Home Service About us Clients Contact" at bounding box center [732, 128] width 745 height 38
click at [405, 92] on icon at bounding box center [405, 90] width 7 height 14
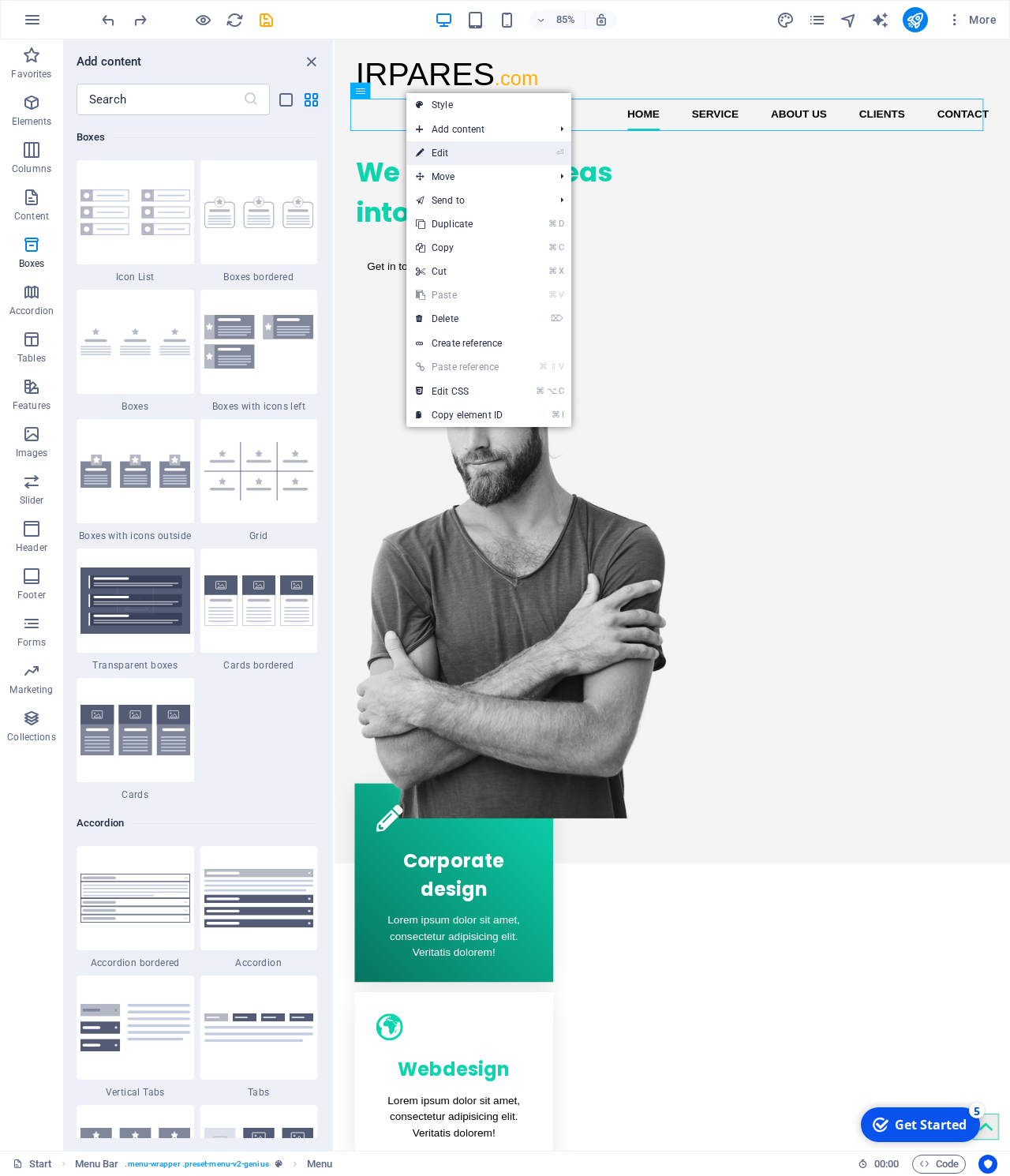
click at [485, 149] on link "⏎ Edit" at bounding box center [459, 153] width 106 height 24
select select
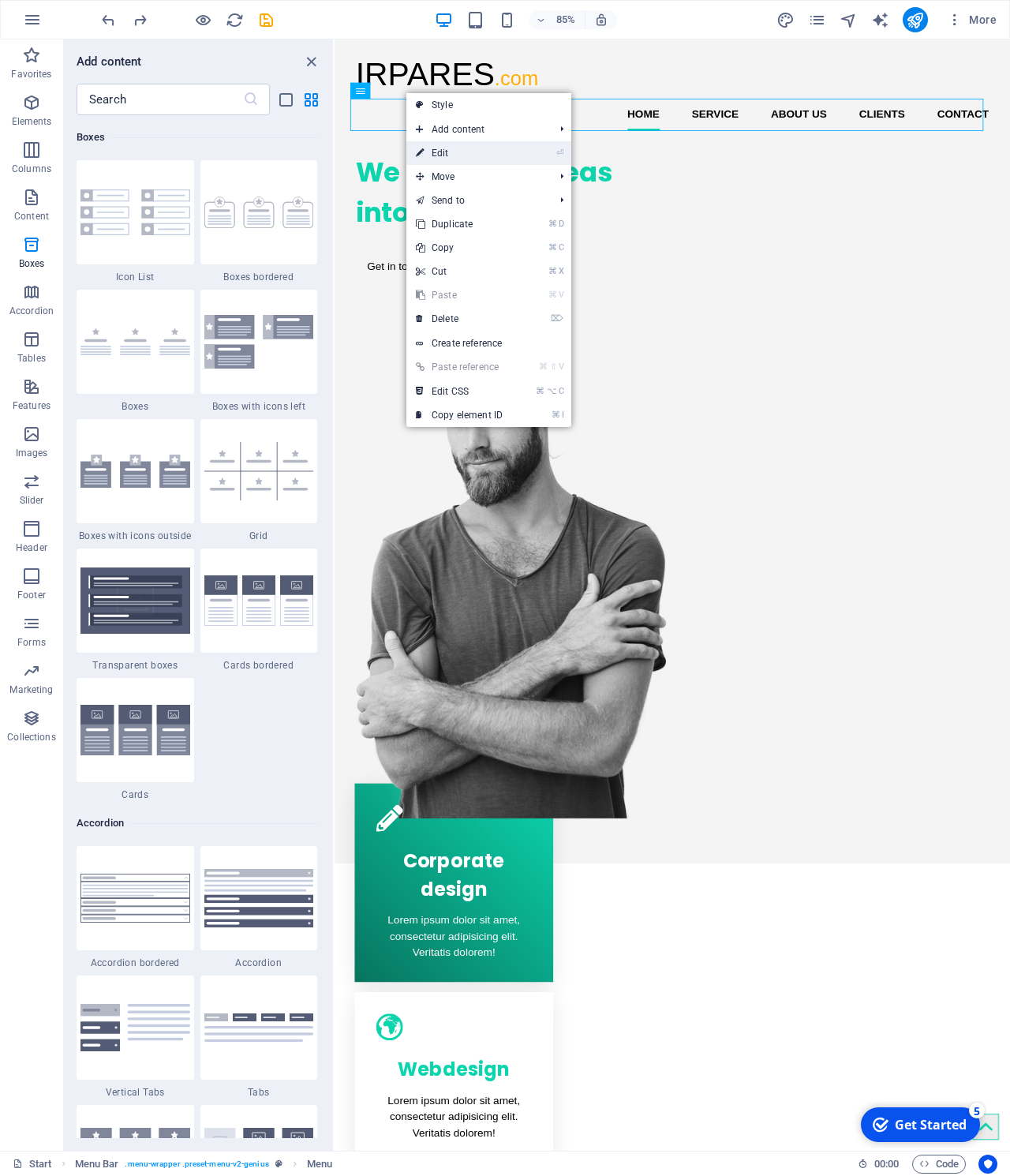
select select
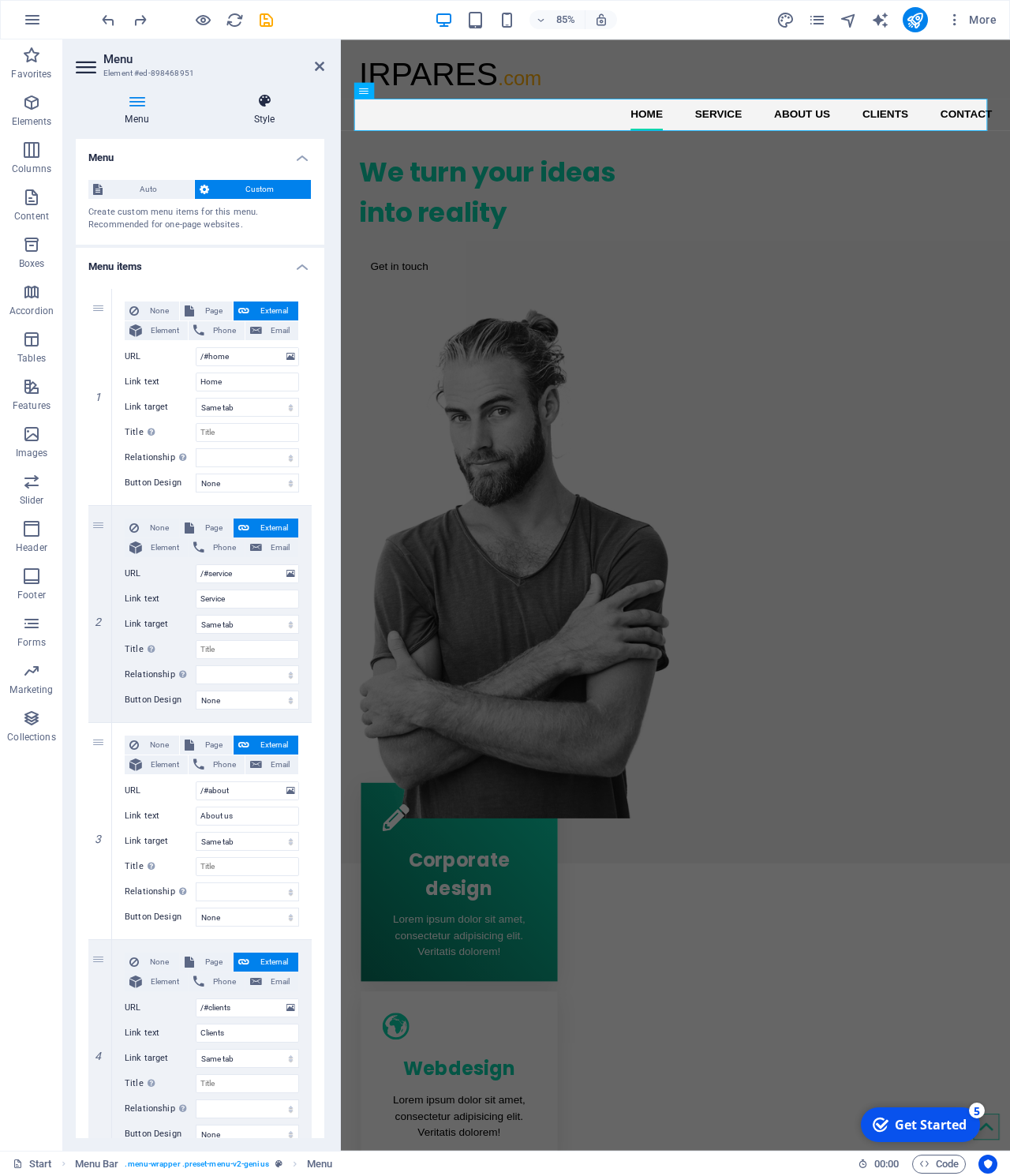
click at [276, 105] on icon at bounding box center [264, 100] width 120 height 16
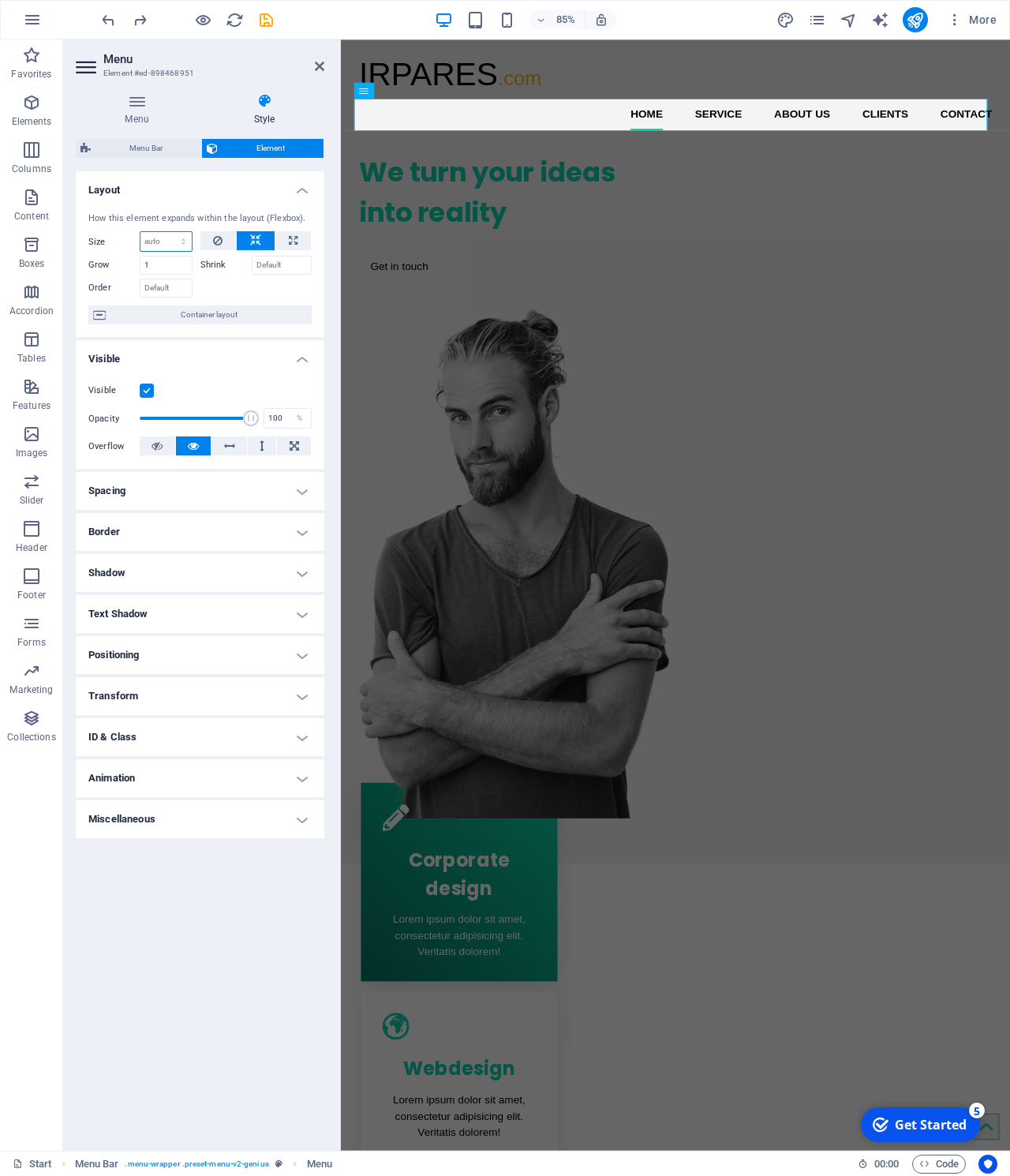
click at [141, 232] on select "Default auto px % 1/1 1/2 1/3 1/4 1/5 1/6 1/7 1/8 1/9 1/10" at bounding box center [166, 242] width 52 height 19
select select "1/5"
click option "1/5" at bounding box center [0, 0] width 0 height 0
type input "20"
select select "%"
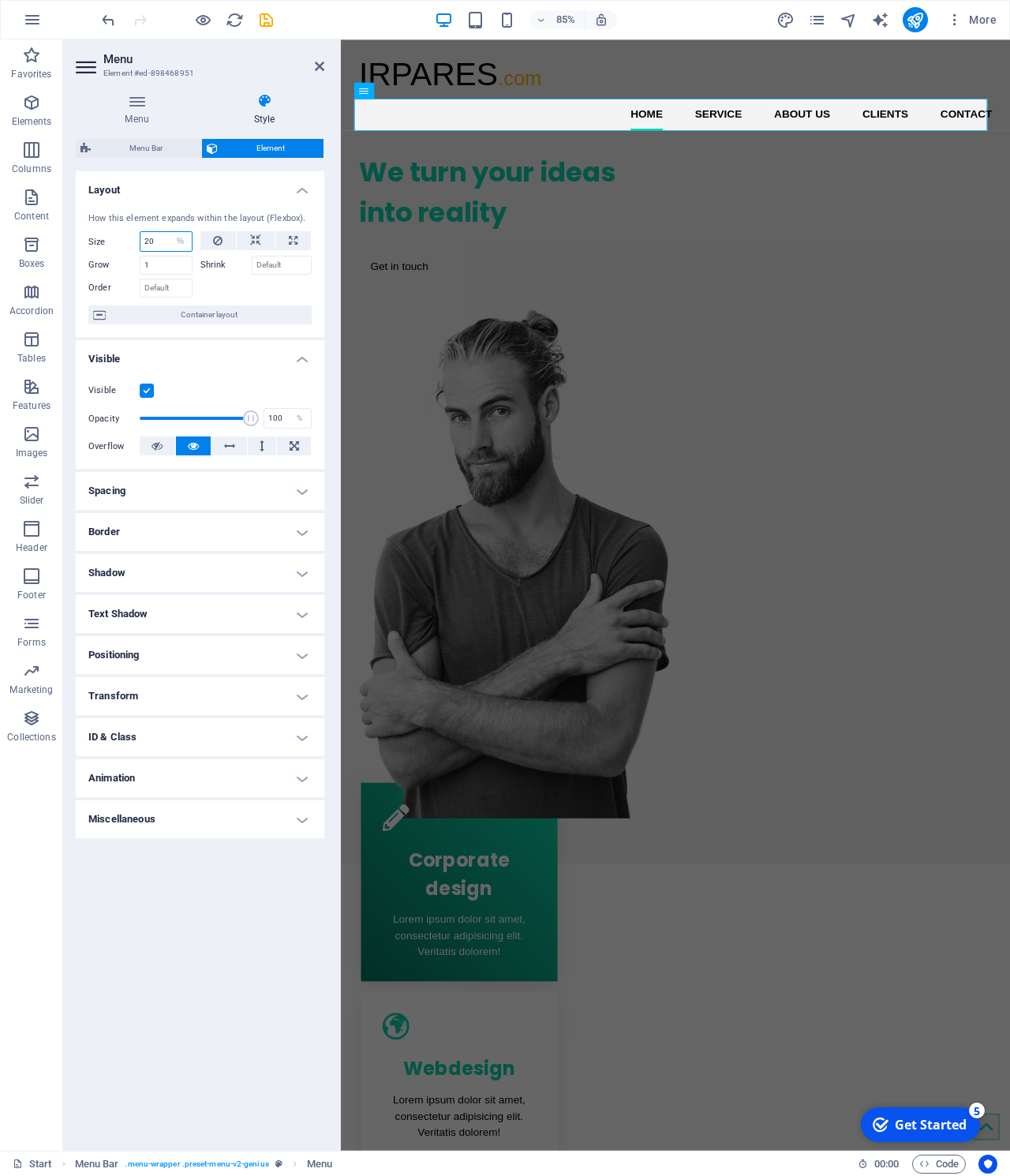
click at [165, 236] on input "20" at bounding box center [166, 242] width 52 height 19
click at [484, 260] on div "We turn your ideas into reality Get in touch" at bounding box center [735, 557] width 788 height 796
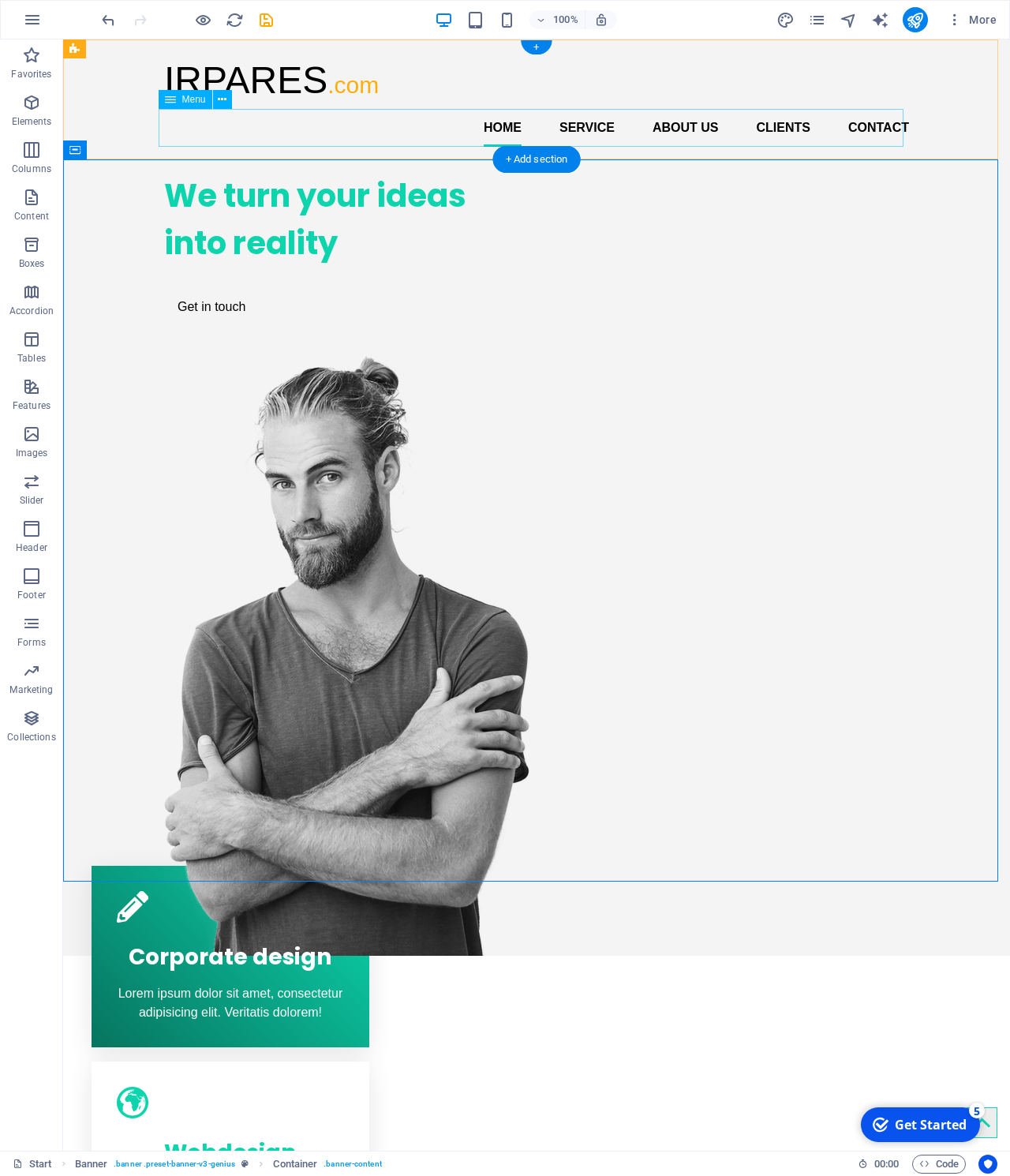
click at [479, 142] on nav "Home Service About us Clients Contact" at bounding box center [537, 128] width 745 height 38
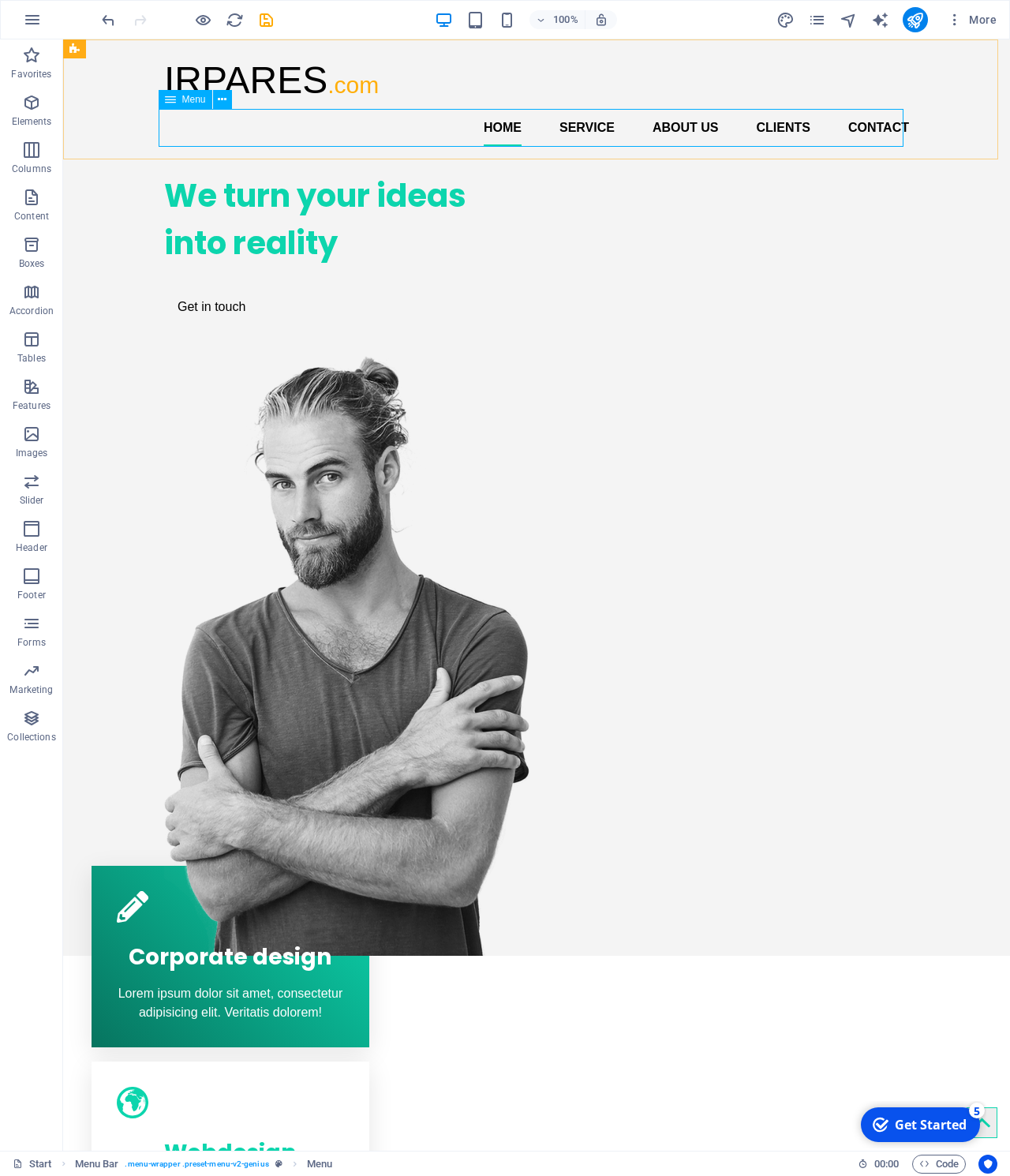
click at [181, 99] on div "Menu" at bounding box center [186, 99] width 54 height 19
click at [181, 98] on div "Menu" at bounding box center [186, 99] width 54 height 19
select select
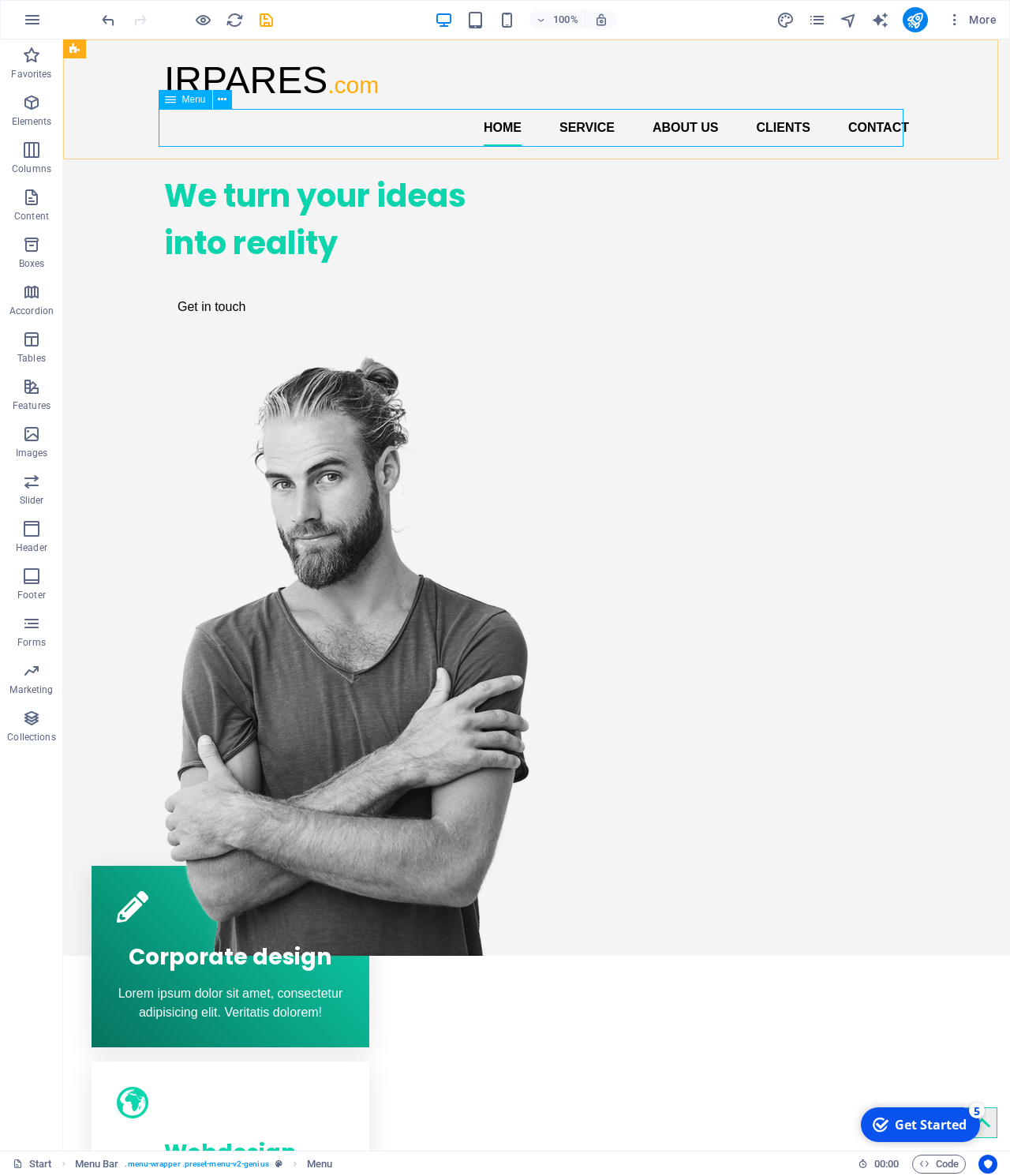
select select
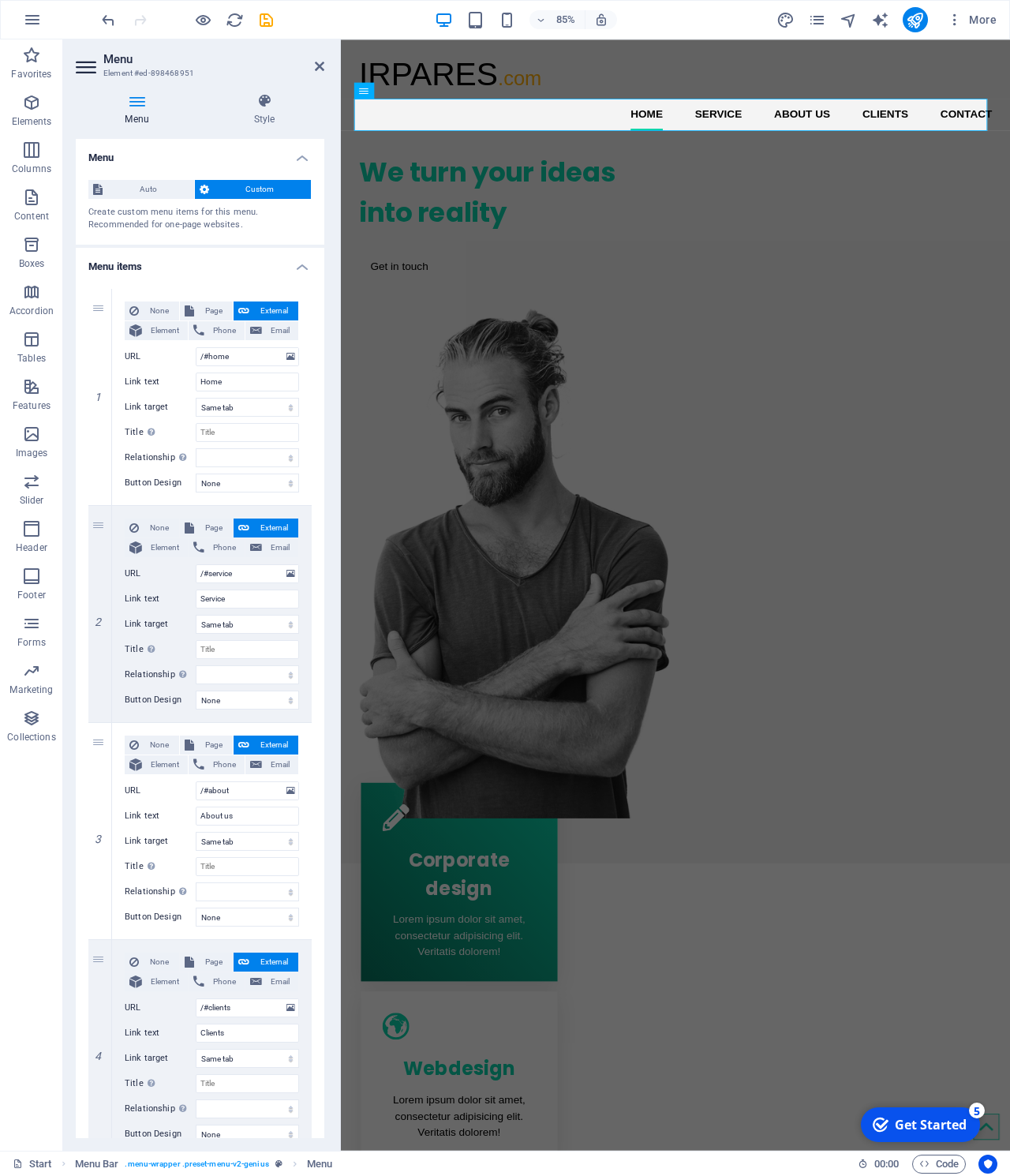
click at [244, 186] on span "Custom" at bounding box center [260, 189] width 93 height 19
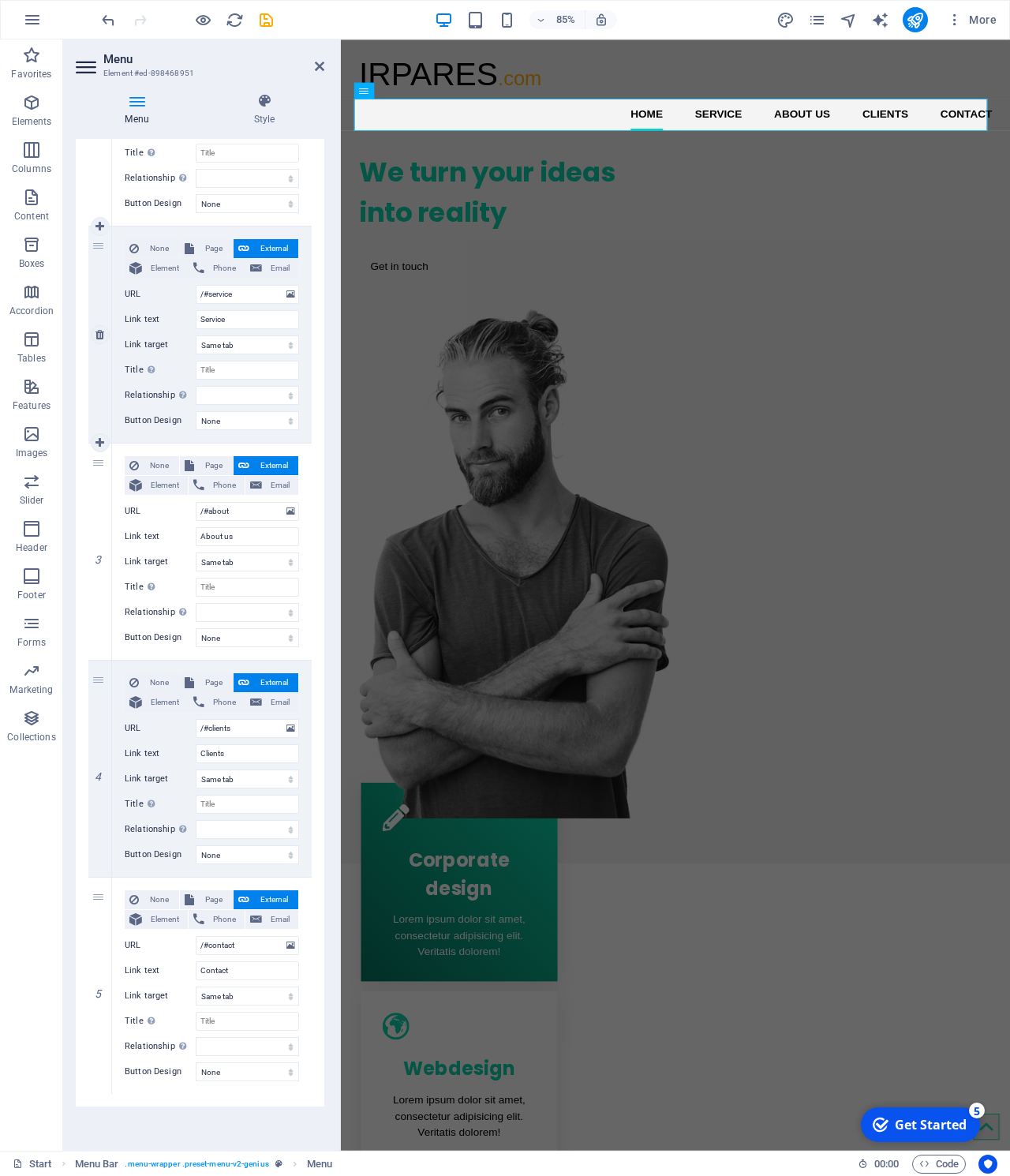
scroll to position [0, 0]
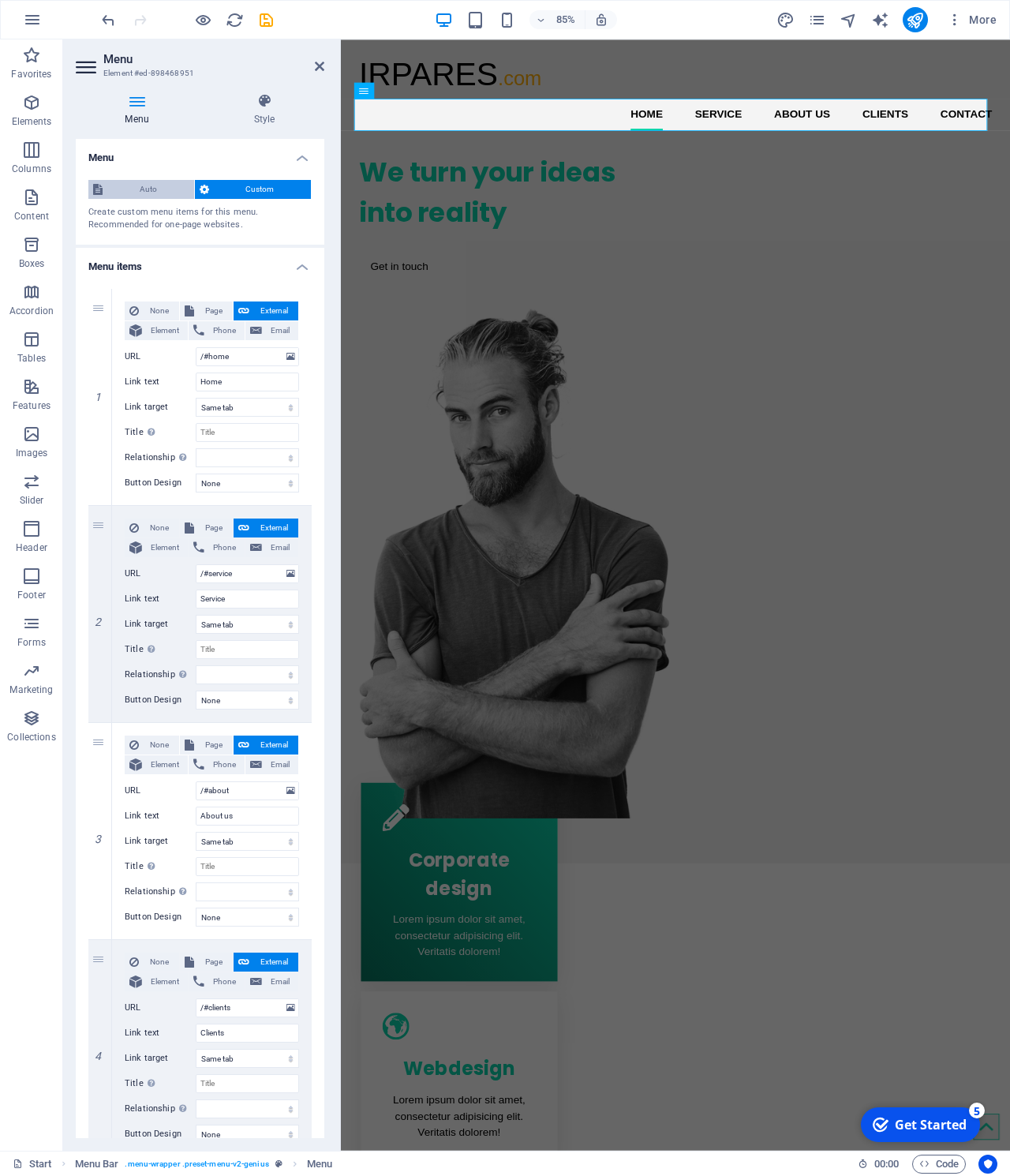
click at [138, 183] on span "Auto" at bounding box center [148, 189] width 82 height 19
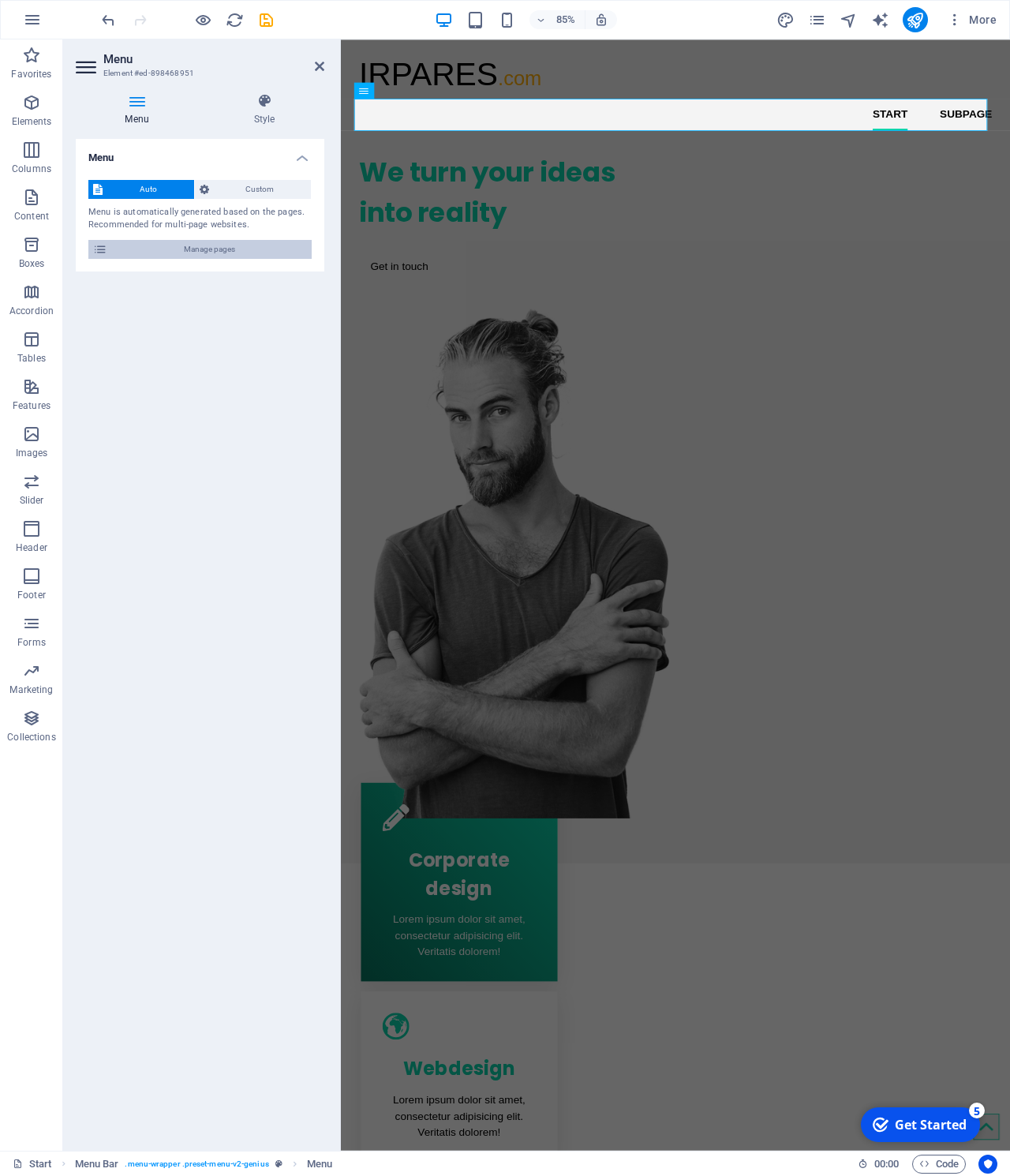
click at [138, 250] on span "Manage pages" at bounding box center [209, 250] width 195 height 19
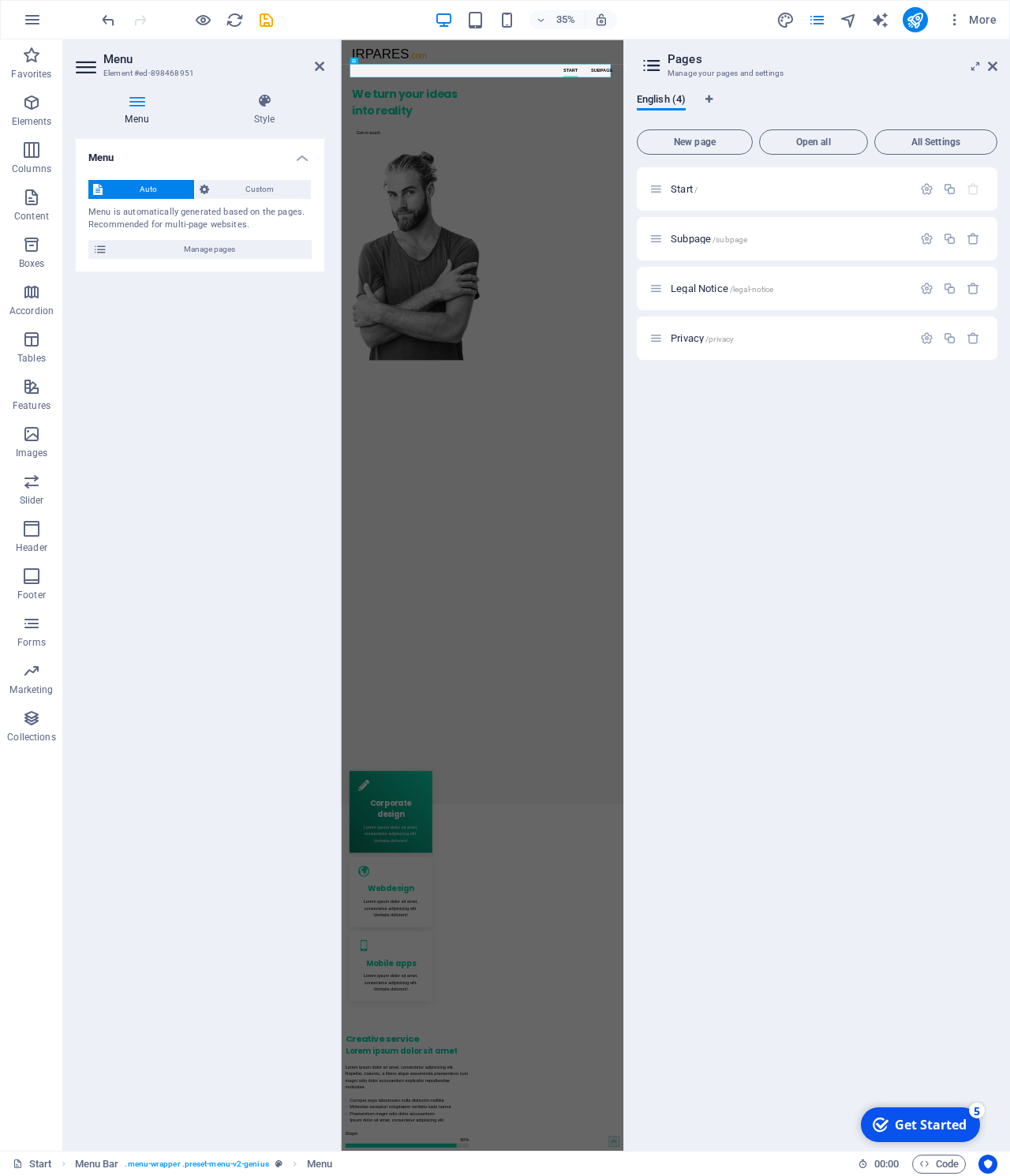
click at [155, 148] on h4 "Menu" at bounding box center [200, 153] width 249 height 29
click at [258, 101] on icon at bounding box center [264, 100] width 120 height 16
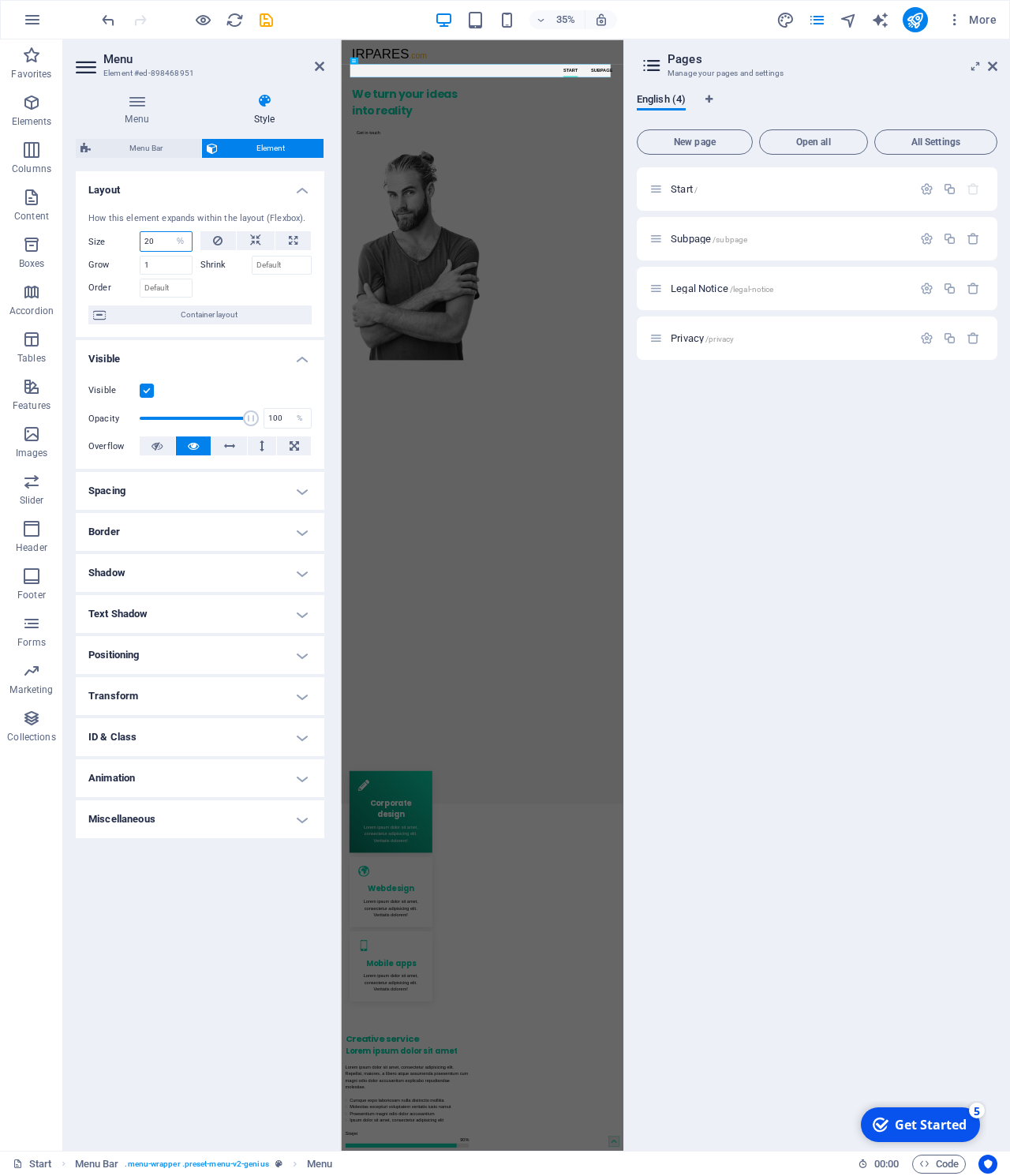
drag, startPoint x: 160, startPoint y: 246, endPoint x: 115, endPoint y: 239, distance: 45.5
click at [141, 239] on input "20" at bounding box center [166, 242] width 52 height 19
type input "100"
click at [168, 294] on input "Order" at bounding box center [165, 288] width 53 height 19
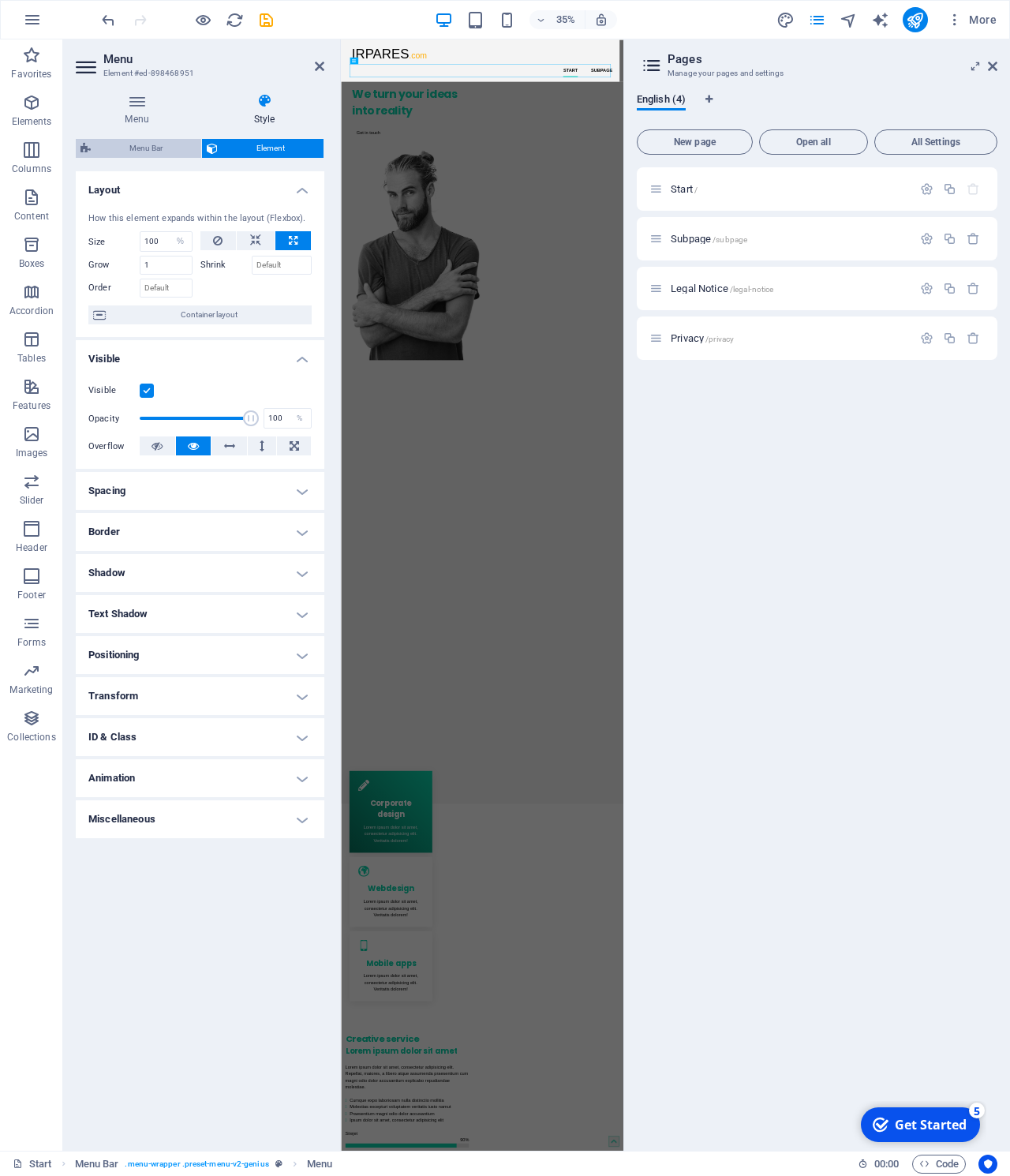
click at [152, 148] on span "Menu Bar" at bounding box center [146, 148] width 101 height 19
select select "rem"
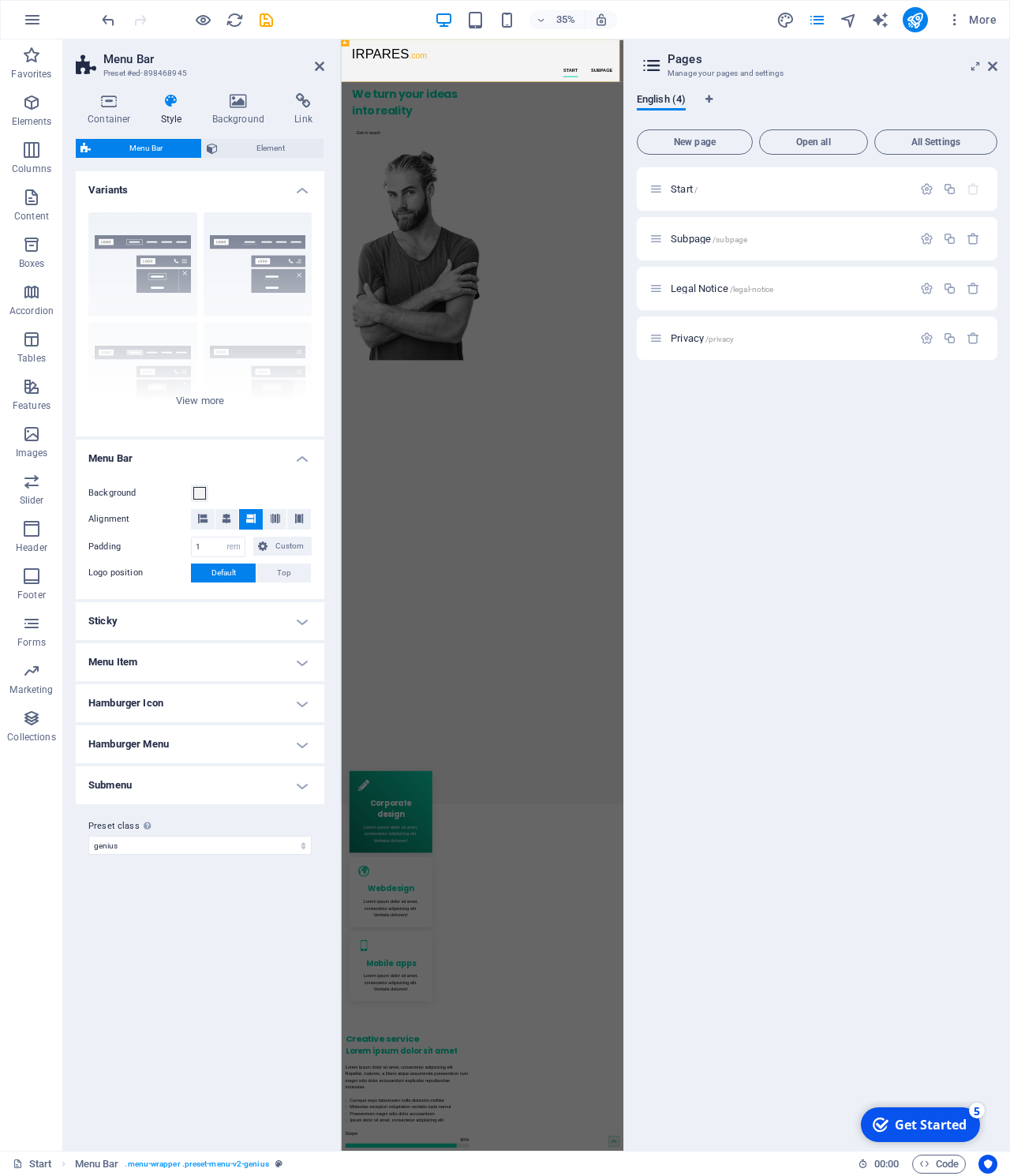
click at [255, 518] on button at bounding box center [251, 518] width 24 height 20
drag, startPoint x: 206, startPoint y: 547, endPoint x: 173, endPoint y: 541, distance: 33.5
click at [192, 541] on input "1" at bounding box center [218, 547] width 53 height 19
click at [289, 544] on span "Custom" at bounding box center [290, 546] width 34 height 19
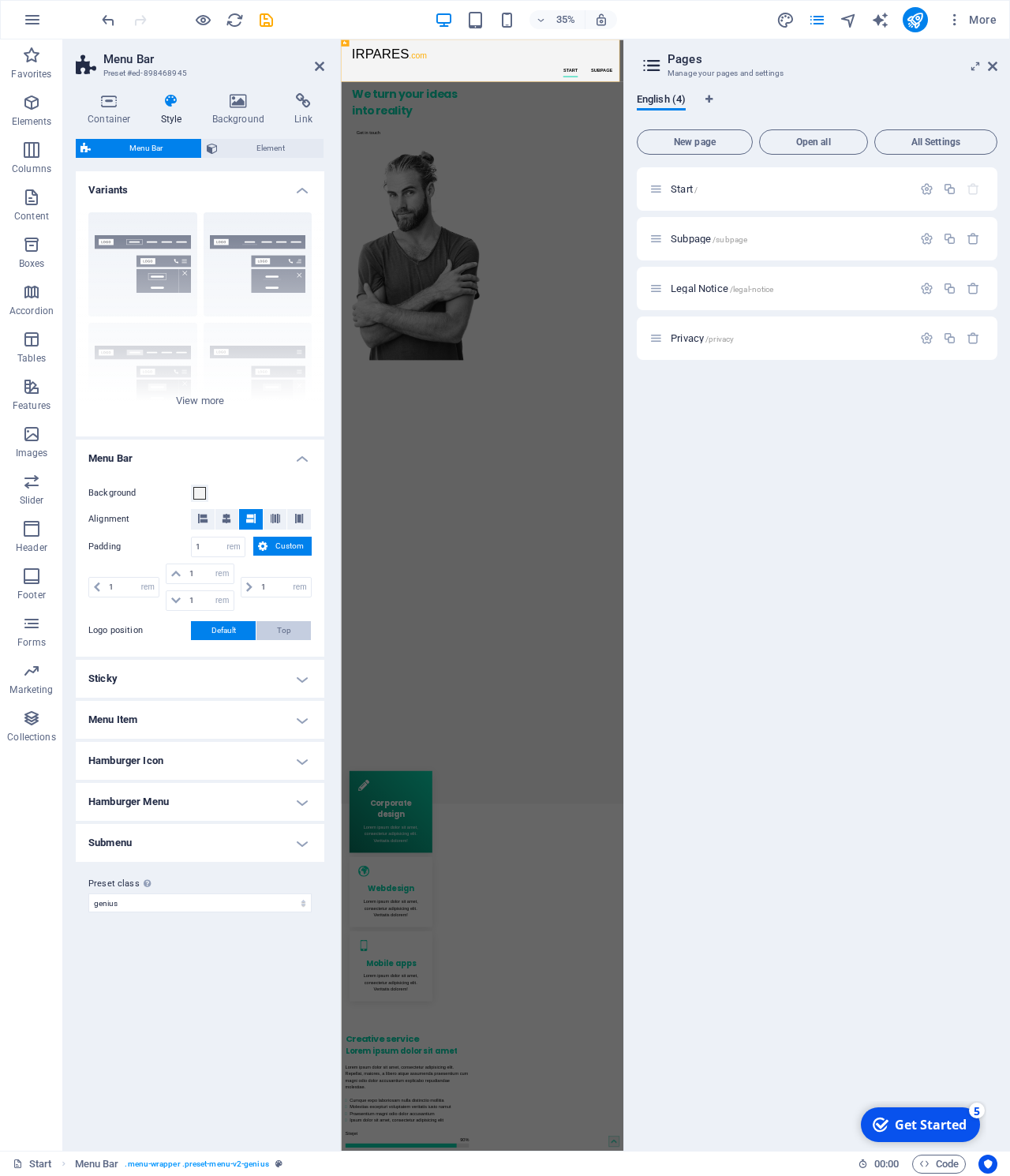
click at [276, 625] on button "Top" at bounding box center [283, 630] width 55 height 19
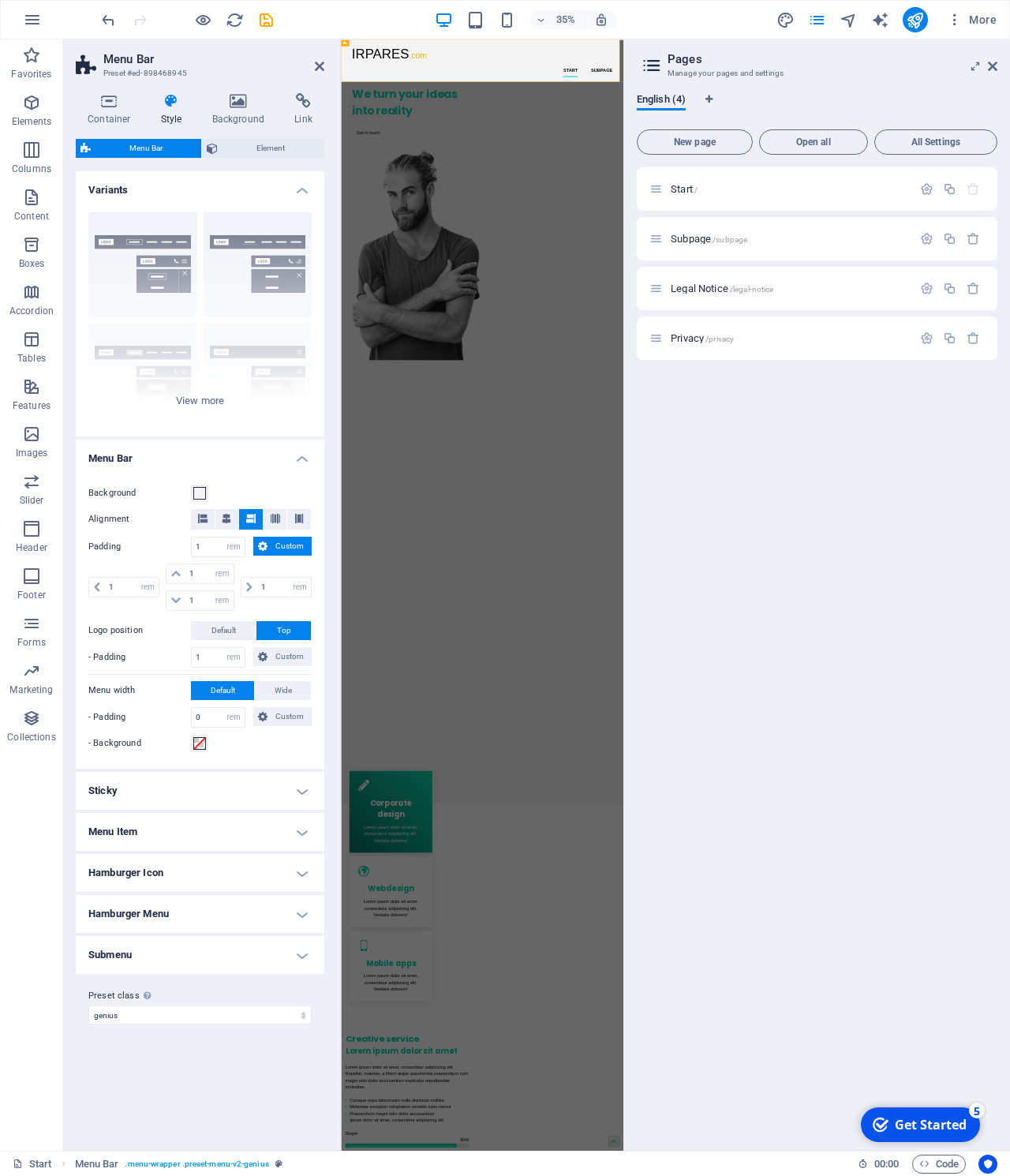
click at [276, 625] on button "Top" at bounding box center [283, 630] width 55 height 19
click at [305, 829] on h4 "Menu Item" at bounding box center [200, 832] width 249 height 38
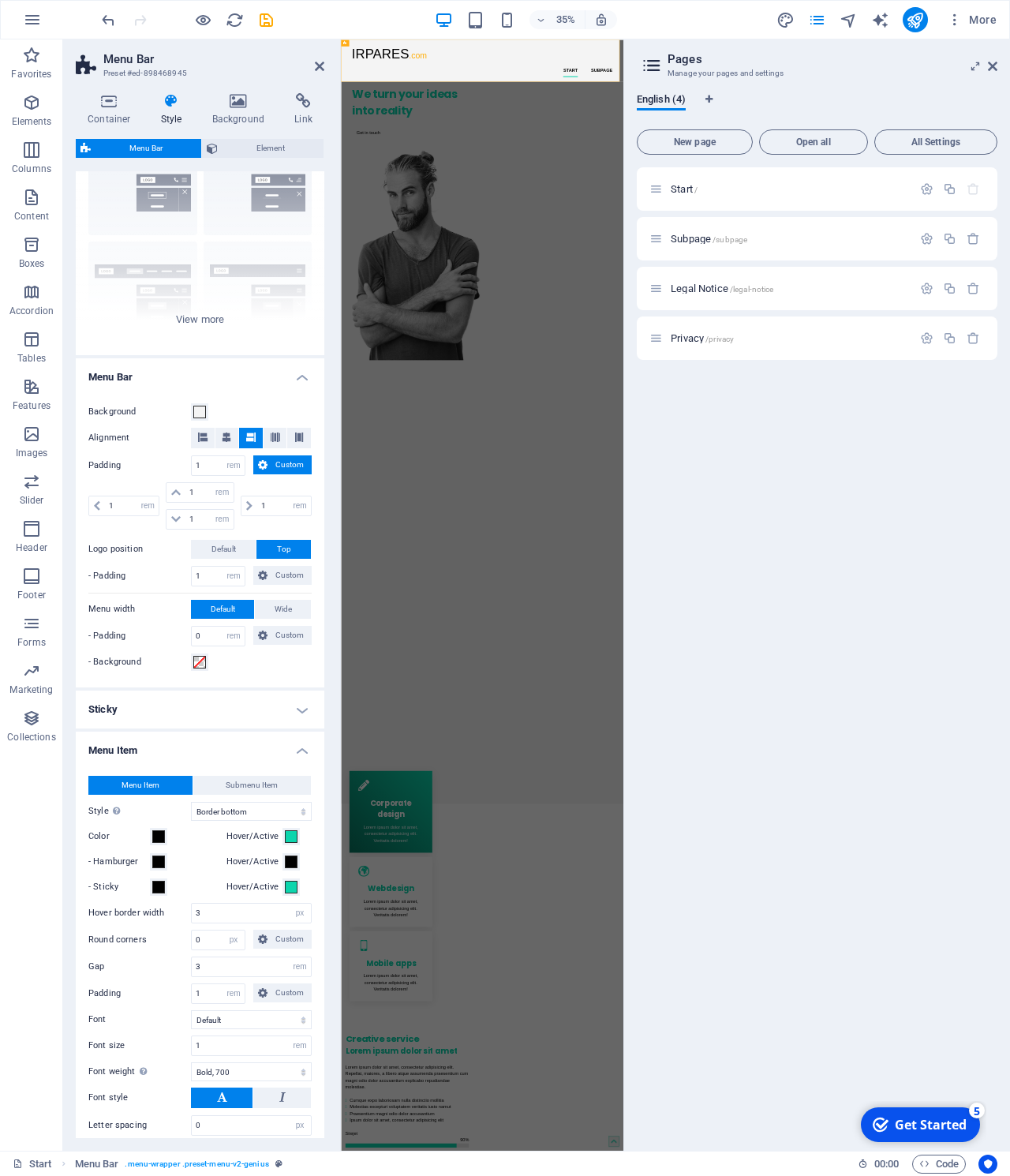
scroll to position [269, 0]
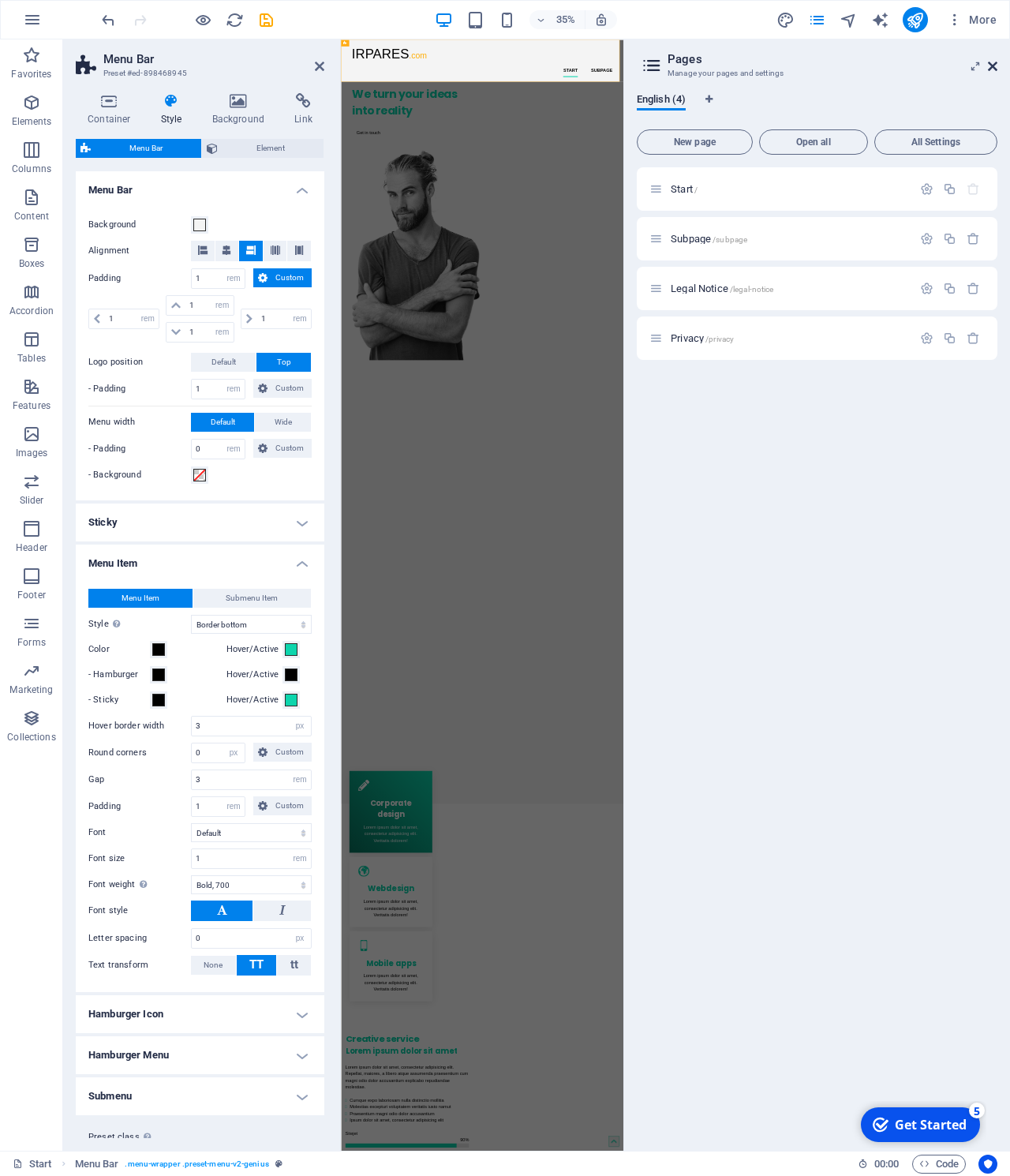
click at [992, 65] on icon at bounding box center [993, 66] width 10 height 12
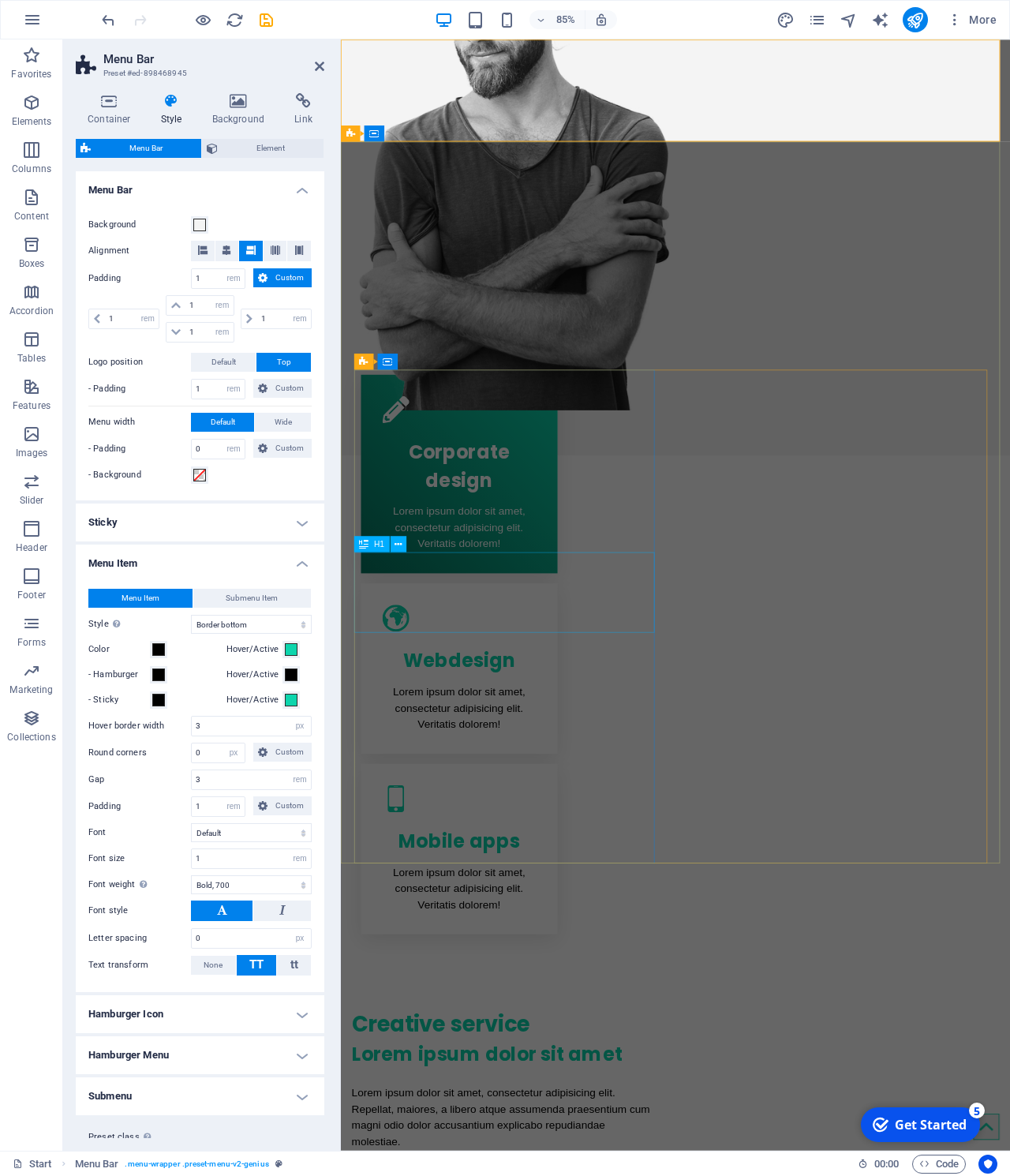
scroll to position [0, 0]
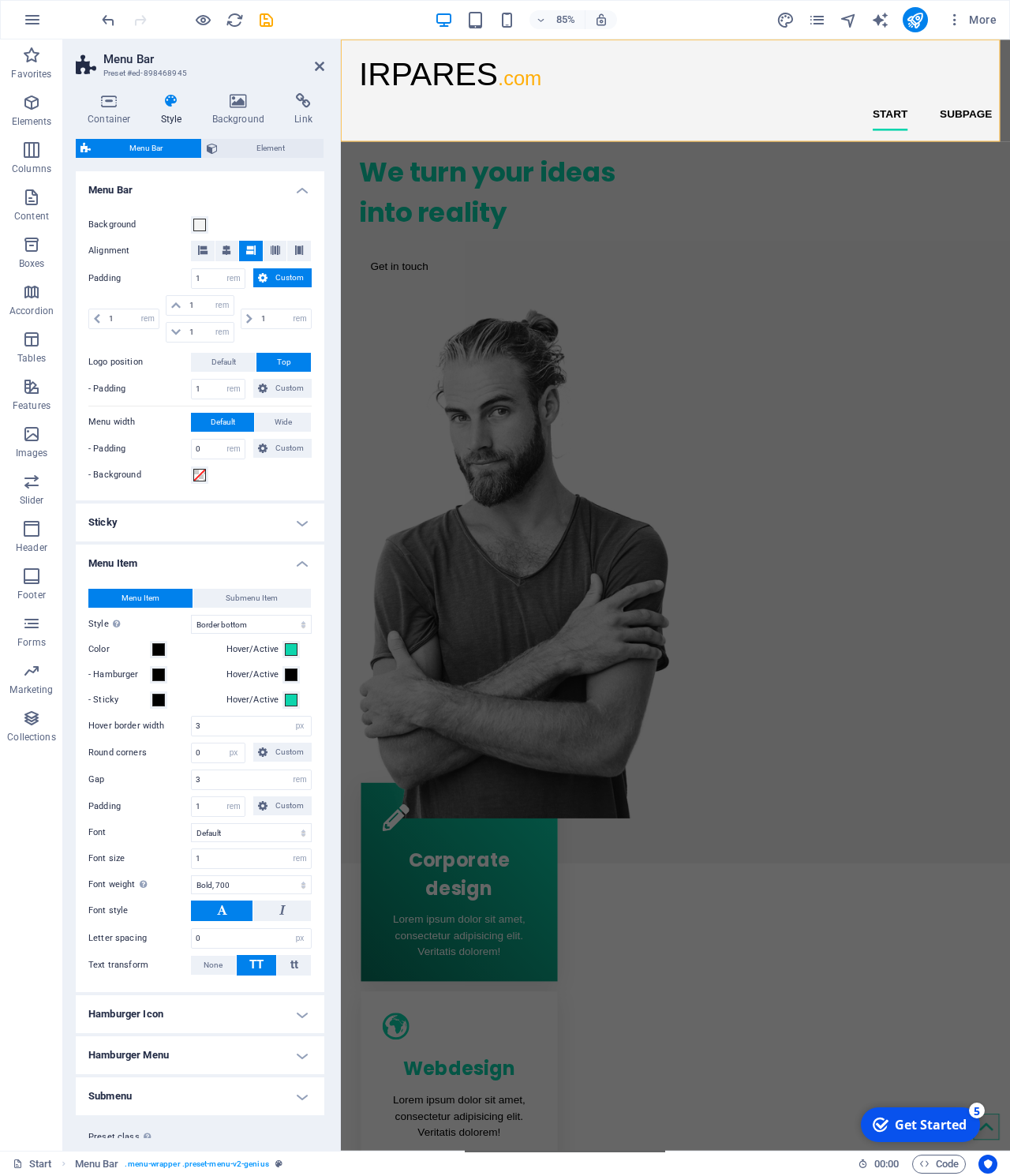
click at [314, 63] on h2 "Menu Bar" at bounding box center [213, 58] width 221 height 14
drag, startPoint x: 318, startPoint y: 66, endPoint x: 255, endPoint y: 28, distance: 73.6
click at [318, 66] on icon at bounding box center [319, 66] width 10 height 12
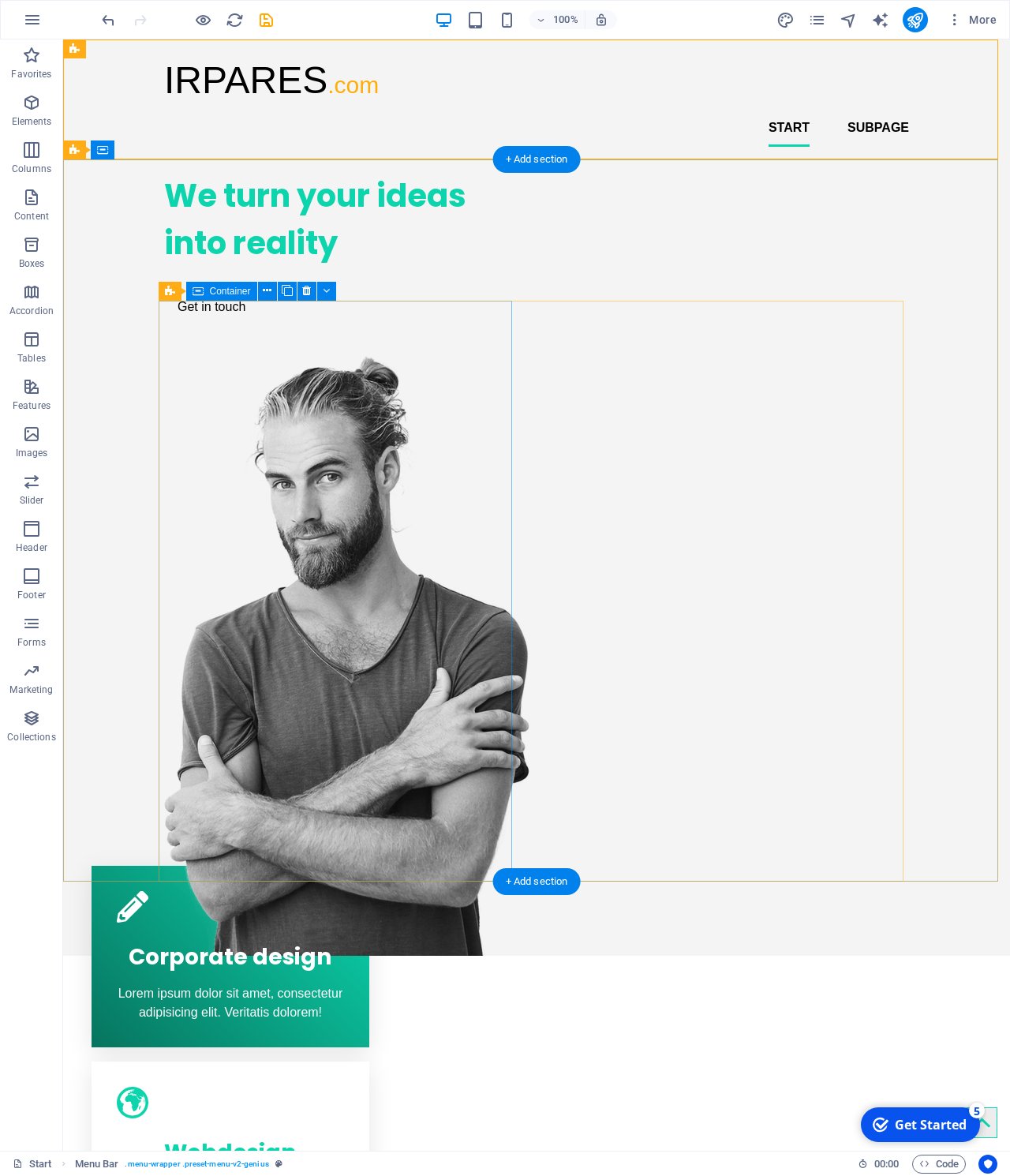
click at [305, 314] on div "We turn your ideas into reality Get in touch" at bounding box center [341, 248] width 354 height 177
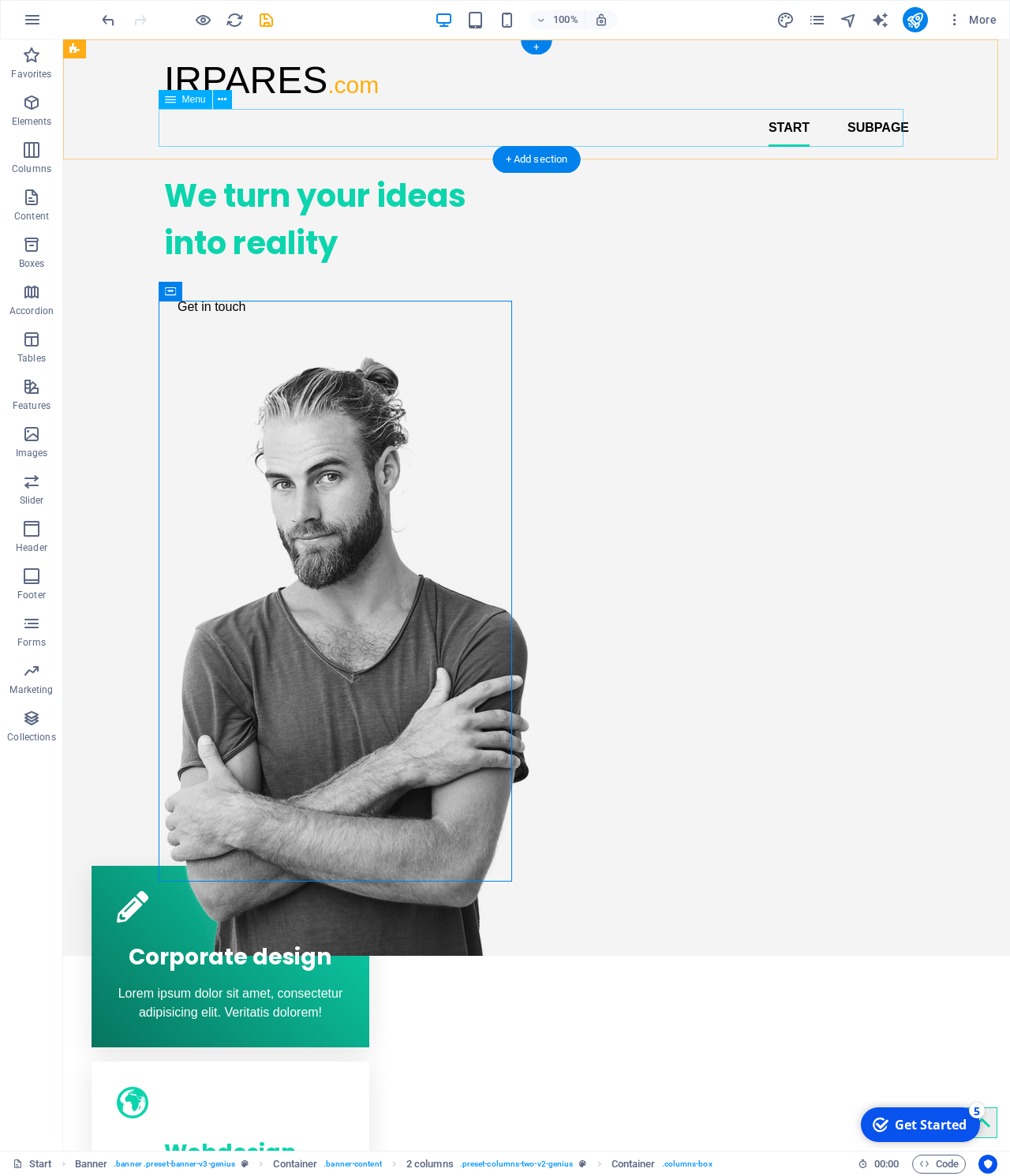
click at [879, 129] on nav "Start Subpage" at bounding box center [537, 128] width 745 height 38
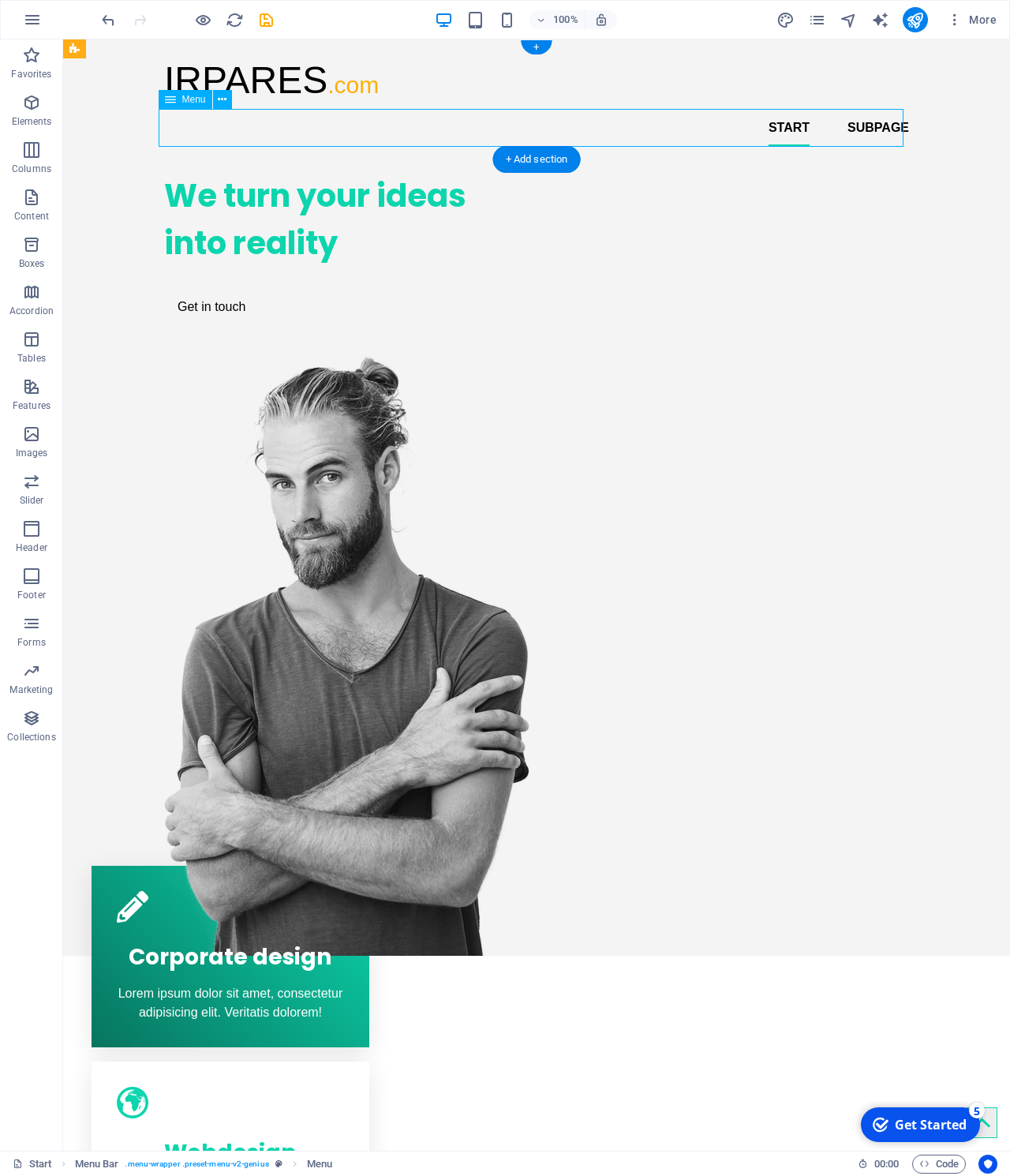
click at [794, 131] on nav "Start Subpage" at bounding box center [537, 128] width 745 height 38
click at [113, 17] on icon "undo" at bounding box center [108, 20] width 18 height 18
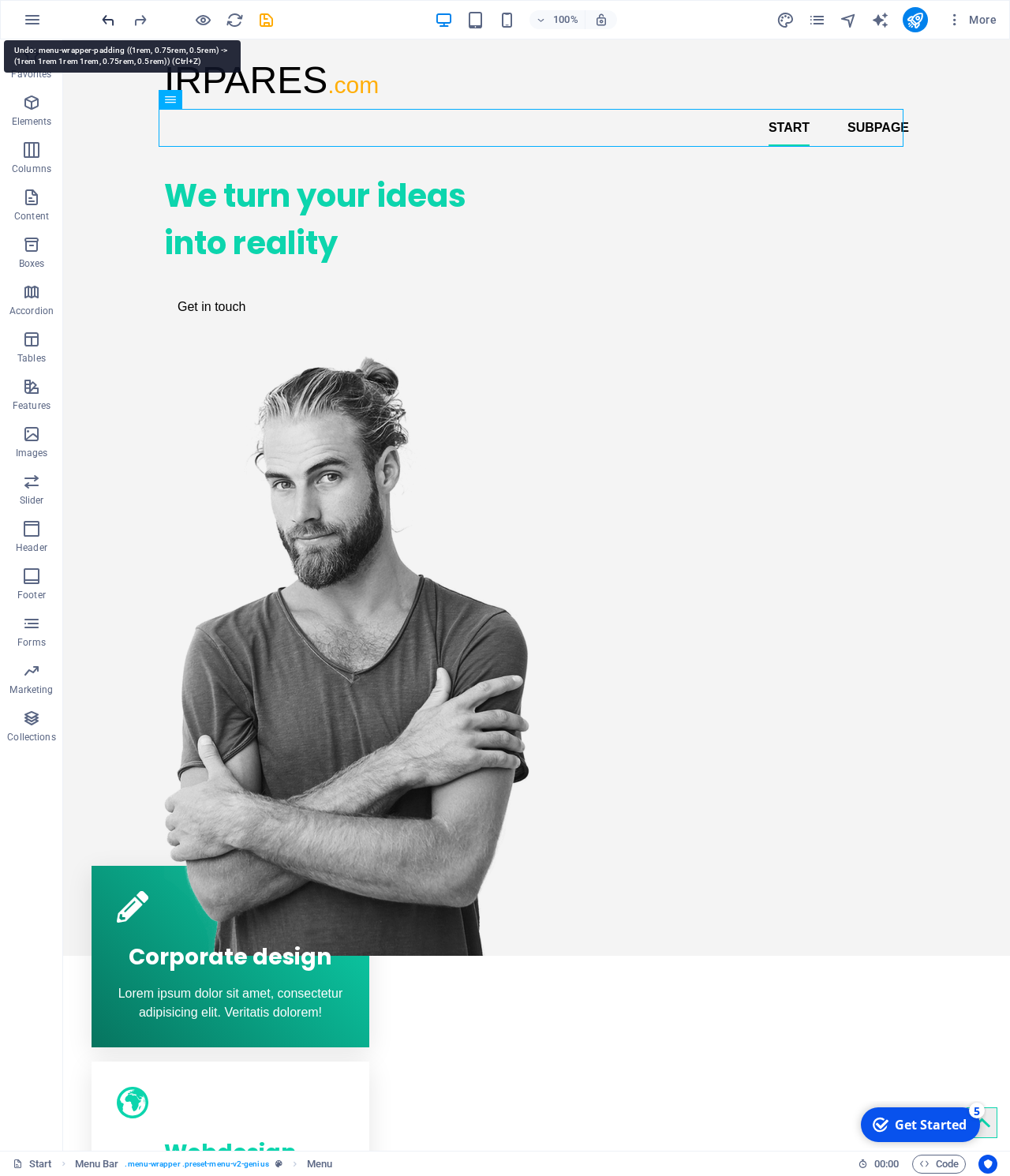
click at [113, 17] on icon "undo" at bounding box center [108, 20] width 18 height 18
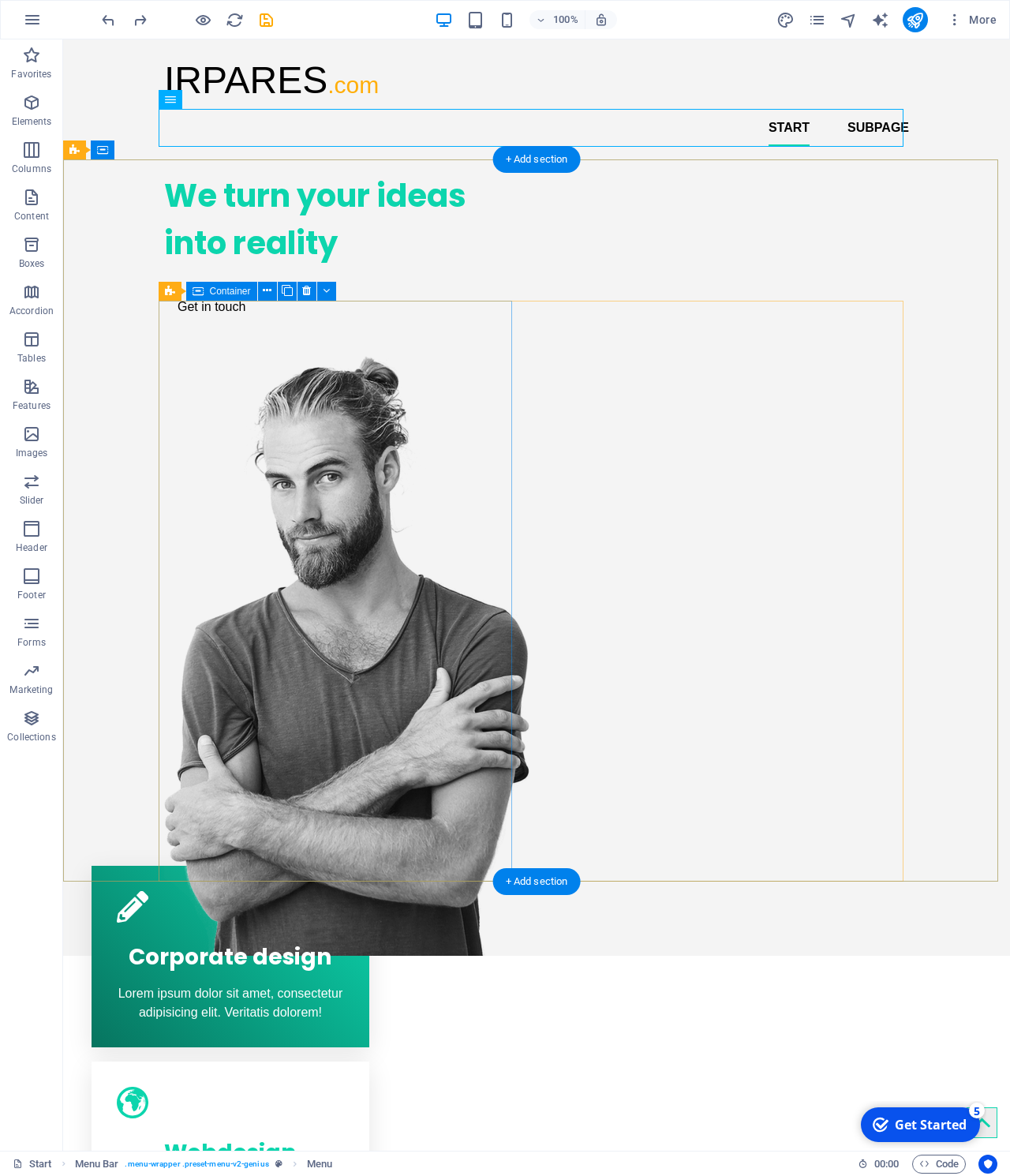
click at [226, 314] on div "We turn your ideas into reality Get in touch" at bounding box center [341, 248] width 354 height 177
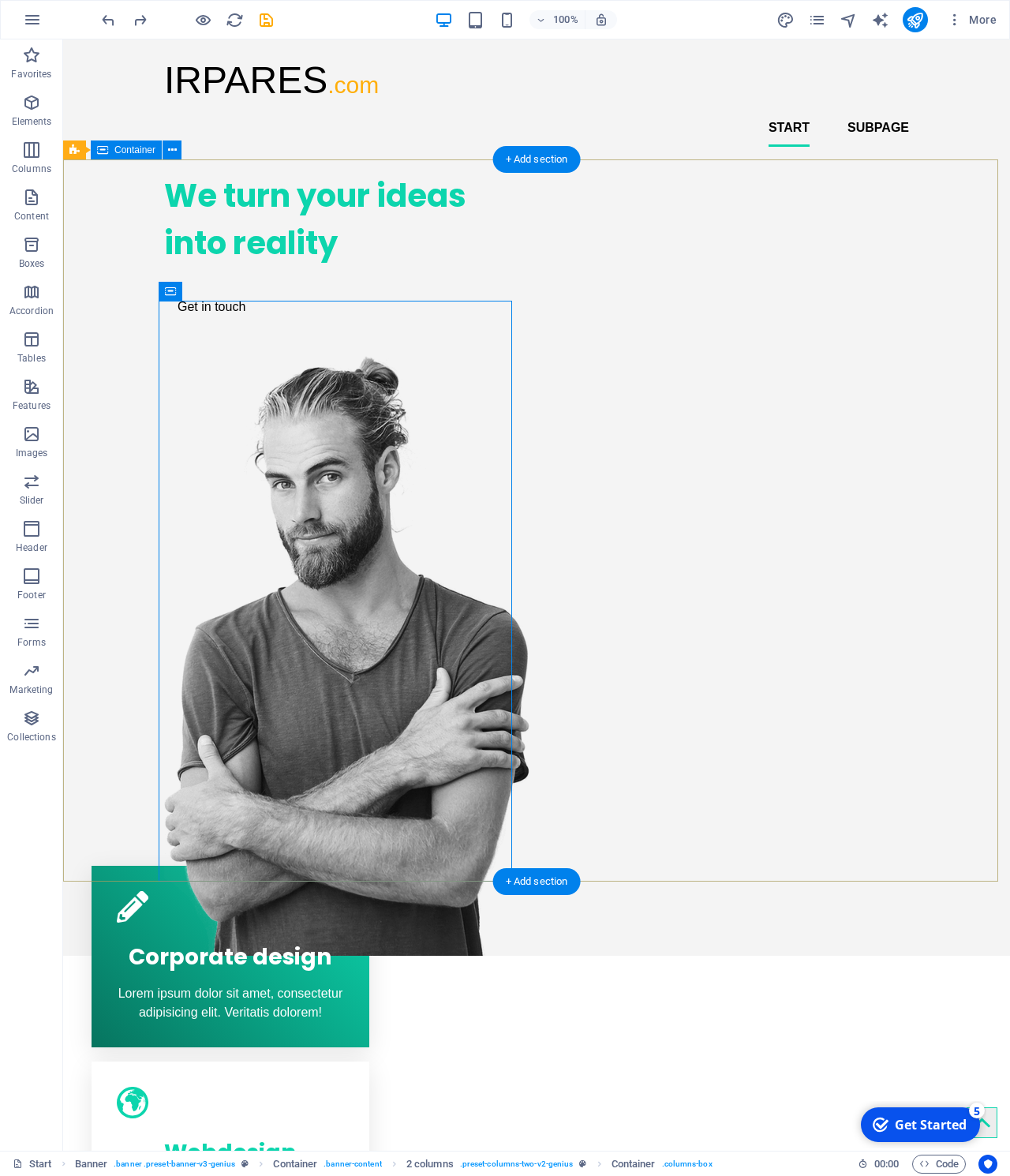
click at [470, 169] on div "We turn your ideas into reality Get in touch" at bounding box center [537, 557] width 947 height 796
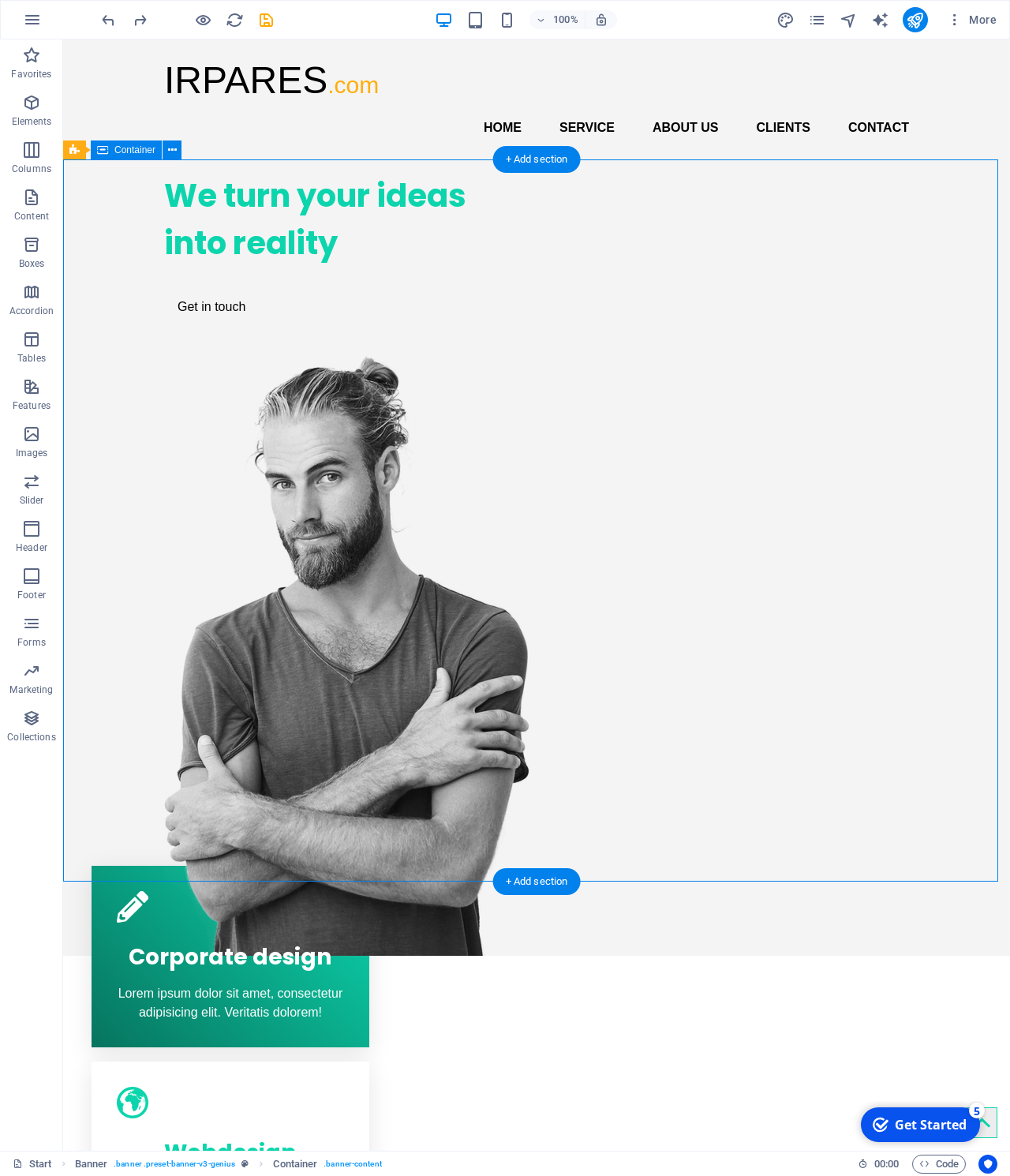
click at [384, 281] on div "We turn your ideas into reality Get in touch" at bounding box center [537, 557] width 947 height 796
click at [264, 24] on icon "save" at bounding box center [266, 20] width 18 height 18
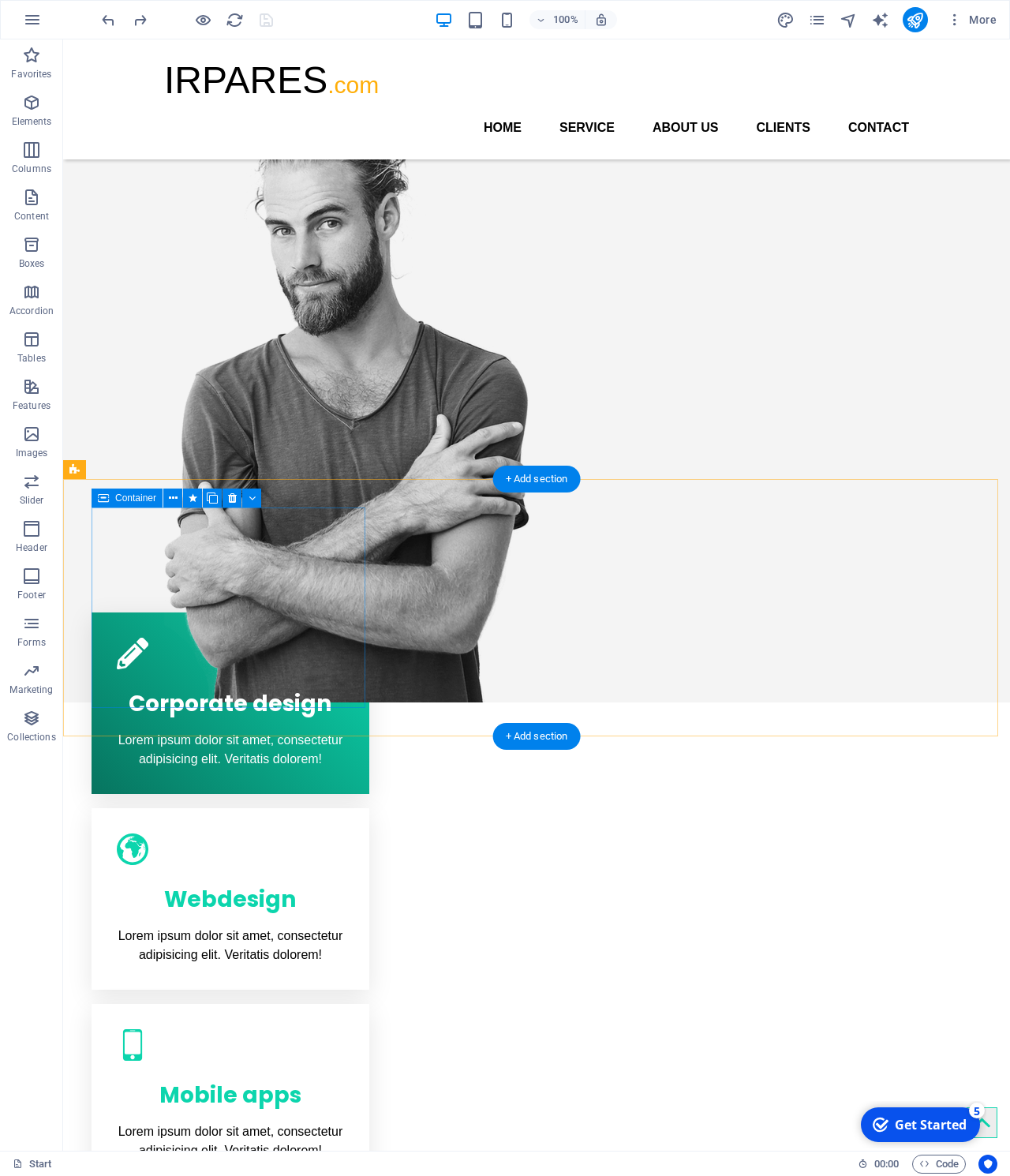
scroll to position [164, 0]
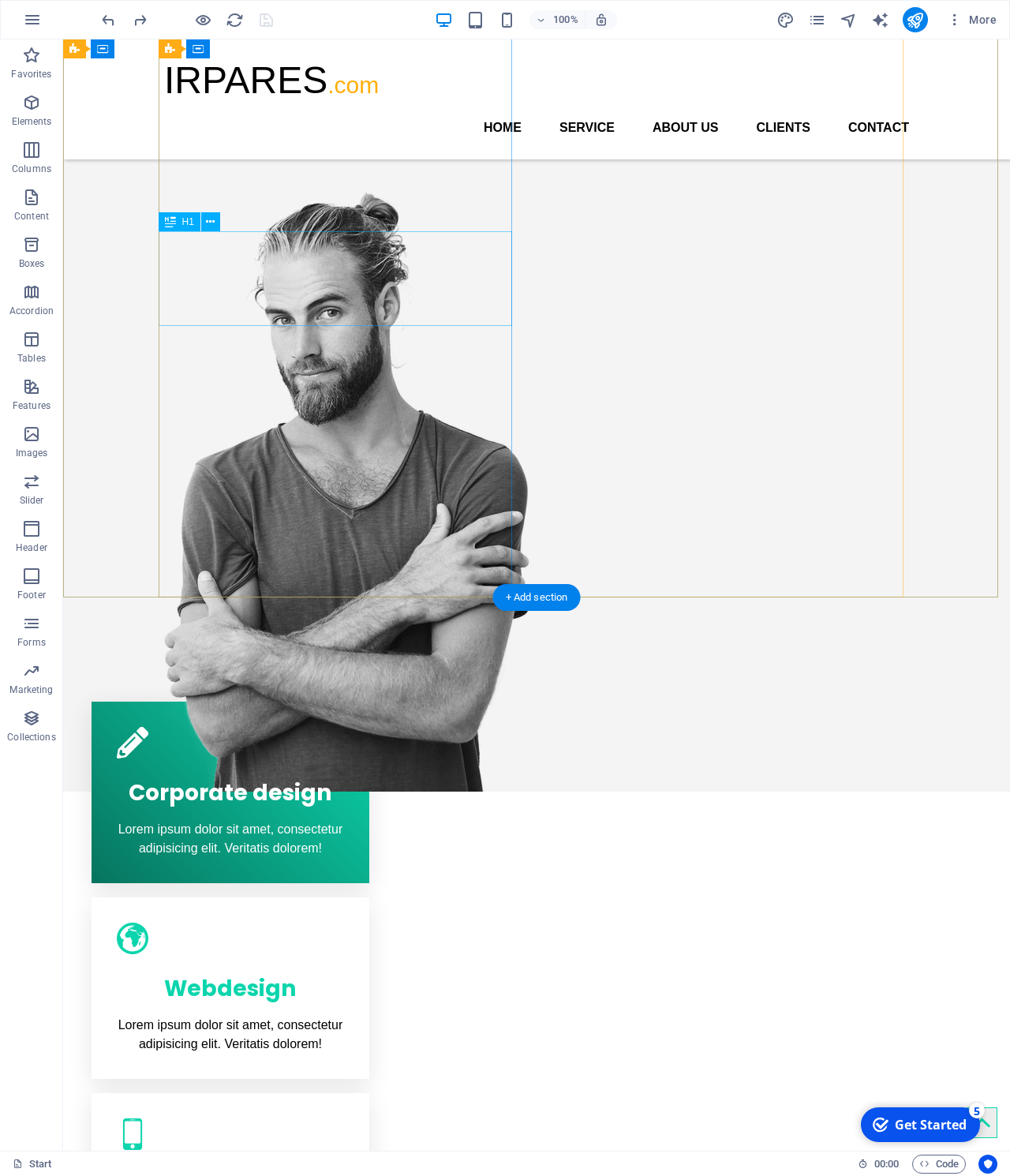
click at [290, 102] on div "We turn your ideas into reality" at bounding box center [341, 54] width 354 height 95
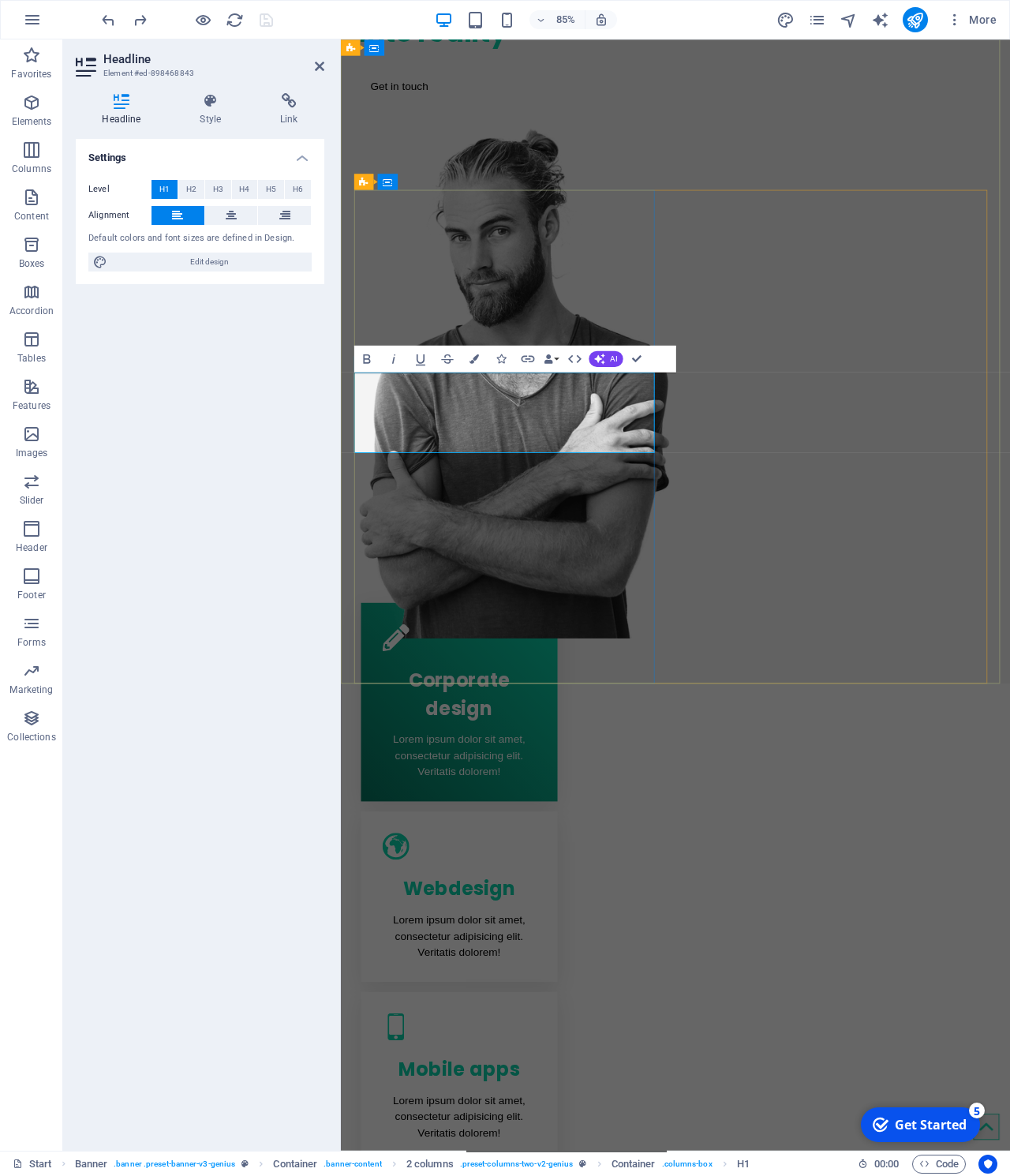
click at [548, 55] on h1 "We turn your ideas into reality" at bounding box center [539, 8] width 354 height 95
drag, startPoint x: 531, startPoint y: 516, endPoint x: 591, endPoint y: 365, distance: 162.5
click at [362, 124] on div "We turn your ideas into reality Get in touch" at bounding box center [539, 36] width 354 height 177
click at [476, 791] on div "Corporate design" at bounding box center [480, 806] width 181 height 82
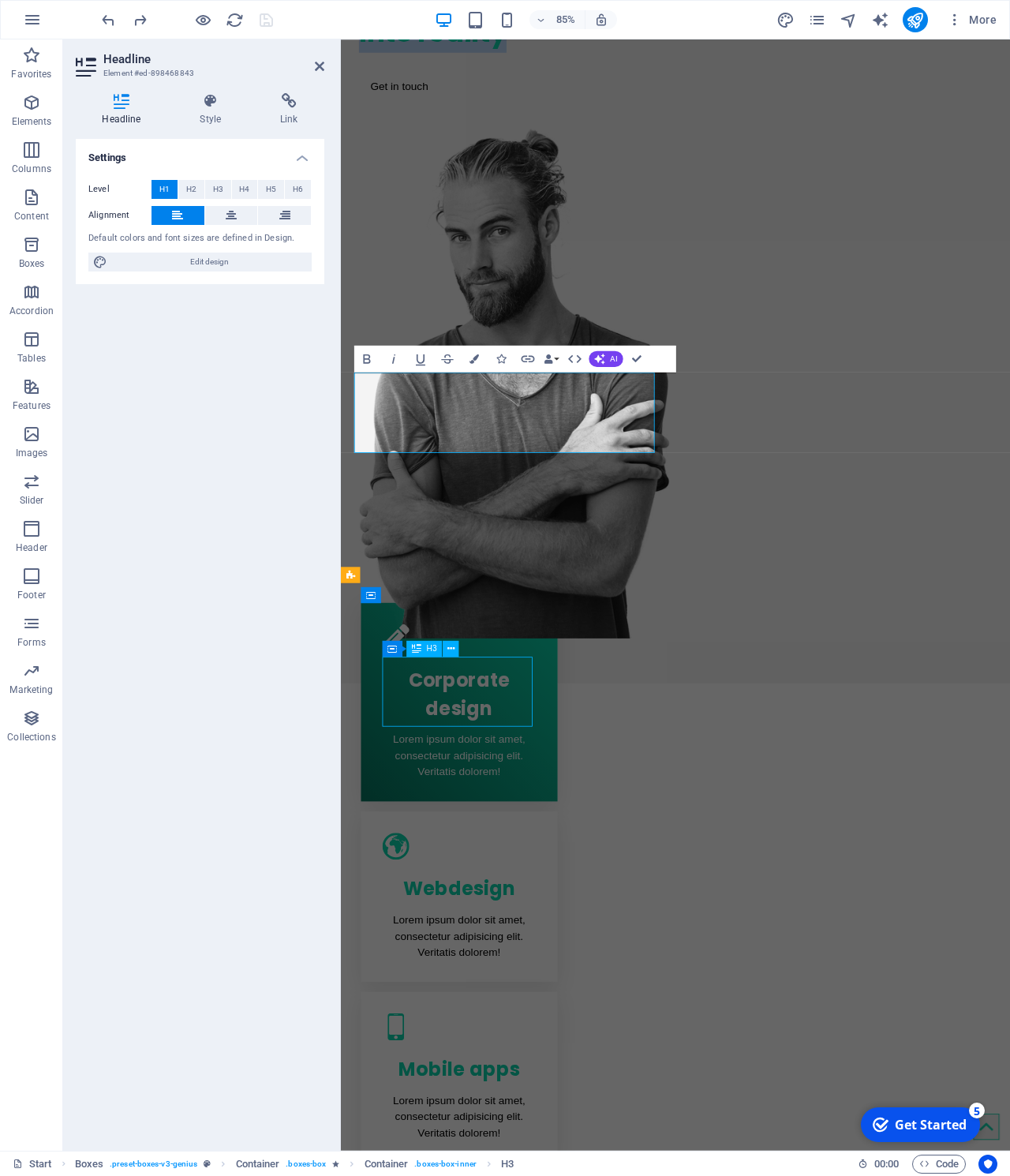
click at [476, 791] on div "Corporate design" at bounding box center [480, 806] width 181 height 82
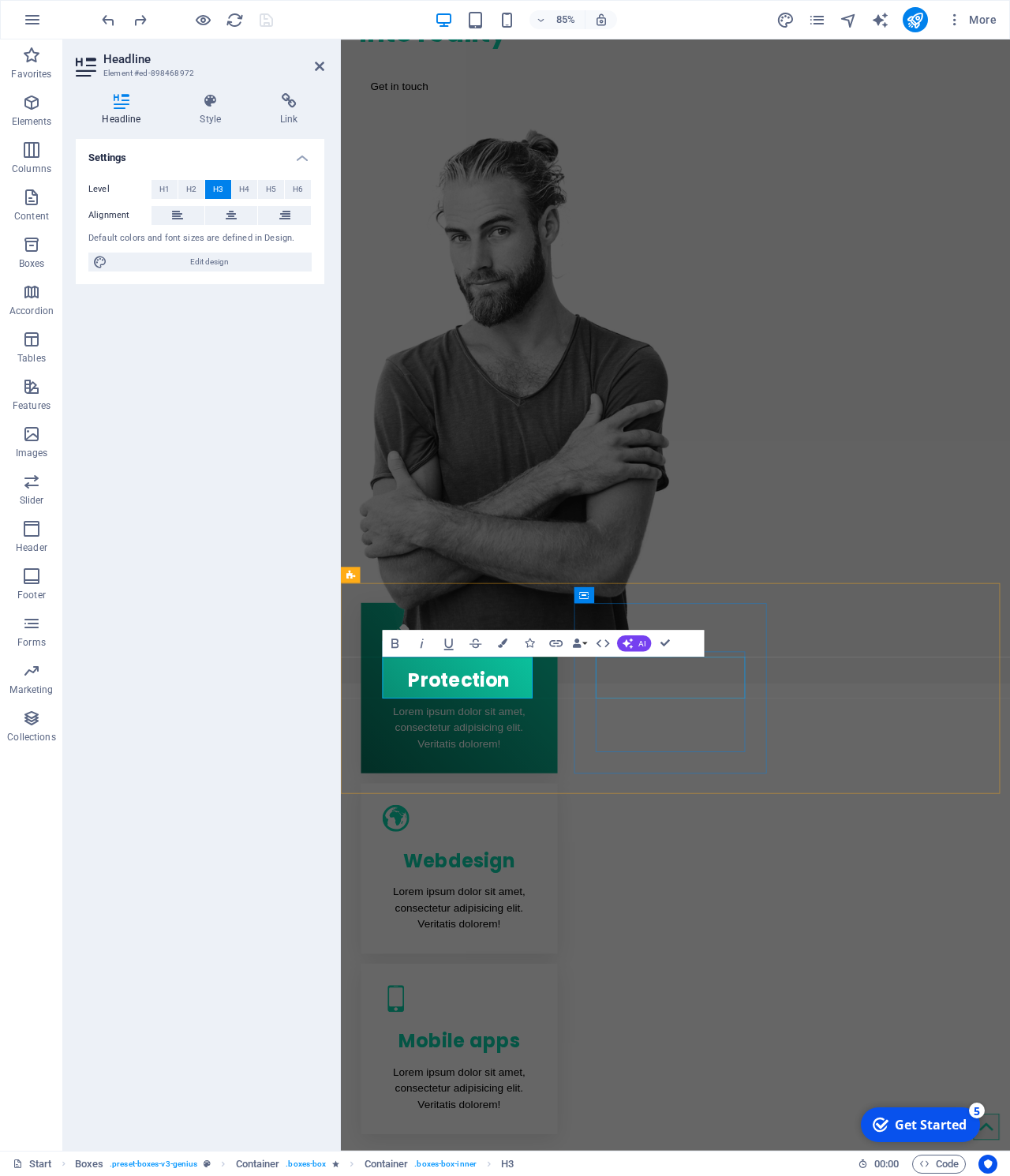
click at [571, 977] on div "Webdesign" at bounding box center [480, 1001] width 181 height 49
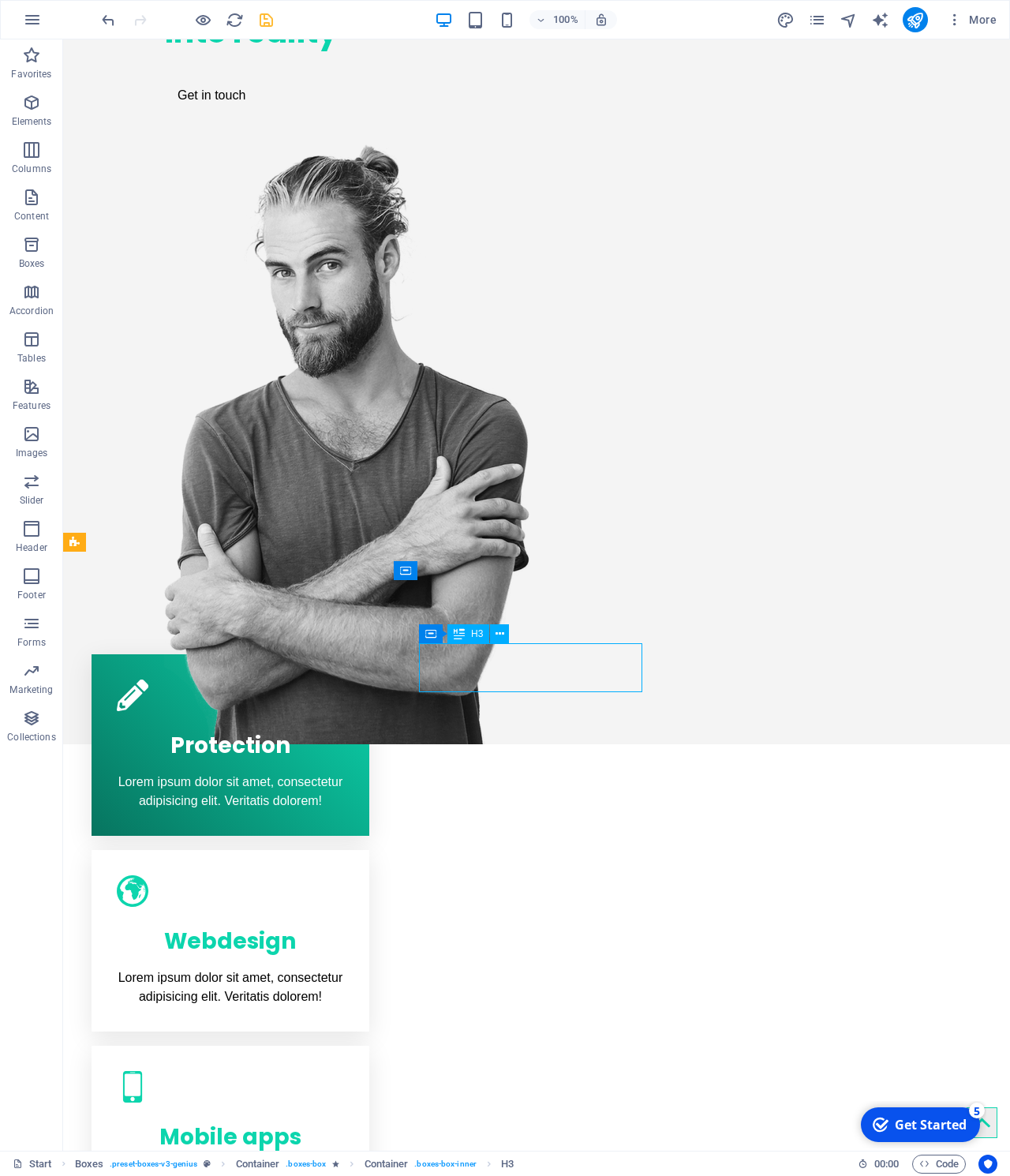
click at [344, 913] on div "Webdesign" at bounding box center [231, 937] width 228 height 49
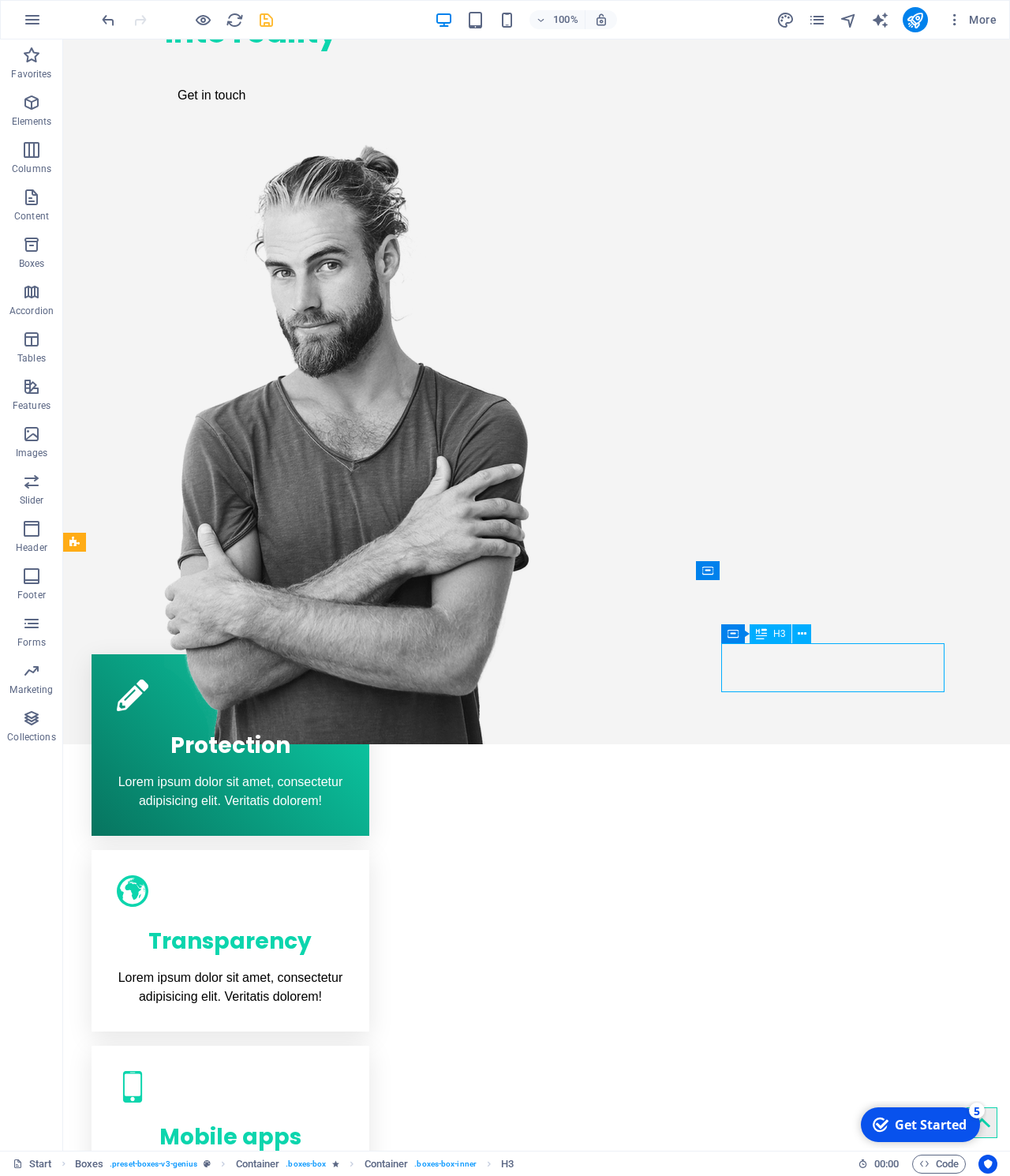
click at [344, 1108] on div "Mobile apps" at bounding box center [231, 1132] width 228 height 49
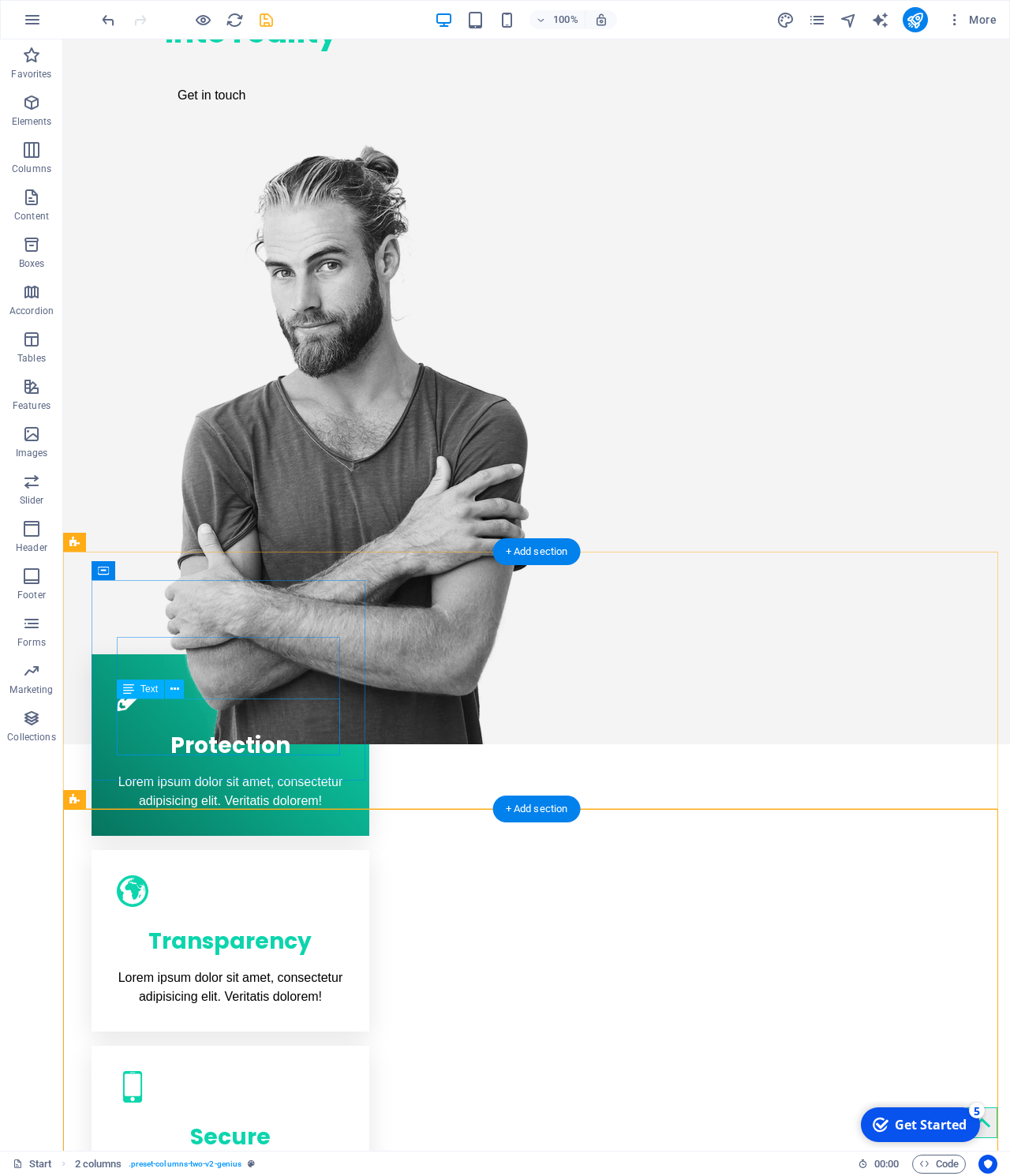
click at [184, 773] on div "Lorem ipsum dolor sit amet, consectetur adipisicing elit. Veritatis dolorem!" at bounding box center [231, 792] width 228 height 38
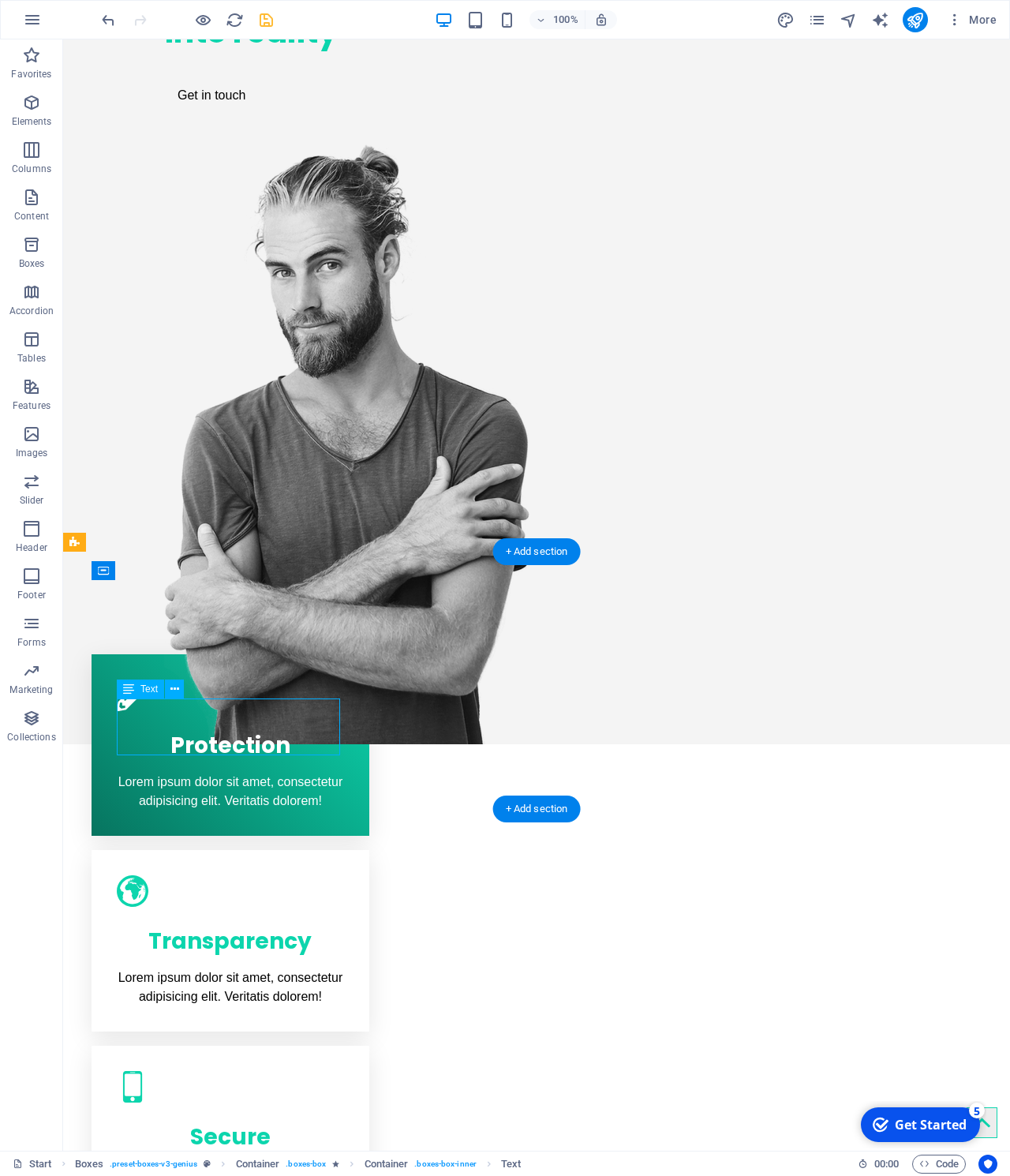
click at [219, 773] on div "Lorem ipsum dolor sit amet, consectetur adipisicing elit. Veritatis dolorem!" at bounding box center [231, 792] width 228 height 38
click at [252, 773] on div "Lorem ipsum dolor sit amet, consectetur adipisicing elit. Veritatis dolorem!" at bounding box center [231, 792] width 228 height 38
click at [249, 773] on div "Lorem ipsum dolor sit amet, consectetur adipisicing elit. Veritatis dolorem!" at bounding box center [231, 792] width 228 height 38
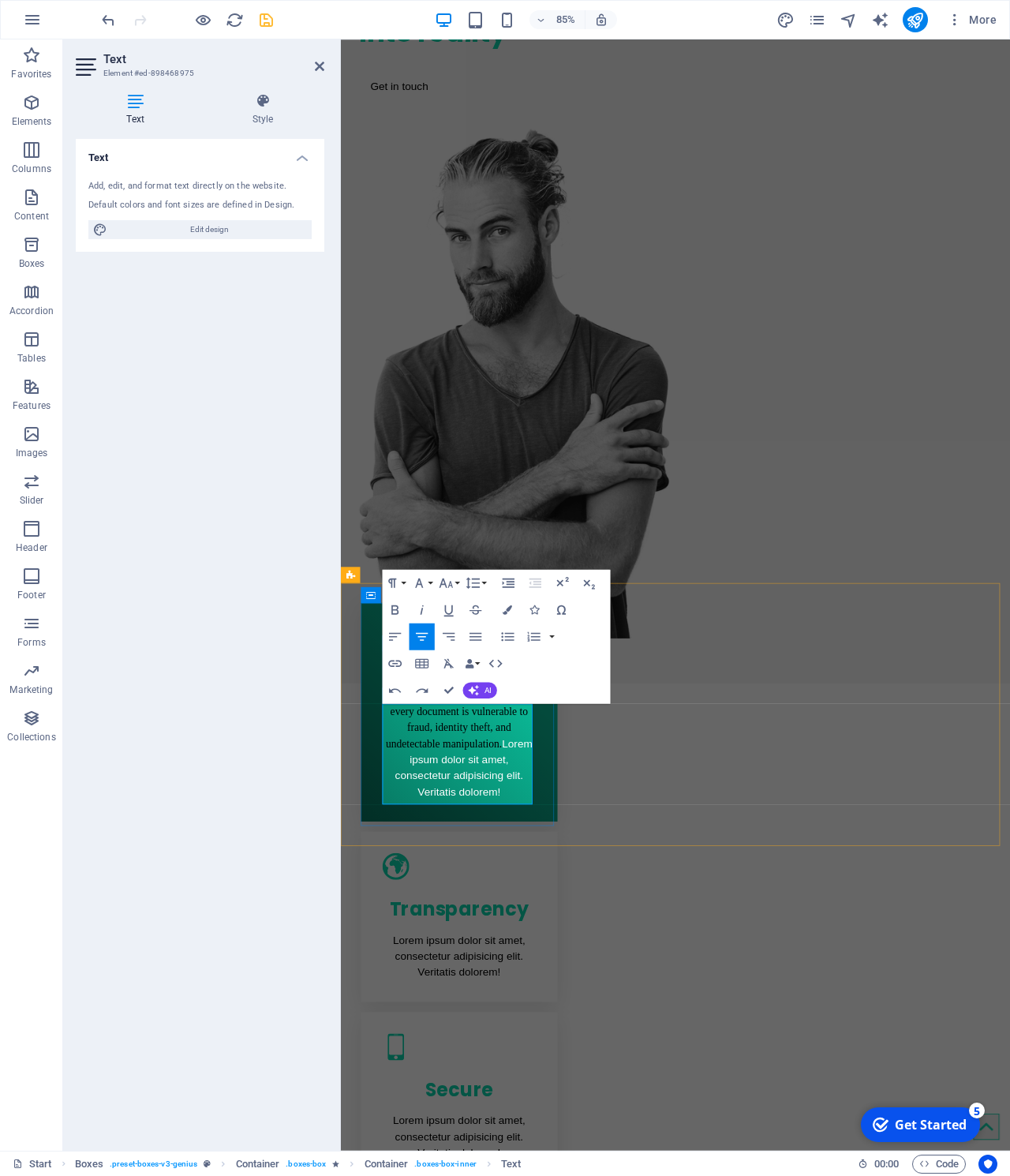
click at [449, 904] on span "every document is vulnerable to fraud, identity theft, and undetectable manipul…" at bounding box center [480, 877] width 173 height 108
click at [463, 882] on p "every document is vulnerable to fraud, identity theft, and undetectable manipul…" at bounding box center [480, 877] width 181 height 114
click at [469, 874] on span "every document is vulnerable to fraud, identity theft, and undetectable manipul…" at bounding box center [477, 849] width 167 height 52
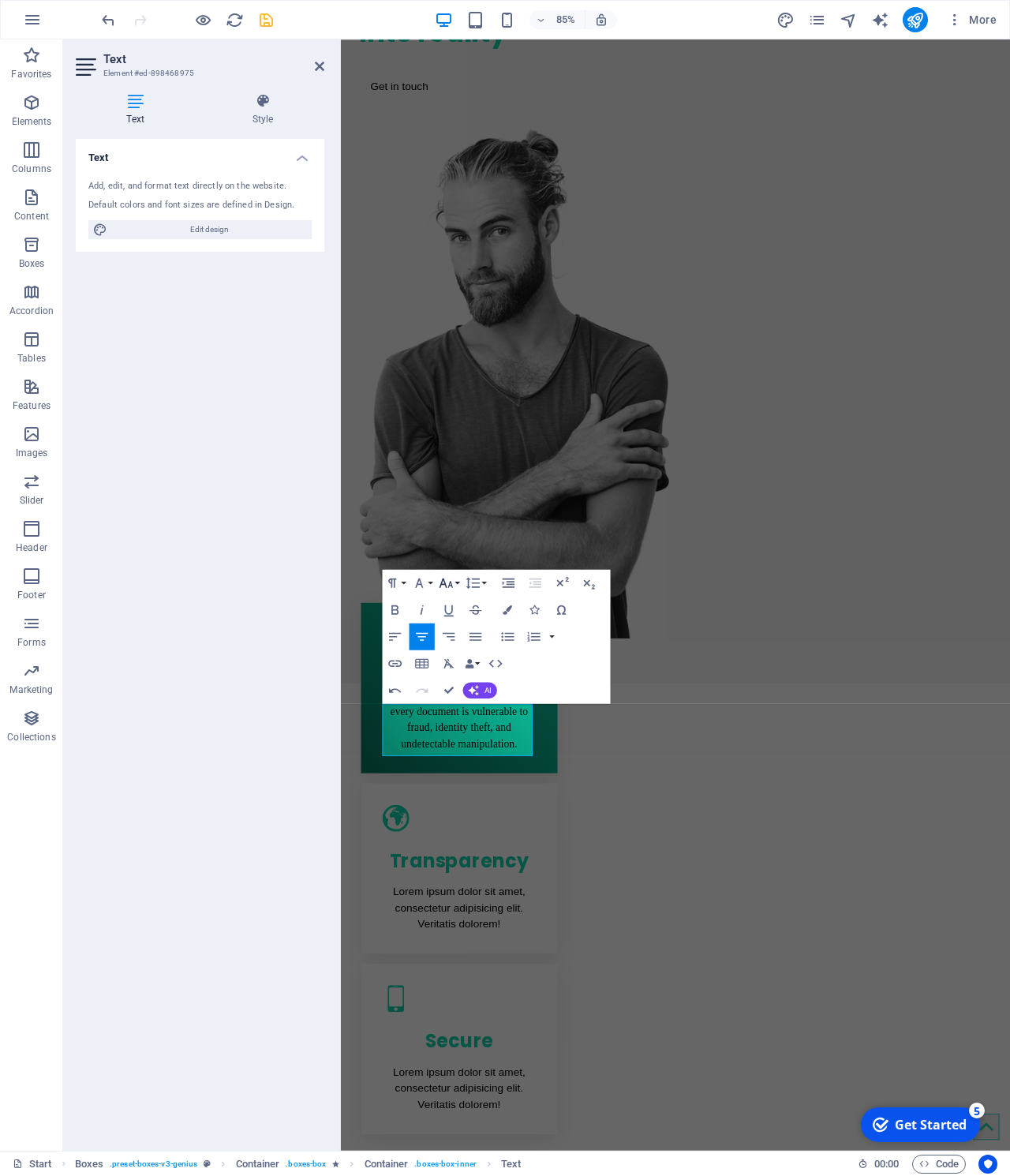
click at [446, 582] on icon "button" at bounding box center [446, 583] width 16 height 16
click at [446, 581] on icon "button" at bounding box center [446, 583] width 16 height 16
click at [454, 712] on link "14" at bounding box center [451, 709] width 48 height 20
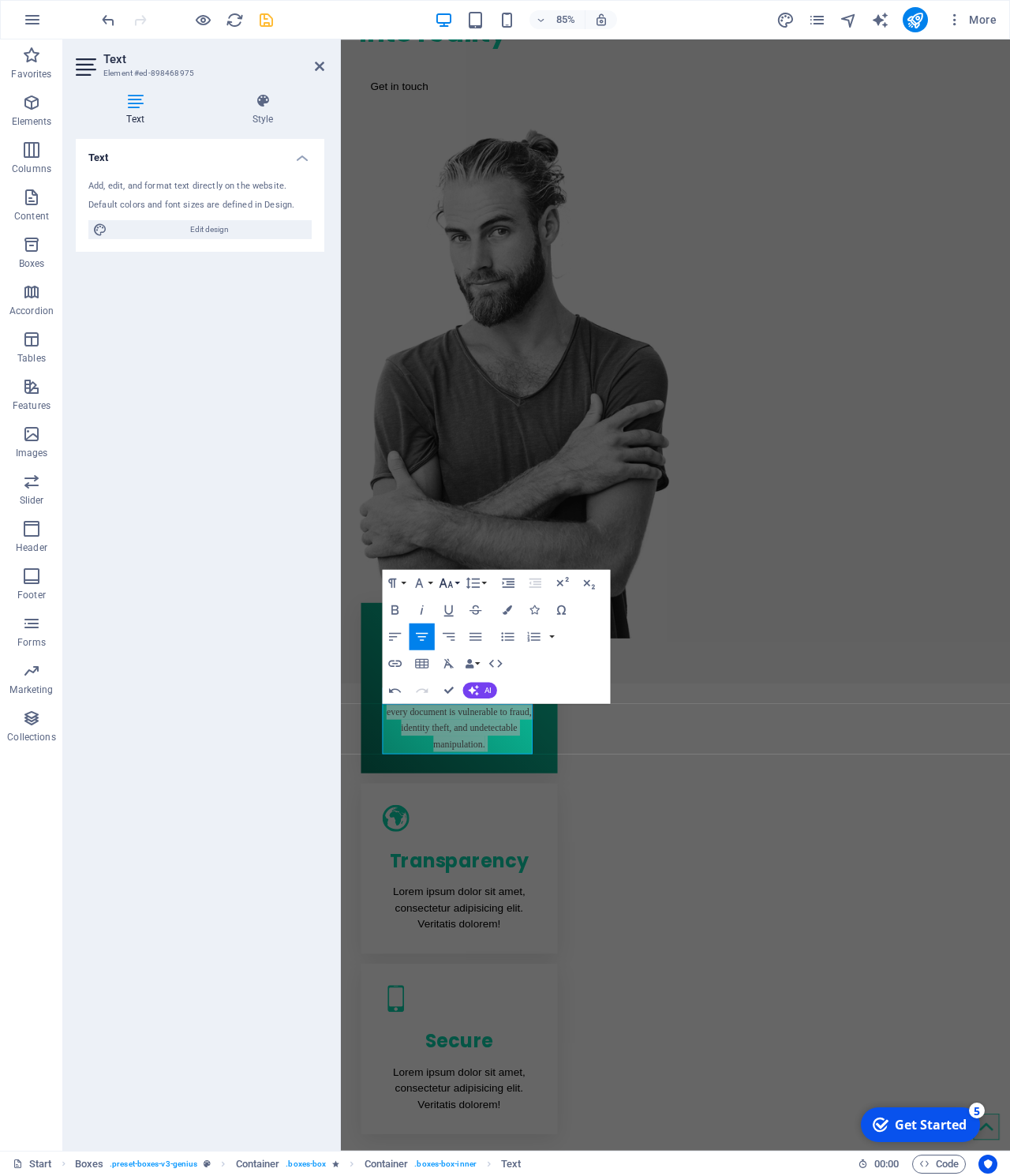
click at [453, 584] on icon "button" at bounding box center [446, 583] width 16 height 16
drag, startPoint x: 451, startPoint y: 750, endPoint x: 454, endPoint y: 731, distance: 19.2
click at [454, 731] on ul "8 9 10 11 12 14 18 24 30 36 48 60 72 96" at bounding box center [451, 740] width 48 height 293
click at [454, 731] on link "18" at bounding box center [451, 730] width 48 height 20
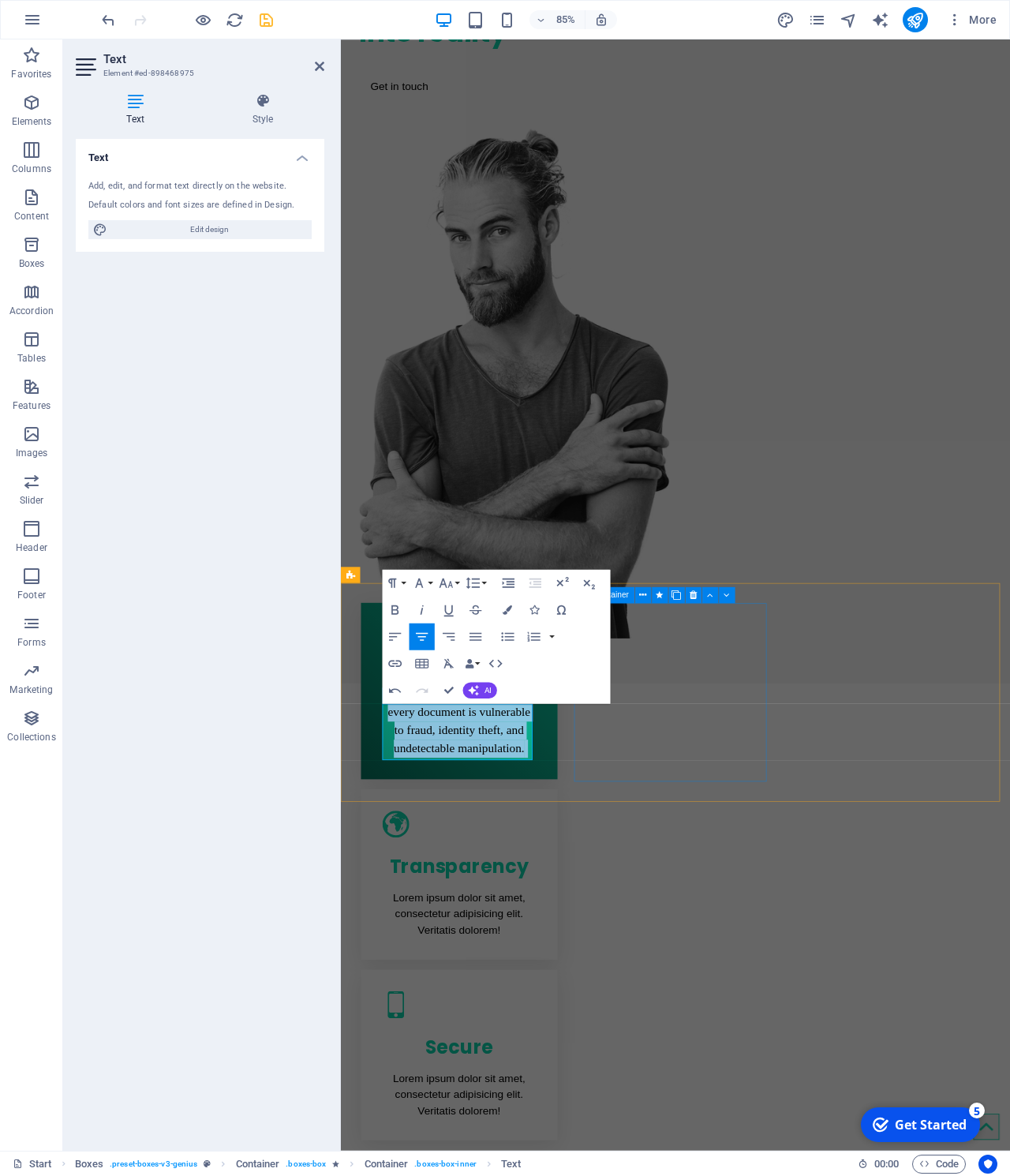
click at [596, 922] on div "Transparency Lorem ipsum dolor sit amet, consectetur adipisicing elit. Veritati…" at bounding box center [480, 1022] width 231 height 201
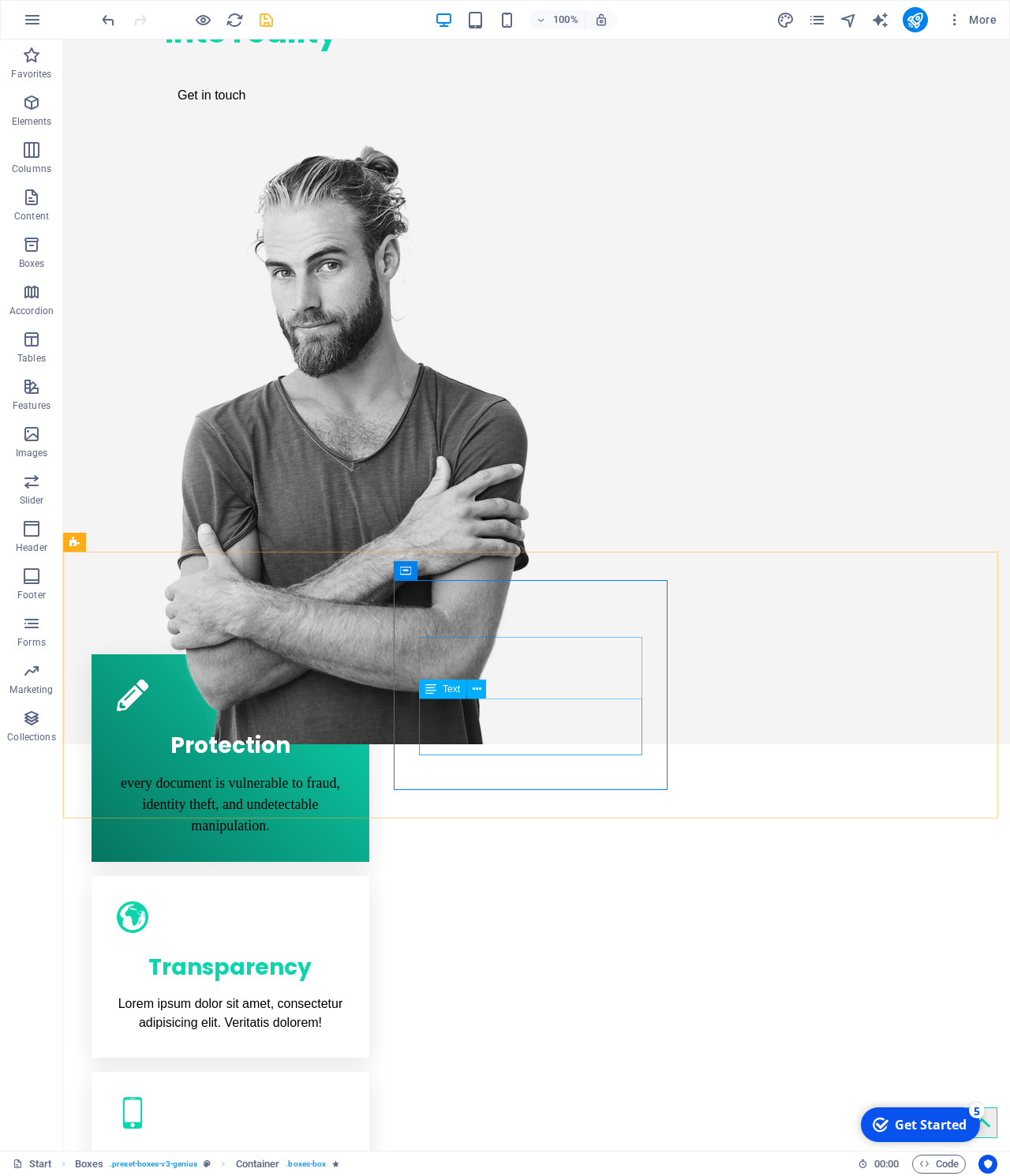
click at [344, 994] on div "Lorem ipsum dolor sit amet, consectetur adipisicing elit. Veritatis dolorem!" at bounding box center [231, 1013] width 228 height 38
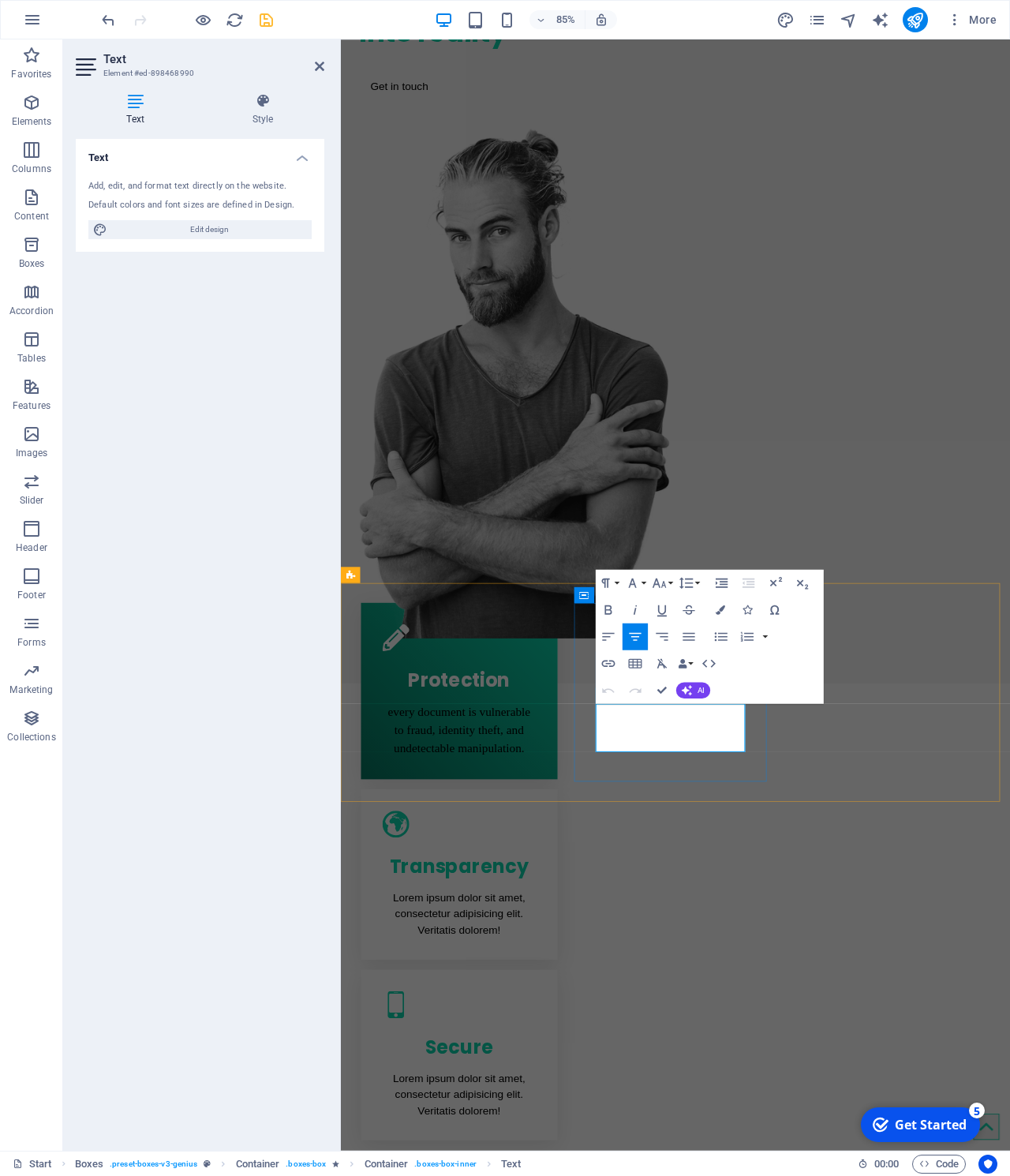
click at [571, 1040] on p "Lorem ipsum dolor sit amet, consectetur adipisicing elit. Veritatis dolorem!" at bounding box center [480, 1068] width 181 height 56
click at [467, 848] on div "every document is vulnerable to fraud, identity theft, and undetectable manipul…" at bounding box center [480, 852] width 181 height 64
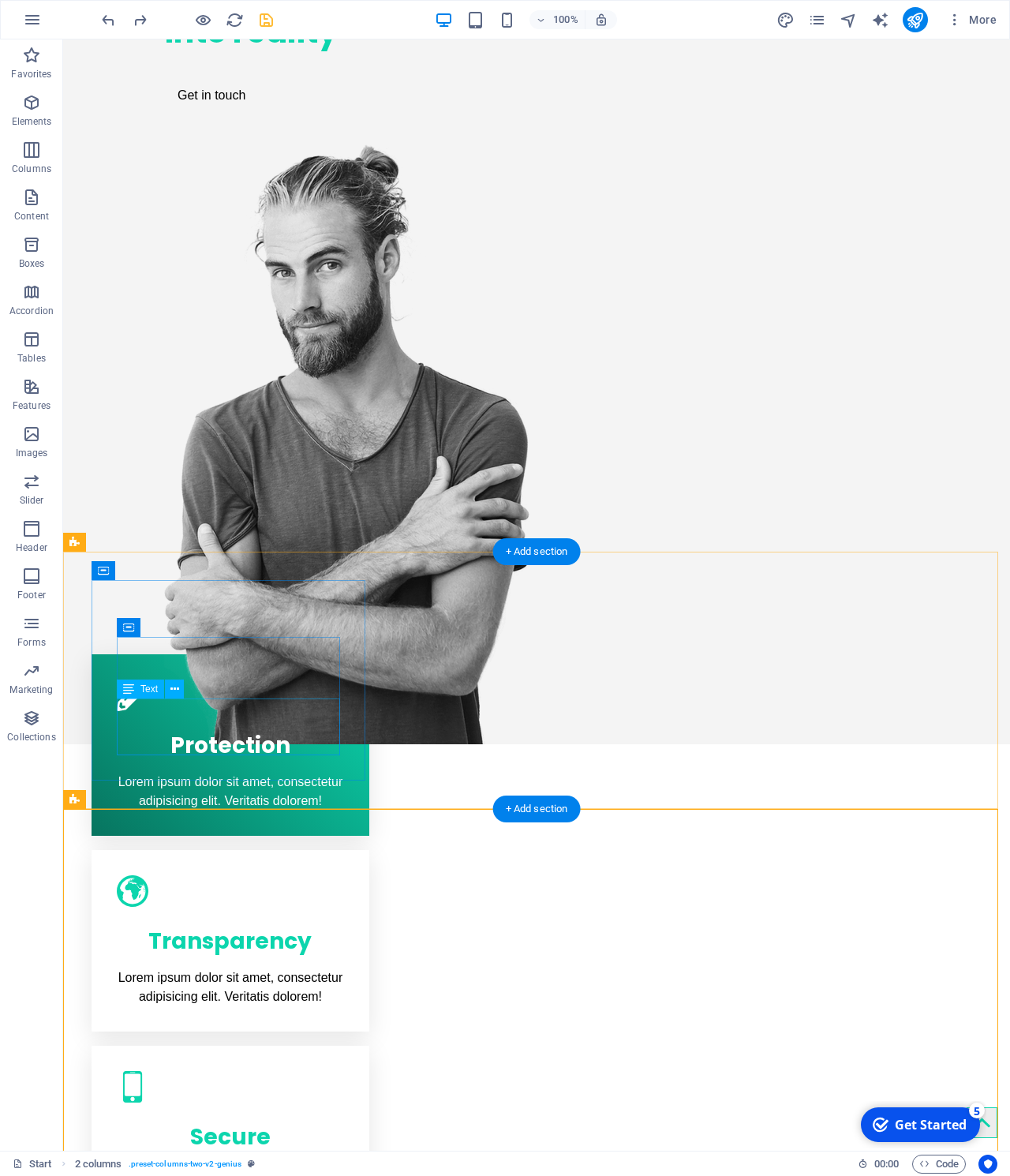
click at [246, 773] on div "Lorem ipsum dolor sit amet, consectetur adipisicing elit. Veritatis dolorem!" at bounding box center [231, 792] width 228 height 38
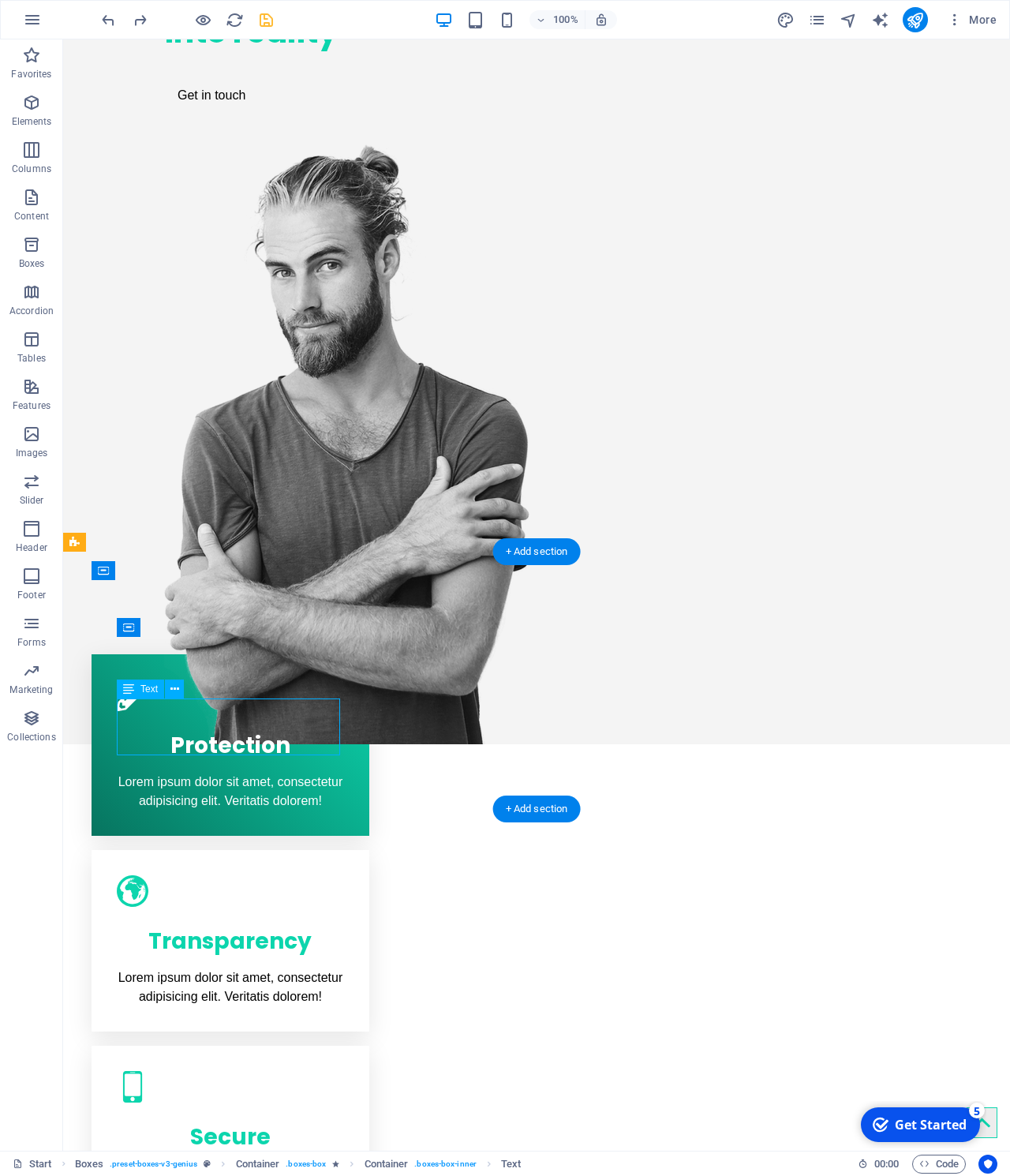
click at [246, 773] on div "Lorem ipsum dolor sit amet, consectetur adipisicing elit. Veritatis dolorem!" at bounding box center [231, 792] width 228 height 38
click at [192, 773] on div "Lorem ipsum dolor sit amet, consectetur adipisicing elit. Veritatis dolorem!" at bounding box center [231, 792] width 228 height 38
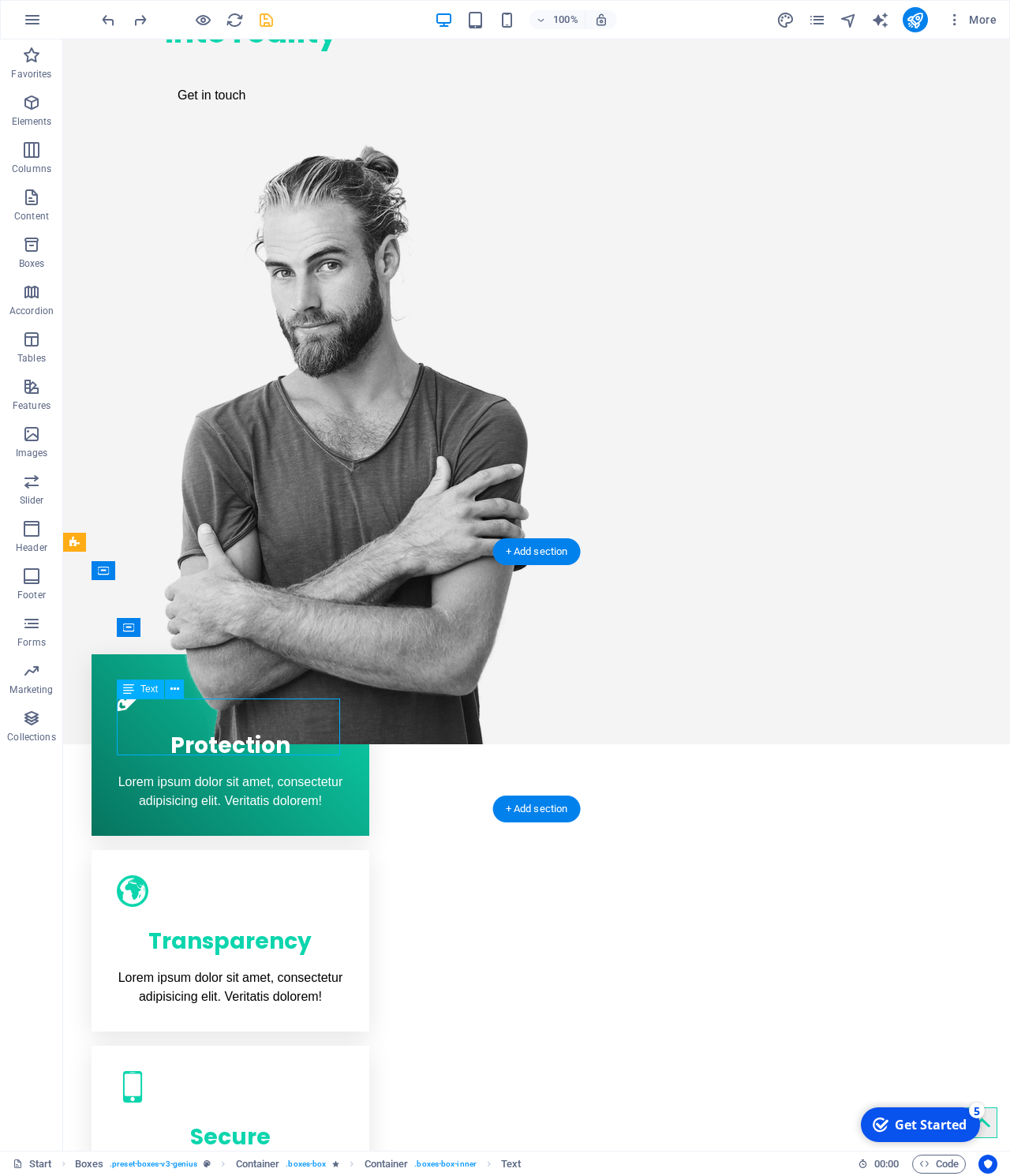
click at [187, 773] on div "Lorem ipsum dolor sit amet, consectetur adipisicing elit. Veritatis dolorem!" at bounding box center [231, 792] width 228 height 38
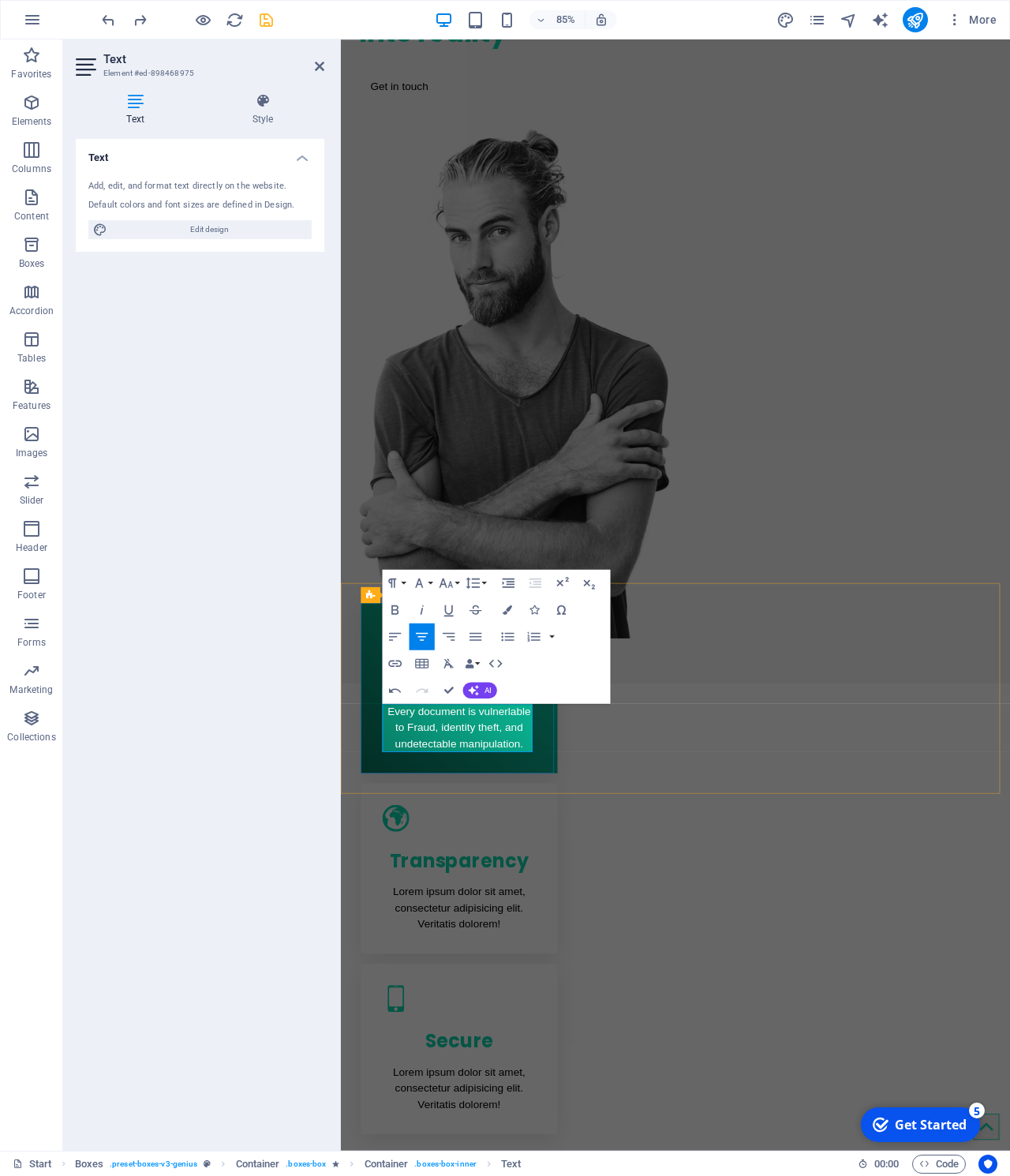
click at [538, 834] on span "Every document is vulnerlable to Fraud, identity theft, and undetectable manipu…" at bounding box center [480, 849] width 168 height 52
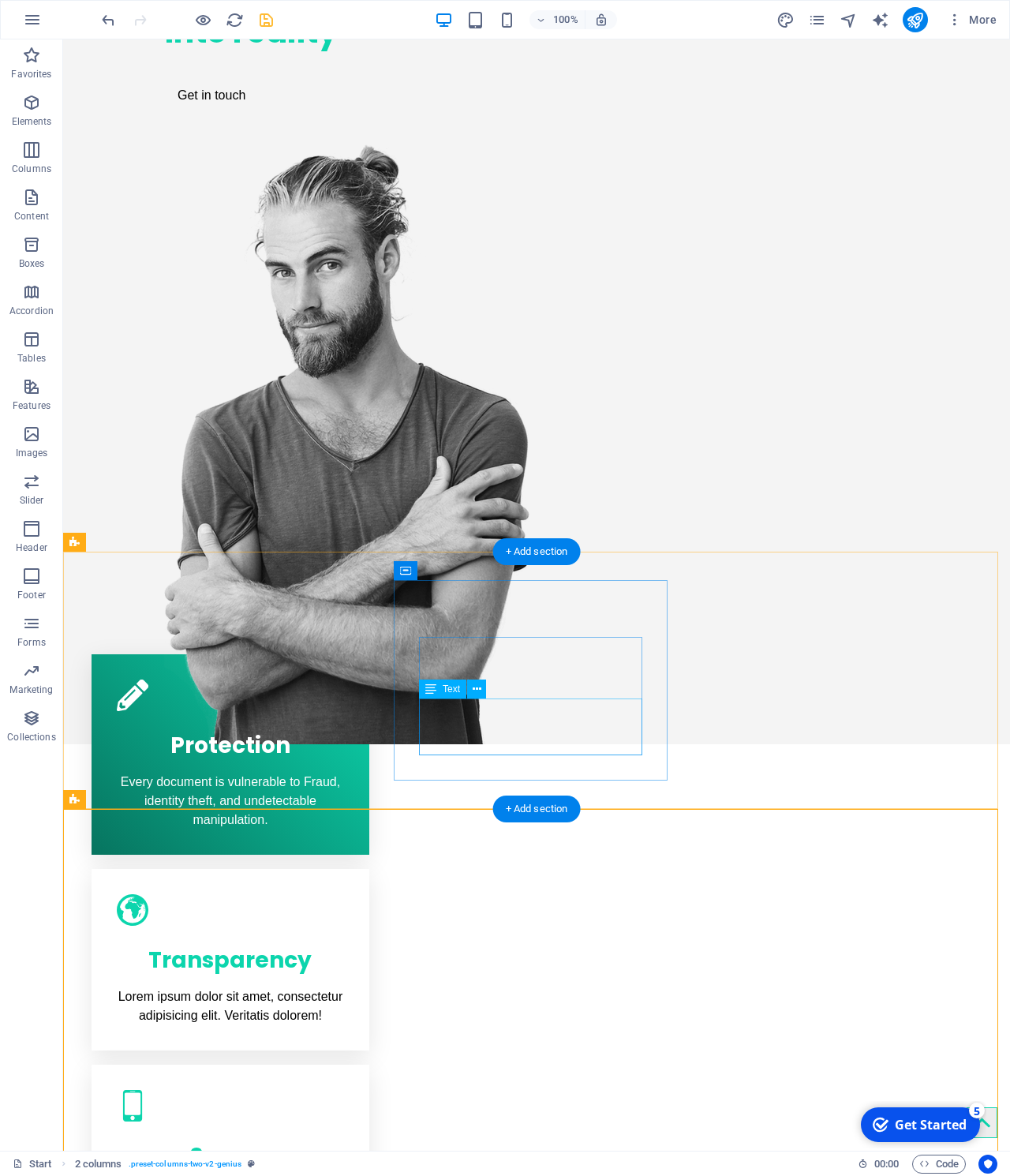
click at [344, 987] on div "Lorem ipsum dolor sit amet, consectetur adipisicing elit. Veritatis dolorem!" at bounding box center [231, 1006] width 228 height 38
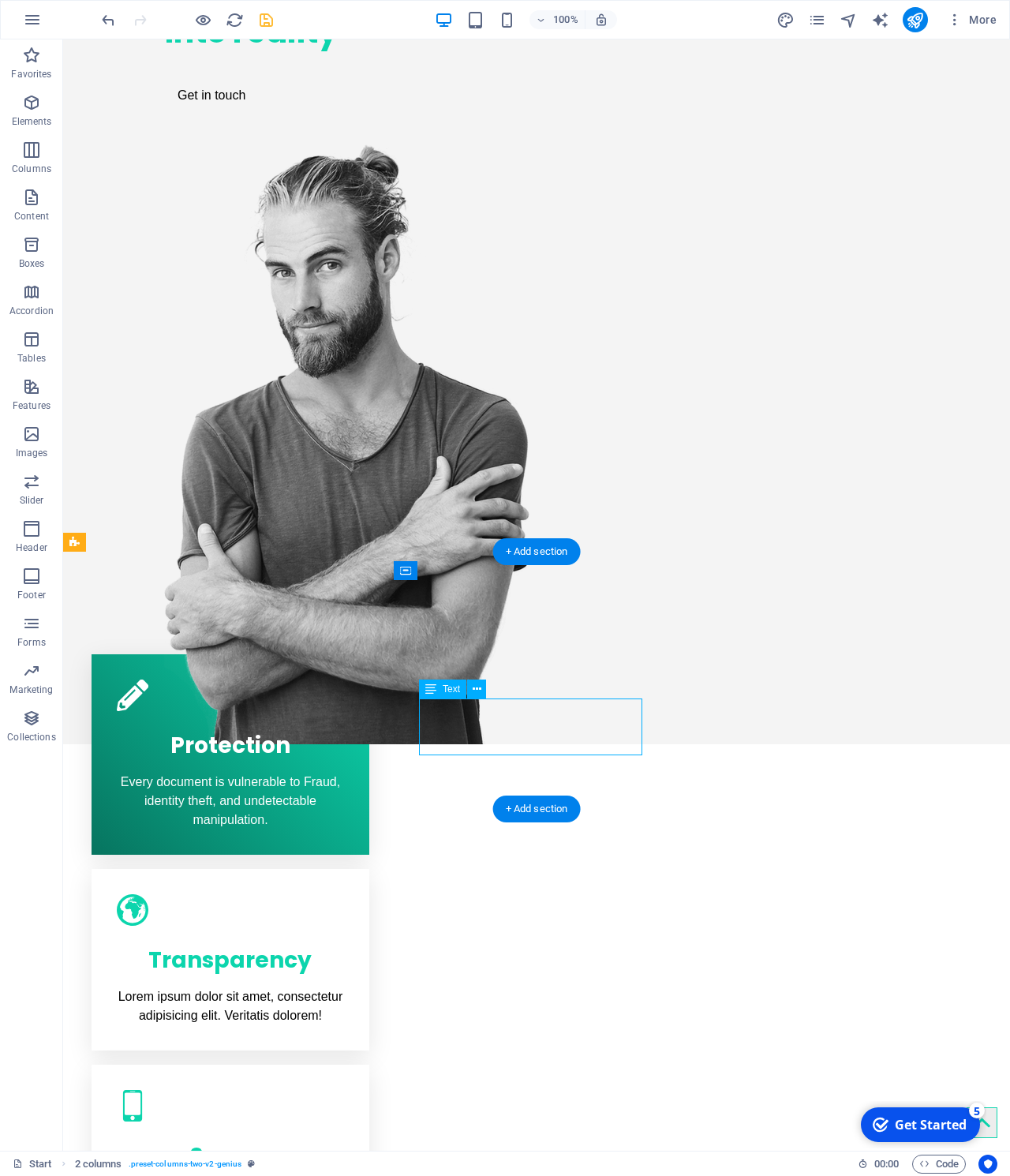
click at [344, 987] on div "Lorem ipsum dolor sit amet, consectetur adipisicing elit. Veritatis dolorem!" at bounding box center [231, 1006] width 228 height 38
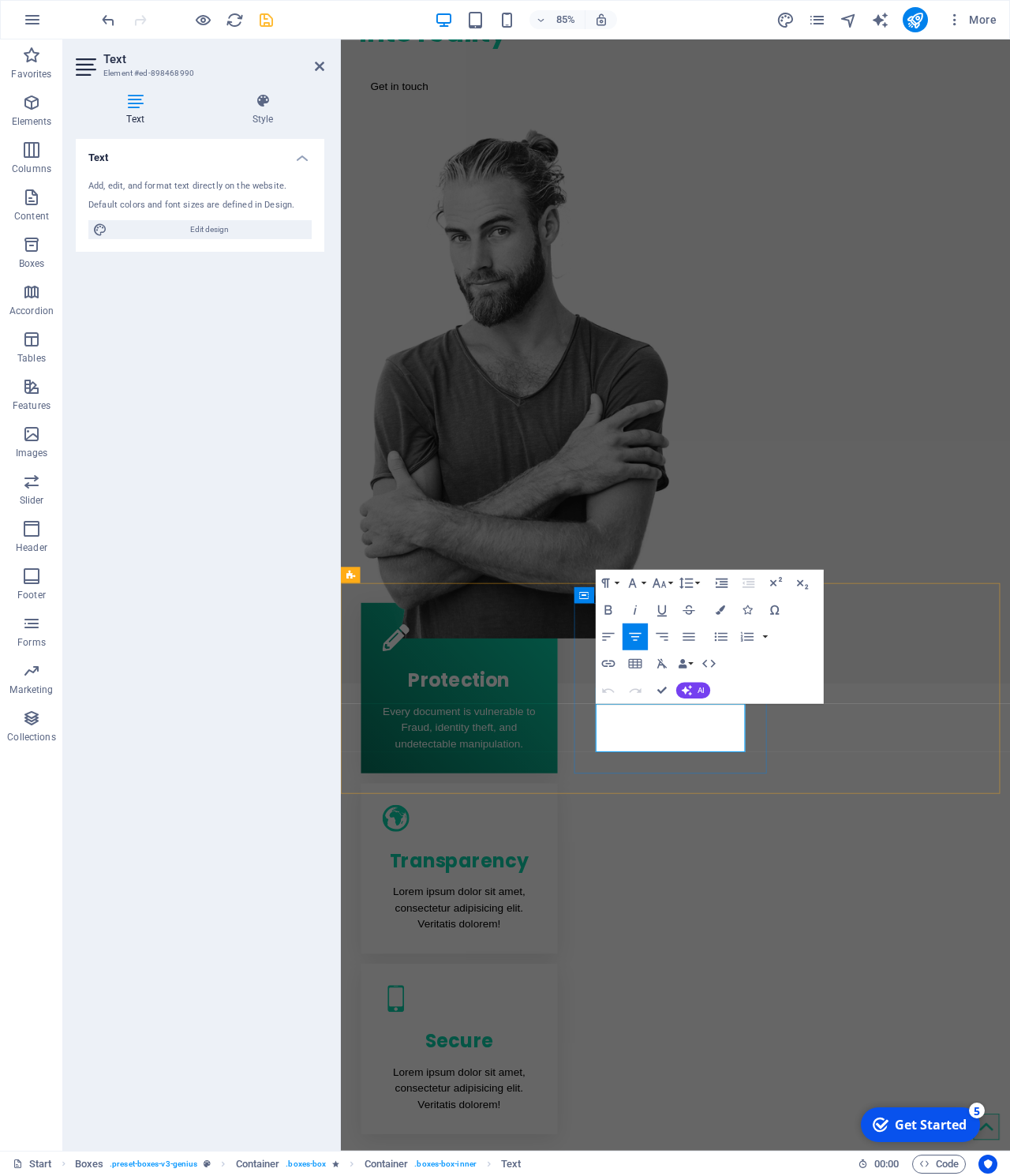
click at [571, 1033] on p "Lorem ipsum dolor sit amet, consectetur adipisicing elit. Veritatis dolorem!" at bounding box center [480, 1060] width 181 height 56
drag, startPoint x: 657, startPoint y: 836, endPoint x: 793, endPoint y: 860, distance: 138.1
click at [571, 1033] on p "Lorem ipsum dolor sit amet, consectetur adipisicing elit. Veritatis dolorem!" at bounding box center [480, 1060] width 181 height 56
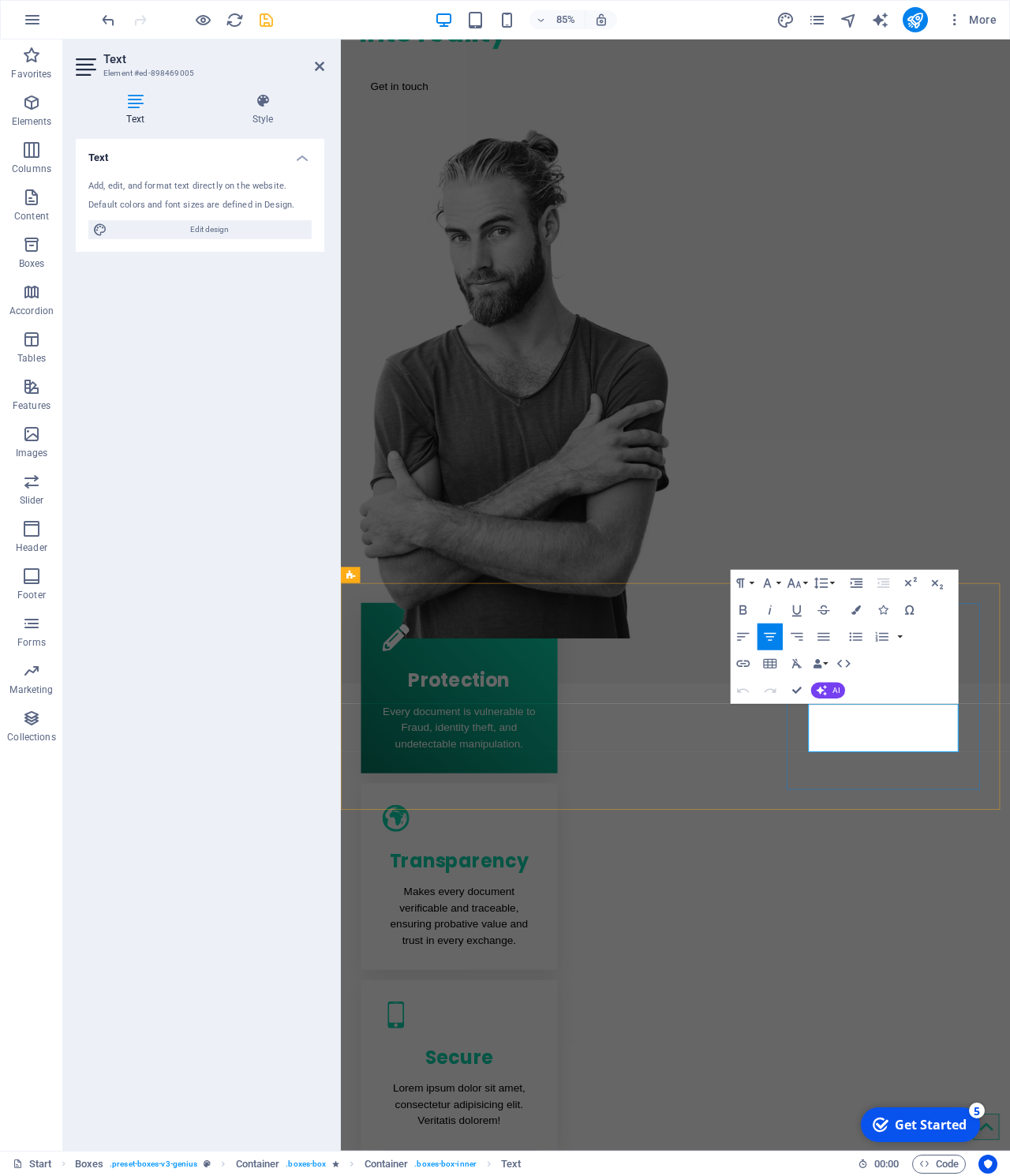
click at [801, 584] on icon "button" at bounding box center [795, 583] width 16 height 16
click at [774, 579] on icon "button" at bounding box center [768, 583] width 16 height 16
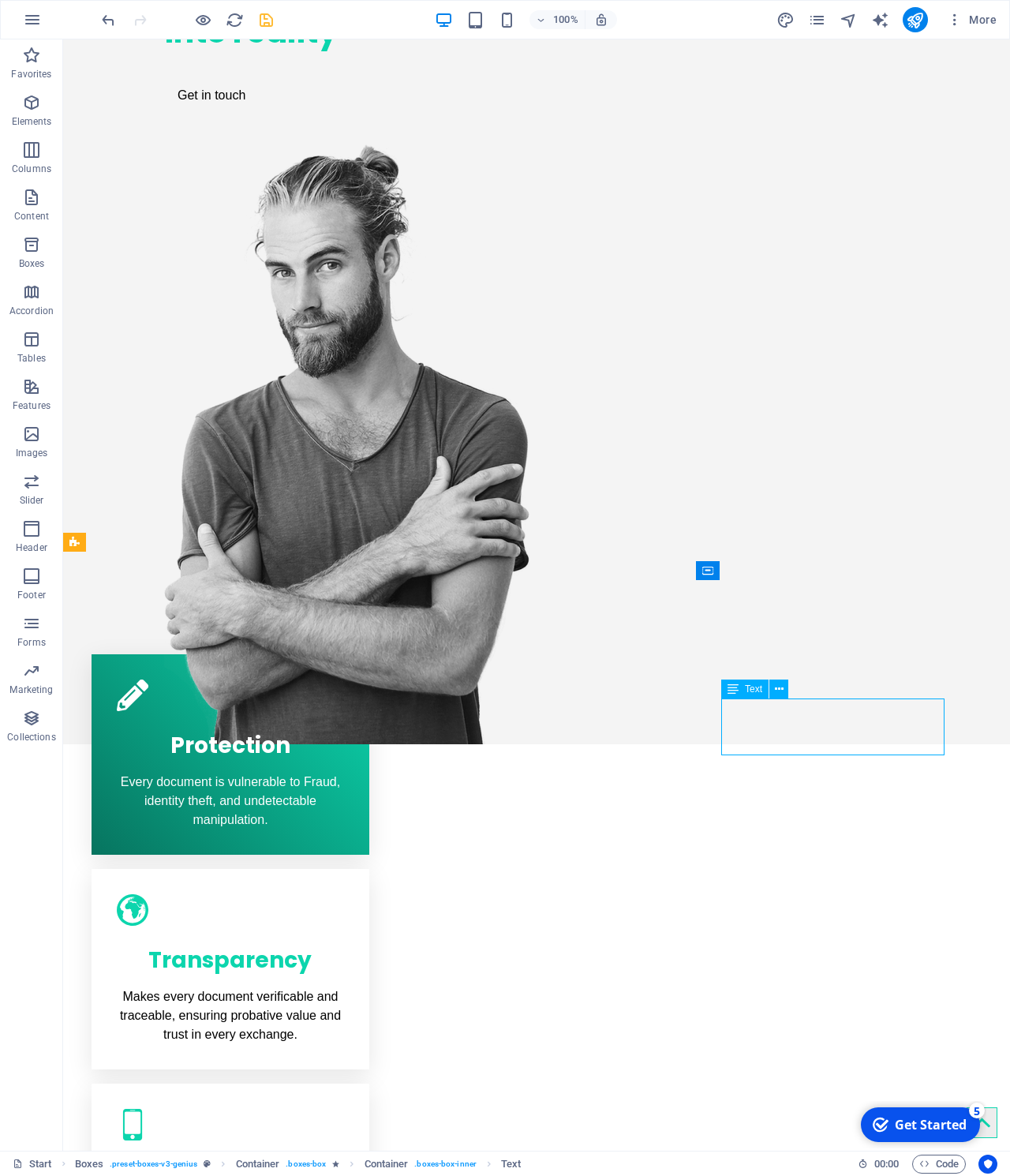
click at [369, 869] on div "Transparency Makes every document verificable and traceable, ensuring probative…" at bounding box center [231, 969] width 277 height 201
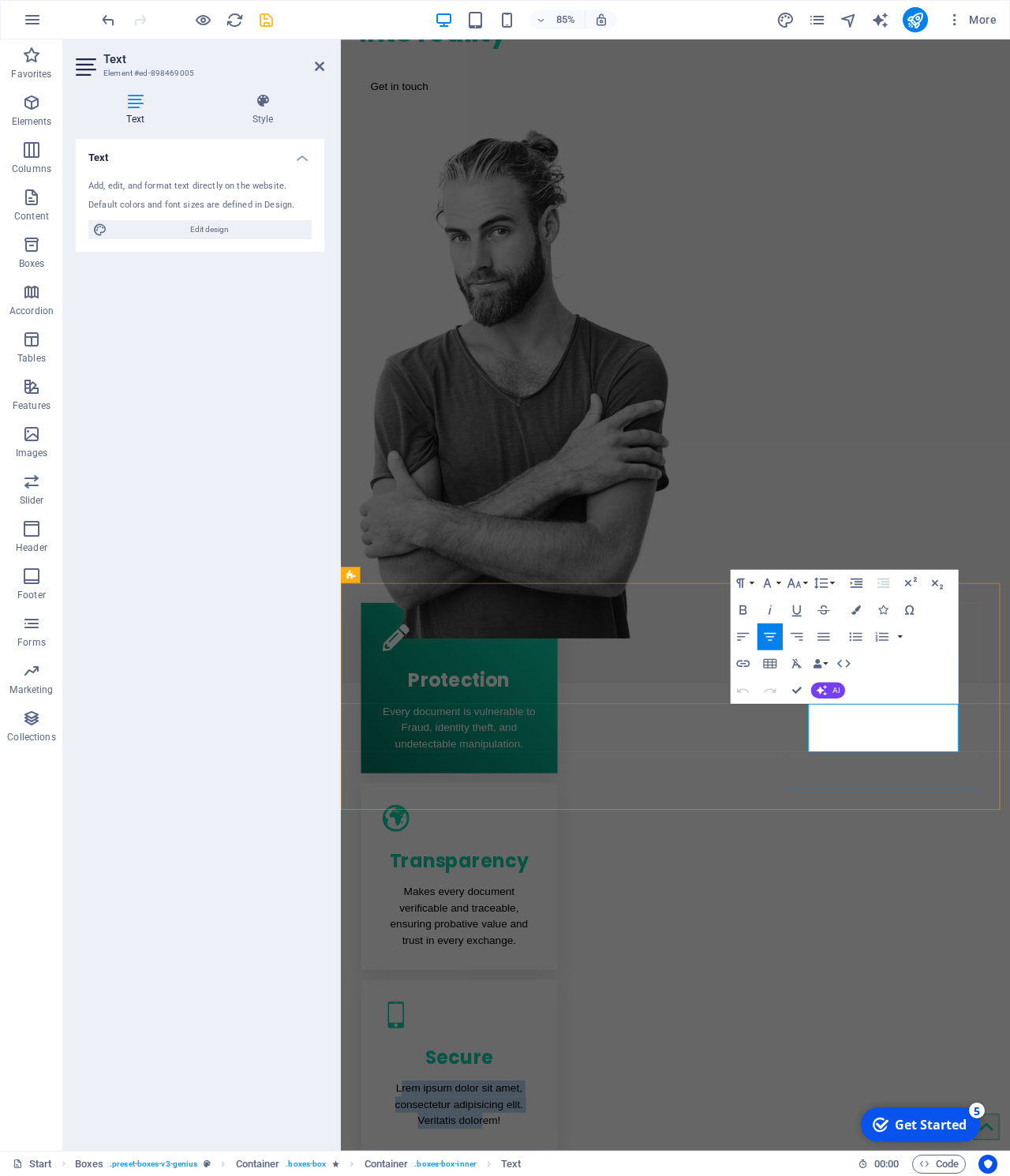
drag, startPoint x: 910, startPoint y: 832, endPoint x: 1066, endPoint y: 880, distance: 163.2
drag, startPoint x: 906, startPoint y: 833, endPoint x: 894, endPoint y: 833, distance: 12.0
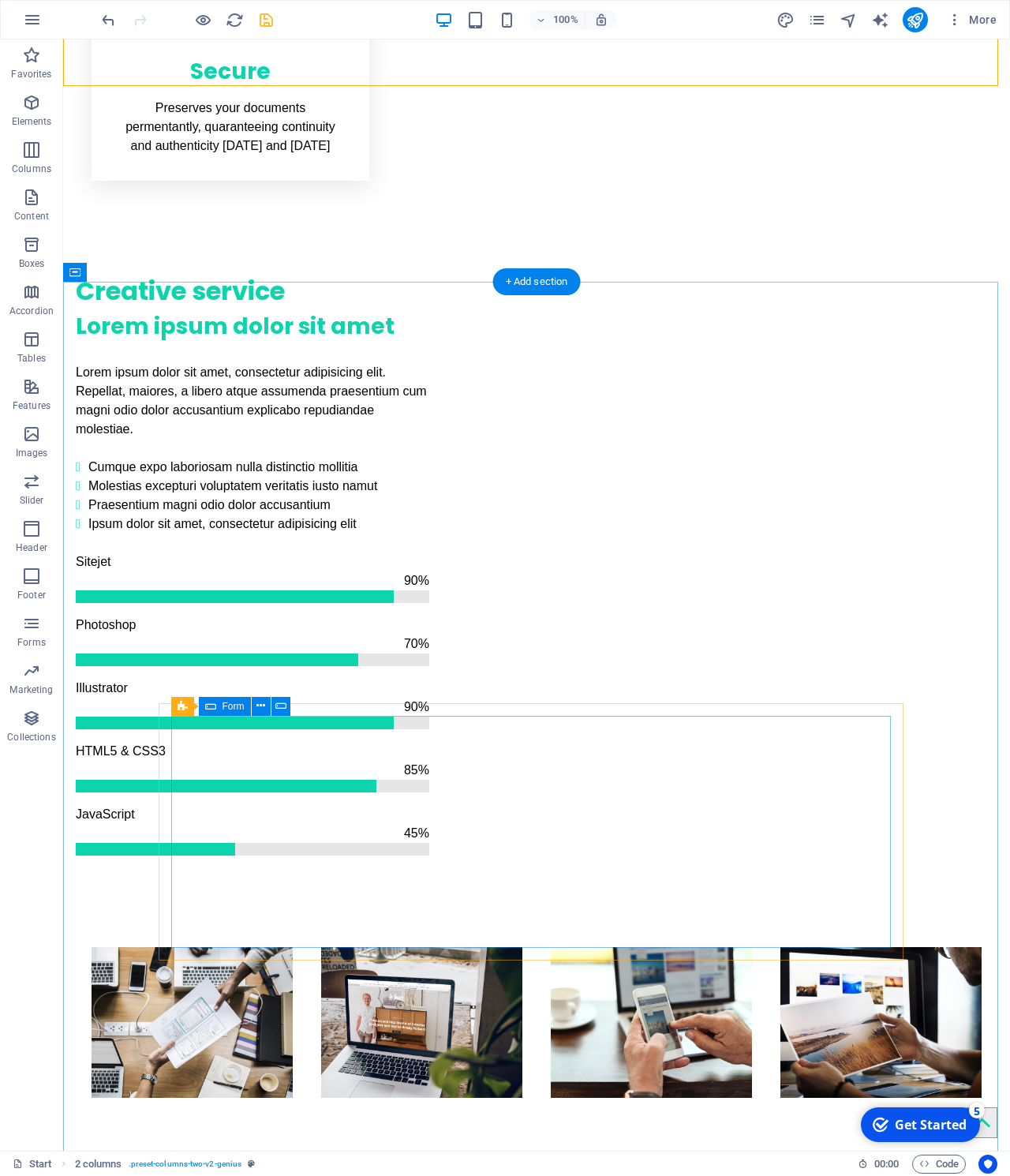
scroll to position [1361, 0]
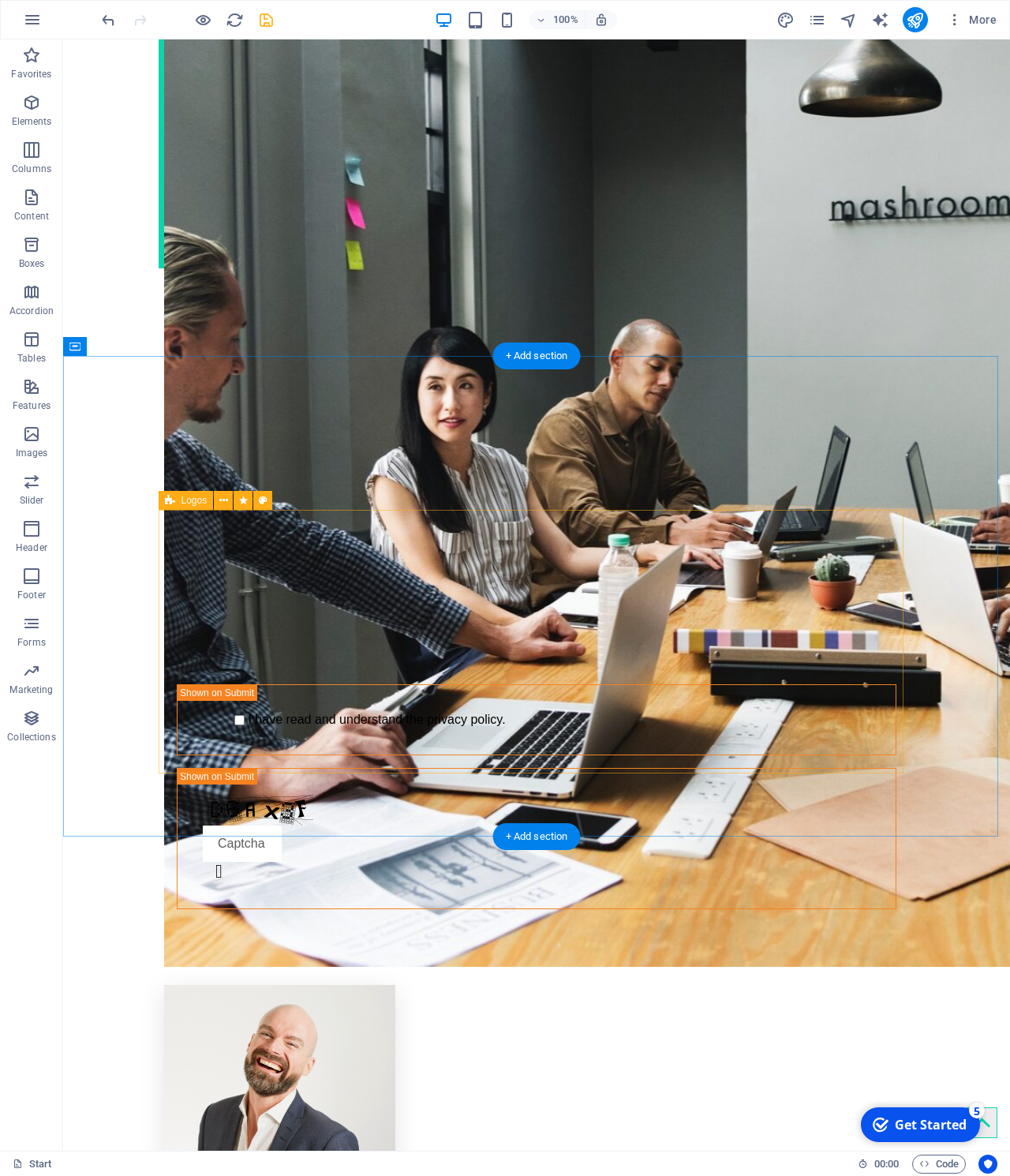
scroll to position [2886, 0]
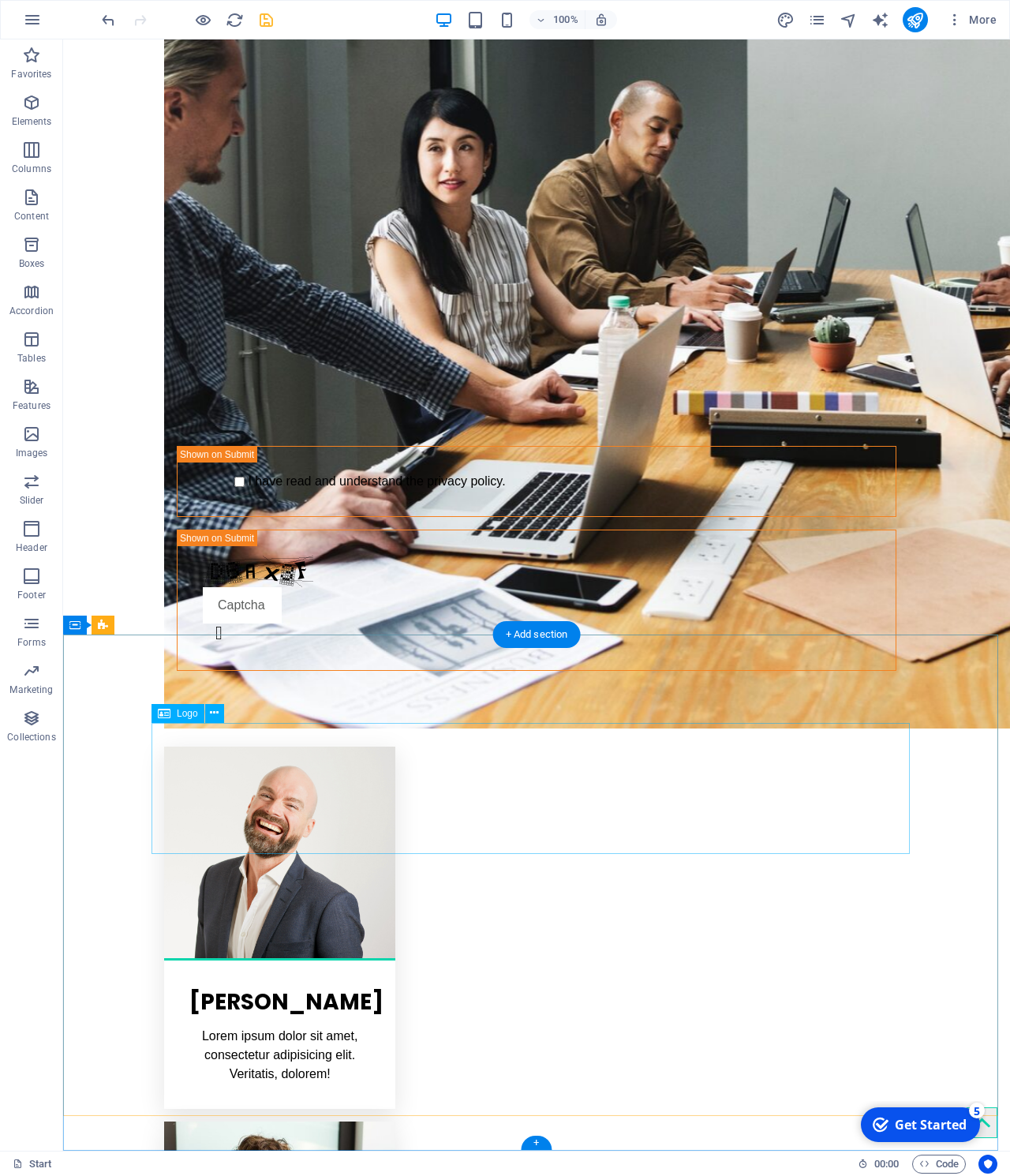
click at [216, 709] on icon at bounding box center [214, 712] width 9 height 16
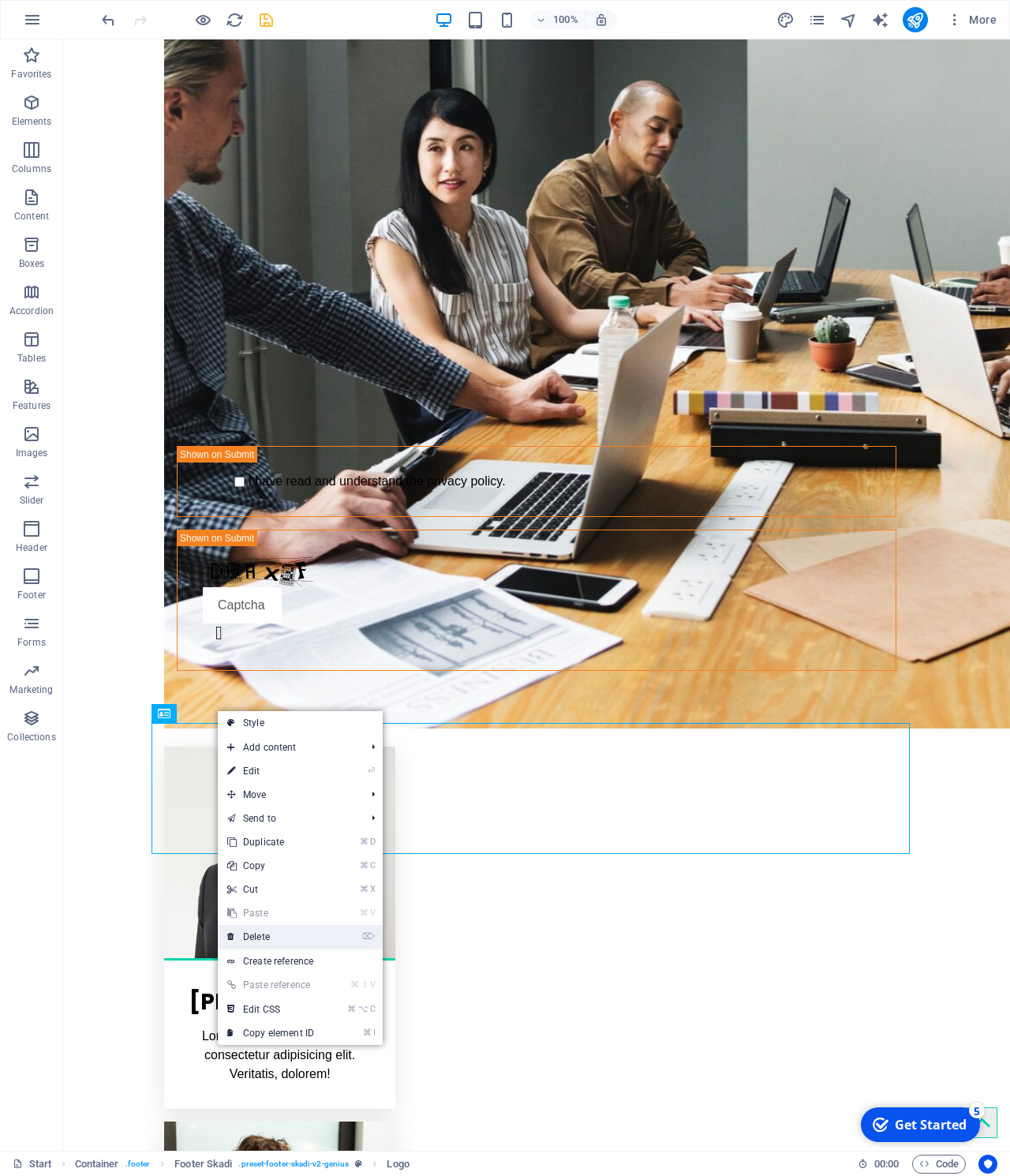
click at [336, 934] on li "⌦ Delete" at bounding box center [300, 937] width 165 height 25
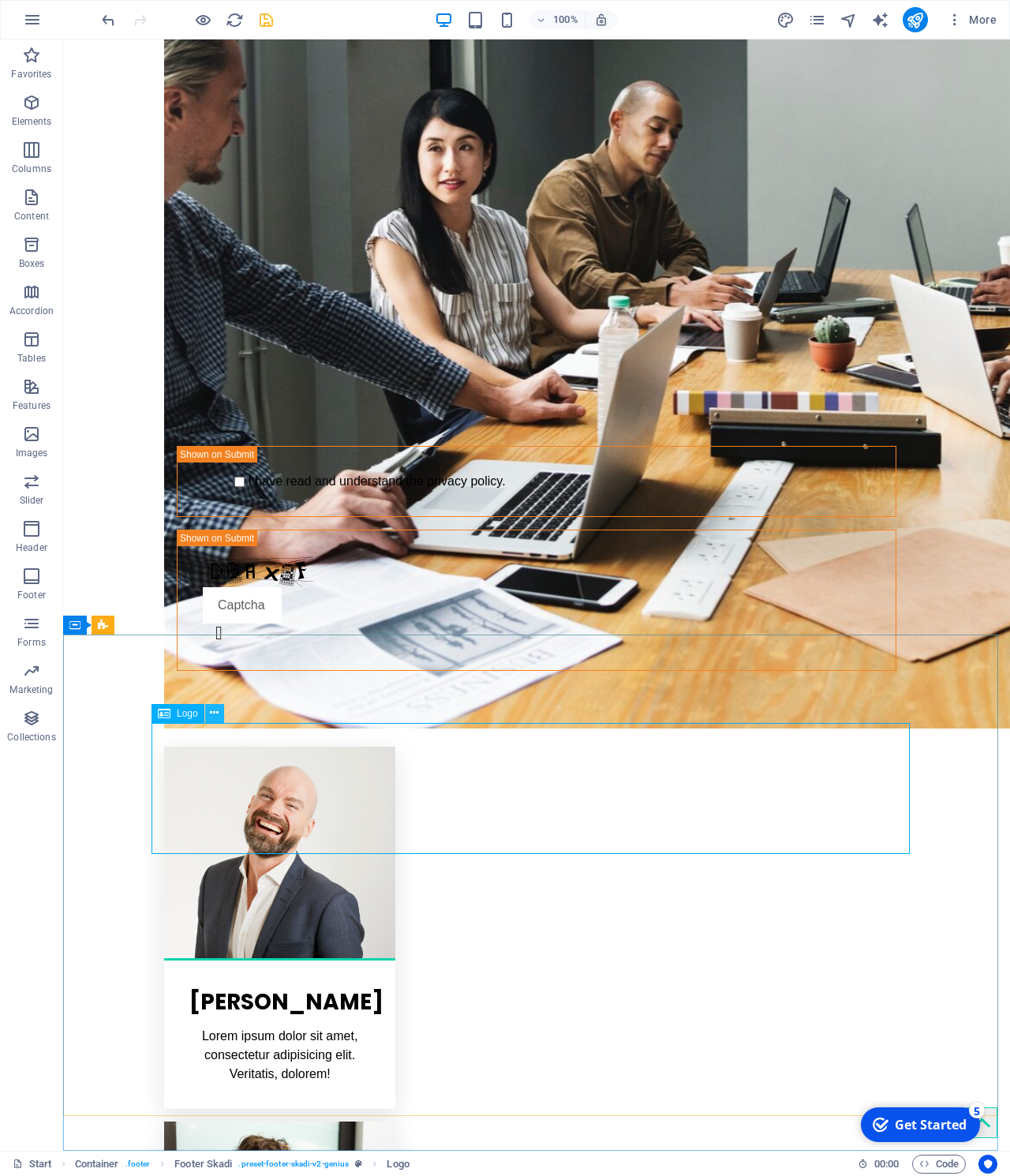
click at [212, 710] on icon at bounding box center [214, 712] width 9 height 16
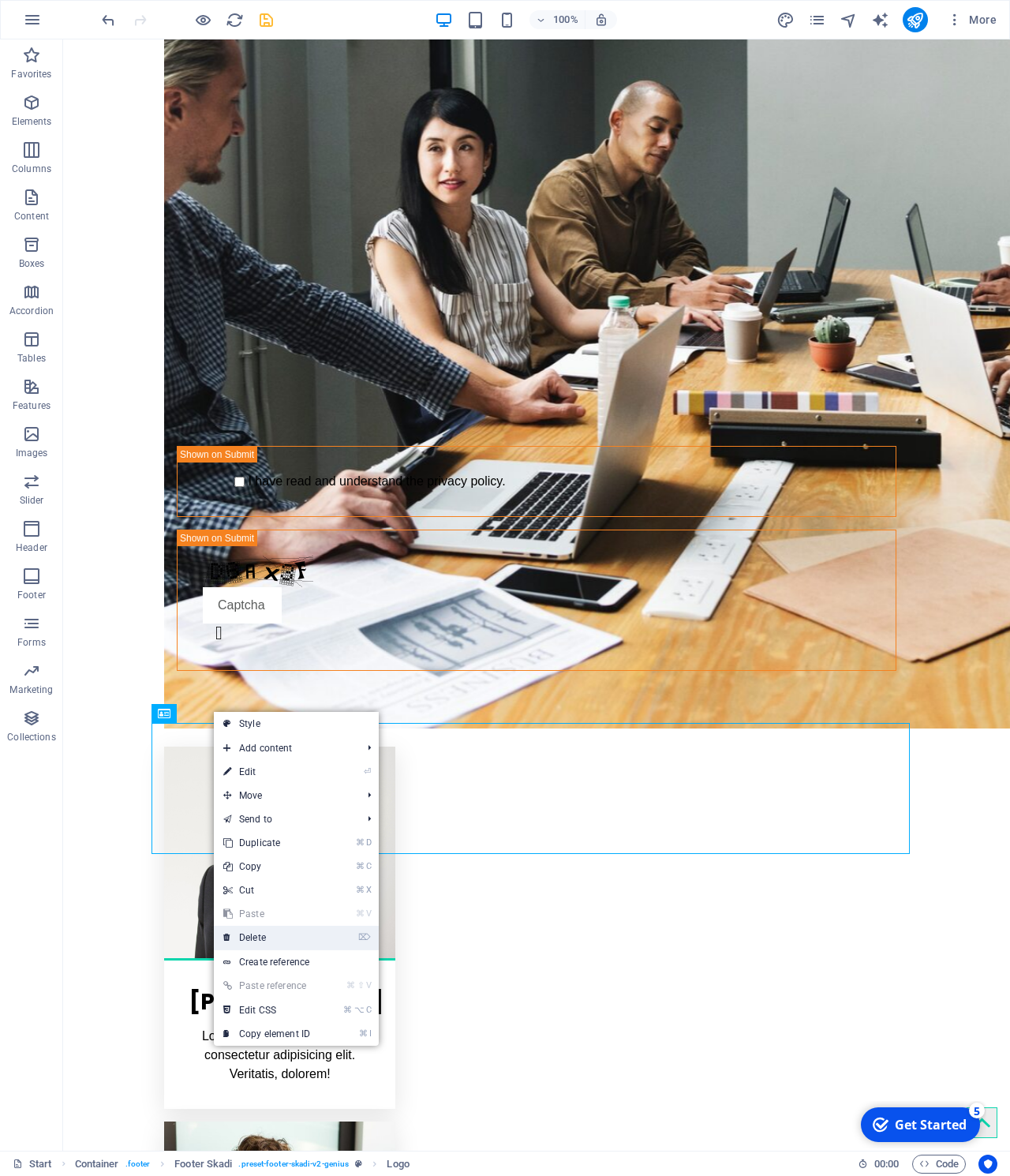
drag, startPoint x: 252, startPoint y: 939, endPoint x: 190, endPoint y: 901, distance: 72.7
click at [252, 939] on link "⌦ Delete" at bounding box center [267, 937] width 106 height 24
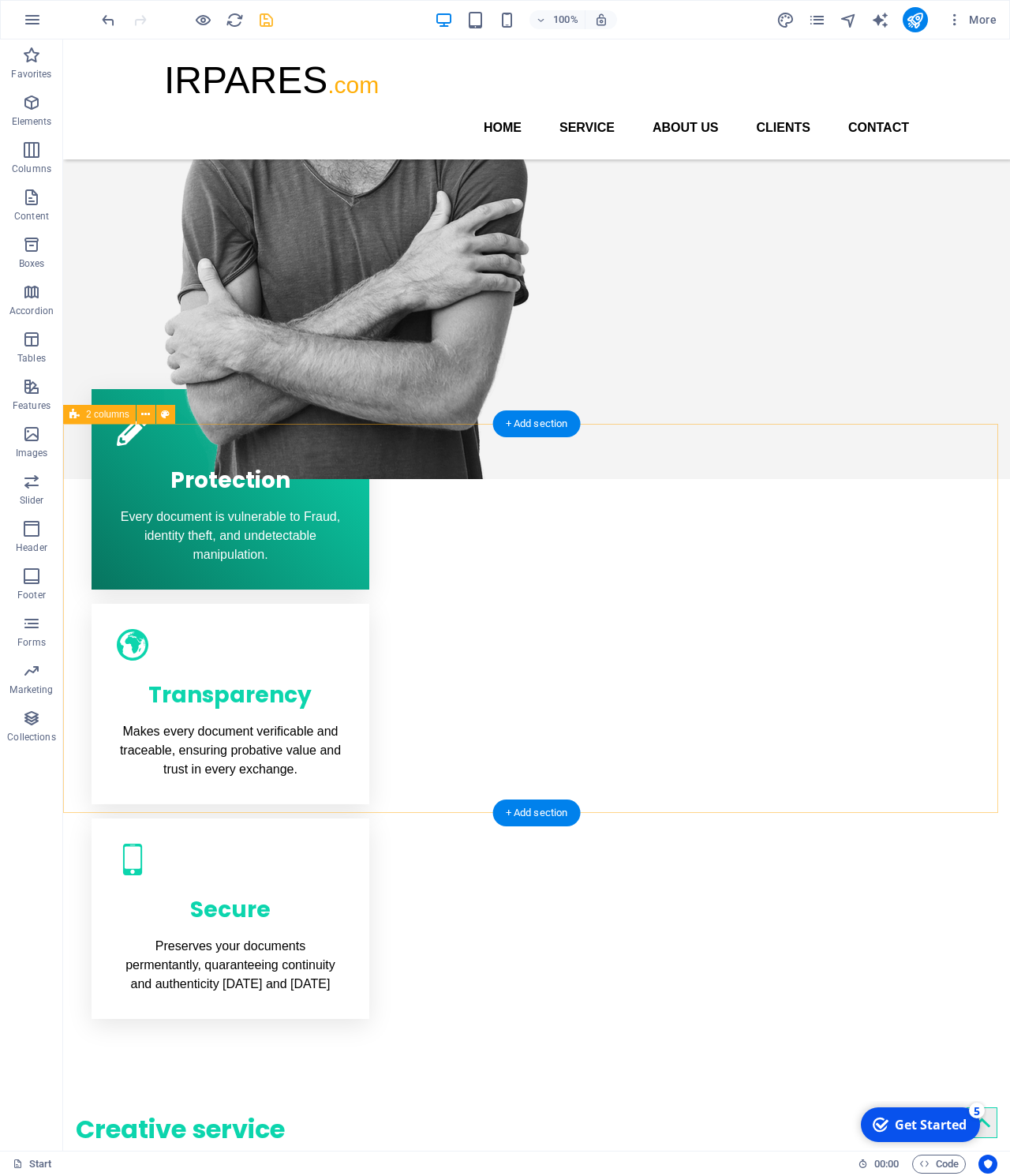
scroll to position [0, 0]
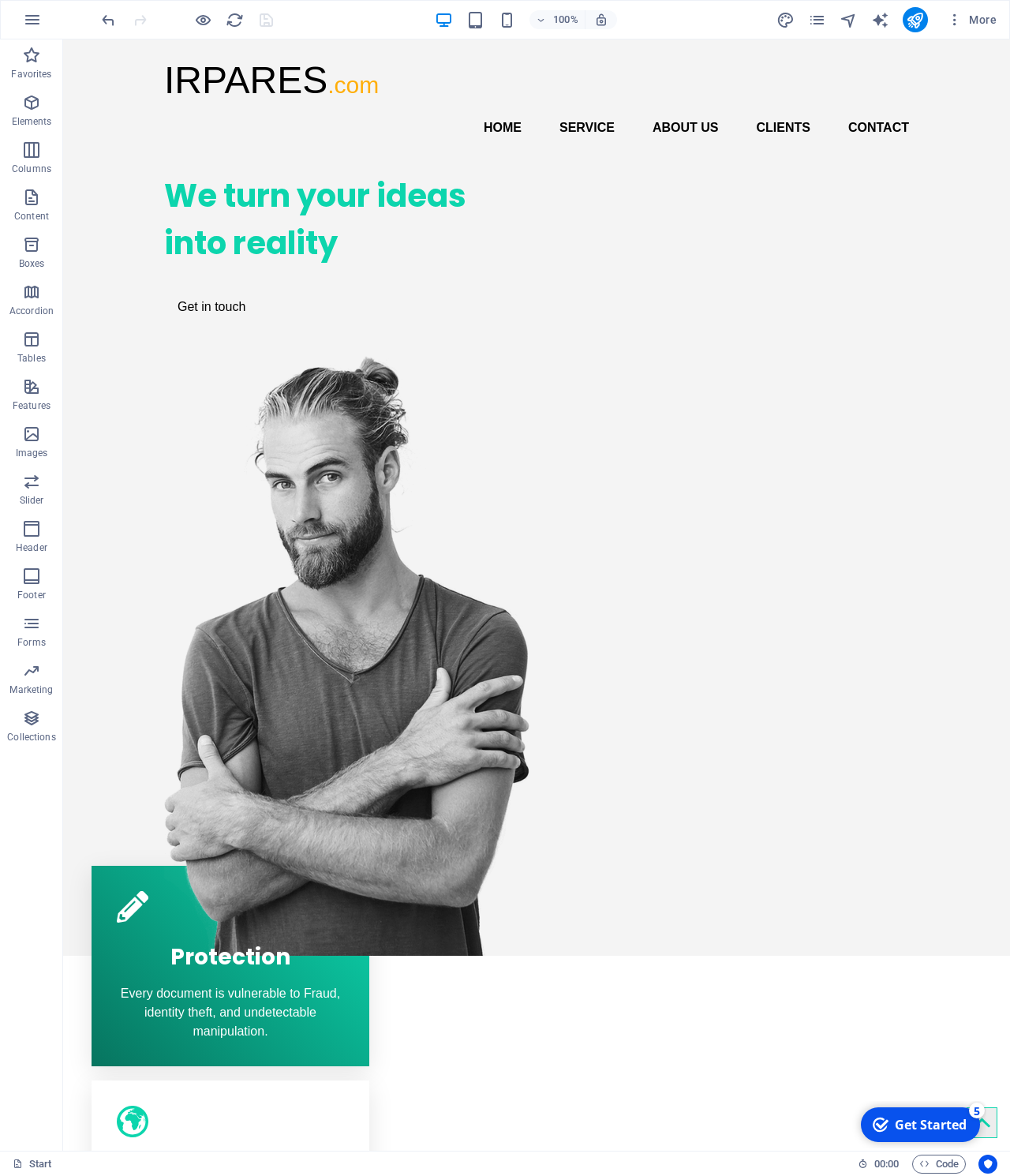
click at [279, 24] on div "100% More" at bounding box center [551, 19] width 905 height 25
click at [993, 20] on span "More" at bounding box center [972, 19] width 50 height 16
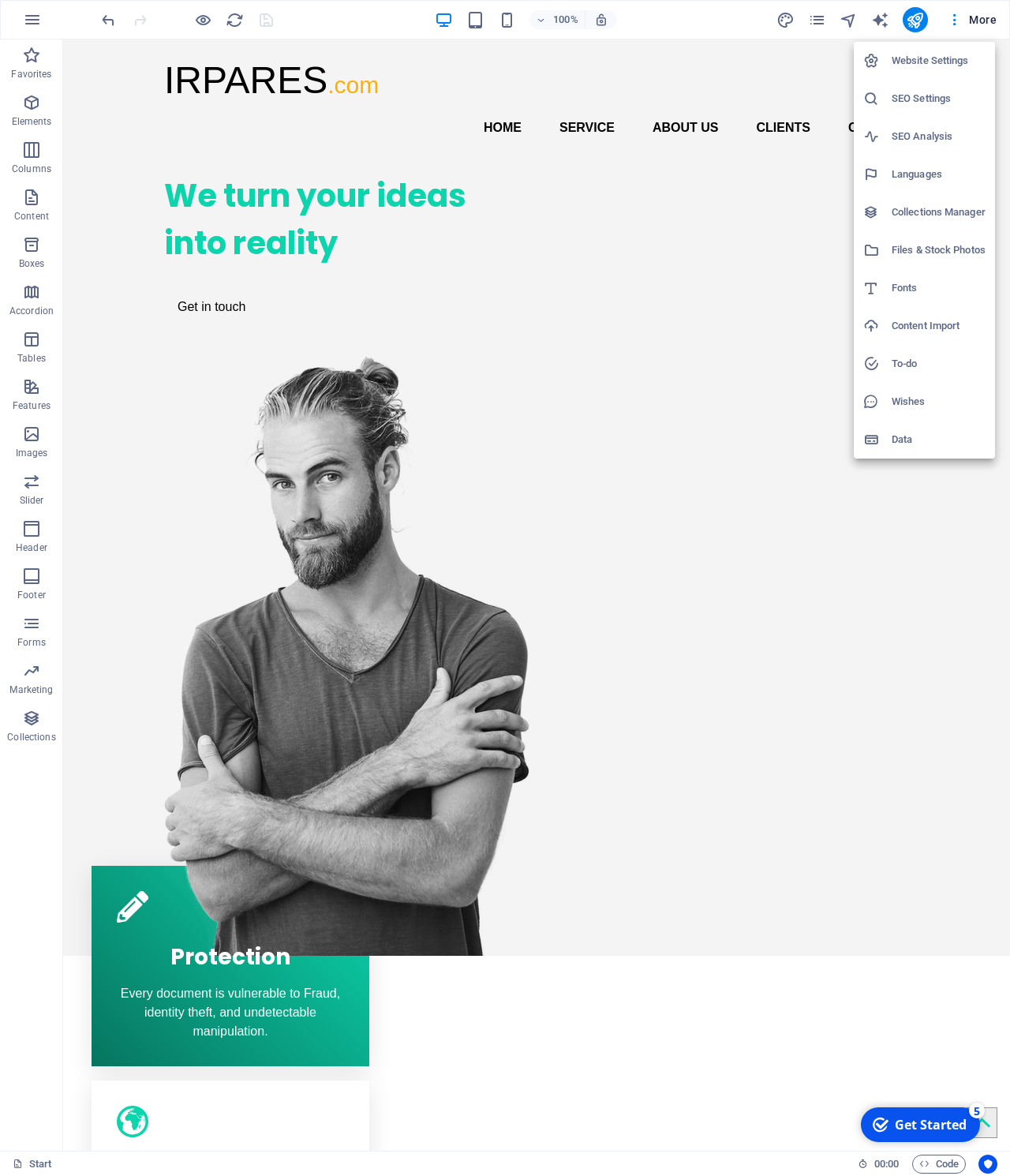
click at [993, 20] on div at bounding box center [505, 588] width 1010 height 1176
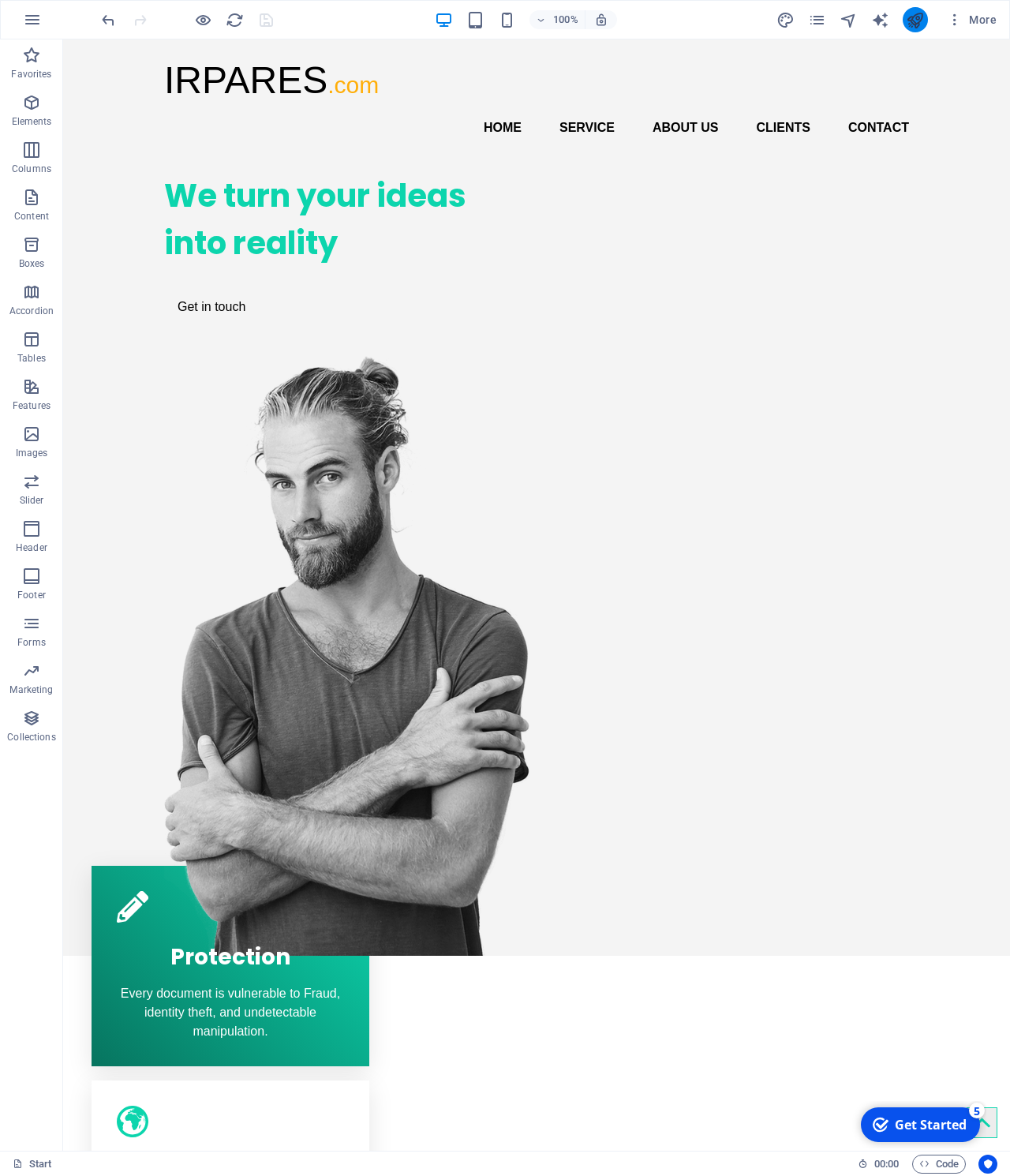
click at [928, 24] on button "publish" at bounding box center [915, 19] width 25 height 25
